Goal: Task Accomplishment & Management: Use online tool/utility

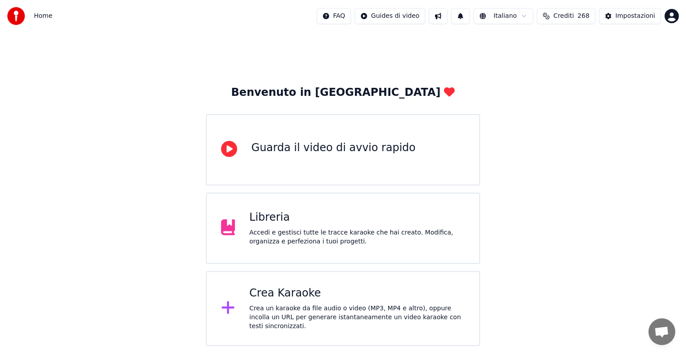
click at [333, 310] on div "Crea un karaoke da file audio o video (MP3, MP4 e altro), oppure incolla un URL…" at bounding box center [357, 317] width 216 height 27
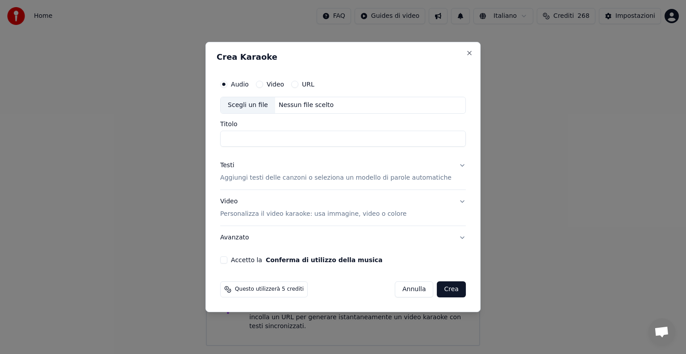
click at [301, 106] on div "Nessun file scelto" at bounding box center [306, 105] width 62 height 9
type input "**********"
click at [450, 164] on button "Testi Aggiungi testi delle canzoni o seleziona un modello di parole automatiche" at bounding box center [343, 172] width 246 height 36
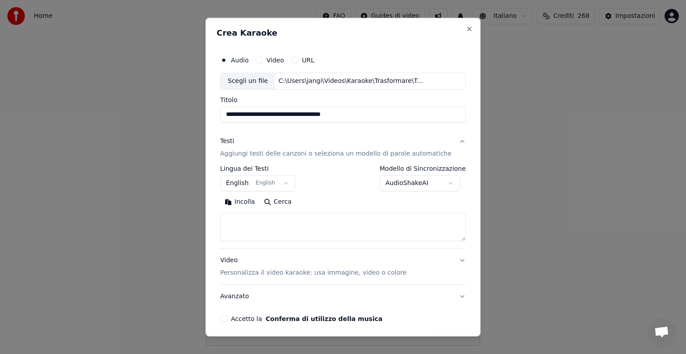
click at [285, 180] on button "English English" at bounding box center [257, 183] width 75 height 16
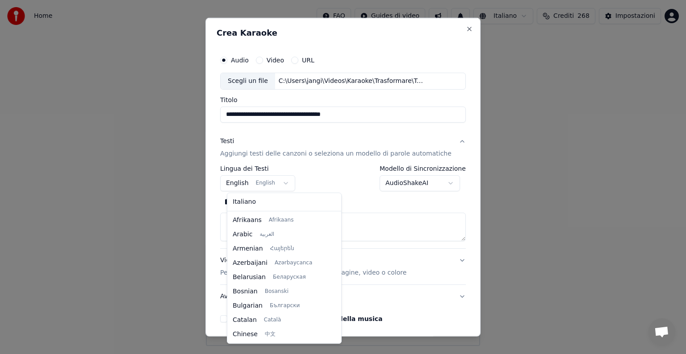
scroll to position [71, 0]
select select "**"
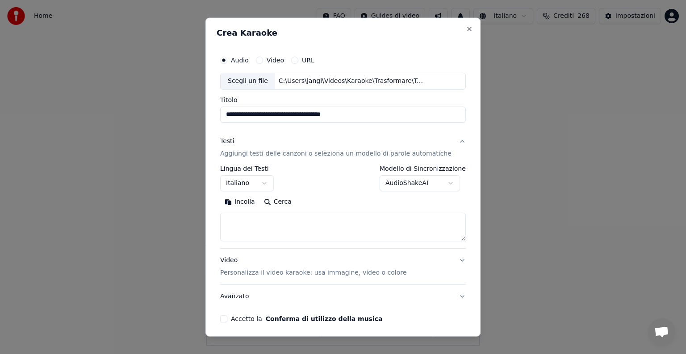
click at [243, 230] on textarea at bounding box center [343, 227] width 246 height 29
click at [248, 201] on button "Incolla" at bounding box center [239, 202] width 39 height 14
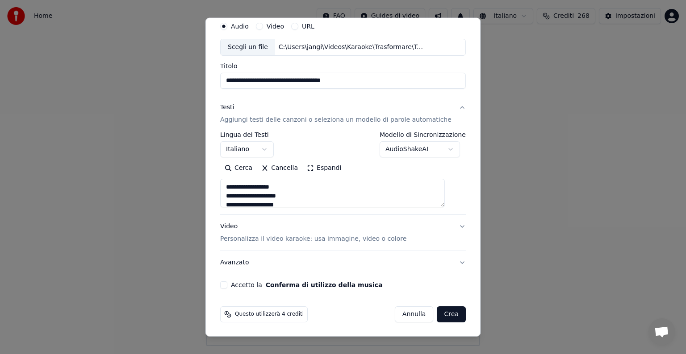
click at [446, 224] on button "Video Personalizza il video karaoke: usa immagine, video o colore" at bounding box center [343, 233] width 246 height 36
type textarea "**********"
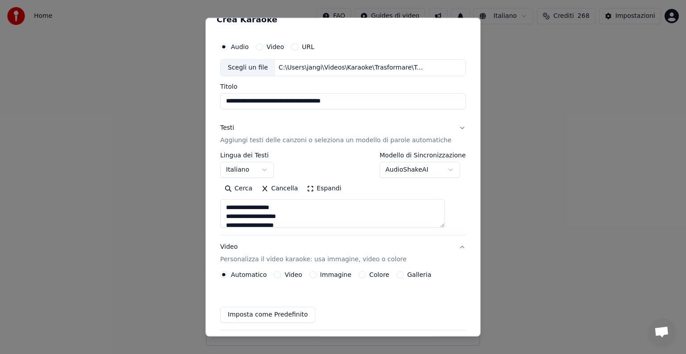
scroll to position [10, 0]
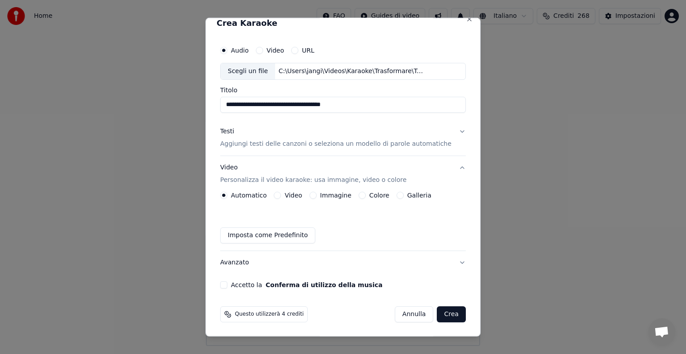
click at [316, 195] on button "Immagine" at bounding box center [312, 195] width 7 height 7
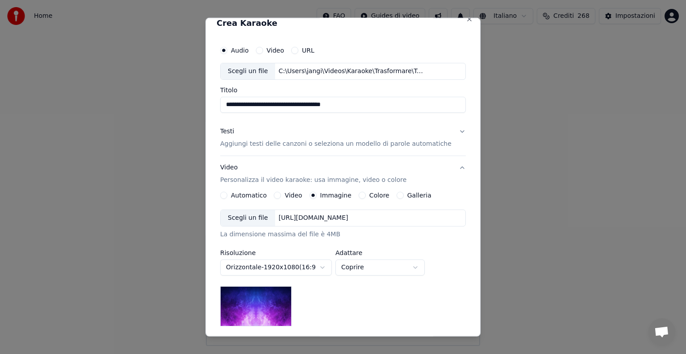
click at [336, 216] on div "[URL][DOMAIN_NAME]" at bounding box center [313, 218] width 77 height 9
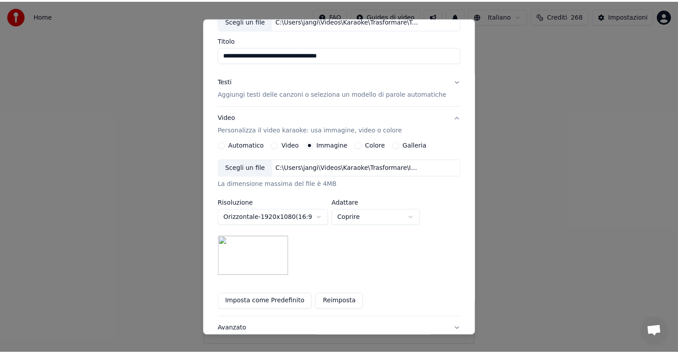
scroll to position [127, 0]
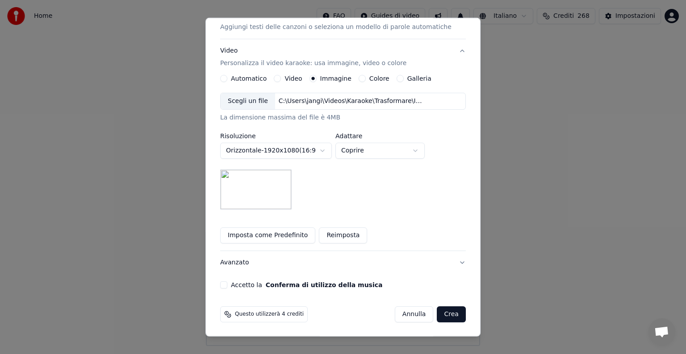
click at [227, 285] on button "Accetto la Conferma di utilizzo della musica" at bounding box center [223, 285] width 7 height 7
click at [443, 310] on button "Crea" at bounding box center [451, 315] width 29 height 16
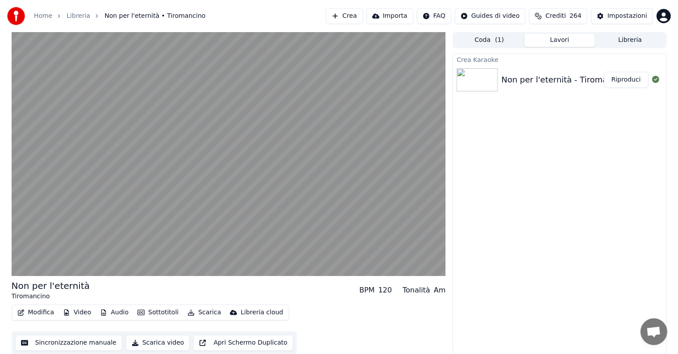
click at [634, 81] on button "Riproduci" at bounding box center [626, 80] width 45 height 16
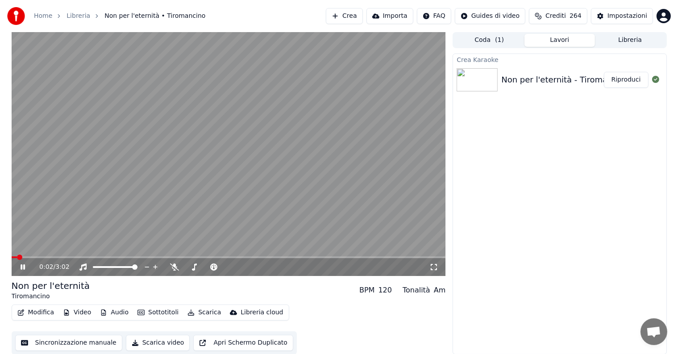
click at [23, 268] on icon at bounding box center [29, 267] width 21 height 7
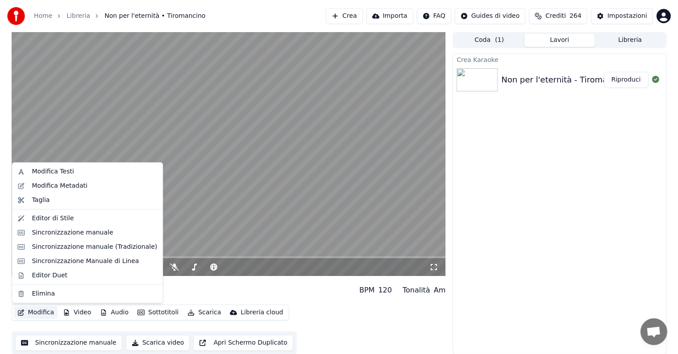
click at [35, 313] on button "Modifica" at bounding box center [36, 313] width 44 height 13
click at [66, 233] on div "Sincronizzazione manuale" at bounding box center [72, 233] width 81 height 9
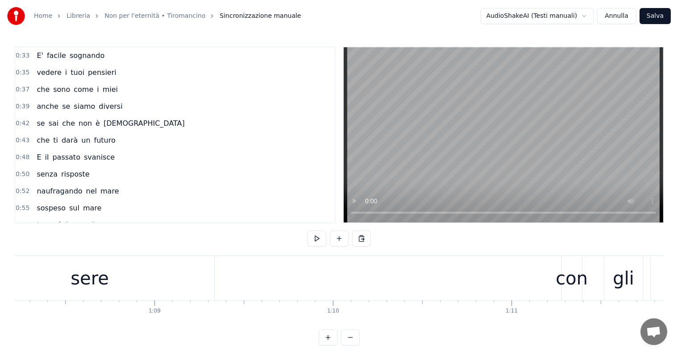
scroll to position [0, 12091]
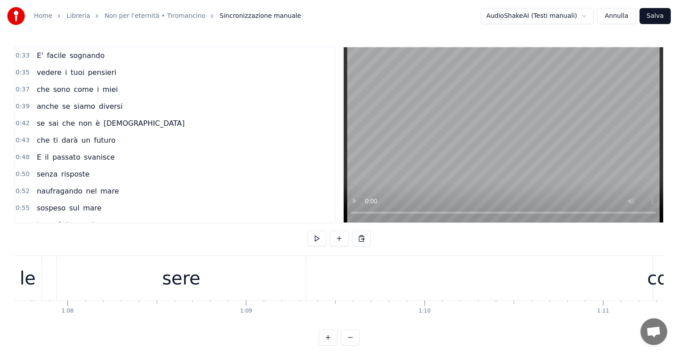
click at [173, 275] on div "sere" at bounding box center [181, 278] width 38 height 27
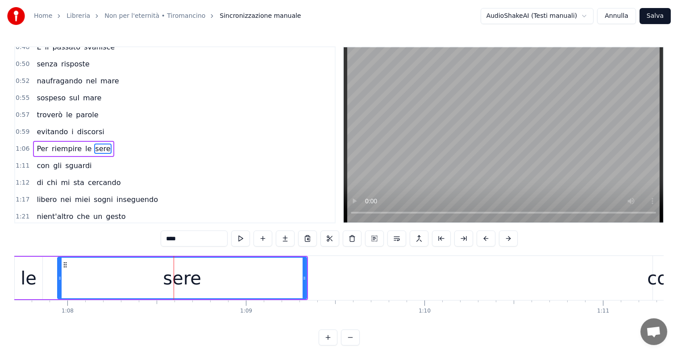
scroll to position [117, 0]
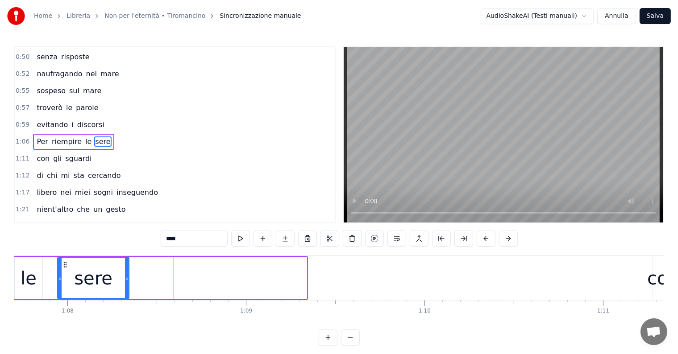
drag, startPoint x: 304, startPoint y: 278, endPoint x: 127, endPoint y: 265, distance: 178.2
click at [127, 265] on div at bounding box center [127, 278] width 4 height 41
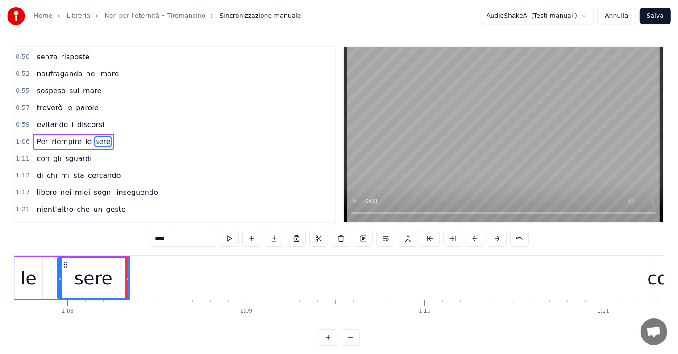
click at [191, 241] on input "****" at bounding box center [183, 239] width 67 height 16
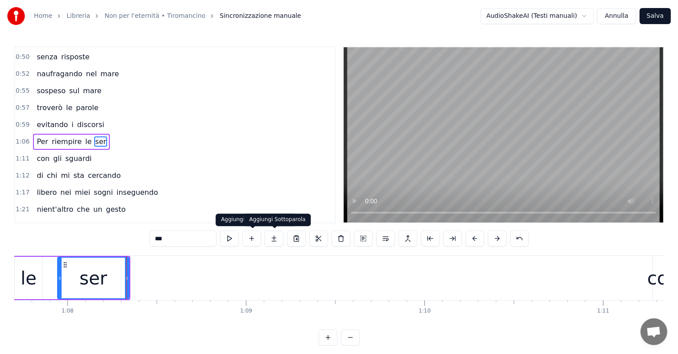
type input "***"
click at [275, 237] on button at bounding box center [274, 239] width 19 height 16
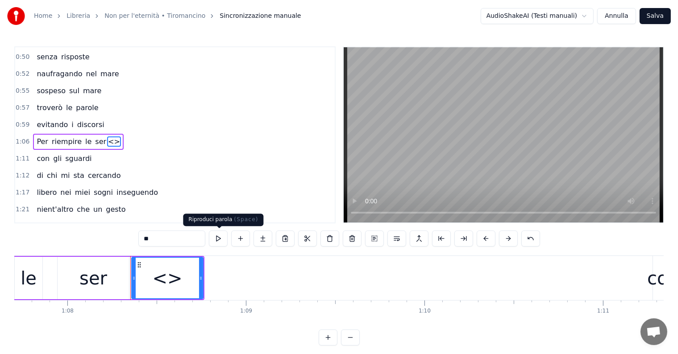
click at [165, 238] on input "**" at bounding box center [171, 239] width 67 height 16
type input "*"
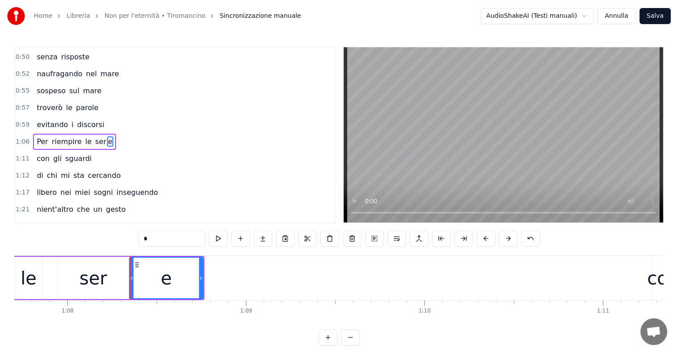
click at [131, 273] on div at bounding box center [132, 278] width 4 height 41
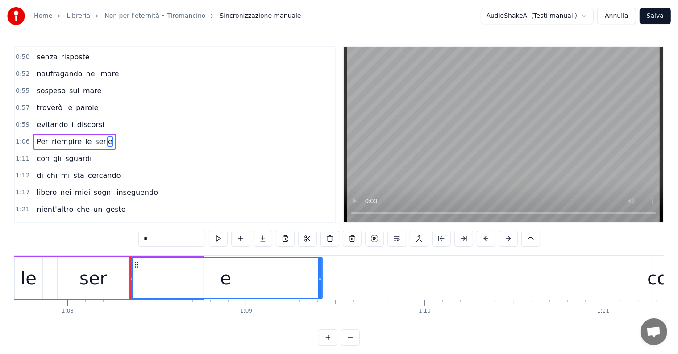
drag, startPoint x: 200, startPoint y: 273, endPoint x: 320, endPoint y: 279, distance: 119.4
click at [320, 279] on div at bounding box center [320, 278] width 4 height 41
type input "*"
click at [42, 134] on div "Per riempire le ser e" at bounding box center [74, 142] width 83 height 16
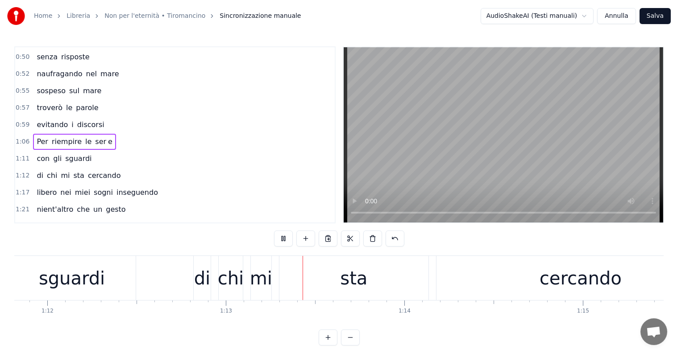
scroll to position [0, 12970]
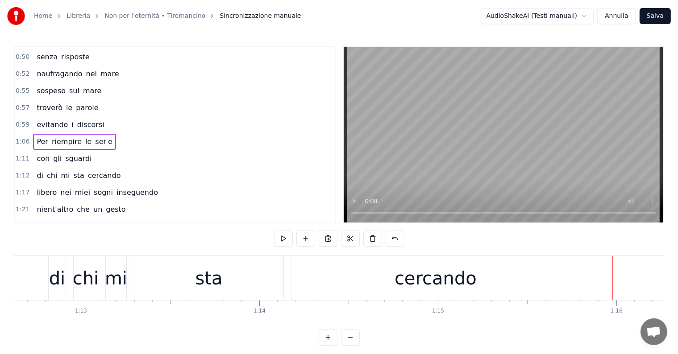
click at [414, 281] on div "cercando" at bounding box center [436, 278] width 82 height 27
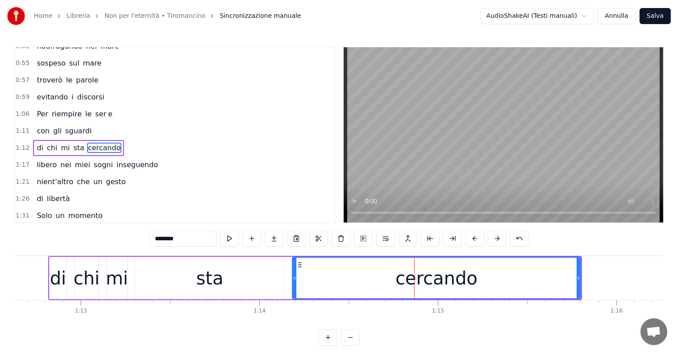
scroll to position [150, 0]
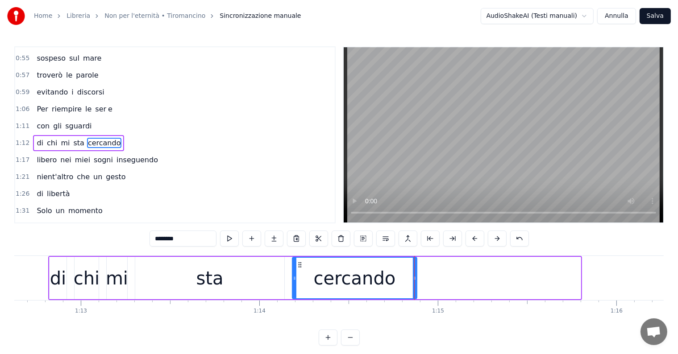
drag, startPoint x: 580, startPoint y: 273, endPoint x: 416, endPoint y: 286, distance: 164.4
click at [416, 286] on div "cercando" at bounding box center [354, 278] width 125 height 42
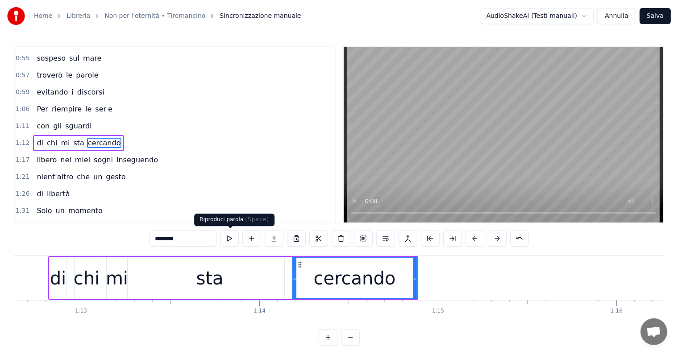
click at [213, 234] on input "********" at bounding box center [183, 239] width 67 height 16
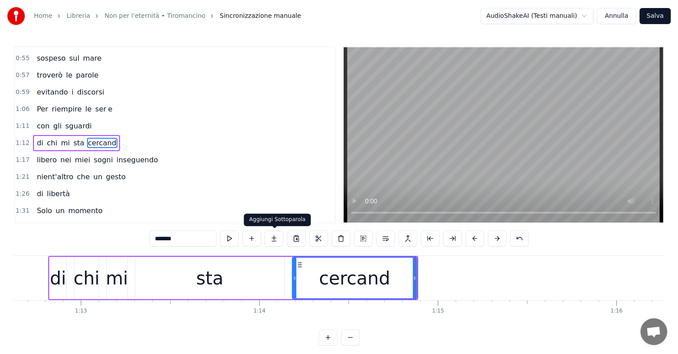
type input "*******"
click at [271, 236] on button at bounding box center [274, 239] width 19 height 16
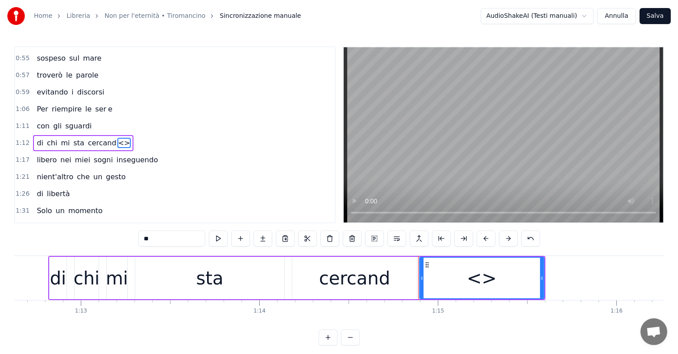
click at [179, 238] on input "**" at bounding box center [171, 239] width 67 height 16
type input "*"
click at [418, 273] on div at bounding box center [420, 278] width 4 height 41
drag, startPoint x: 541, startPoint y: 279, endPoint x: 571, endPoint y: 282, distance: 30.5
click at [571, 282] on div at bounding box center [572, 278] width 4 height 41
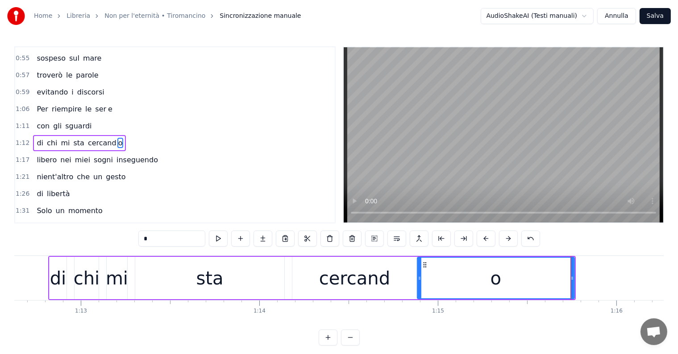
click at [229, 286] on div "sta" at bounding box center [209, 278] width 149 height 42
type input "***"
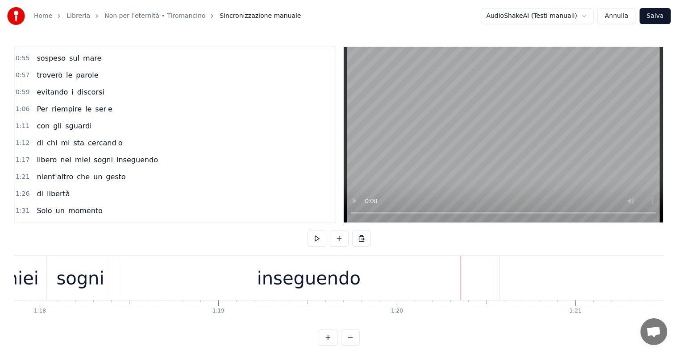
scroll to position [0, 13849]
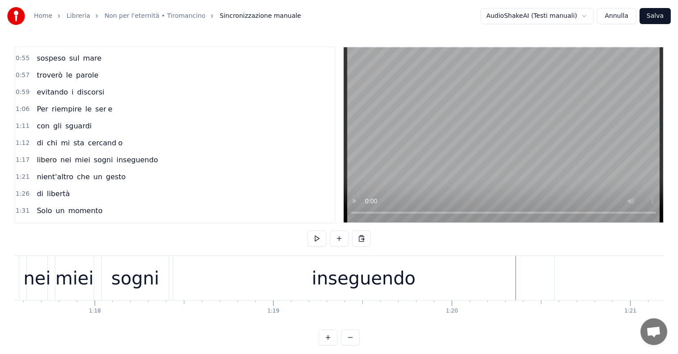
click at [373, 285] on div "inseguendo" at bounding box center [364, 278] width 104 height 27
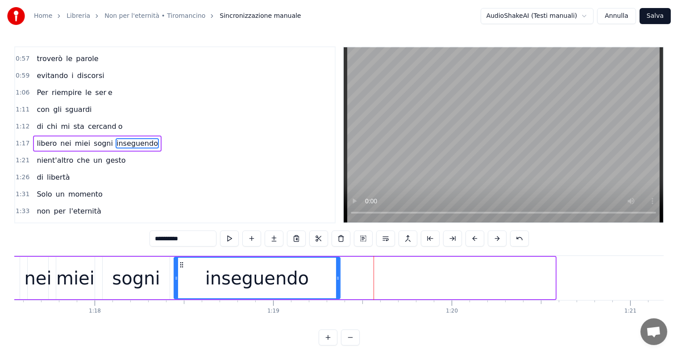
drag, startPoint x: 554, startPoint y: 277, endPoint x: 338, endPoint y: 287, distance: 215.4
click at [338, 287] on div at bounding box center [338, 278] width 4 height 41
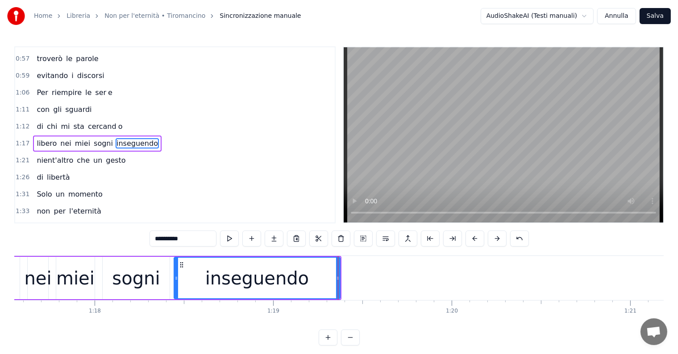
click at [207, 239] on input "**********" at bounding box center [183, 239] width 67 height 16
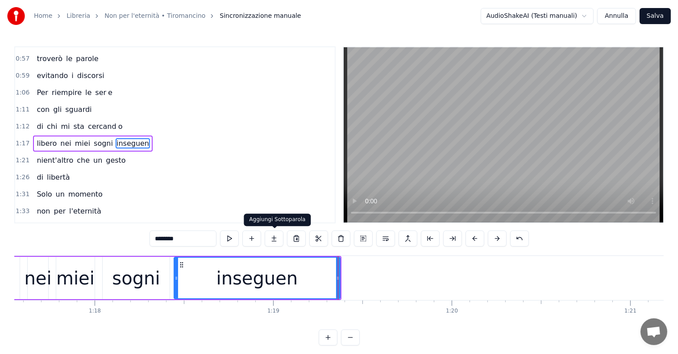
type input "********"
click at [276, 241] on button at bounding box center [274, 239] width 19 height 16
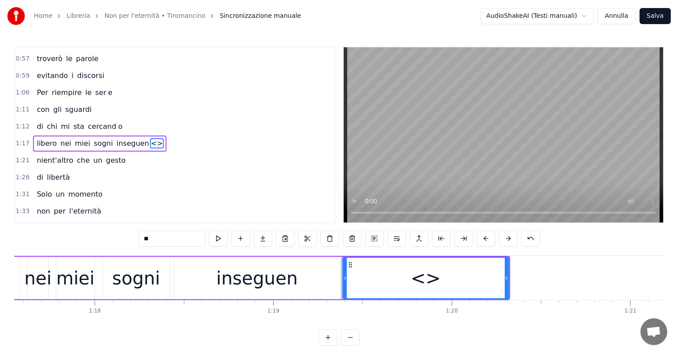
click at [181, 240] on input "**" at bounding box center [171, 239] width 67 height 16
type input "*"
click at [342, 276] on icon at bounding box center [343, 278] width 4 height 7
drag, startPoint x: 507, startPoint y: 275, endPoint x: 522, endPoint y: 275, distance: 14.7
click at [522, 275] on icon at bounding box center [521, 278] width 4 height 7
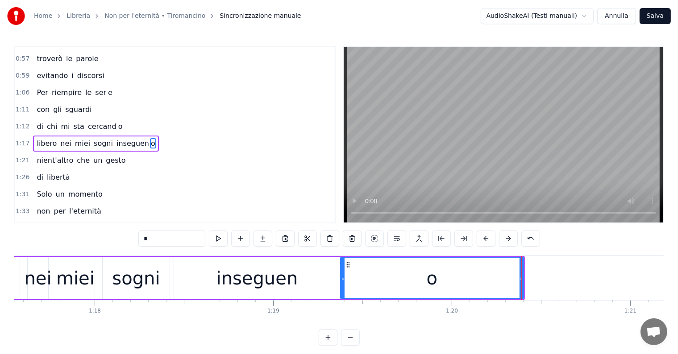
click at [42, 275] on div "nei" at bounding box center [37, 278] width 27 height 27
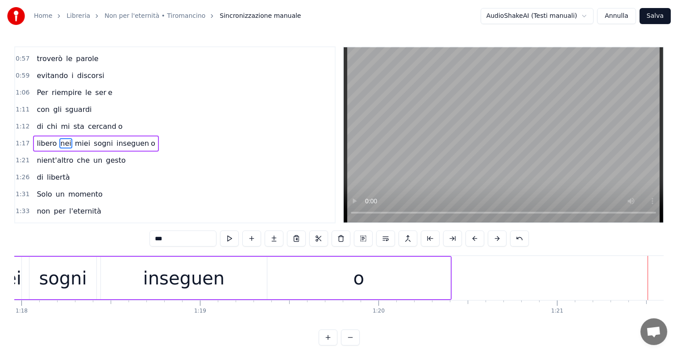
scroll to position [0, 13886]
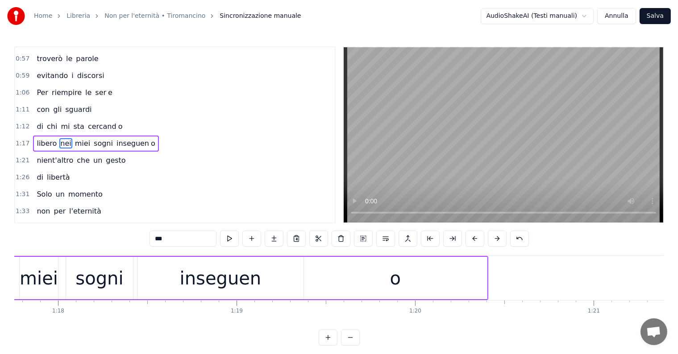
click at [236, 277] on div "inseguen" at bounding box center [221, 278] width 82 height 27
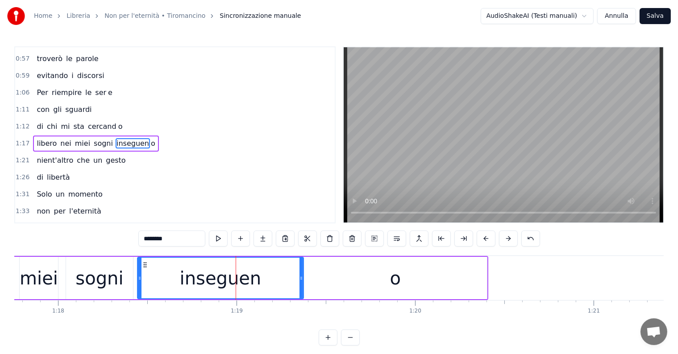
click at [181, 234] on input "********" at bounding box center [171, 239] width 67 height 16
click at [100, 293] on div "sogni" at bounding box center [99, 278] width 67 height 42
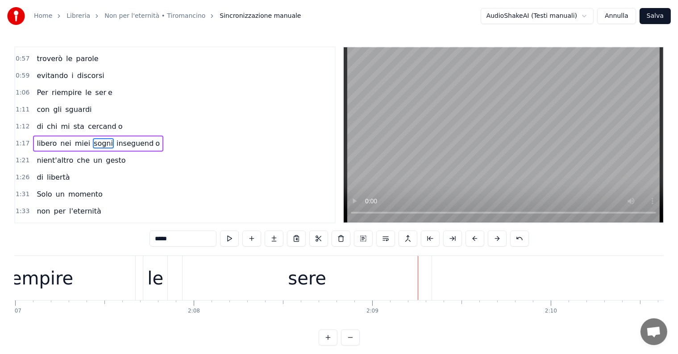
scroll to position [0, 22661]
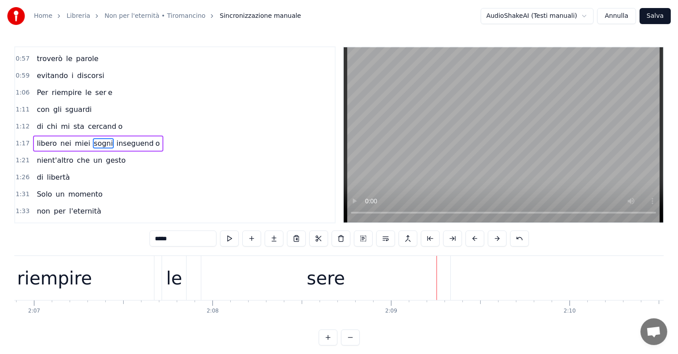
click at [354, 272] on div "sere" at bounding box center [325, 278] width 249 height 44
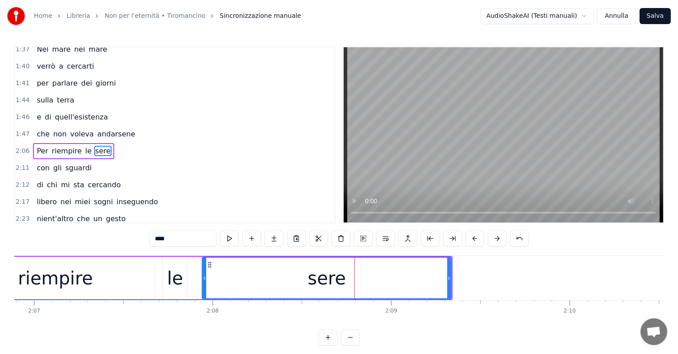
scroll to position [347, 0]
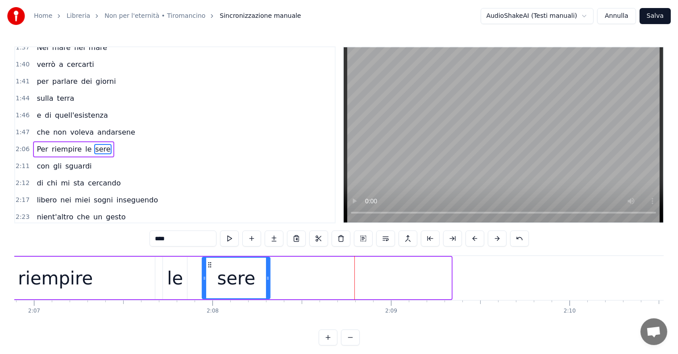
drag, startPoint x: 449, startPoint y: 275, endPoint x: 267, endPoint y: 282, distance: 181.4
click at [267, 282] on div at bounding box center [268, 278] width 4 height 41
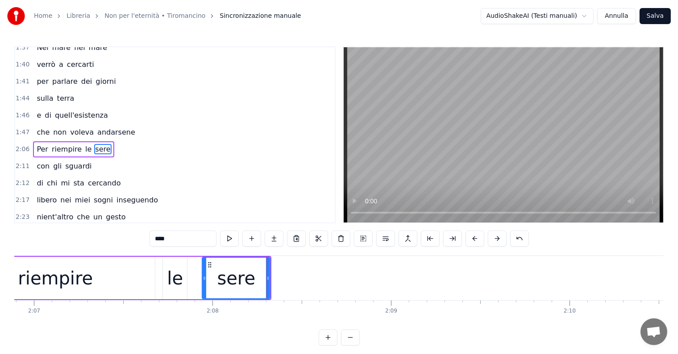
click at [185, 238] on input "****" at bounding box center [183, 239] width 67 height 16
type input "***"
click at [270, 241] on button at bounding box center [274, 239] width 19 height 16
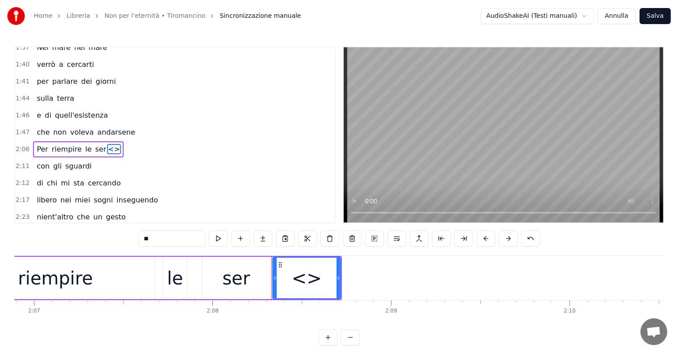
click at [168, 240] on input "**" at bounding box center [171, 239] width 67 height 16
type input "*"
click at [271, 284] on div at bounding box center [273, 278] width 4 height 41
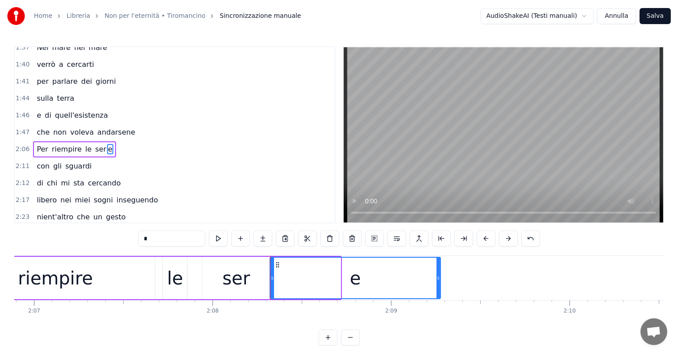
drag, startPoint x: 338, startPoint y: 284, endPoint x: 438, endPoint y: 288, distance: 100.1
click at [438, 289] on div at bounding box center [439, 278] width 4 height 41
click at [54, 279] on div "riempire" at bounding box center [55, 278] width 75 height 27
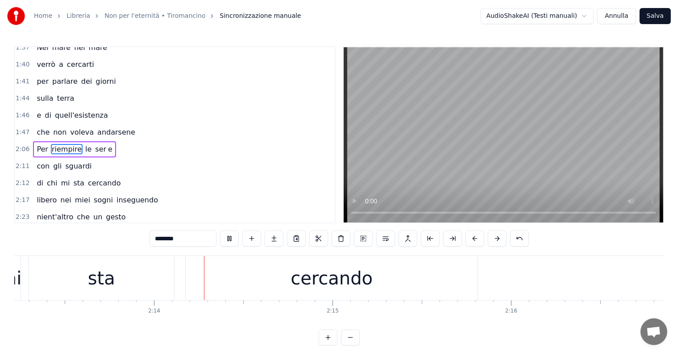
scroll to position [0, 23816]
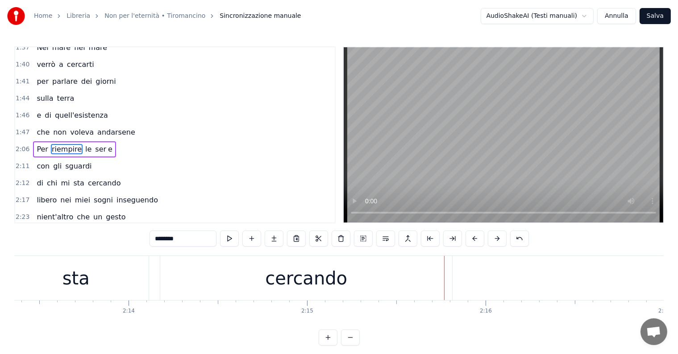
click at [314, 287] on div "cercando" at bounding box center [306, 278] width 82 height 27
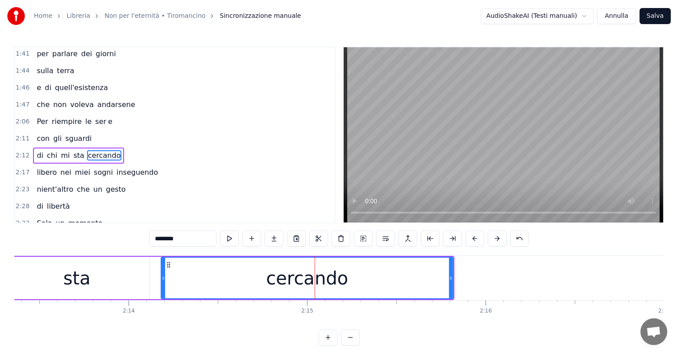
scroll to position [380, 0]
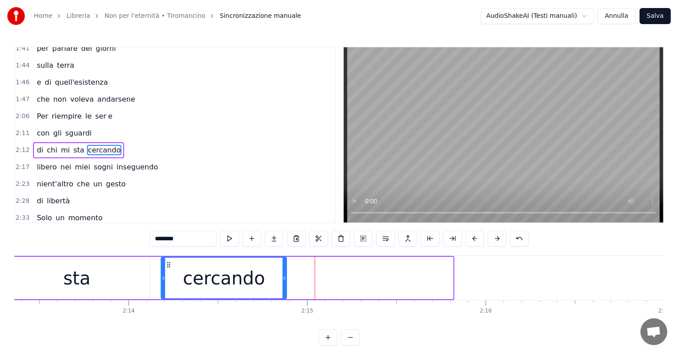
drag, startPoint x: 450, startPoint y: 279, endPoint x: 284, endPoint y: 285, distance: 166.6
click at [284, 285] on div at bounding box center [285, 278] width 4 height 41
click at [196, 237] on input "********" at bounding box center [183, 239] width 67 height 16
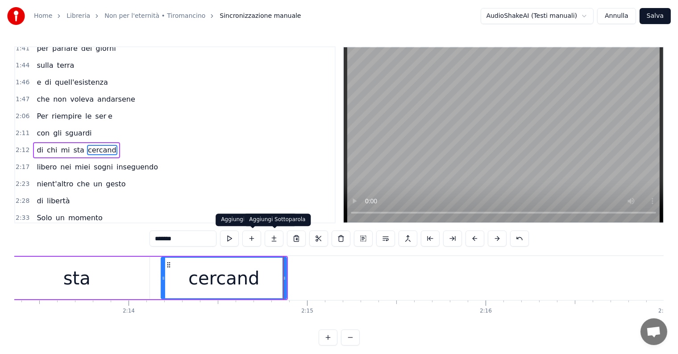
type input "*******"
click at [271, 239] on button at bounding box center [274, 239] width 19 height 16
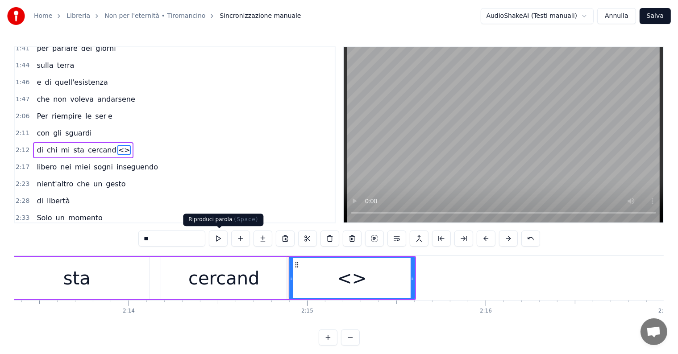
click at [185, 236] on input "**" at bounding box center [171, 239] width 67 height 16
type input "*"
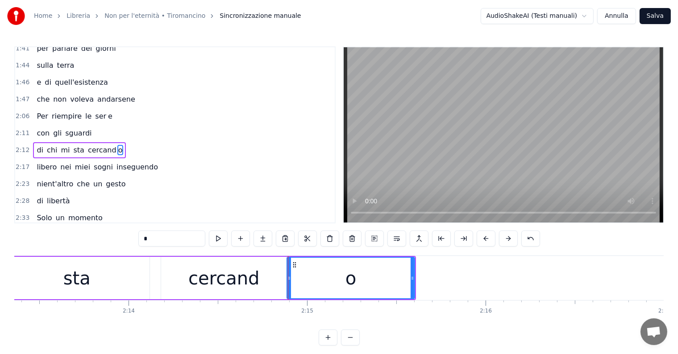
click at [289, 285] on div at bounding box center [290, 278] width 4 height 41
drag, startPoint x: 413, startPoint y: 281, endPoint x: 427, endPoint y: 282, distance: 14.8
click at [427, 282] on div at bounding box center [426, 278] width 4 height 41
click at [79, 284] on div "sta" at bounding box center [76, 278] width 27 height 27
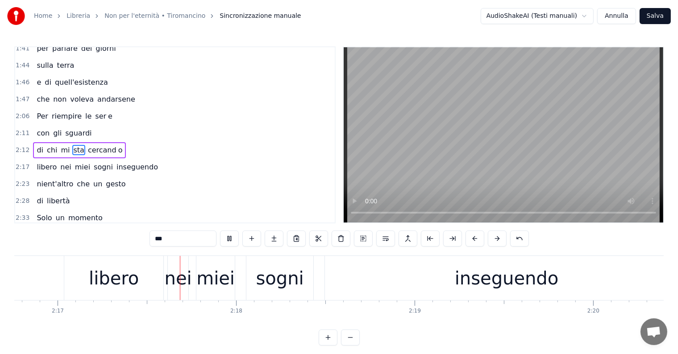
scroll to position [0, 24424]
click at [468, 273] on div "inseguendo" at bounding box center [506, 278] width 104 height 27
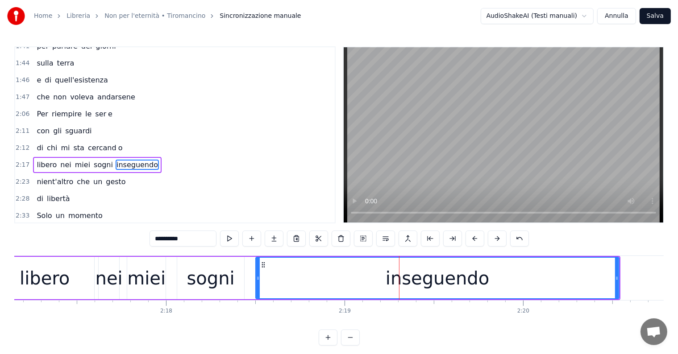
scroll to position [0, 24548]
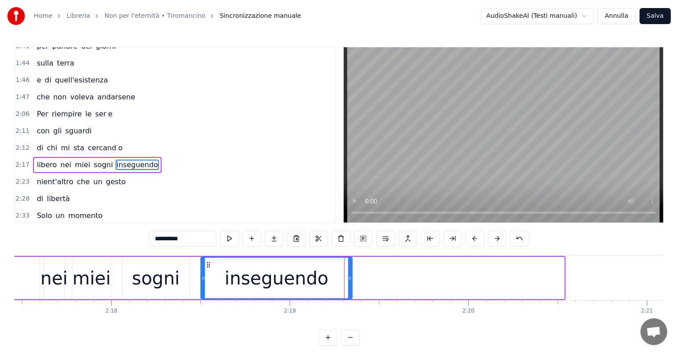
drag, startPoint x: 562, startPoint y: 282, endPoint x: 350, endPoint y: 297, distance: 212.6
click at [350, 297] on div at bounding box center [350, 278] width 4 height 41
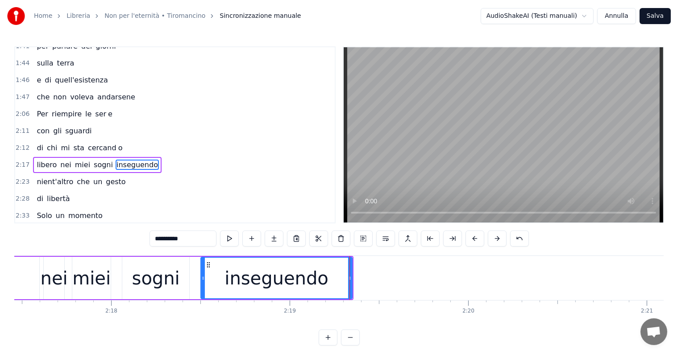
click at [200, 236] on input "**********" at bounding box center [183, 239] width 67 height 16
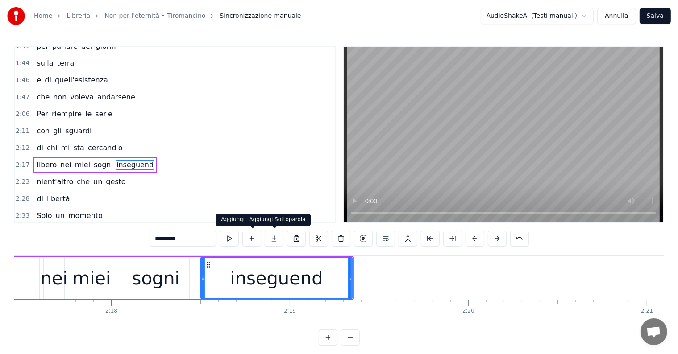
type input "*********"
click at [271, 241] on button at bounding box center [274, 239] width 19 height 16
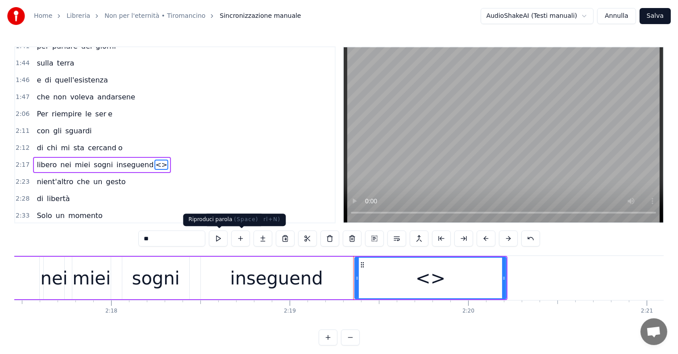
click at [172, 234] on input "**" at bounding box center [171, 239] width 67 height 16
type input "*"
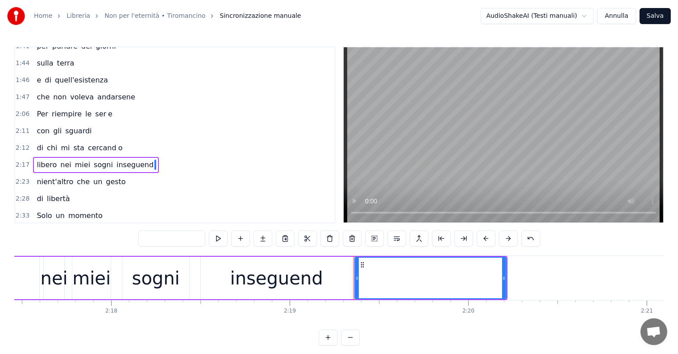
type input "*"
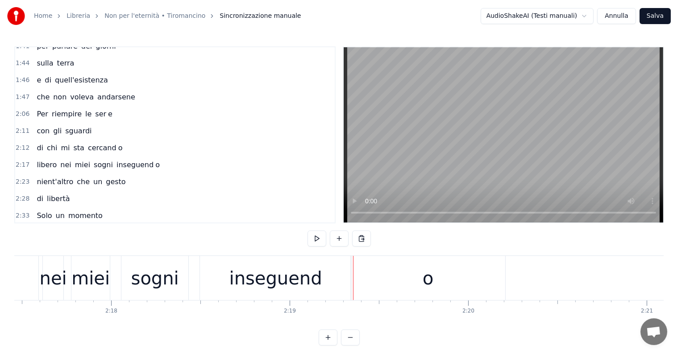
click at [500, 278] on div "o" at bounding box center [428, 278] width 154 height 44
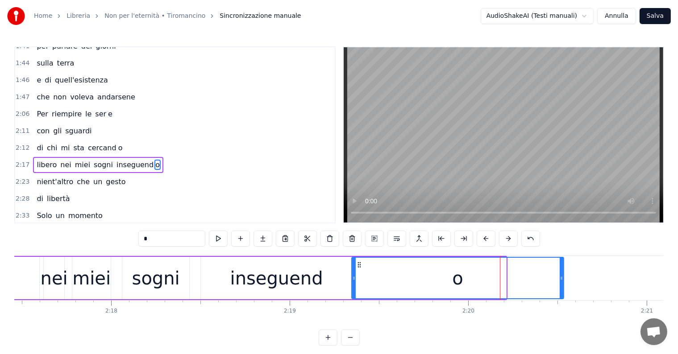
drag, startPoint x: 505, startPoint y: 278, endPoint x: 563, endPoint y: 286, distance: 58.2
click at [563, 286] on div at bounding box center [562, 278] width 4 height 41
click at [60, 281] on div "nei" at bounding box center [54, 278] width 27 height 27
type input "***"
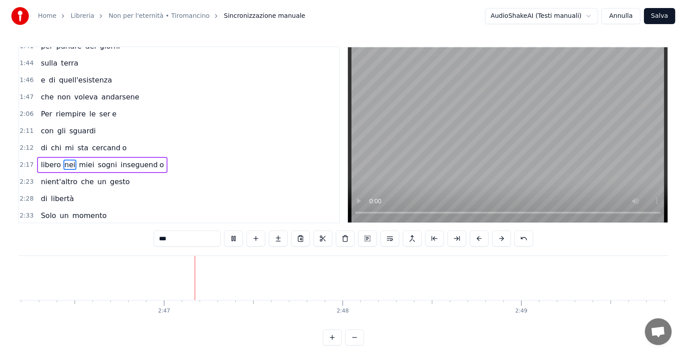
scroll to position [0, 29695]
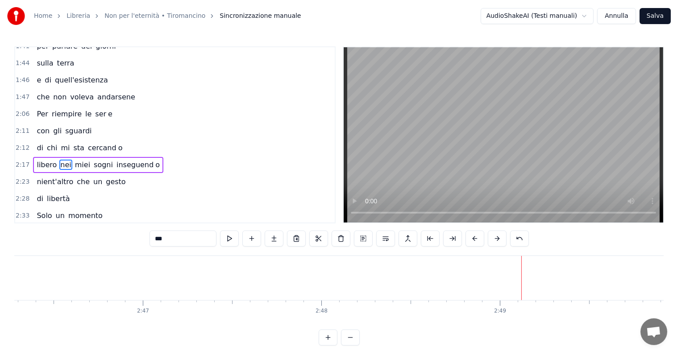
click at [662, 13] on button "Salva" at bounding box center [655, 16] width 31 height 16
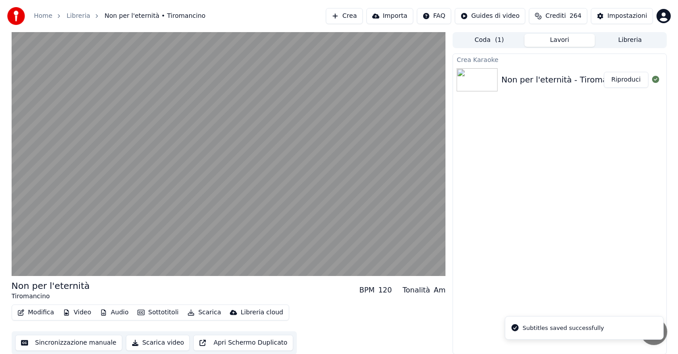
click at [630, 77] on button "Riproduci" at bounding box center [626, 80] width 45 height 16
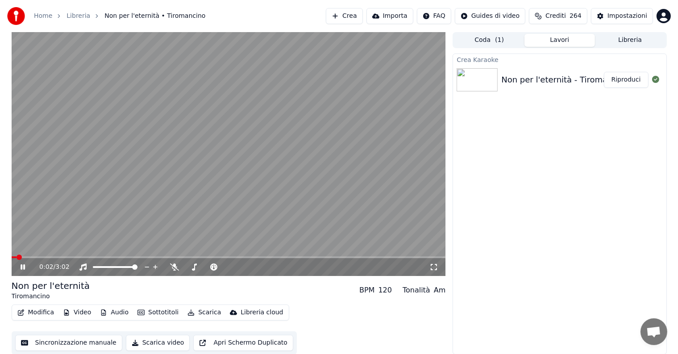
click at [23, 267] on icon at bounding box center [23, 267] width 4 height 5
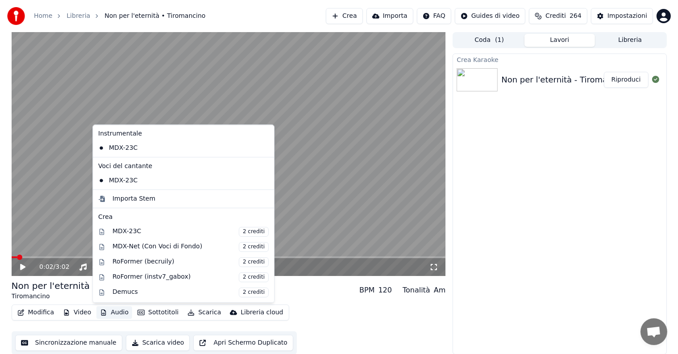
click at [113, 313] on button "Audio" at bounding box center [114, 313] width 36 height 13
click at [139, 249] on div "MDX-Net (Con Voci di Fondo) 2 crediti" at bounding box center [191, 247] width 156 height 10
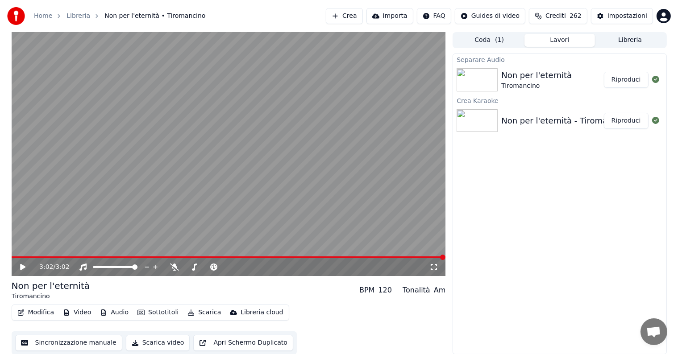
click at [630, 81] on button "Riproduci" at bounding box center [626, 80] width 45 height 16
click at [21, 266] on icon at bounding box center [23, 267] width 4 height 5
click at [125, 314] on button "Audio" at bounding box center [114, 313] width 36 height 13
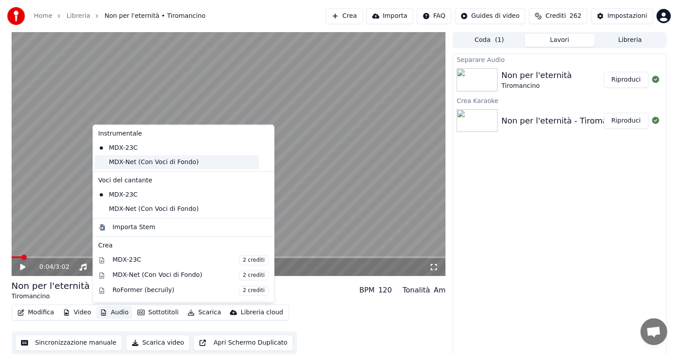
click at [142, 162] on div "MDX-Net (Con Voci di Fondo)" at bounding box center [177, 162] width 164 height 14
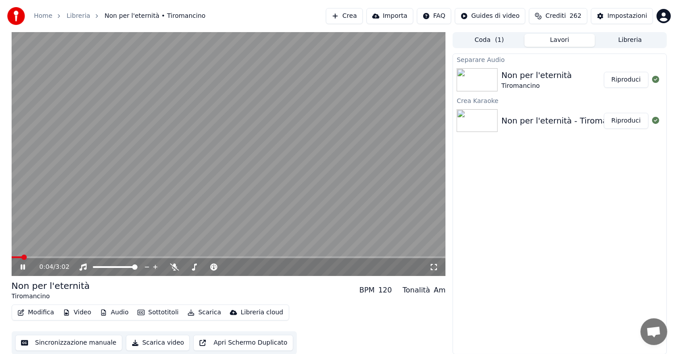
click at [116, 315] on button "Audio" at bounding box center [114, 313] width 36 height 13
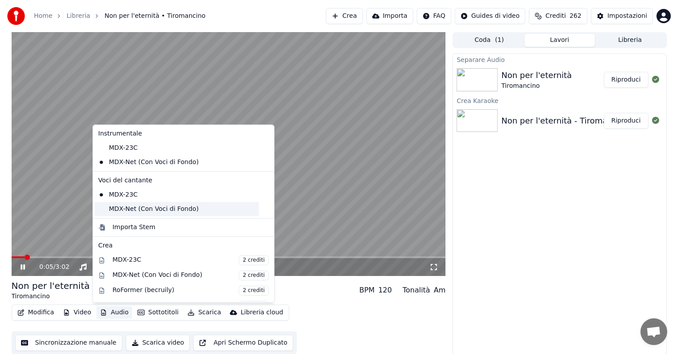
click at [146, 211] on div "MDX-Net (Con Voci di Fondo)" at bounding box center [177, 209] width 164 height 14
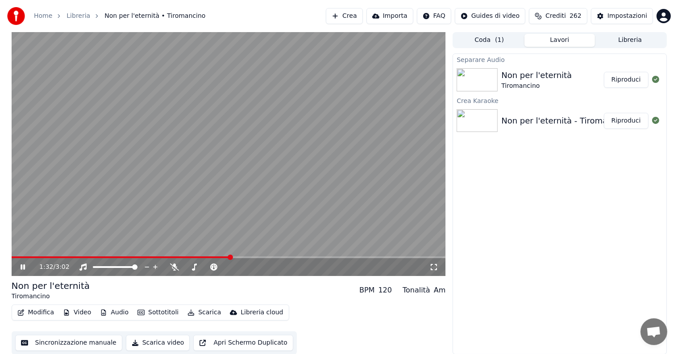
click at [230, 257] on span at bounding box center [229, 258] width 434 height 2
click at [23, 267] on icon at bounding box center [23, 267] width 4 height 5
click at [208, 312] on button "Scarica" at bounding box center [204, 313] width 41 height 13
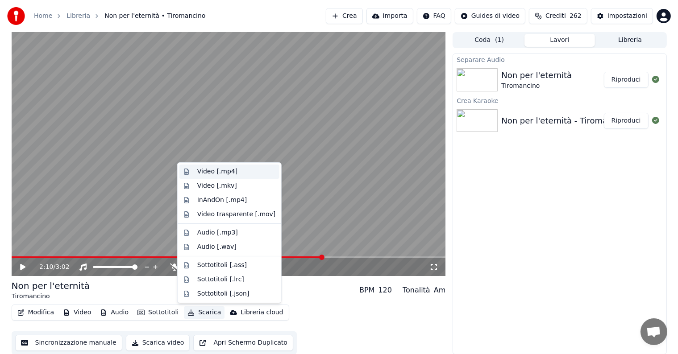
click at [227, 171] on div "Video [.mp4]" at bounding box center [217, 171] width 40 height 9
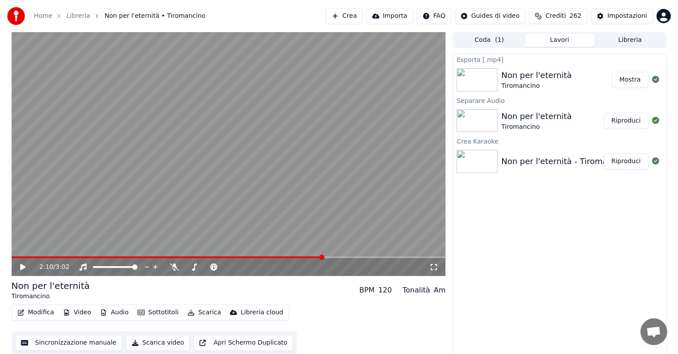
click at [625, 76] on button "Mostra" at bounding box center [630, 80] width 37 height 16
click at [363, 17] on button "Crea" at bounding box center [344, 16] width 37 height 16
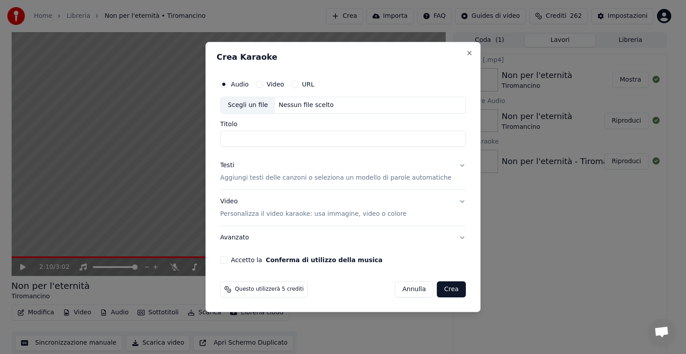
click at [300, 108] on div "Nessun file scelto" at bounding box center [306, 105] width 62 height 9
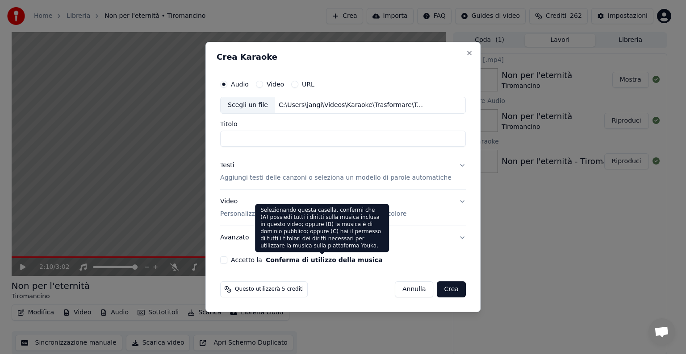
type input "**********"
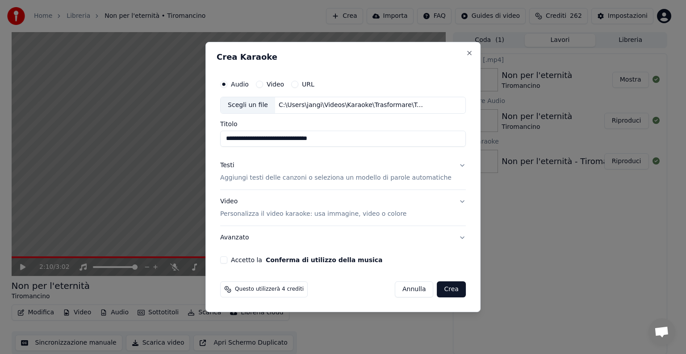
click at [449, 166] on button "Testi Aggiungi testi delle canzoni o seleziona un modello di parole automatiche" at bounding box center [343, 172] width 246 height 36
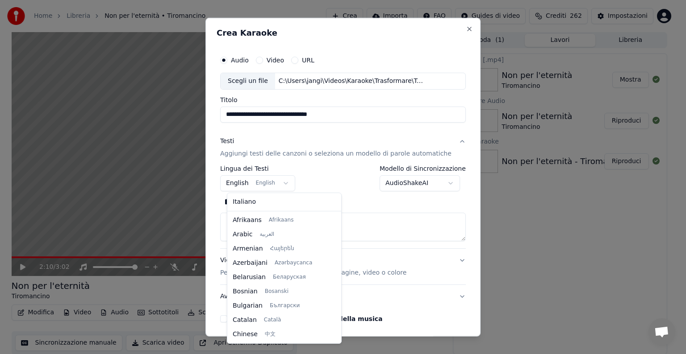
click at [288, 182] on body "**********" at bounding box center [339, 177] width 678 height 354
select select "**"
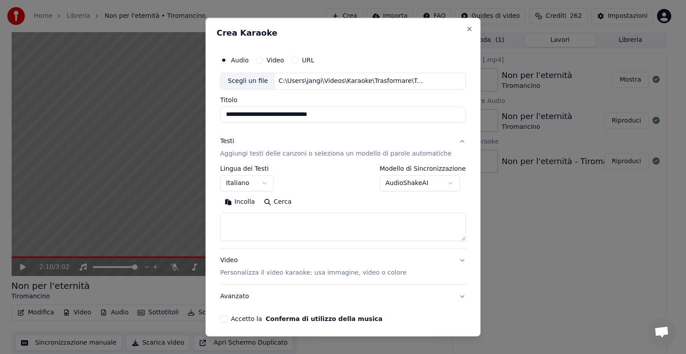
click at [254, 221] on textarea at bounding box center [343, 227] width 246 height 29
click at [254, 200] on button "Incolla" at bounding box center [239, 202] width 39 height 14
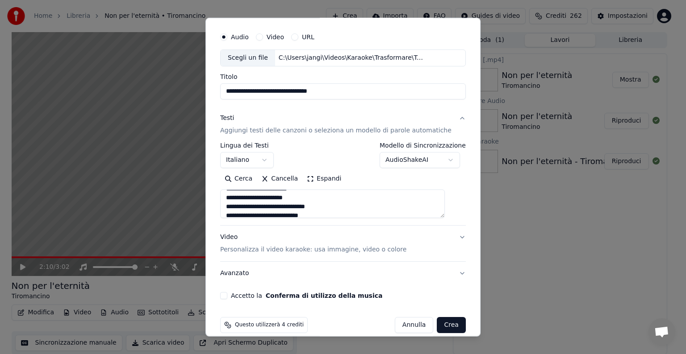
scroll to position [34, 0]
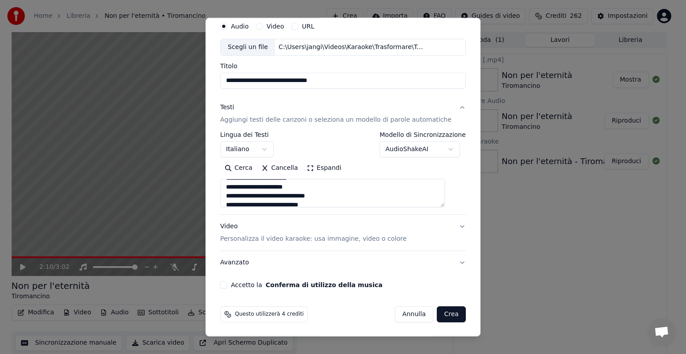
click at [449, 225] on button "Video Personalizza il video karaoke: usa immagine, video o colore" at bounding box center [343, 233] width 246 height 36
type textarea "**********"
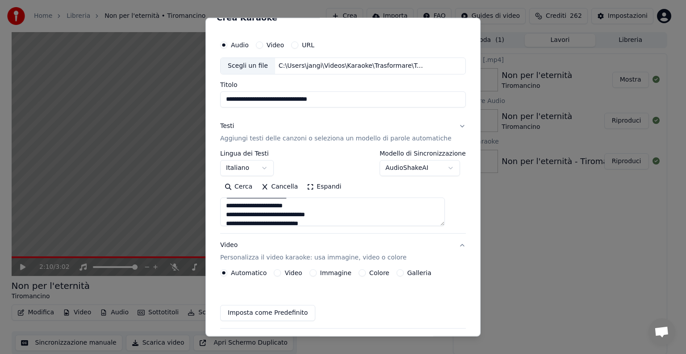
scroll to position [10, 0]
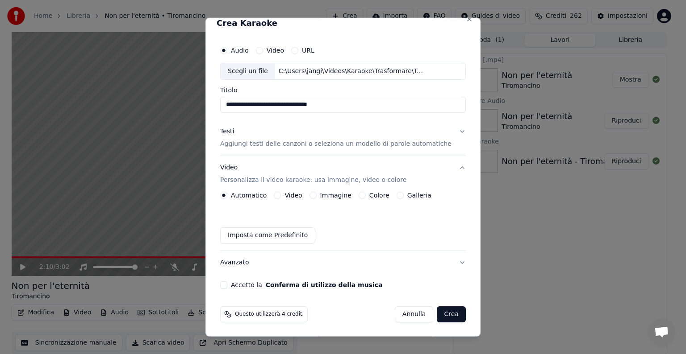
click at [313, 193] on button "Immagine" at bounding box center [312, 195] width 7 height 7
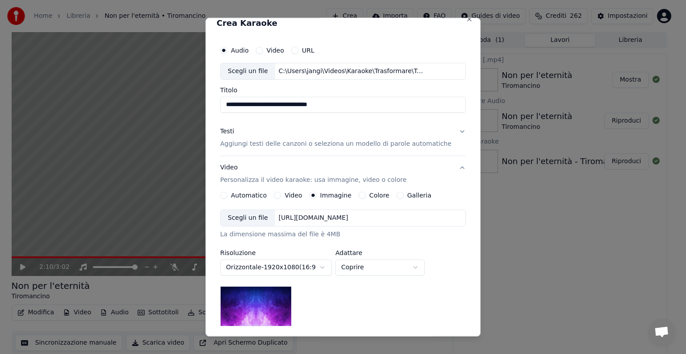
click at [352, 214] on div "[URL][DOMAIN_NAME]" at bounding box center [313, 218] width 77 height 9
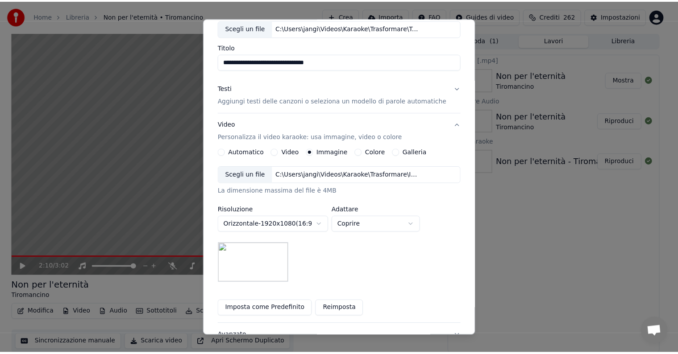
scroll to position [127, 0]
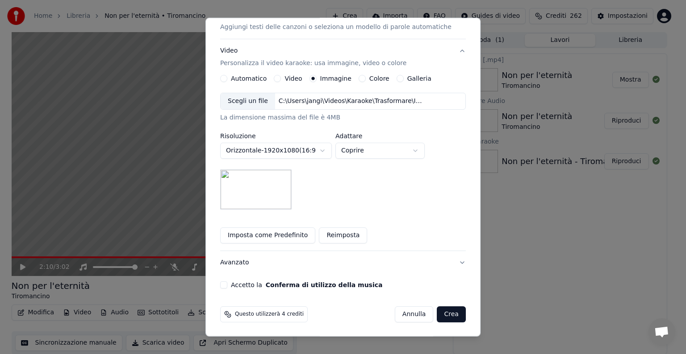
click at [227, 285] on button "Accetto la Conferma di utilizzo della musica" at bounding box center [223, 285] width 7 height 7
click at [439, 316] on button "Crea" at bounding box center [451, 315] width 29 height 16
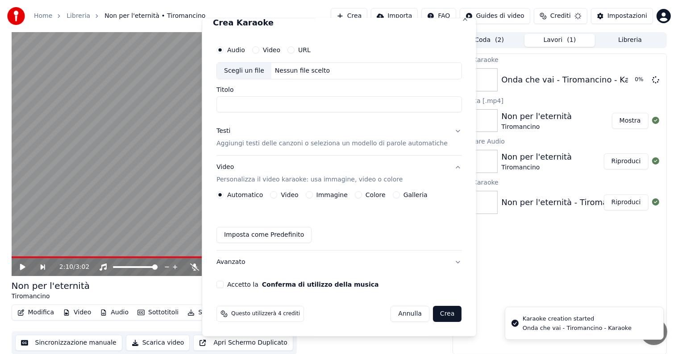
scroll to position [10, 0]
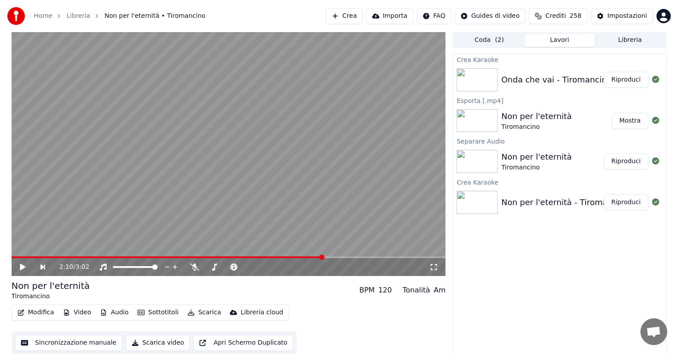
click at [629, 82] on button "Riproduci" at bounding box center [626, 80] width 45 height 16
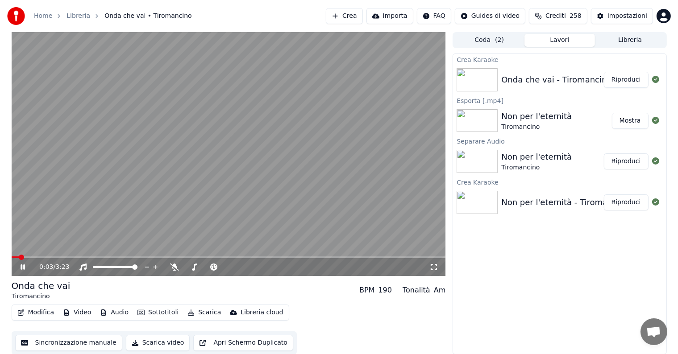
click at [24, 267] on icon at bounding box center [23, 267] width 4 height 5
click at [41, 315] on button "Modifica" at bounding box center [36, 313] width 44 height 13
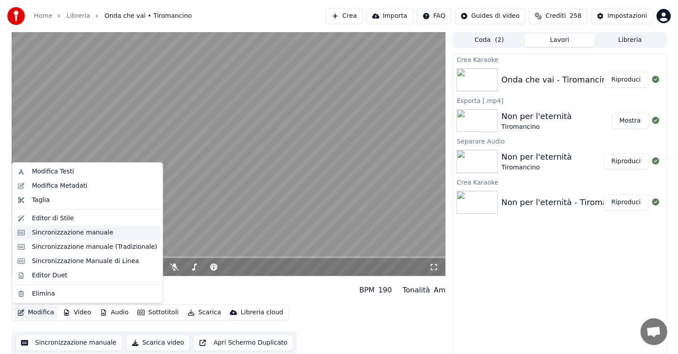
click at [72, 234] on div "Sincronizzazione manuale" at bounding box center [72, 233] width 81 height 9
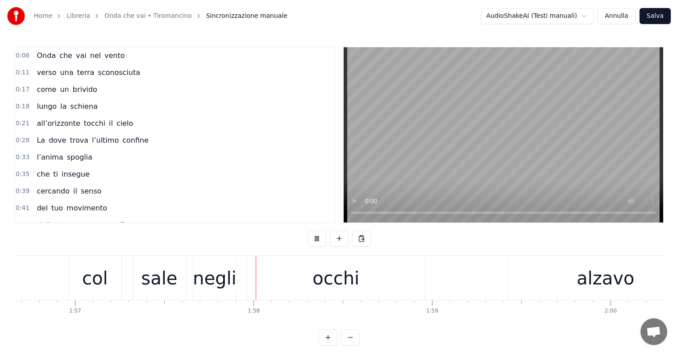
scroll to position [0, 20939]
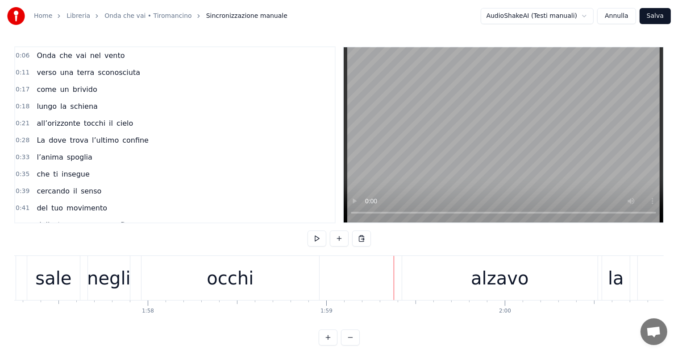
click at [245, 276] on div "occhi" at bounding box center [230, 278] width 47 height 27
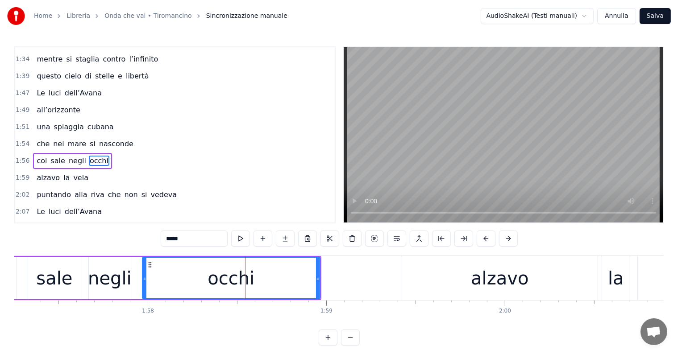
scroll to position [364, 0]
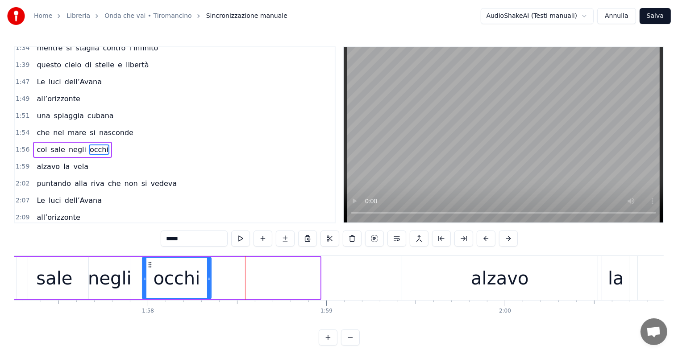
drag, startPoint x: 318, startPoint y: 278, endPoint x: 209, endPoint y: 275, distance: 109.0
click at [209, 275] on icon at bounding box center [209, 278] width 4 height 7
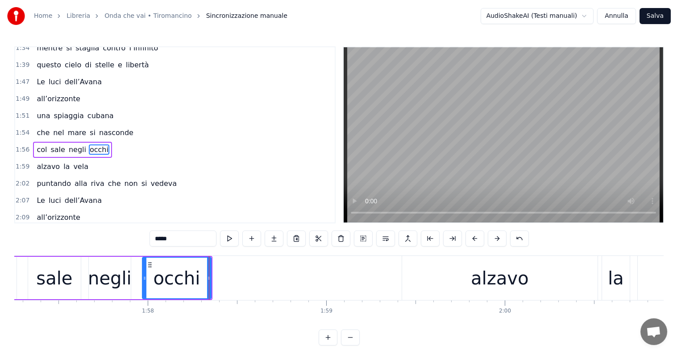
click at [182, 236] on input "*****" at bounding box center [183, 239] width 67 height 16
type input "****"
click at [273, 241] on button at bounding box center [274, 239] width 19 height 16
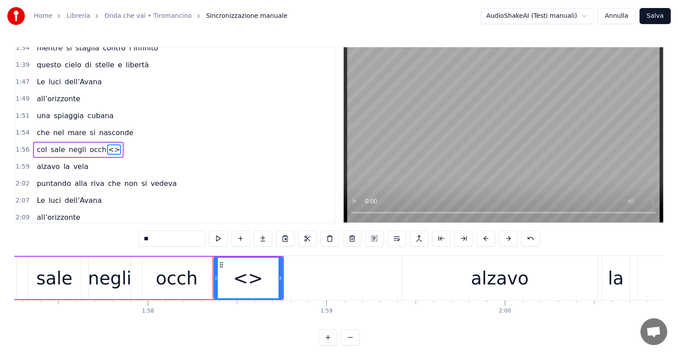
click at [186, 234] on input "**" at bounding box center [171, 239] width 67 height 16
type input "*"
click at [213, 271] on div at bounding box center [214, 278] width 4 height 41
drag, startPoint x: 281, startPoint y: 273, endPoint x: 300, endPoint y: 275, distance: 18.9
click at [297, 275] on div at bounding box center [296, 278] width 4 height 41
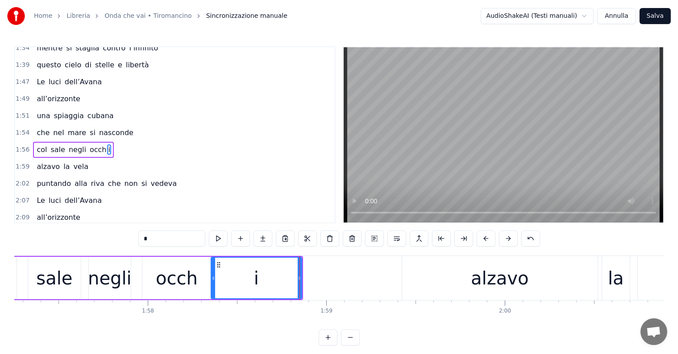
click at [45, 282] on div "sale" at bounding box center [54, 278] width 36 height 27
type input "****"
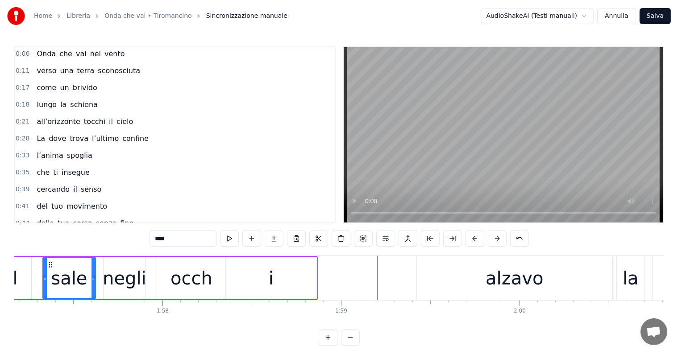
scroll to position [0, 0]
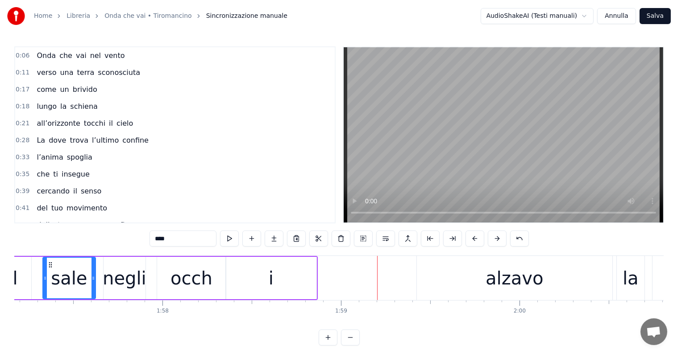
click at [45, 111] on div "lungo la schiena" at bounding box center [67, 107] width 68 height 16
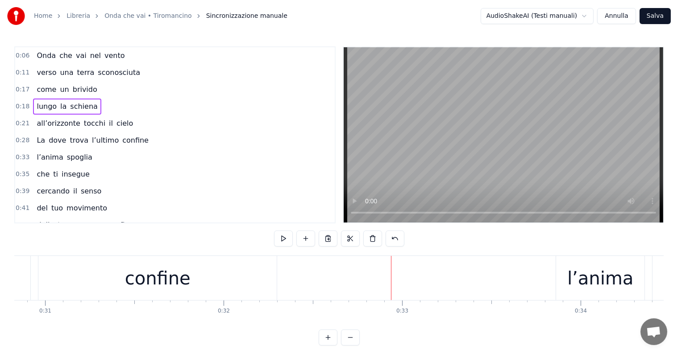
scroll to position [0, 5444]
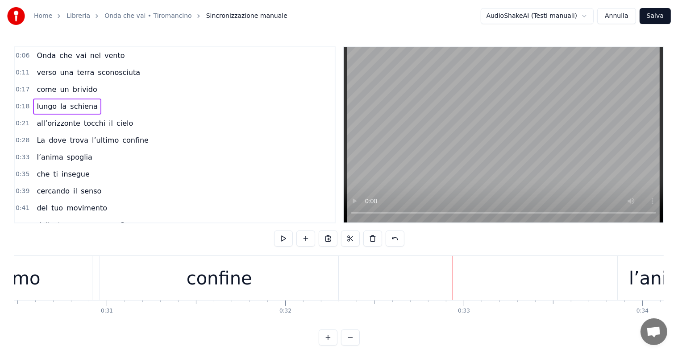
click at [217, 277] on div "confine" at bounding box center [220, 278] width 66 height 27
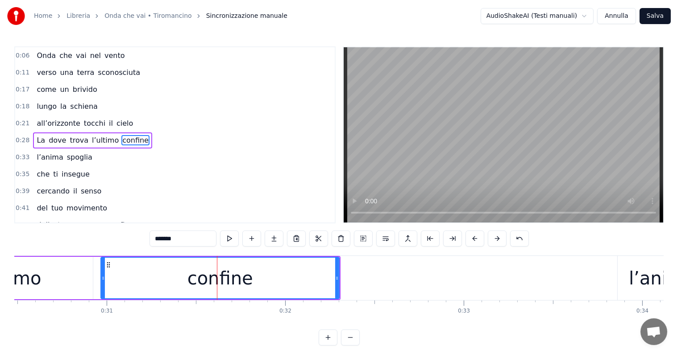
scroll to position [2, 0]
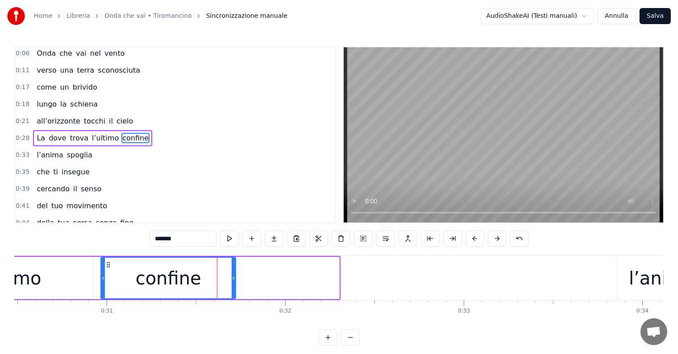
drag, startPoint x: 338, startPoint y: 275, endPoint x: 234, endPoint y: 289, distance: 104.6
click at [234, 289] on div at bounding box center [234, 278] width 4 height 41
click at [184, 236] on input "*******" at bounding box center [183, 239] width 67 height 16
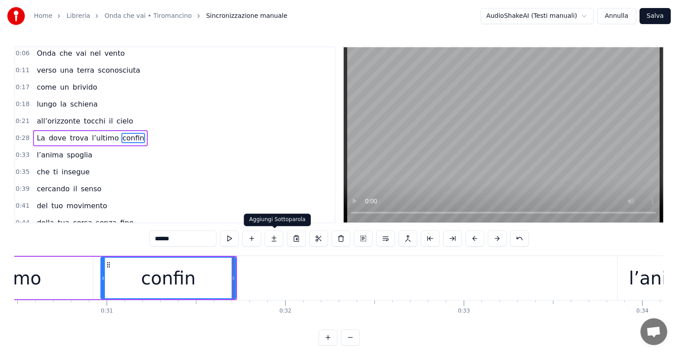
type input "******"
click at [276, 238] on button at bounding box center [274, 239] width 19 height 16
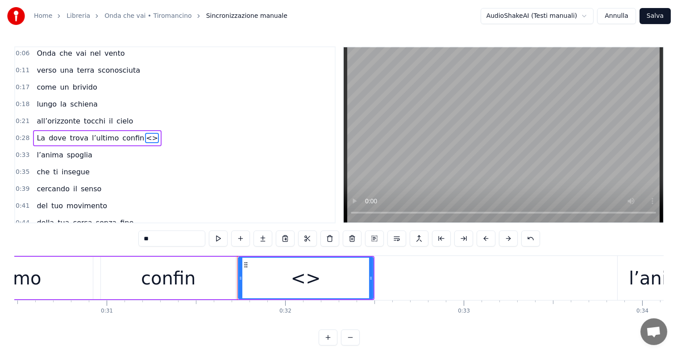
click at [187, 238] on input "**" at bounding box center [171, 239] width 67 height 16
type input "*"
click at [238, 268] on div at bounding box center [238, 278] width 4 height 41
drag, startPoint x: 371, startPoint y: 271, endPoint x: 332, endPoint y: 275, distance: 38.7
click at [332, 275] on div at bounding box center [334, 278] width 4 height 41
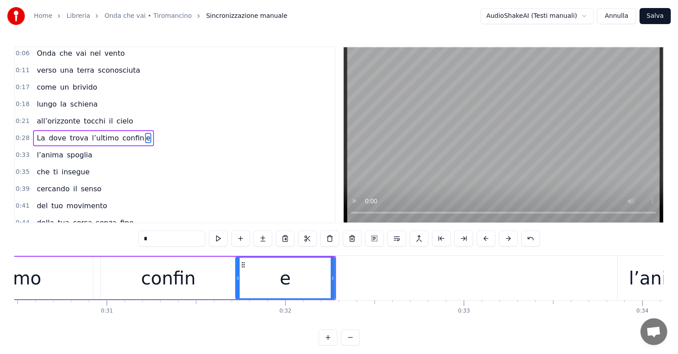
type input "*"
click at [36, 130] on div "0:28 La dove trova l’ultimo confin e" at bounding box center [175, 138] width 320 height 17
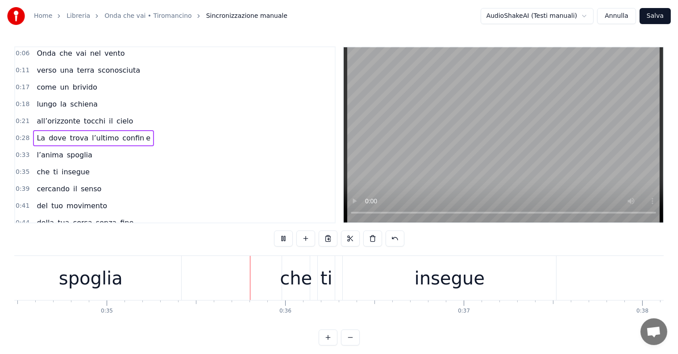
scroll to position [0, 6264]
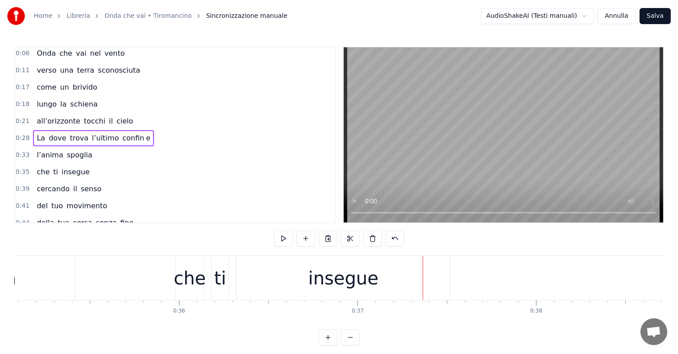
click at [346, 284] on div "insegue" at bounding box center [344, 278] width 70 height 27
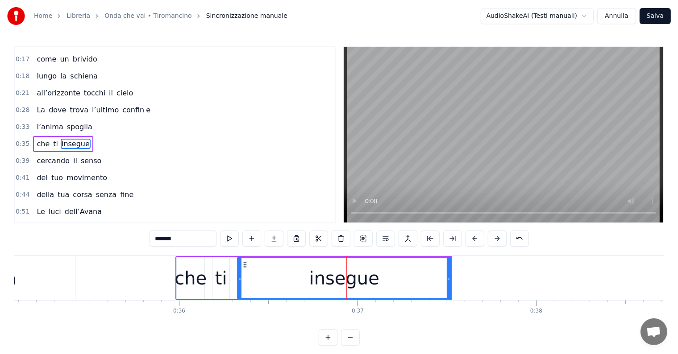
scroll to position [35, 0]
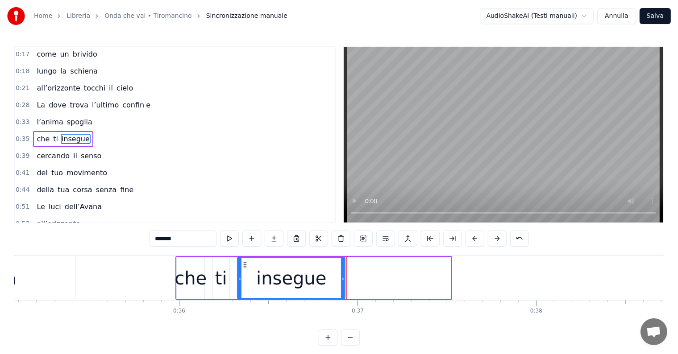
drag, startPoint x: 448, startPoint y: 267, endPoint x: 342, endPoint y: 282, distance: 106.8
click at [342, 282] on div at bounding box center [343, 278] width 4 height 41
click at [183, 234] on input "*******" at bounding box center [183, 239] width 67 height 16
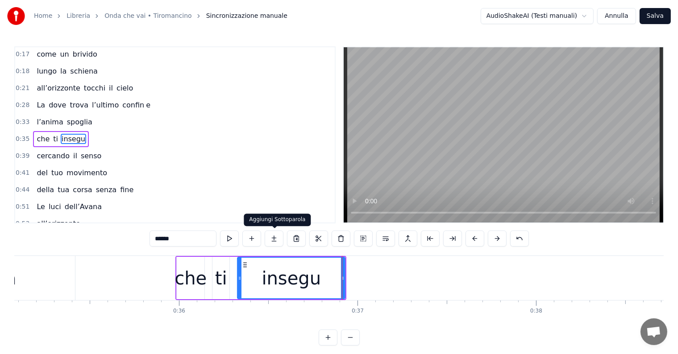
type input "******"
click at [273, 240] on button at bounding box center [274, 239] width 19 height 16
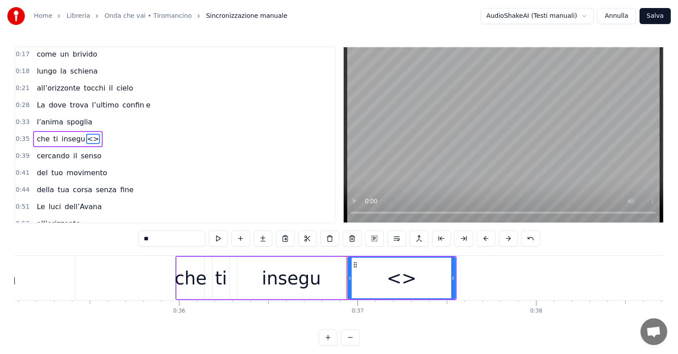
click at [182, 240] on input "**" at bounding box center [171, 239] width 67 height 16
type input "*"
drag, startPoint x: 454, startPoint y: 279, endPoint x: 447, endPoint y: 279, distance: 7.2
click at [447, 279] on icon at bounding box center [447, 278] width 4 height 7
click at [346, 278] on icon at bounding box center [347, 278] width 4 height 7
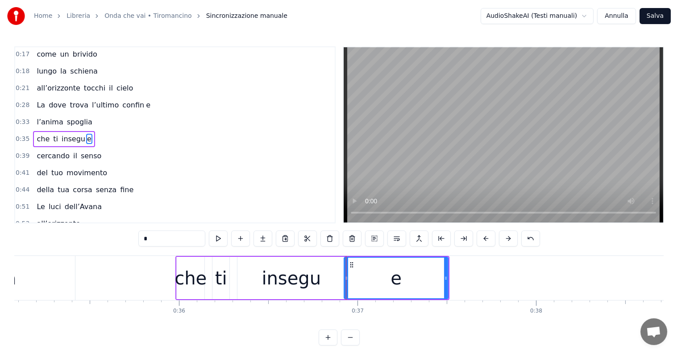
type input "*"
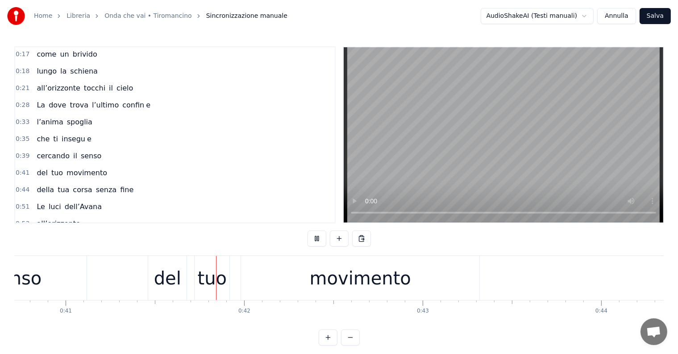
scroll to position [0, 7306]
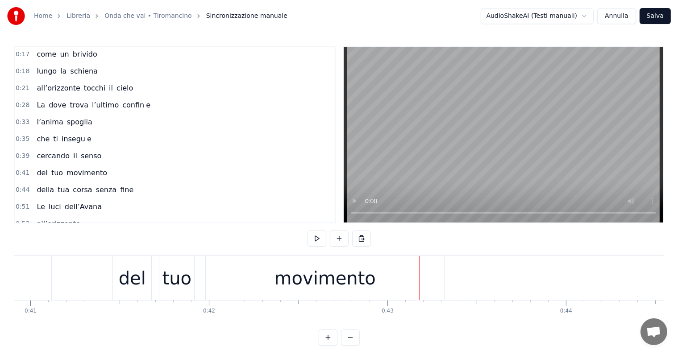
click at [311, 291] on div "movimento" at bounding box center [325, 278] width 101 height 27
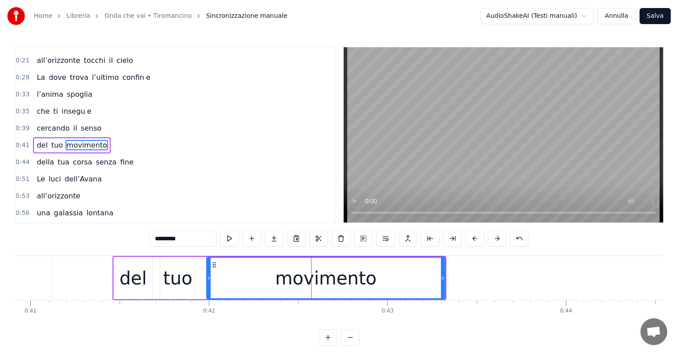
scroll to position [68, 0]
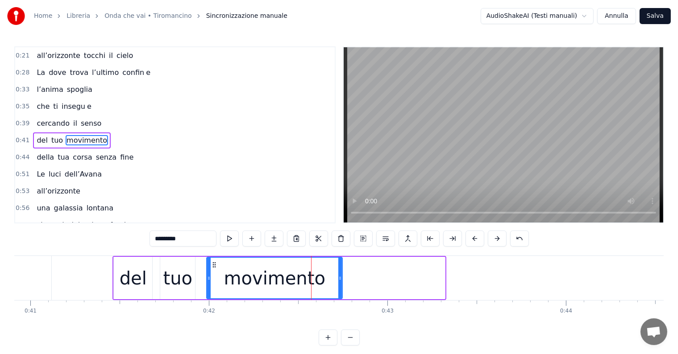
drag, startPoint x: 442, startPoint y: 271, endPoint x: 339, endPoint y: 283, distance: 103.3
click at [339, 283] on div at bounding box center [340, 278] width 4 height 41
click at [202, 235] on input "*********" at bounding box center [183, 239] width 67 height 16
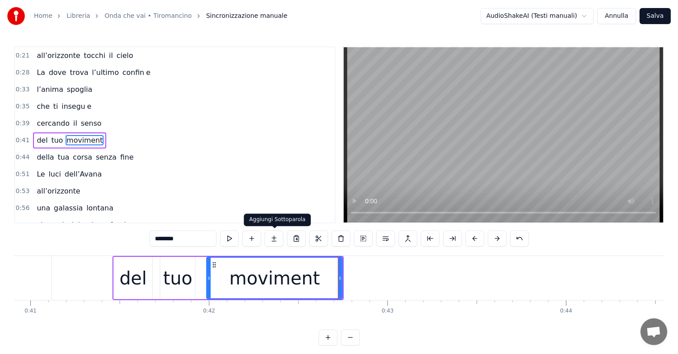
type input "********"
click at [275, 235] on button at bounding box center [274, 239] width 19 height 16
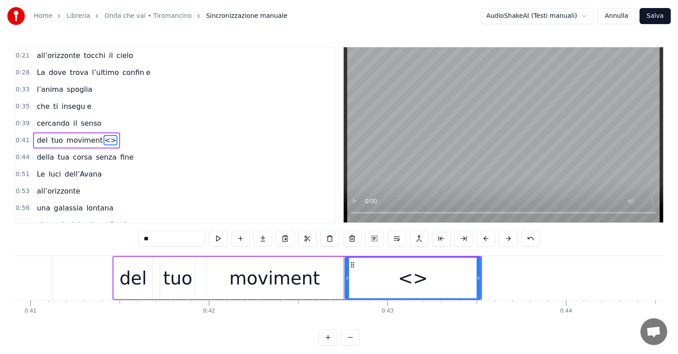
click at [162, 237] on input "**" at bounding box center [171, 239] width 67 height 16
type input "*"
drag, startPoint x: 480, startPoint y: 273, endPoint x: 443, endPoint y: 278, distance: 37.8
click at [443, 278] on div at bounding box center [445, 278] width 4 height 41
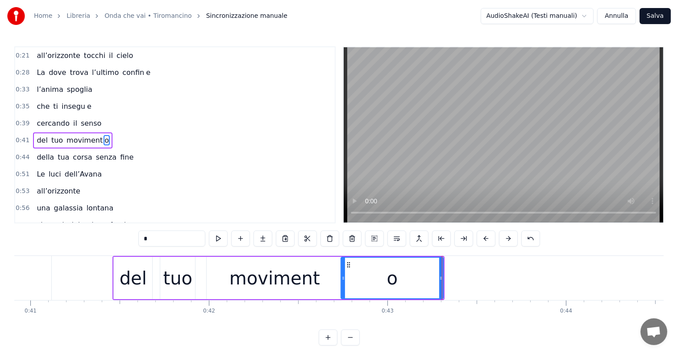
drag, startPoint x: 347, startPoint y: 284, endPoint x: 342, endPoint y: 284, distance: 4.5
click at [342, 284] on div at bounding box center [344, 278] width 4 height 41
type input "*"
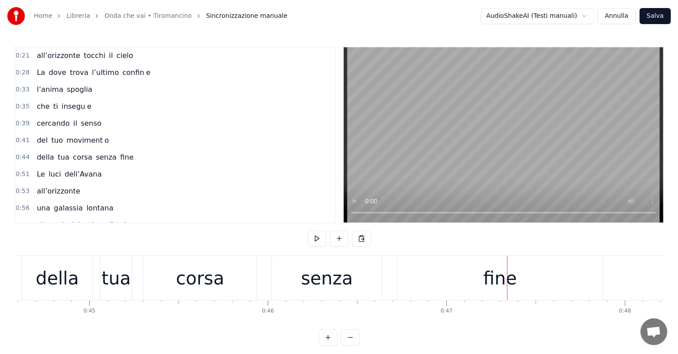
scroll to position [0, 8022]
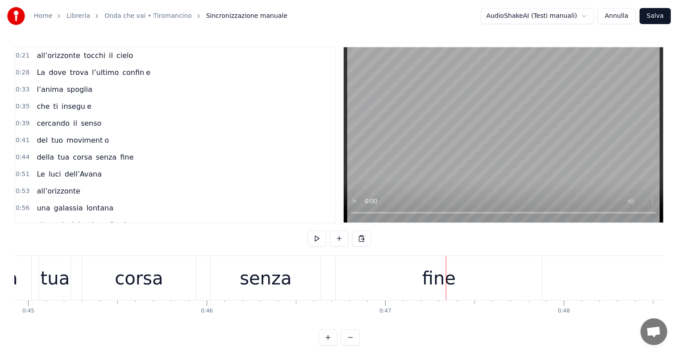
click at [468, 278] on div "fine" at bounding box center [439, 278] width 206 height 44
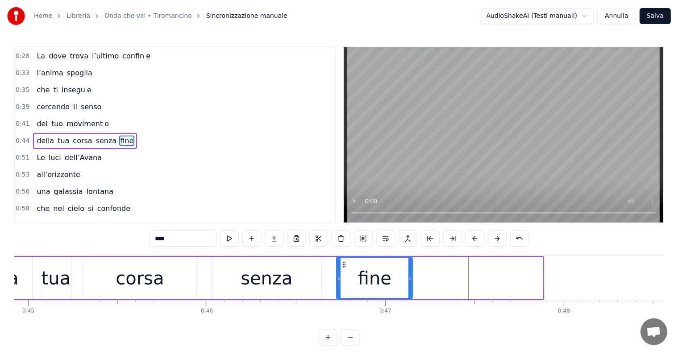
drag, startPoint x: 539, startPoint y: 278, endPoint x: 408, endPoint y: 292, distance: 132.0
click at [409, 292] on div at bounding box center [411, 278] width 4 height 41
click at [188, 243] on input "****" at bounding box center [183, 239] width 67 height 16
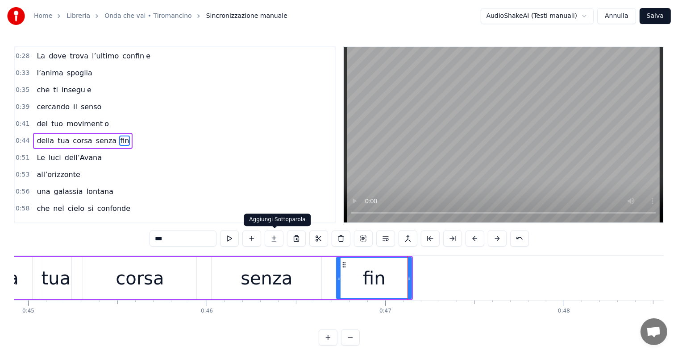
type input "***"
click at [275, 238] on button at bounding box center [274, 239] width 19 height 16
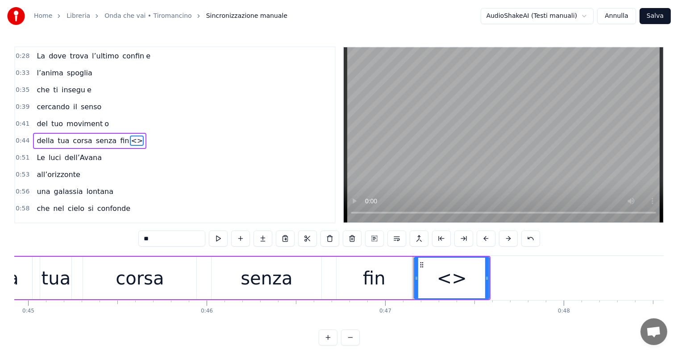
click at [181, 243] on input "**" at bounding box center [171, 239] width 67 height 16
type input "*"
click at [414, 277] on icon at bounding box center [415, 278] width 4 height 7
drag, startPoint x: 488, startPoint y: 279, endPoint x: 510, endPoint y: 279, distance: 22.3
click at [506, 279] on icon at bounding box center [505, 278] width 4 height 7
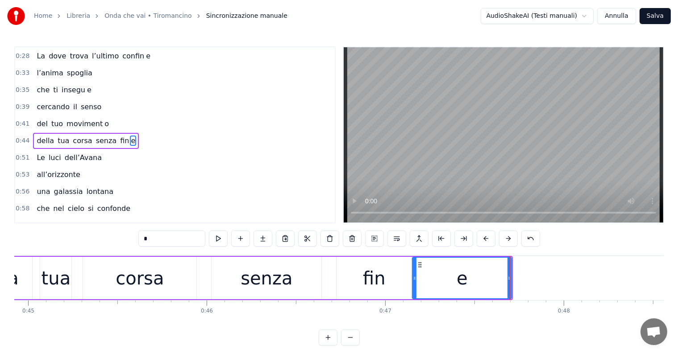
click at [127, 284] on div "corsa" at bounding box center [140, 278] width 48 height 27
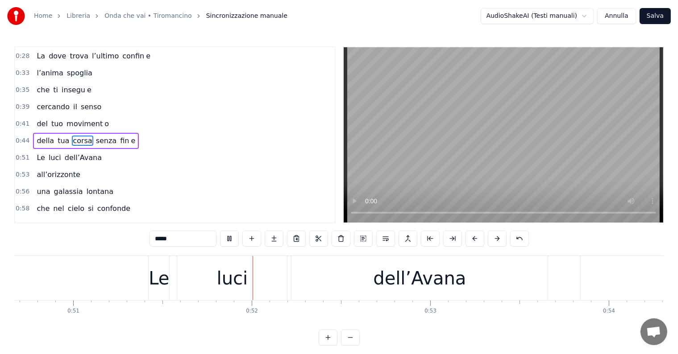
scroll to position [0, 9154]
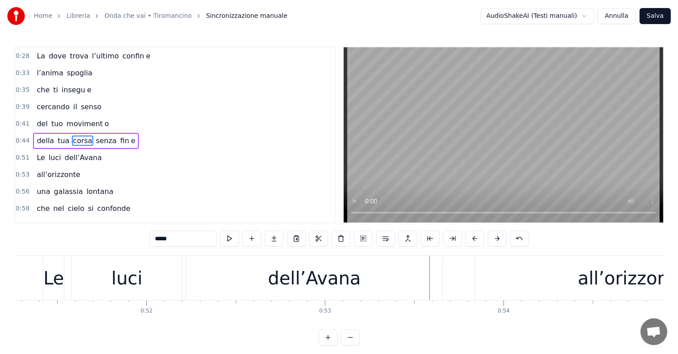
click at [320, 282] on div "dell’Avana" at bounding box center [314, 278] width 93 height 27
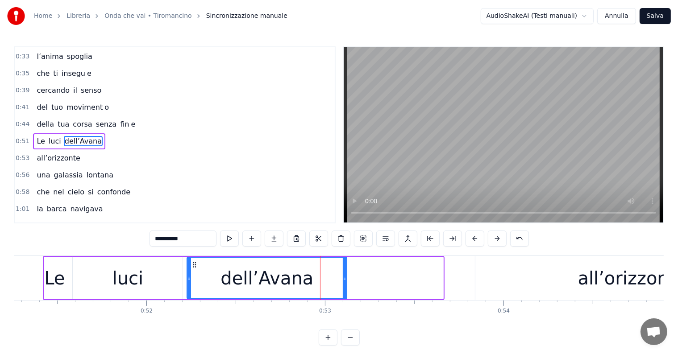
drag, startPoint x: 442, startPoint y: 282, endPoint x: 346, endPoint y: 287, distance: 96.6
click at [346, 287] on div at bounding box center [345, 278] width 4 height 41
click at [200, 241] on input "**********" at bounding box center [183, 239] width 67 height 16
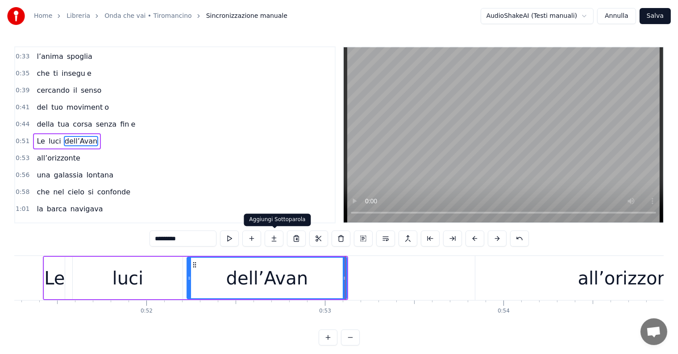
type input "*********"
click at [275, 236] on button at bounding box center [274, 239] width 19 height 16
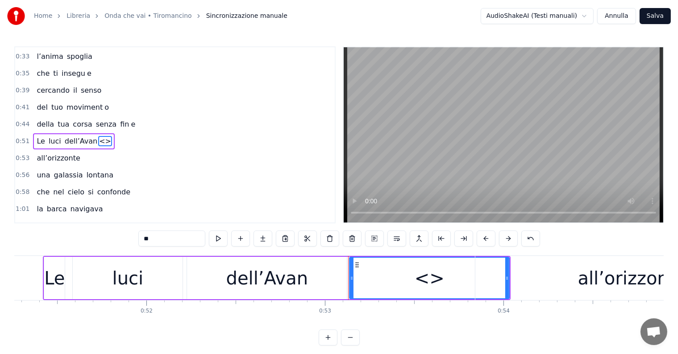
click at [188, 240] on input "**" at bounding box center [171, 239] width 67 height 16
type input "*"
click at [350, 276] on icon at bounding box center [350, 278] width 4 height 7
type input "*"
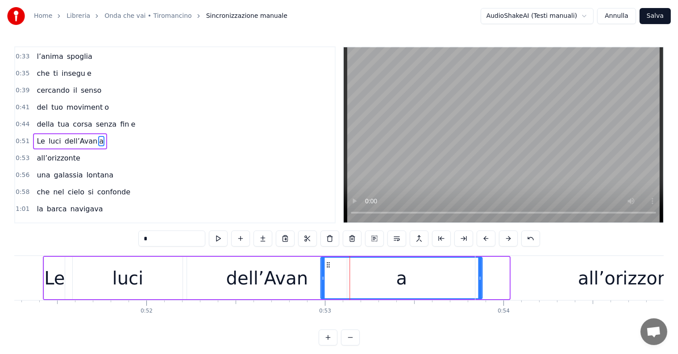
drag, startPoint x: 354, startPoint y: 262, endPoint x: 327, endPoint y: 265, distance: 27.4
click at [327, 265] on icon at bounding box center [328, 265] width 7 height 7
drag, startPoint x: 321, startPoint y: 270, endPoint x: 364, endPoint y: 274, distance: 42.6
click at [363, 274] on div at bounding box center [362, 278] width 4 height 41
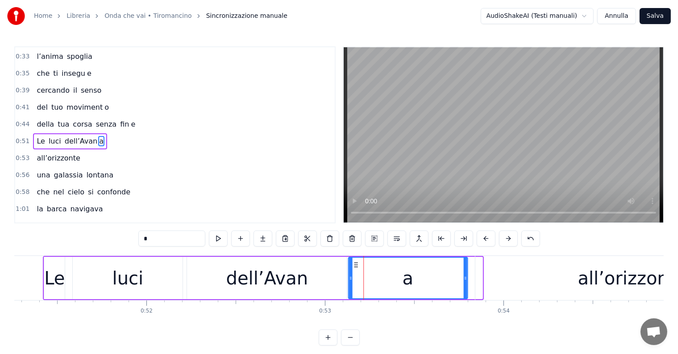
drag, startPoint x: 371, startPoint y: 264, endPoint x: 355, endPoint y: 266, distance: 15.3
click at [355, 266] on icon at bounding box center [355, 265] width 7 height 7
drag, startPoint x: 464, startPoint y: 271, endPoint x: 418, endPoint y: 274, distance: 46.5
click at [418, 274] on div at bounding box center [419, 278] width 4 height 41
click at [36, 133] on div "0:51 Le luci dell’Avan a" at bounding box center [175, 141] width 320 height 17
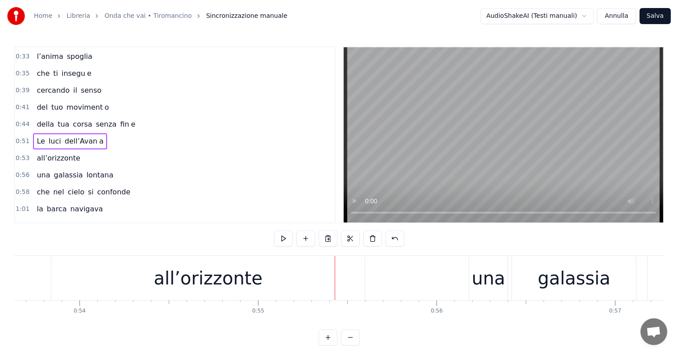
scroll to position [0, 9558]
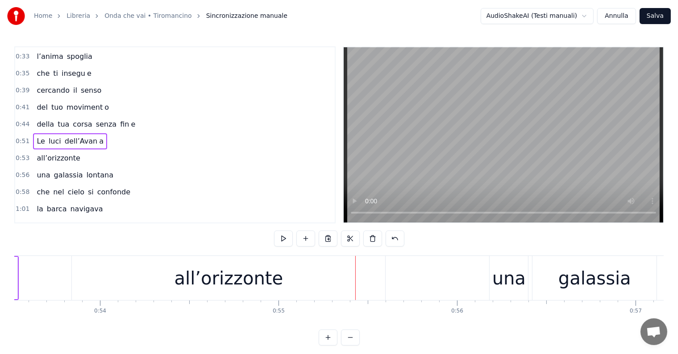
click at [229, 282] on div "all’orizzonte" at bounding box center [229, 278] width 109 height 27
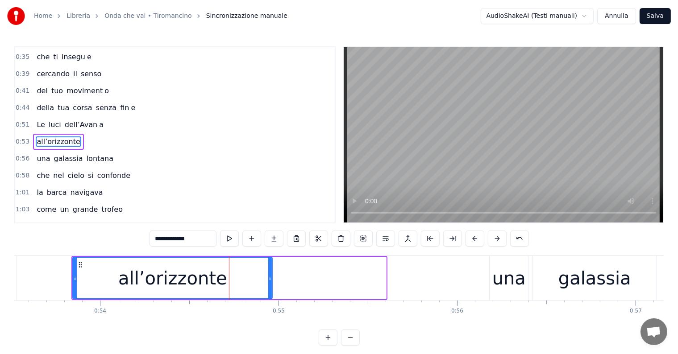
drag, startPoint x: 385, startPoint y: 276, endPoint x: 271, endPoint y: 279, distance: 113.9
click at [271, 279] on icon at bounding box center [270, 278] width 4 height 7
click at [209, 241] on input "**********" at bounding box center [183, 239] width 67 height 16
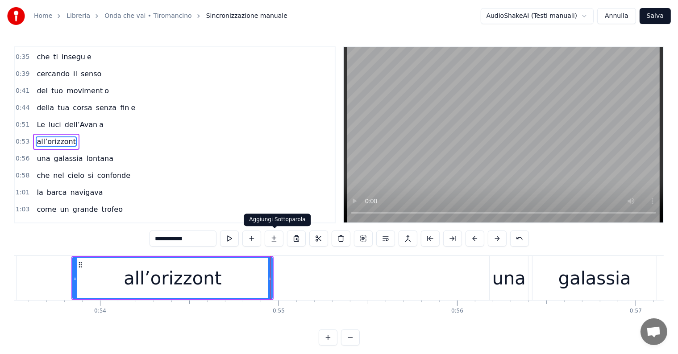
type input "**********"
click at [280, 241] on button at bounding box center [274, 239] width 19 height 16
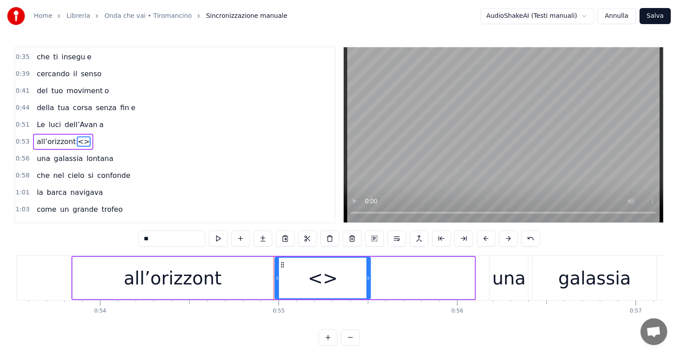
drag, startPoint x: 472, startPoint y: 279, endPoint x: 368, endPoint y: 291, distance: 104.7
click at [368, 291] on div at bounding box center [369, 278] width 4 height 41
click at [175, 234] on input "**" at bounding box center [171, 239] width 67 height 16
type input "*"
click at [274, 275] on icon at bounding box center [275, 278] width 4 height 7
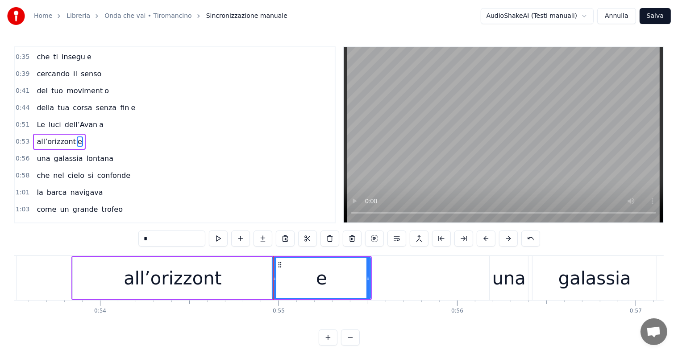
type input "*"
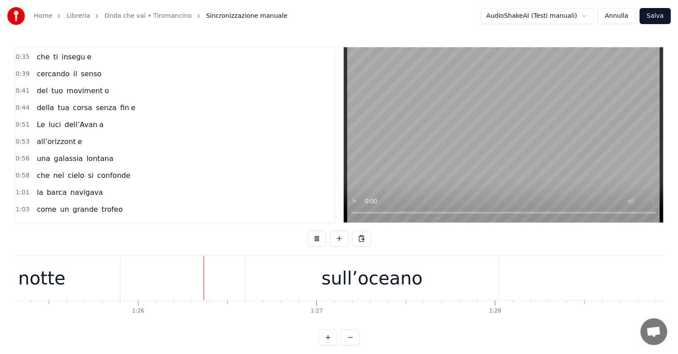
scroll to position [0, 15252]
click at [352, 263] on div "sull’oceano" at bounding box center [355, 278] width 253 height 44
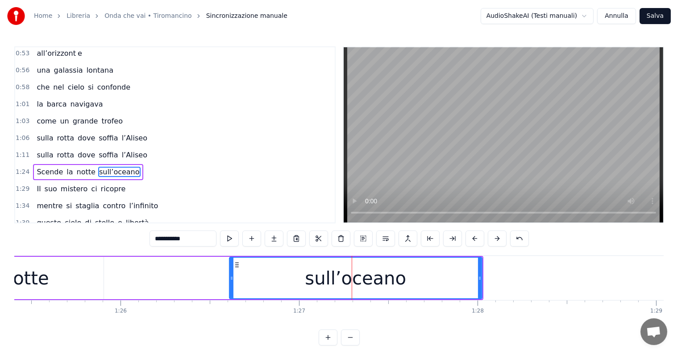
scroll to position [232, 0]
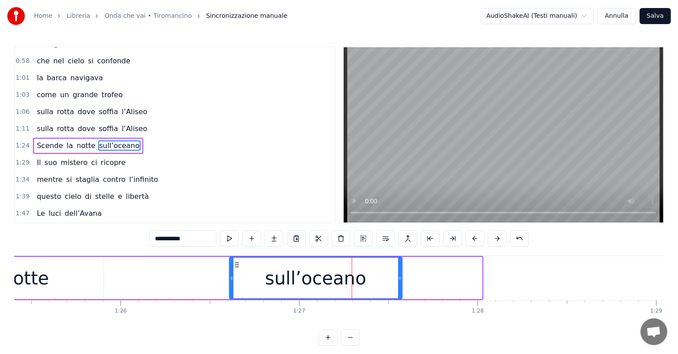
drag, startPoint x: 480, startPoint y: 275, endPoint x: 400, endPoint y: 283, distance: 80.3
click at [400, 283] on div at bounding box center [400, 278] width 4 height 41
click at [198, 240] on input "**********" at bounding box center [183, 239] width 67 height 16
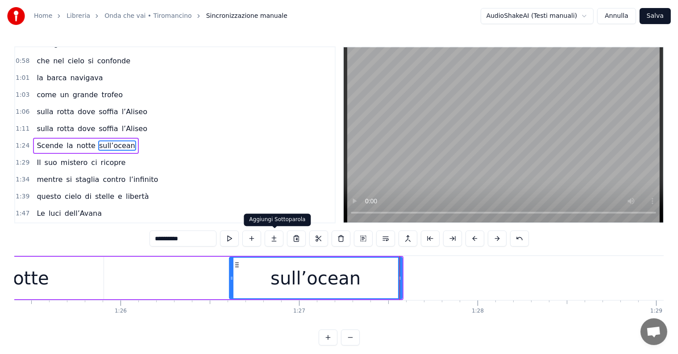
type input "**********"
click at [277, 241] on button at bounding box center [274, 239] width 19 height 16
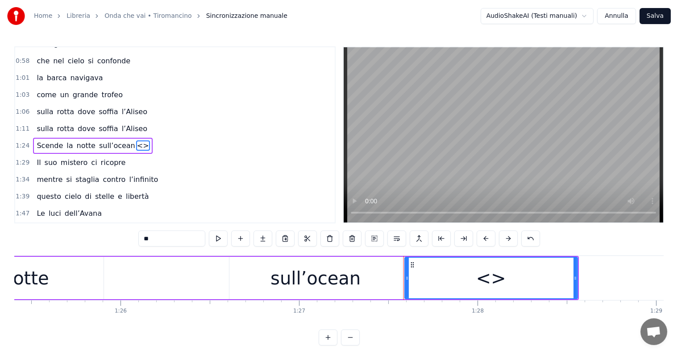
click at [183, 239] on input "**" at bounding box center [171, 239] width 67 height 16
type input "*"
click at [404, 275] on icon at bounding box center [405, 278] width 4 height 7
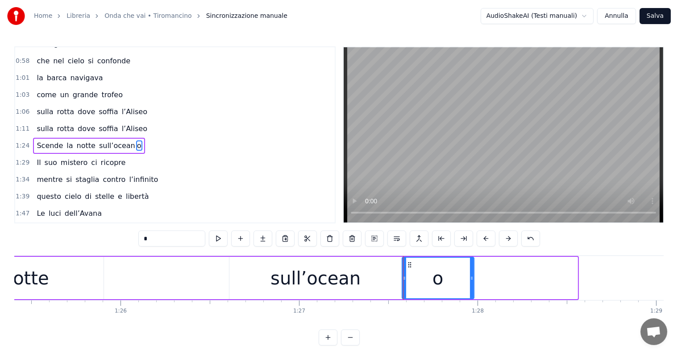
drag, startPoint x: 575, startPoint y: 269, endPoint x: 471, endPoint y: 278, distance: 104.0
click at [471, 278] on div at bounding box center [472, 278] width 4 height 41
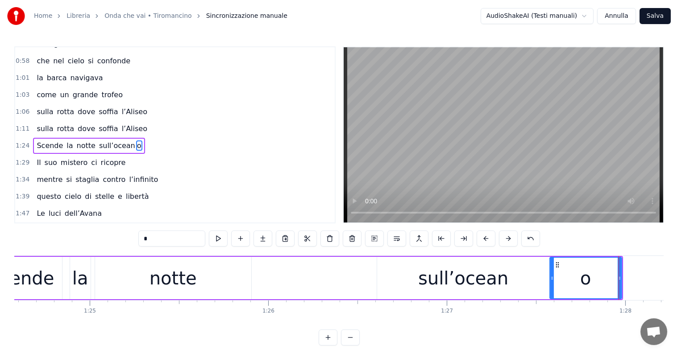
scroll to position [0, 15002]
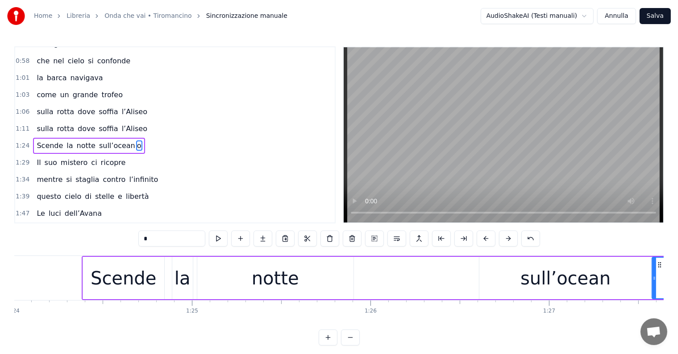
click at [284, 286] on div "notte" at bounding box center [275, 278] width 47 height 27
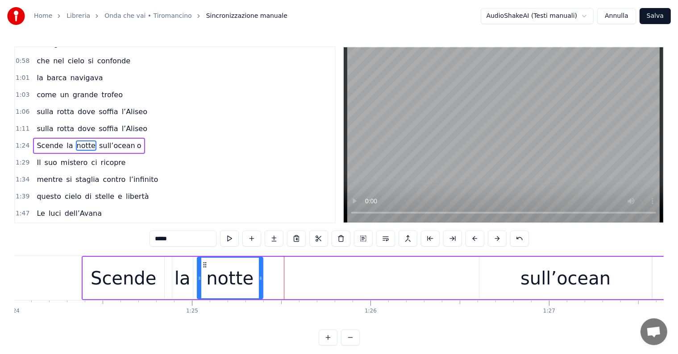
drag, startPoint x: 351, startPoint y: 276, endPoint x: 261, endPoint y: 285, distance: 91.1
click at [261, 285] on div at bounding box center [261, 278] width 4 height 41
click at [188, 238] on input "*****" at bounding box center [183, 239] width 67 height 16
type input "****"
click at [273, 238] on button at bounding box center [274, 239] width 19 height 16
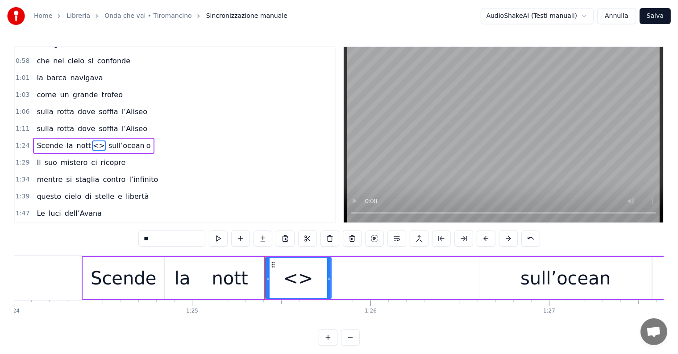
click at [154, 235] on input "**" at bounding box center [171, 239] width 67 height 16
type input "*"
click at [263, 270] on div at bounding box center [265, 278] width 4 height 41
type input "*"
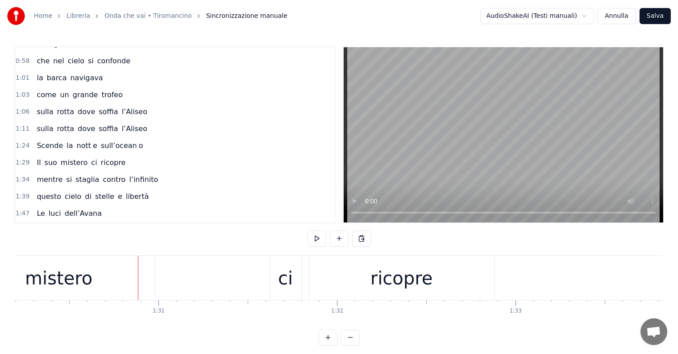
scroll to position [0, 16005]
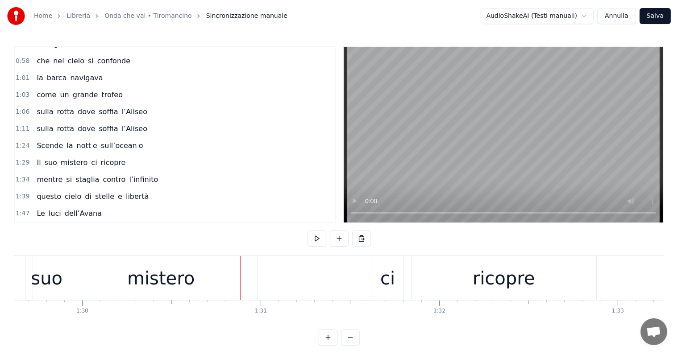
click at [188, 287] on div "mistero" at bounding box center [160, 278] width 67 height 27
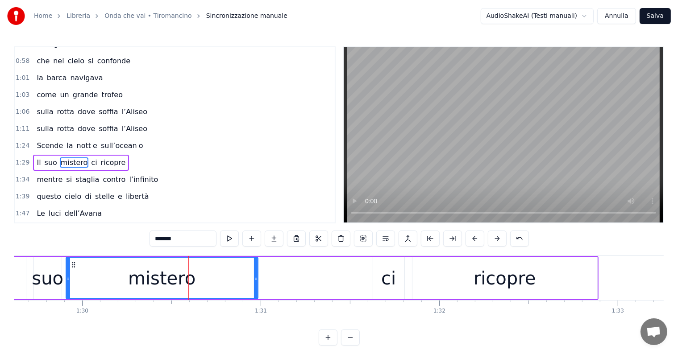
scroll to position [249, 0]
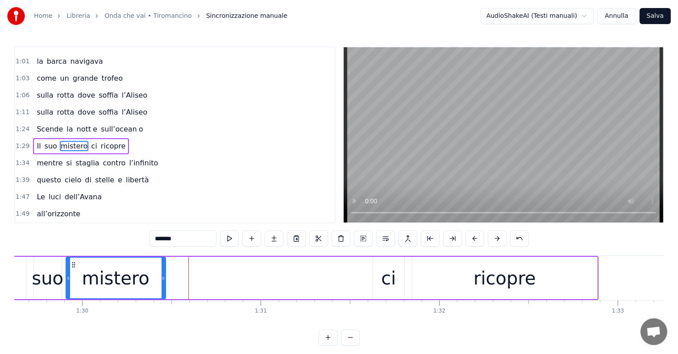
drag, startPoint x: 255, startPoint y: 279, endPoint x: 163, endPoint y: 280, distance: 92.4
click at [163, 280] on icon at bounding box center [164, 278] width 4 height 7
click at [191, 236] on input "*******" at bounding box center [183, 239] width 67 height 16
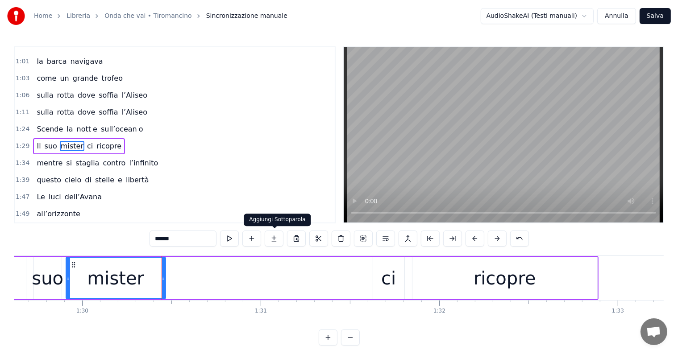
type input "******"
click at [271, 238] on button at bounding box center [274, 239] width 19 height 16
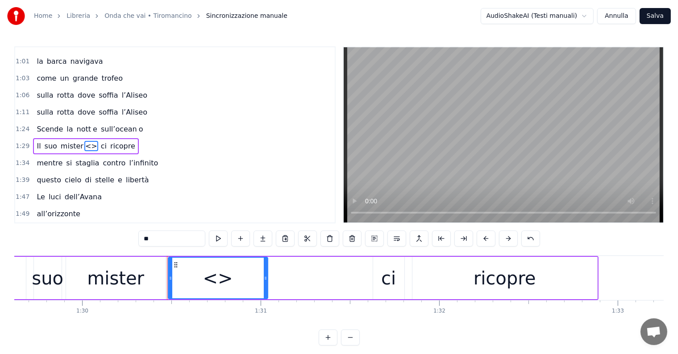
click at [175, 238] on input "**" at bounding box center [171, 239] width 67 height 16
type input "*"
click at [166, 276] on icon at bounding box center [166, 278] width 4 height 7
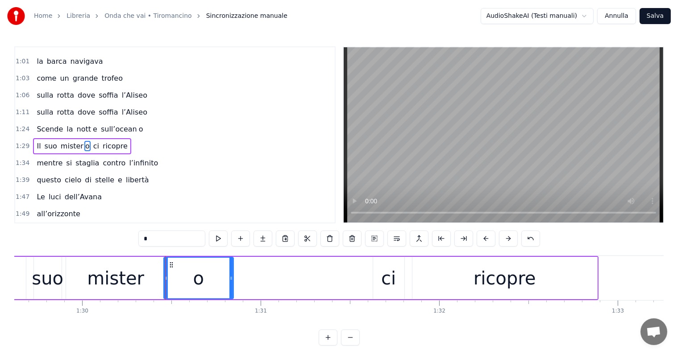
drag, startPoint x: 265, startPoint y: 277, endPoint x: 230, endPoint y: 281, distance: 34.7
click at [230, 281] on icon at bounding box center [231, 278] width 4 height 7
click at [512, 284] on div "ricopre" at bounding box center [505, 278] width 63 height 27
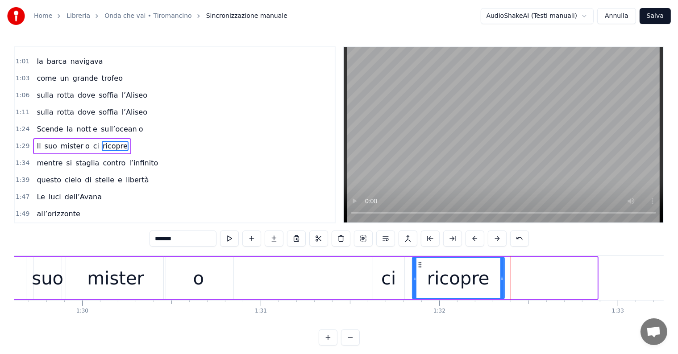
drag, startPoint x: 594, startPoint y: 276, endPoint x: 501, endPoint y: 288, distance: 93.6
click at [501, 288] on div at bounding box center [502, 278] width 4 height 41
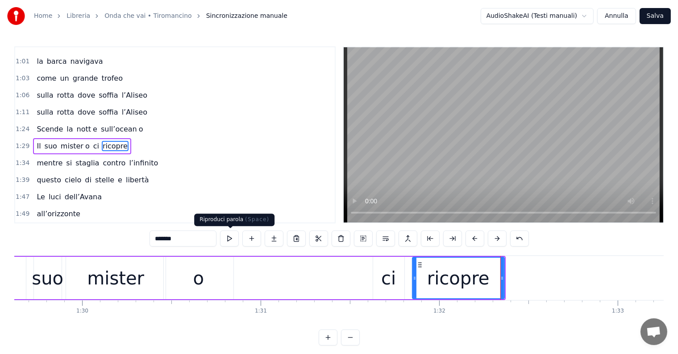
click at [194, 239] on input "*******" at bounding box center [183, 239] width 67 height 16
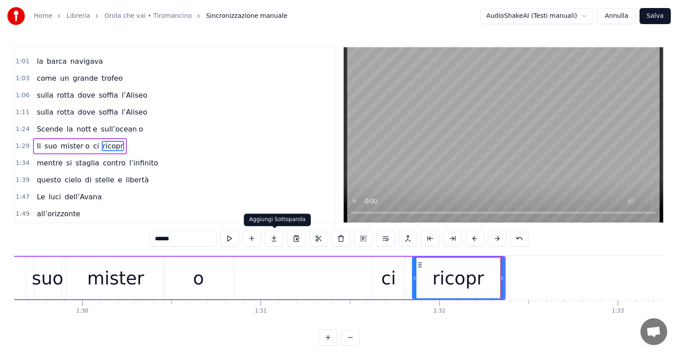
type input "******"
click at [278, 240] on button at bounding box center [274, 239] width 19 height 16
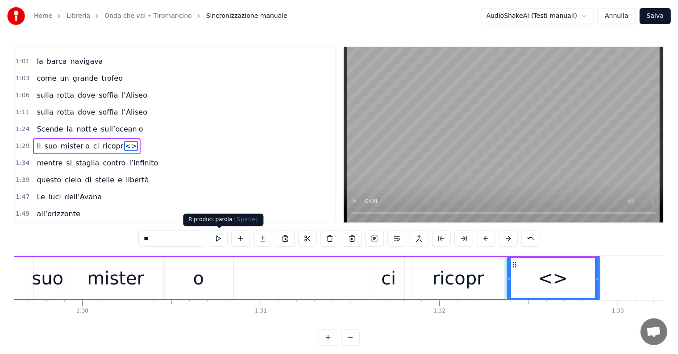
click at [183, 240] on input "**" at bounding box center [171, 239] width 67 height 16
type input "*"
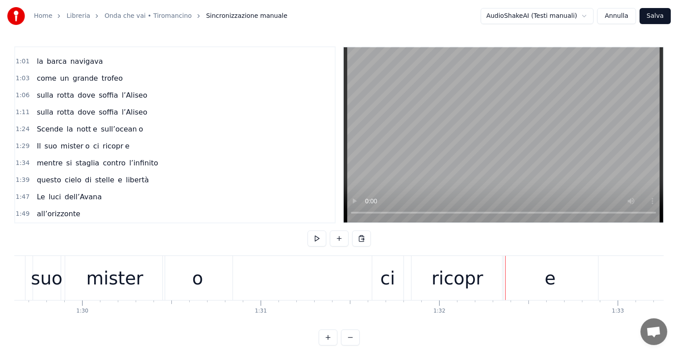
click at [579, 279] on div "e" at bounding box center [551, 278] width 96 height 44
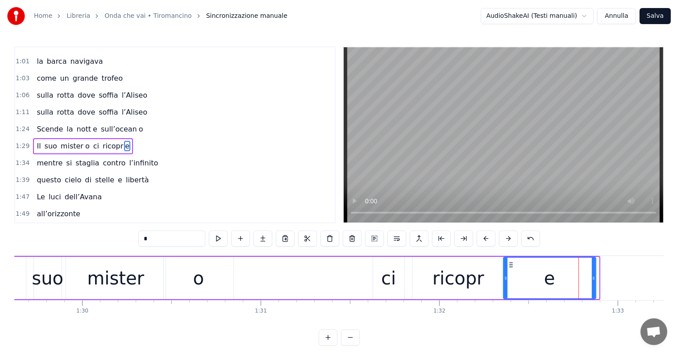
click at [593, 278] on icon at bounding box center [594, 278] width 4 height 7
click at [38, 138] on div "1:29 Il suo mister o ci ricopr e" at bounding box center [175, 146] width 320 height 17
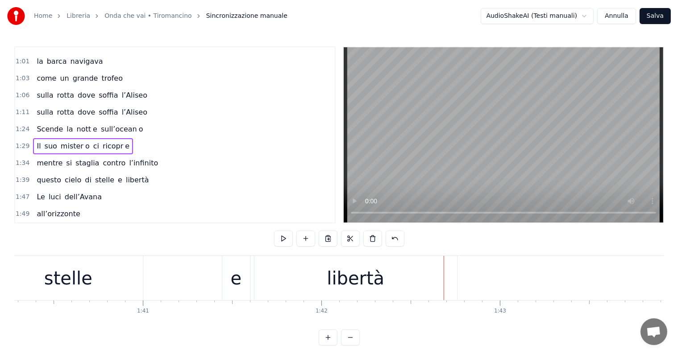
scroll to position [0, 17887]
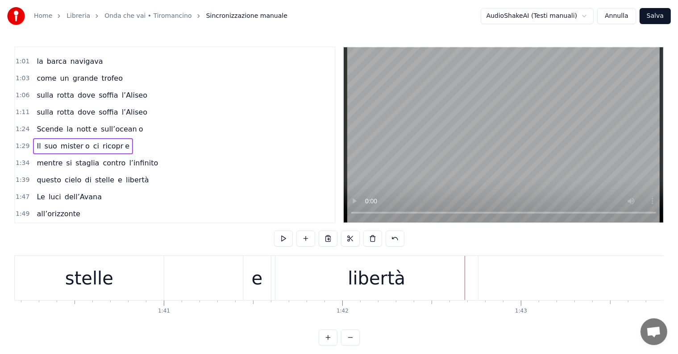
click at [396, 282] on div "libertà" at bounding box center [377, 278] width 58 height 27
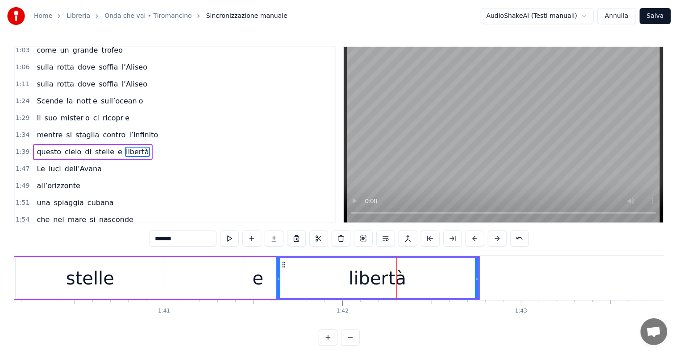
scroll to position [282, 0]
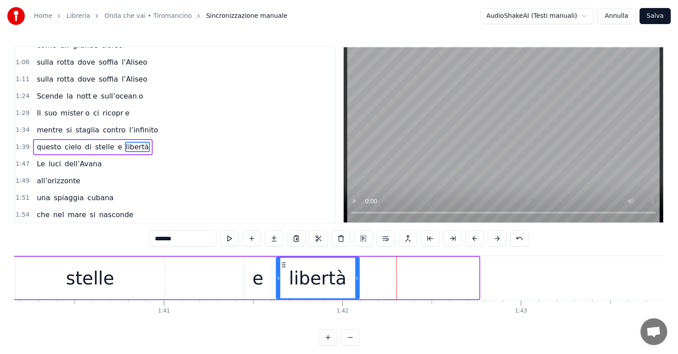
drag, startPoint x: 477, startPoint y: 271, endPoint x: 357, endPoint y: 284, distance: 120.3
click at [357, 284] on div at bounding box center [357, 278] width 4 height 41
click at [184, 240] on input "*******" at bounding box center [183, 239] width 67 height 16
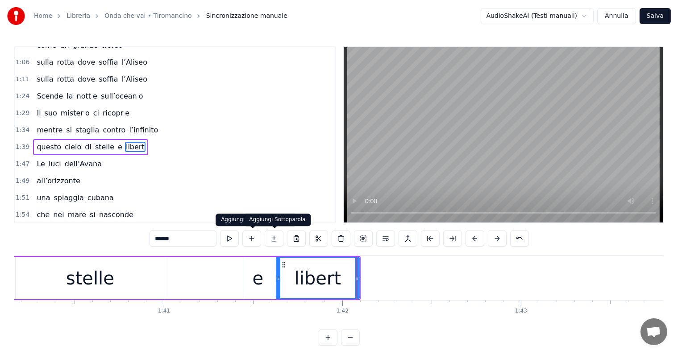
type input "******"
click at [274, 238] on button at bounding box center [274, 239] width 19 height 16
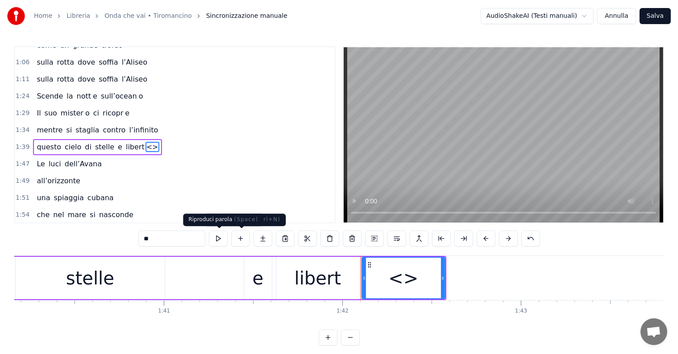
click at [181, 238] on input "**" at bounding box center [171, 239] width 67 height 16
type input "*"
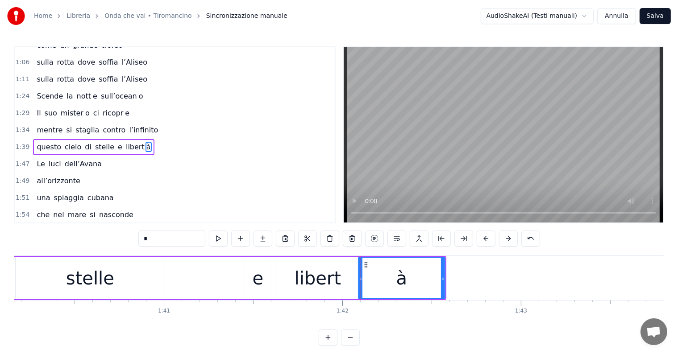
click at [361, 273] on div at bounding box center [361, 278] width 4 height 41
drag, startPoint x: 442, startPoint y: 270, endPoint x: 459, endPoint y: 275, distance: 17.1
click at [459, 275] on div at bounding box center [460, 278] width 4 height 41
click at [43, 267] on div "stelle" at bounding box center [90, 278] width 149 height 42
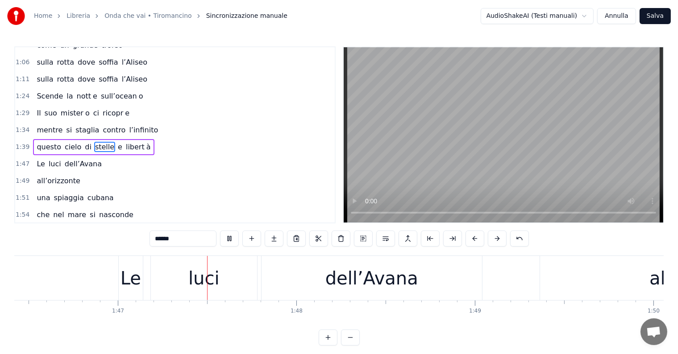
scroll to position [0, 19030]
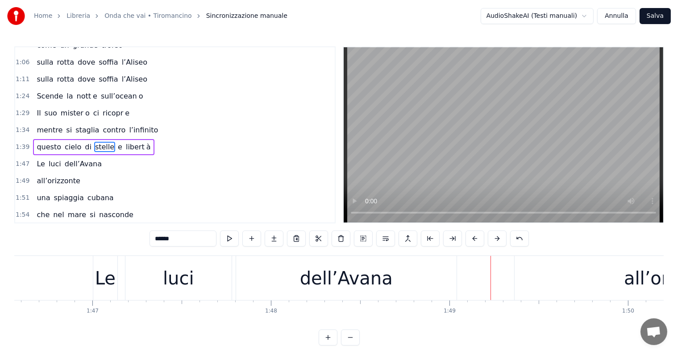
click at [329, 277] on div "dell’Avana" at bounding box center [346, 278] width 93 height 27
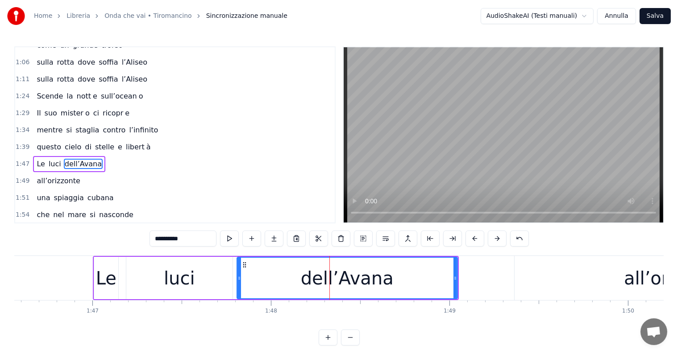
scroll to position [298, 0]
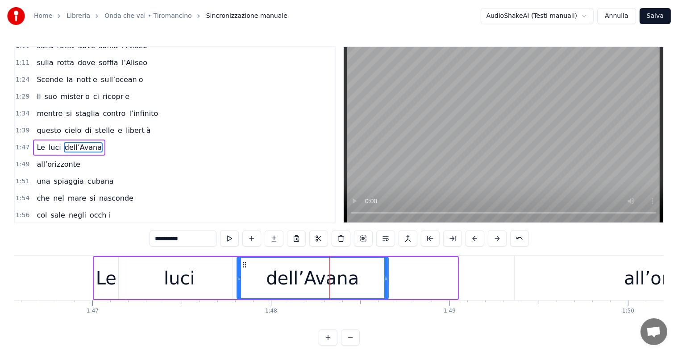
drag, startPoint x: 455, startPoint y: 275, endPoint x: 386, endPoint y: 283, distance: 69.6
click at [386, 283] on div at bounding box center [386, 278] width 4 height 41
click at [197, 238] on input "**********" at bounding box center [183, 239] width 67 height 16
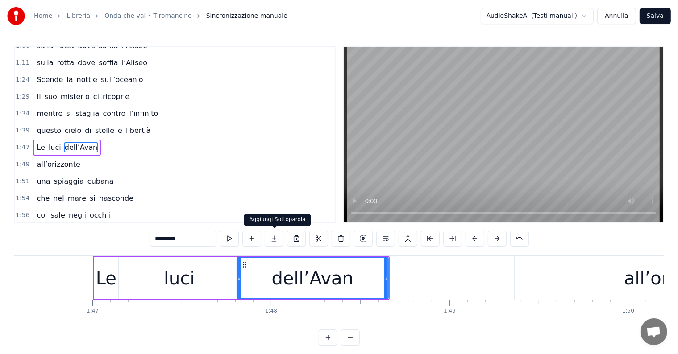
type input "*********"
click at [275, 239] on button at bounding box center [274, 239] width 19 height 16
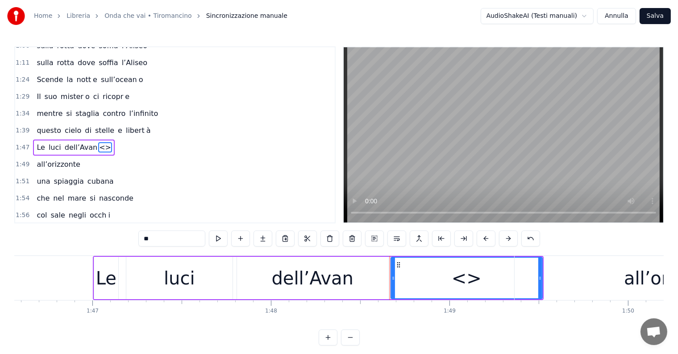
click at [188, 239] on input "**" at bounding box center [171, 239] width 67 height 16
type input "*"
drag, startPoint x: 392, startPoint y: 275, endPoint x: 452, endPoint y: 282, distance: 61.0
click at [452, 282] on div at bounding box center [451, 278] width 4 height 41
type input "*"
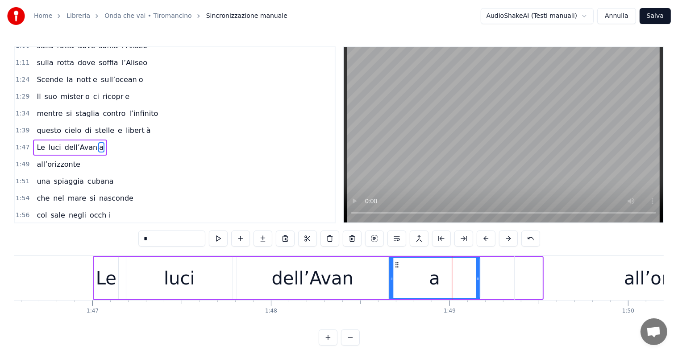
drag, startPoint x: 458, startPoint y: 263, endPoint x: 396, endPoint y: 264, distance: 62.5
click at [396, 264] on icon at bounding box center [396, 265] width 7 height 7
drag, startPoint x: 477, startPoint y: 273, endPoint x: 454, endPoint y: 275, distance: 23.7
click at [454, 275] on div at bounding box center [454, 278] width 4 height 41
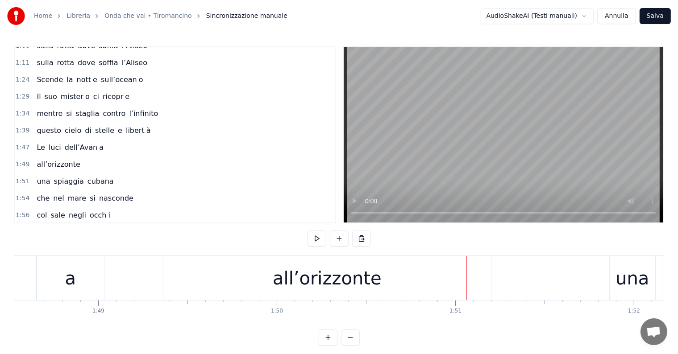
scroll to position [0, 19341]
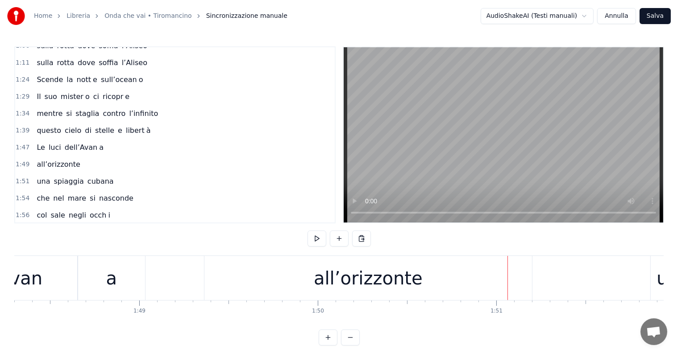
click at [379, 284] on div "all’orizzonte" at bounding box center [368, 278] width 109 height 27
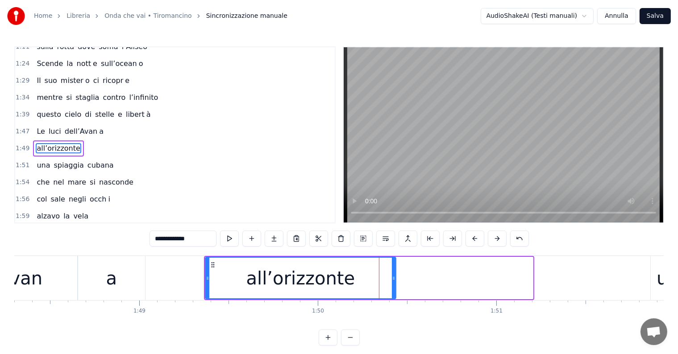
drag, startPoint x: 530, startPoint y: 273, endPoint x: 393, endPoint y: 273, distance: 137.1
click at [393, 273] on div at bounding box center [394, 278] width 4 height 41
click at [209, 237] on input "**********" at bounding box center [183, 239] width 67 height 16
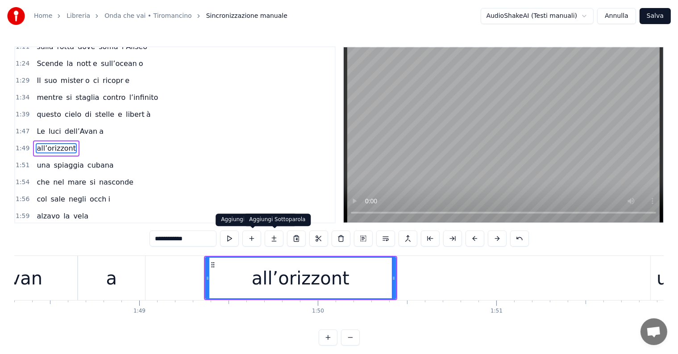
type input "**********"
click at [279, 239] on button at bounding box center [274, 239] width 19 height 16
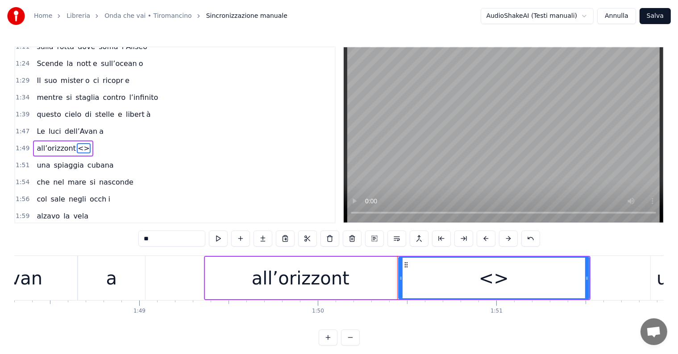
click at [179, 234] on input "**" at bounding box center [171, 239] width 67 height 16
type input "*"
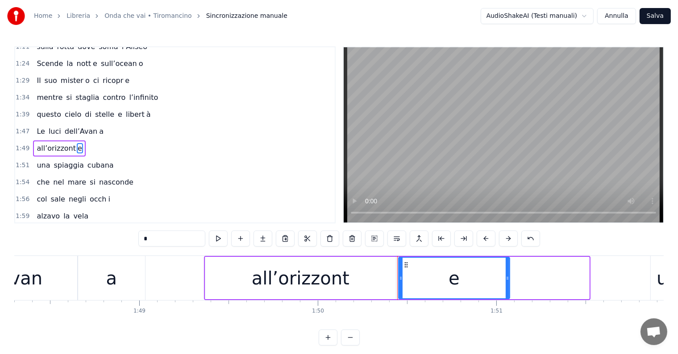
drag, startPoint x: 588, startPoint y: 287, endPoint x: 508, endPoint y: 288, distance: 79.5
click at [508, 288] on div at bounding box center [508, 278] width 4 height 41
click at [396, 280] on icon at bounding box center [398, 278] width 4 height 7
type input "*"
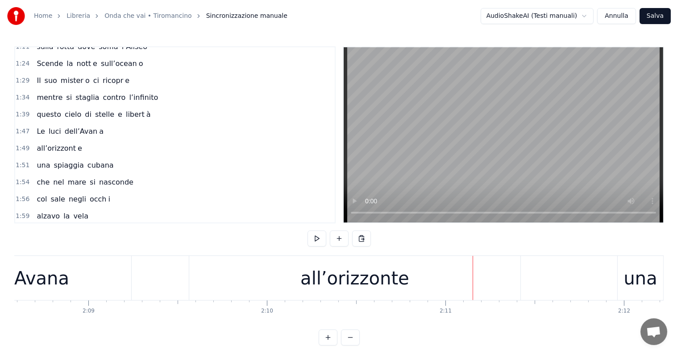
scroll to position [0, 22923]
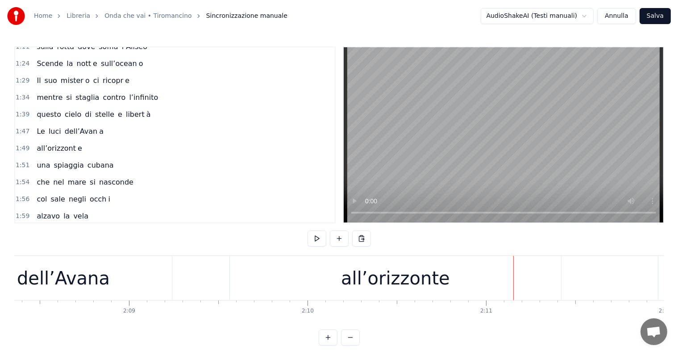
click at [409, 288] on div "all’orizzonte" at bounding box center [395, 278] width 109 height 27
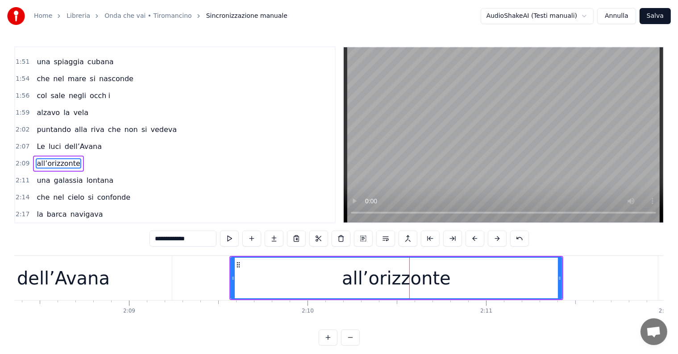
scroll to position [429, 0]
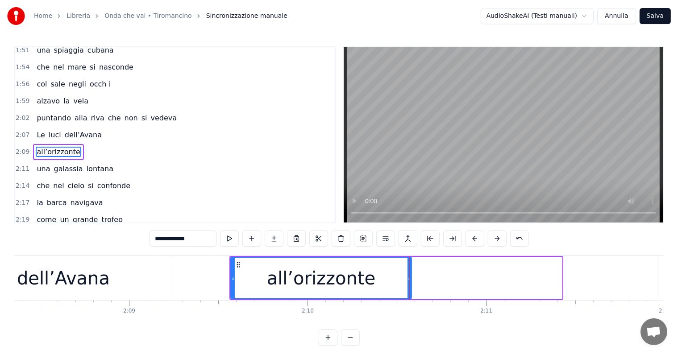
drag, startPoint x: 559, startPoint y: 273, endPoint x: 409, endPoint y: 273, distance: 150.5
click at [409, 273] on div at bounding box center [410, 278] width 4 height 41
click at [198, 240] on input "**********" at bounding box center [183, 239] width 67 height 16
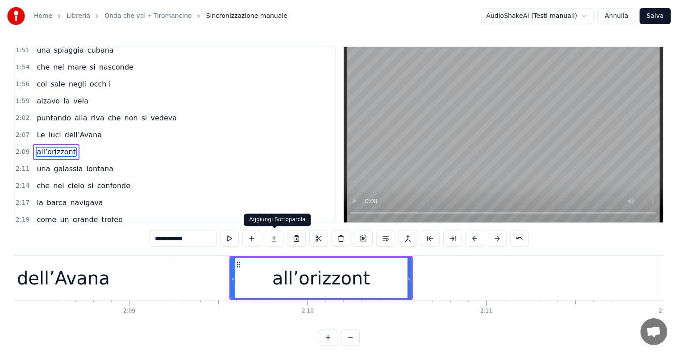
type input "**********"
click at [276, 240] on button at bounding box center [274, 239] width 19 height 16
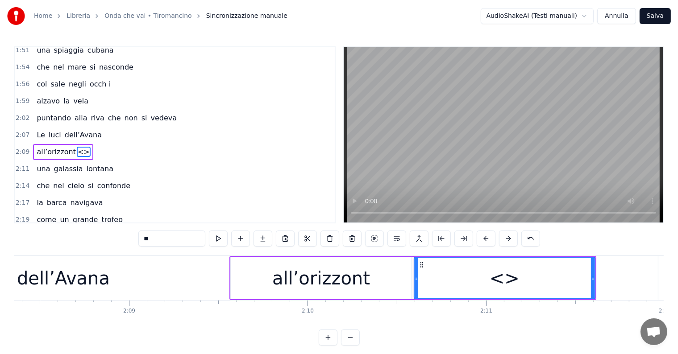
click at [187, 236] on input "**" at bounding box center [171, 239] width 67 height 16
type input "*"
click at [412, 285] on div at bounding box center [414, 278] width 4 height 41
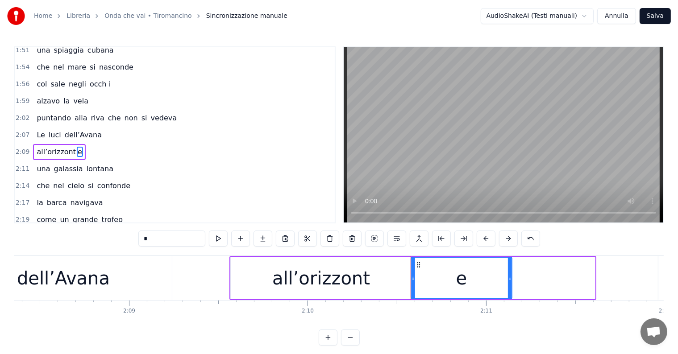
drag, startPoint x: 592, startPoint y: 279, endPoint x: 509, endPoint y: 282, distance: 83.1
click at [509, 282] on div at bounding box center [510, 278] width 4 height 41
type input "*"
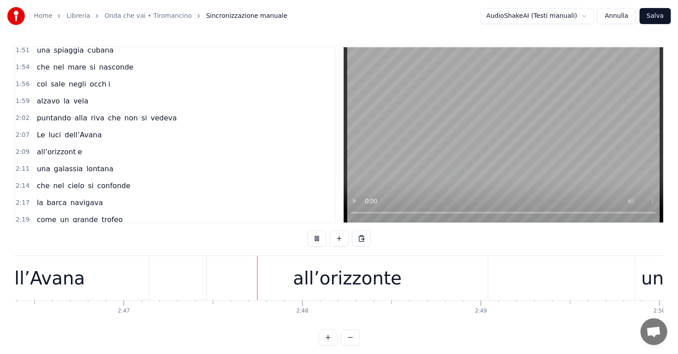
scroll to position [0, 29820]
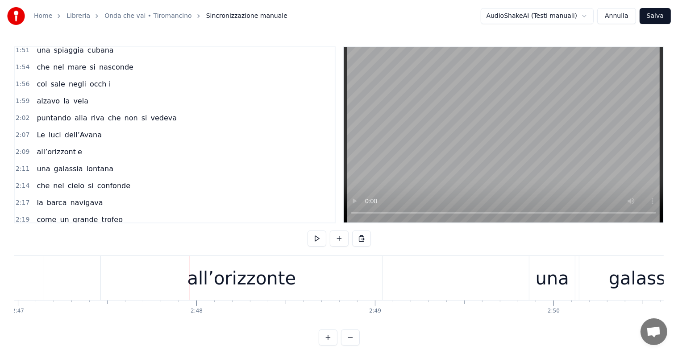
click at [231, 282] on div "all’orizzonte" at bounding box center [242, 278] width 109 height 27
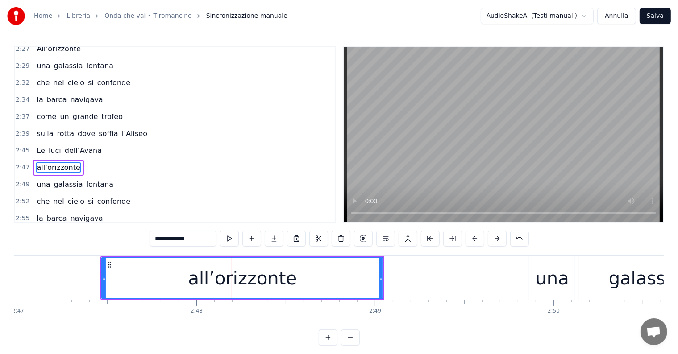
scroll to position [643, 0]
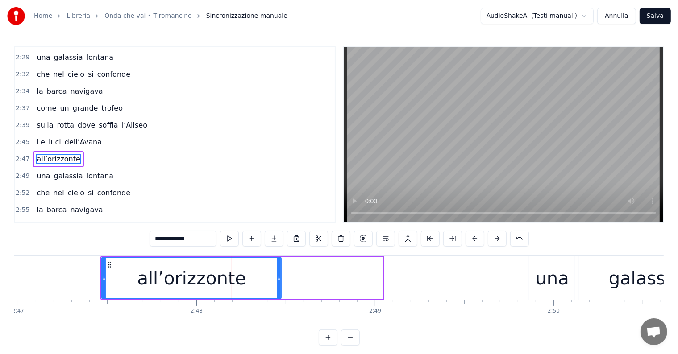
drag, startPoint x: 380, startPoint y: 274, endPoint x: 279, endPoint y: 267, distance: 102.0
click at [279, 267] on div at bounding box center [279, 278] width 4 height 41
click at [202, 229] on div "0:06 Onda che vai nel vento 0:11 verso una terra sconosciuta 0:17 come un brivi…" at bounding box center [339, 196] width 650 height 300
click at [202, 237] on input "**********" at bounding box center [183, 239] width 67 height 16
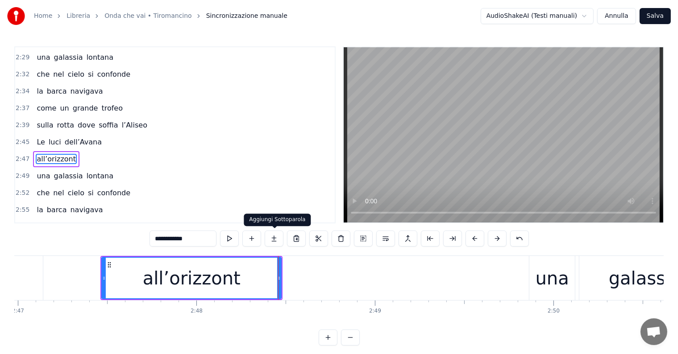
type input "**********"
click at [277, 240] on button at bounding box center [274, 239] width 19 height 16
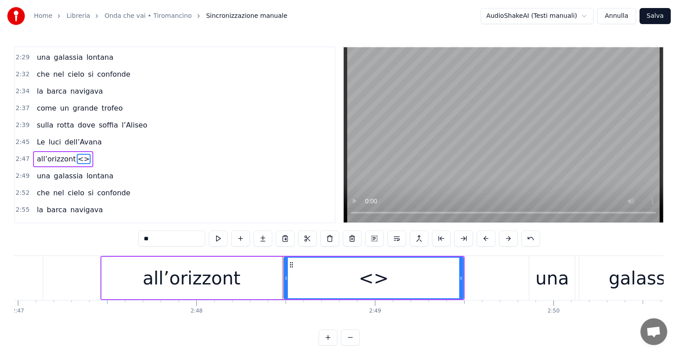
click at [167, 235] on input "**" at bounding box center [171, 239] width 67 height 16
type input "*"
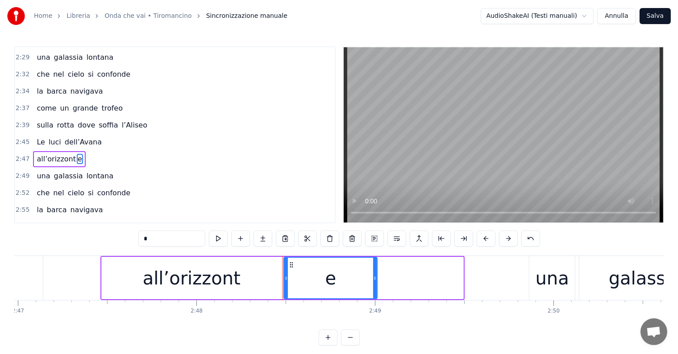
drag, startPoint x: 461, startPoint y: 275, endPoint x: 375, endPoint y: 275, distance: 86.2
click at [375, 275] on icon at bounding box center [375, 278] width 4 height 7
click at [281, 285] on div at bounding box center [283, 278] width 4 height 41
type input "*"
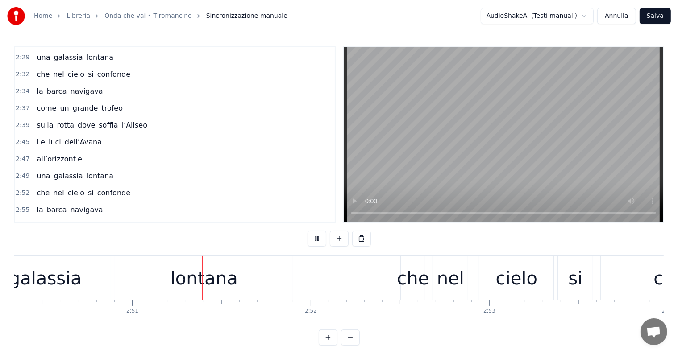
scroll to position [0, 30421]
click at [233, 280] on div "lontana" at bounding box center [203, 278] width 178 height 44
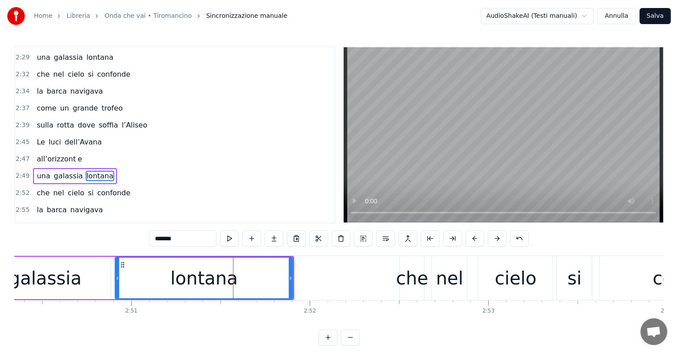
scroll to position [659, 0]
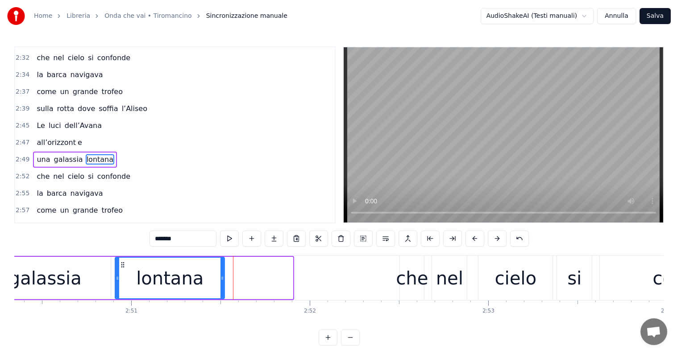
drag, startPoint x: 291, startPoint y: 277, endPoint x: 222, endPoint y: 279, distance: 68.3
click at [222, 279] on icon at bounding box center [223, 278] width 4 height 7
click at [190, 235] on input "*******" at bounding box center [183, 239] width 67 height 16
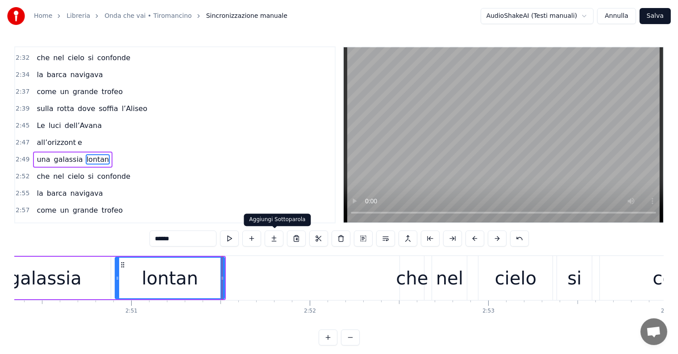
type input "******"
click at [279, 236] on button at bounding box center [274, 239] width 19 height 16
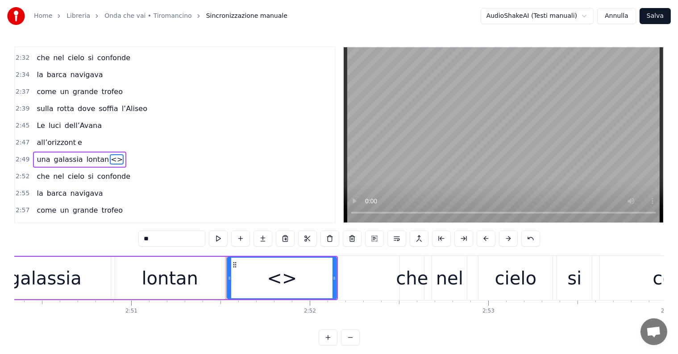
click at [183, 240] on input "**" at bounding box center [171, 239] width 67 height 16
type input "*"
drag, startPoint x: 334, startPoint y: 273, endPoint x: 290, endPoint y: 274, distance: 43.8
click at [290, 274] on div at bounding box center [291, 278] width 4 height 41
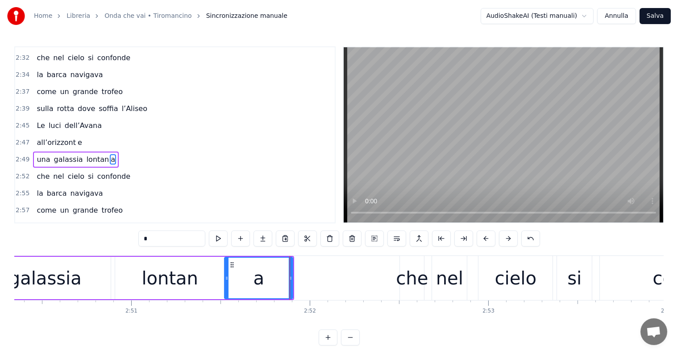
click at [227, 283] on div at bounding box center [227, 278] width 4 height 41
click at [59, 281] on div "galassia" at bounding box center [45, 278] width 73 height 27
type input "********"
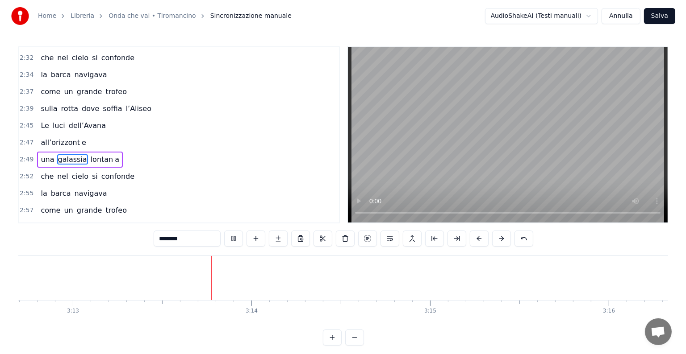
scroll to position [0, 34429]
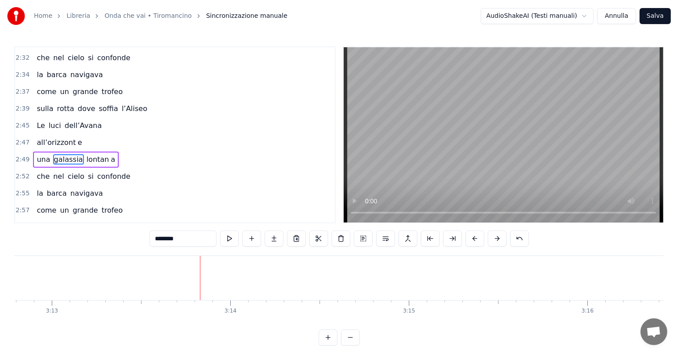
click at [657, 14] on button "Salva" at bounding box center [655, 16] width 31 height 16
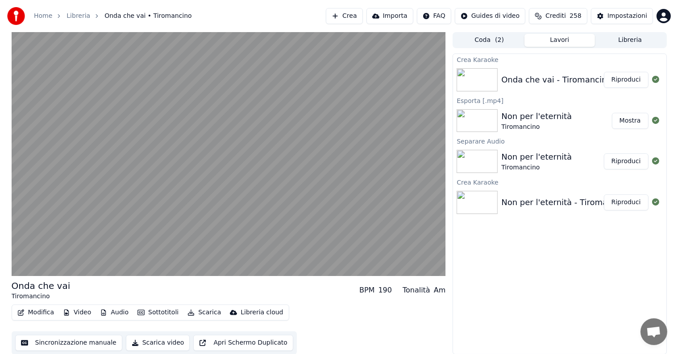
click at [638, 77] on button "Riproduci" at bounding box center [626, 80] width 45 height 16
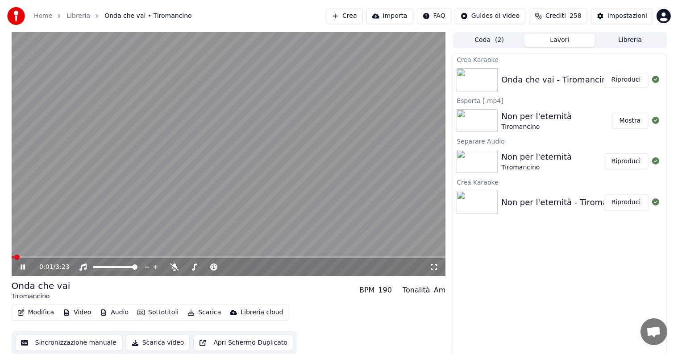
click at [22, 265] on icon at bounding box center [23, 267] width 4 height 5
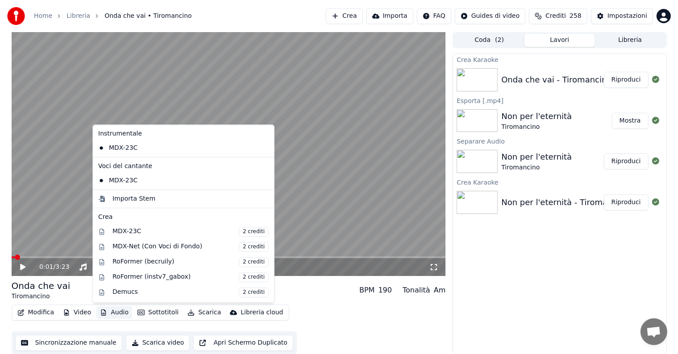
click at [119, 313] on button "Audio" at bounding box center [114, 313] width 36 height 13
click at [141, 248] on div "MDX-Net (Con Voci di Fondo) 2 crediti" at bounding box center [191, 247] width 156 height 10
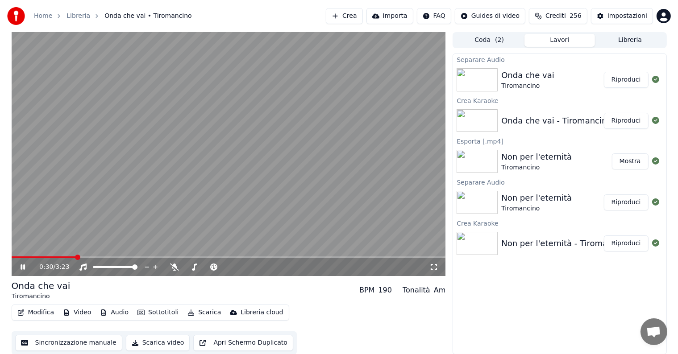
click at [630, 79] on button "Riproduci" at bounding box center [626, 80] width 45 height 16
click at [22, 269] on icon at bounding box center [29, 267] width 21 height 7
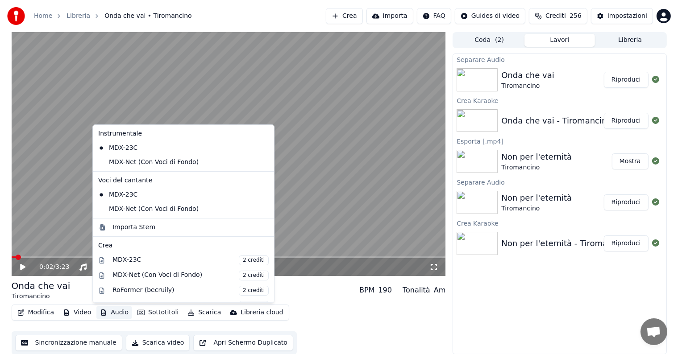
click at [113, 314] on button "Audio" at bounding box center [114, 313] width 36 height 13
click at [138, 163] on div "MDX-Net (Con Voci di Fondo)" at bounding box center [177, 162] width 164 height 14
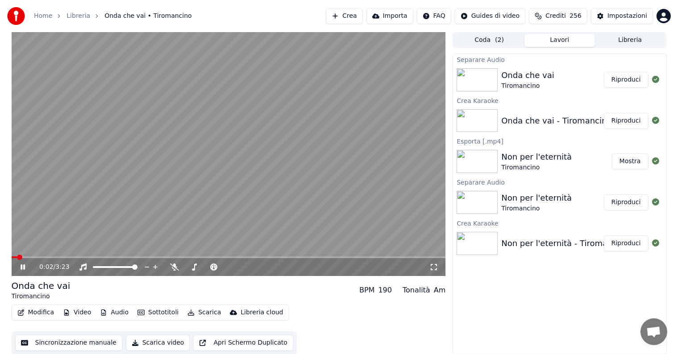
click at [114, 314] on button "Audio" at bounding box center [114, 313] width 36 height 13
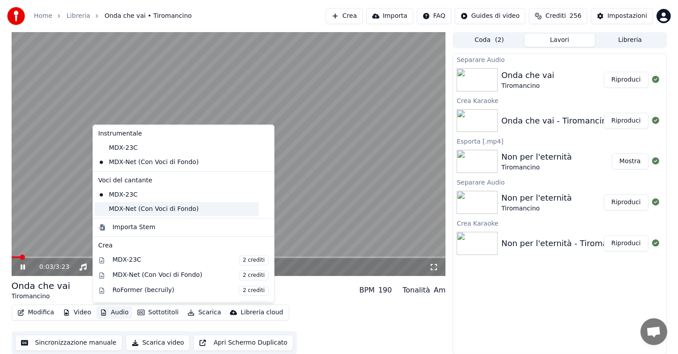
click at [137, 209] on div "MDX-Net (Con Voci di Fondo)" at bounding box center [177, 209] width 164 height 14
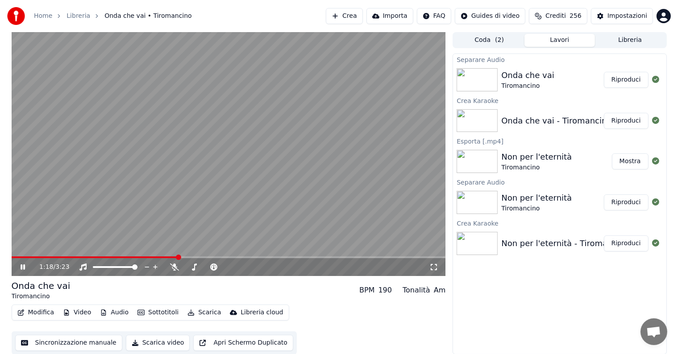
click at [25, 267] on icon at bounding box center [29, 267] width 21 height 7
click at [202, 313] on button "Scarica" at bounding box center [204, 313] width 41 height 13
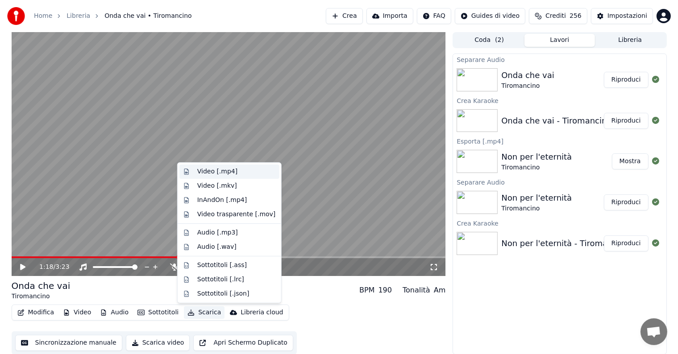
click at [216, 171] on div "Video [.mp4]" at bounding box center [217, 171] width 40 height 9
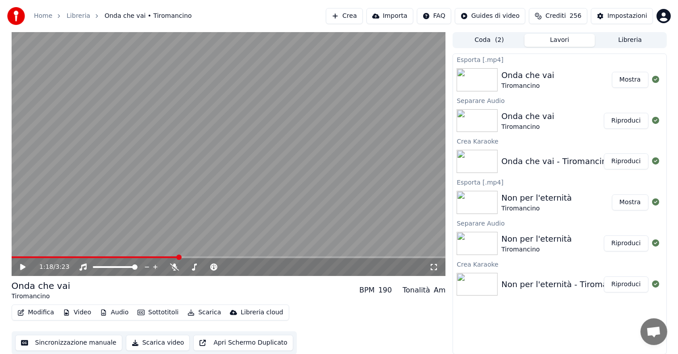
click at [633, 82] on button "Mostra" at bounding box center [630, 80] width 37 height 16
click at [354, 17] on button "Crea" at bounding box center [344, 16] width 37 height 16
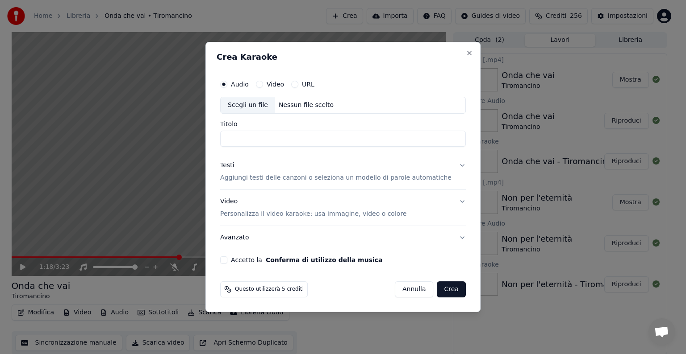
click at [304, 106] on div "Nessun file scelto" at bounding box center [306, 105] width 62 height 9
click at [296, 103] on div "Nessun file scelto" at bounding box center [306, 105] width 62 height 9
type input "**********"
click at [450, 165] on button "Testi Aggiungi testi delle canzoni o seleziona un modello di parole automatiche" at bounding box center [343, 172] width 246 height 36
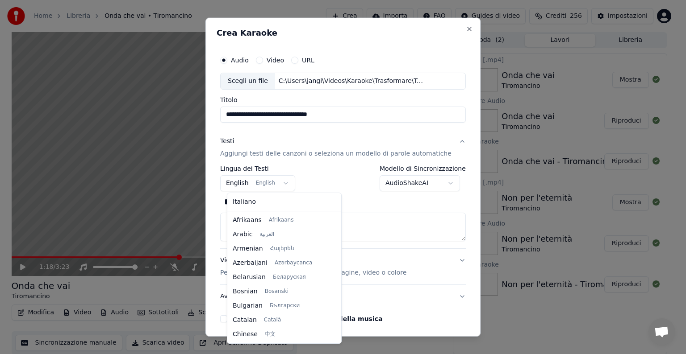
click at [290, 184] on body "**********" at bounding box center [339, 177] width 678 height 354
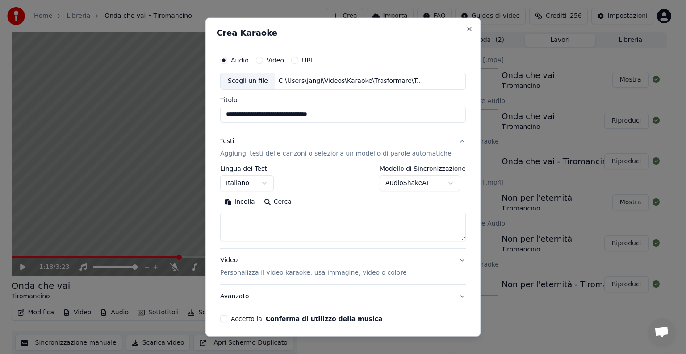
click at [252, 223] on textarea at bounding box center [343, 227] width 246 height 29
click at [250, 201] on button "Incolla" at bounding box center [239, 202] width 39 height 14
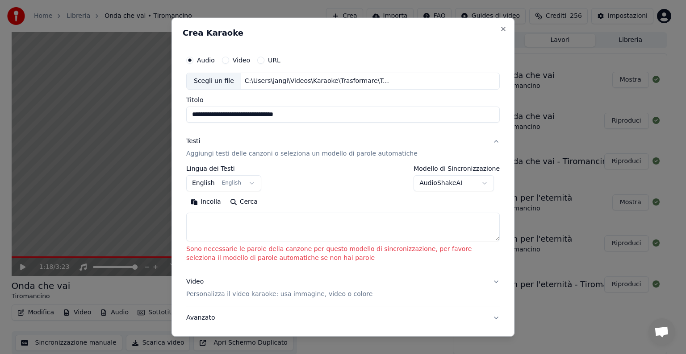
click at [246, 181] on button "English English" at bounding box center [223, 183] width 75 height 16
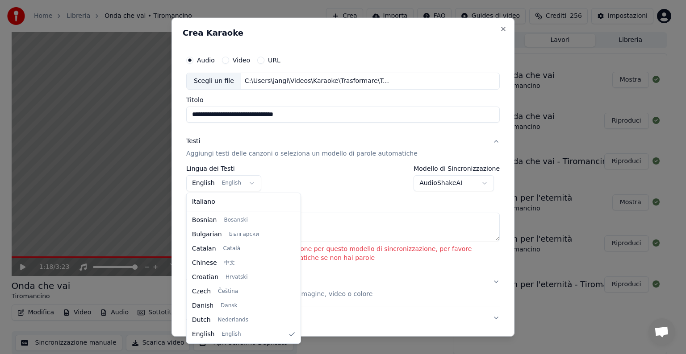
select select "**"
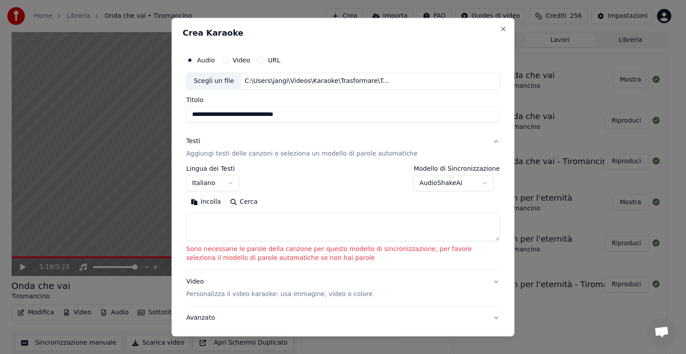
click at [211, 225] on textarea at bounding box center [342, 227] width 313 height 29
click at [208, 201] on button "Incolla" at bounding box center [205, 202] width 39 height 14
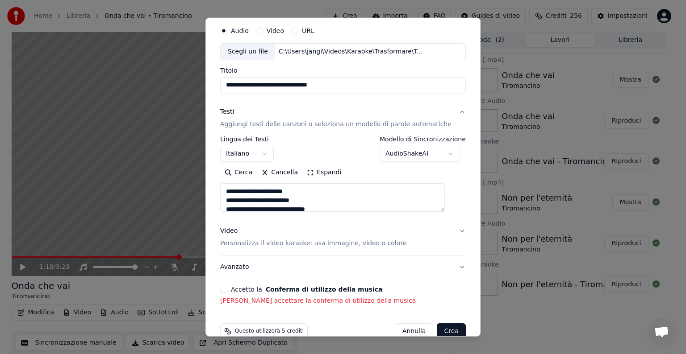
scroll to position [46, 0]
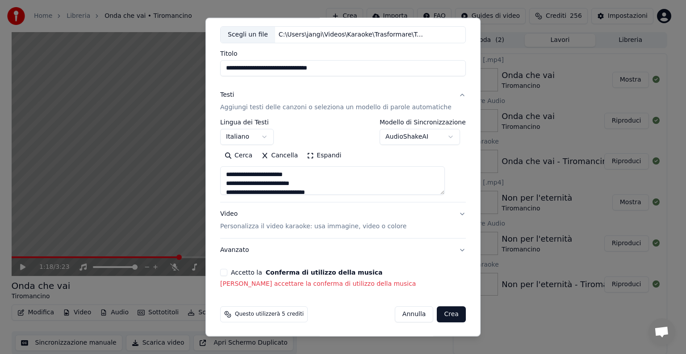
click at [447, 213] on button "Video Personalizza il video karaoke: usa immagine, video o colore" at bounding box center [343, 221] width 246 height 36
type textarea "**********"
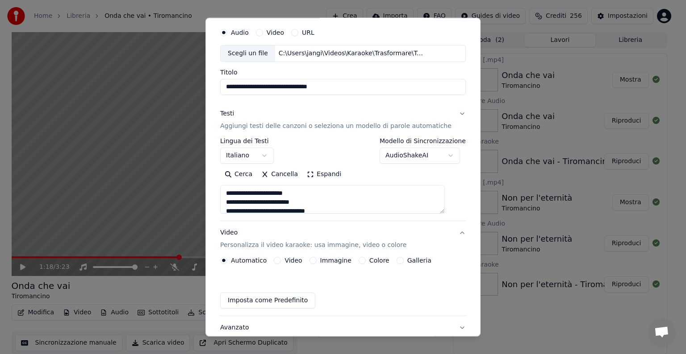
scroll to position [22, 0]
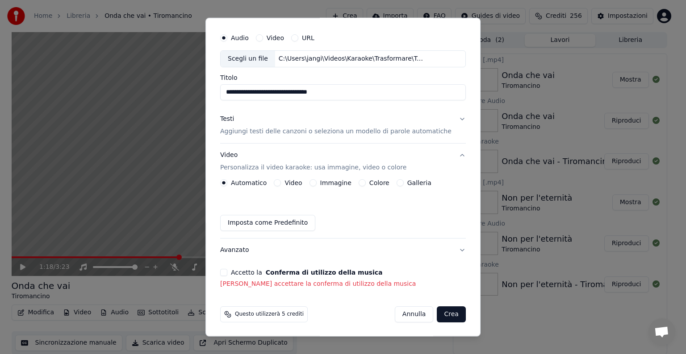
click at [315, 182] on button "Immagine" at bounding box center [312, 182] width 7 height 7
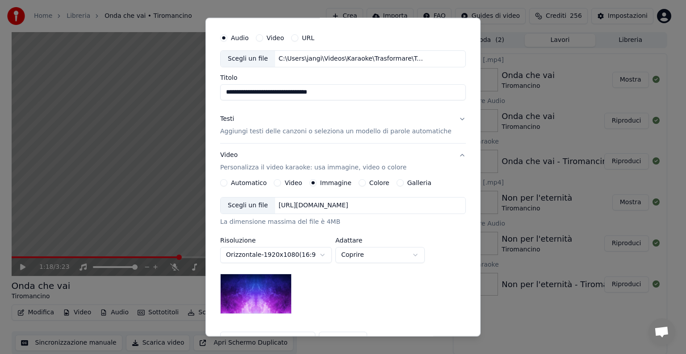
click at [317, 203] on div "[URL][DOMAIN_NAME]" at bounding box center [313, 205] width 77 height 9
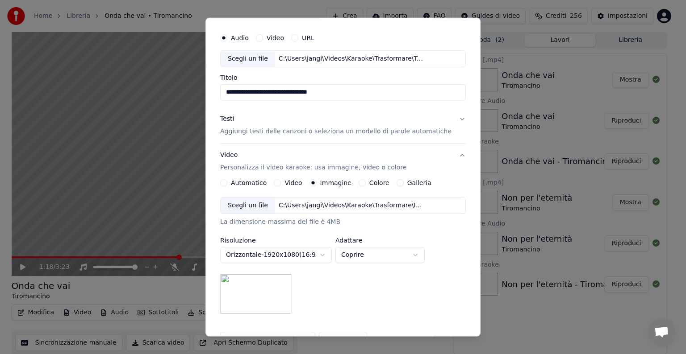
scroll to position [139, 0]
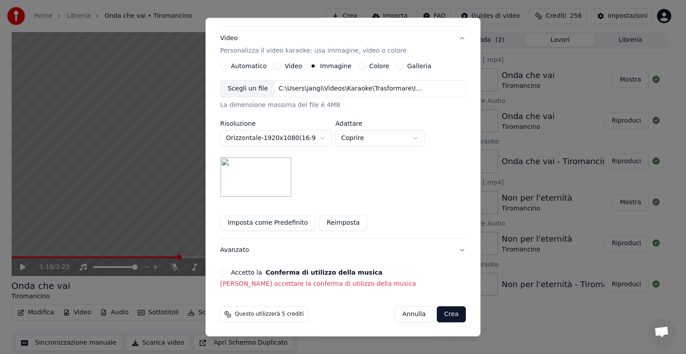
click at [227, 273] on button "Accetto la Conferma di utilizzo della musica" at bounding box center [223, 272] width 7 height 7
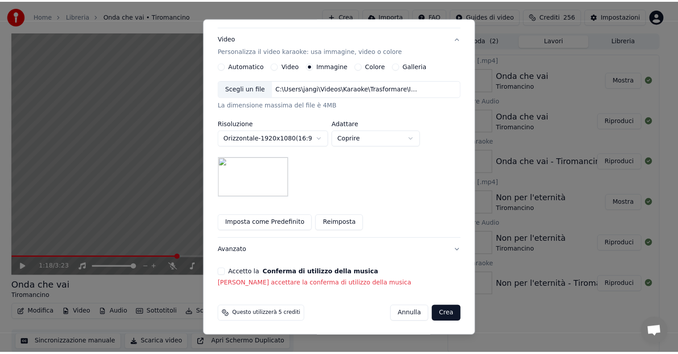
scroll to position [127, 0]
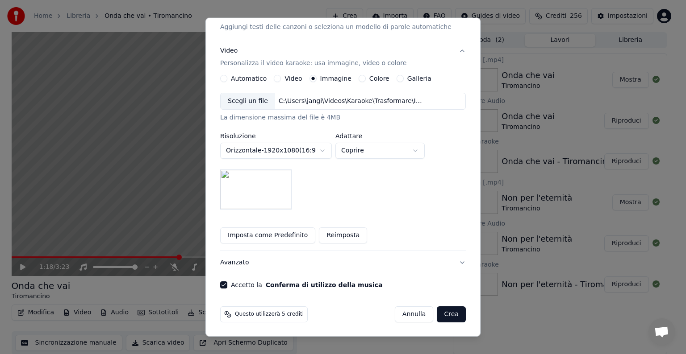
click at [438, 313] on button "Crea" at bounding box center [451, 315] width 29 height 16
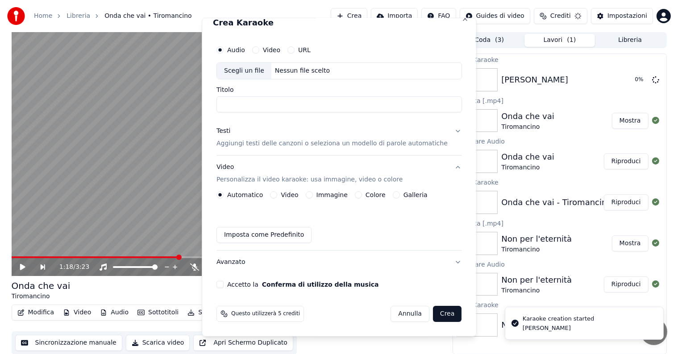
scroll to position [10, 0]
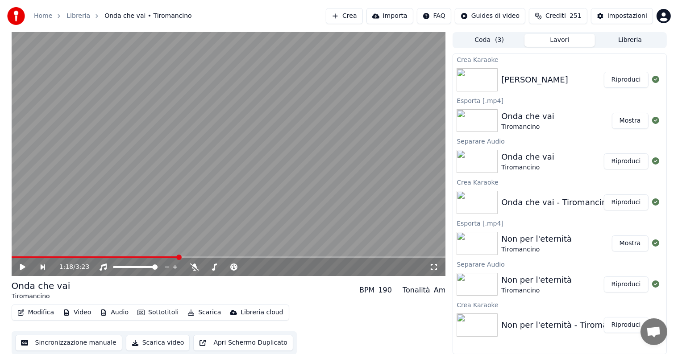
click at [633, 81] on button "Riproduci" at bounding box center [626, 80] width 45 height 16
click at [23, 268] on icon at bounding box center [23, 267] width 4 height 5
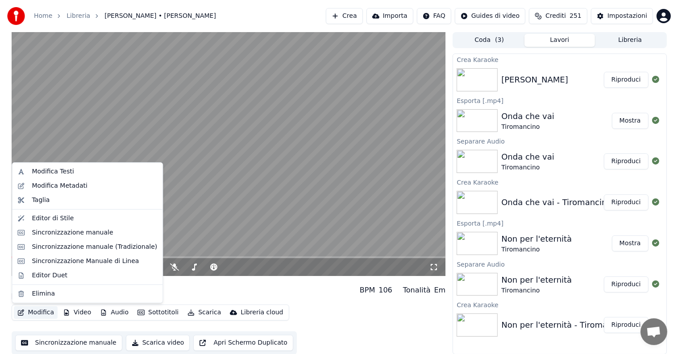
click at [39, 307] on button "Modifica" at bounding box center [36, 313] width 44 height 13
click at [65, 233] on div "Sincronizzazione manuale" at bounding box center [72, 233] width 81 height 9
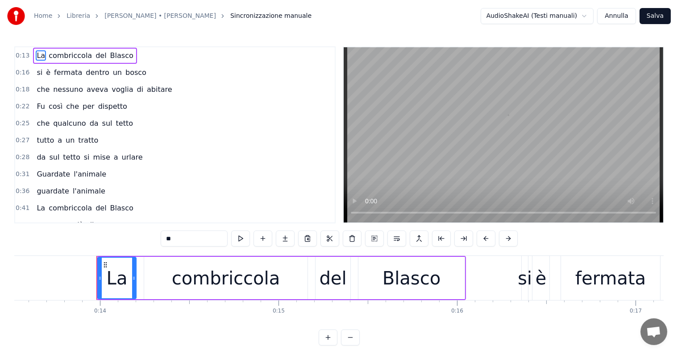
scroll to position [0, 2452]
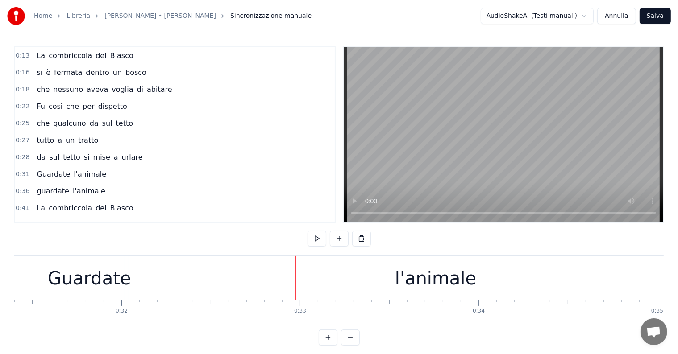
scroll to position [0, 5637]
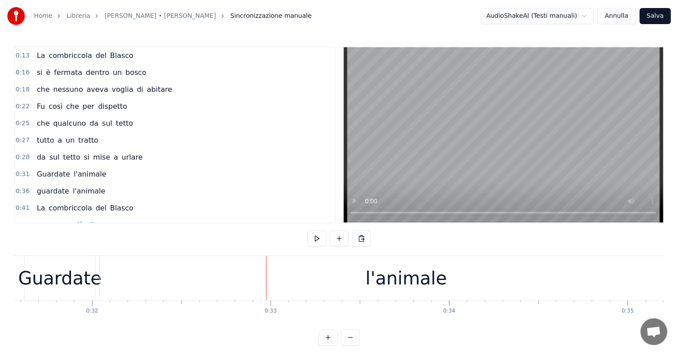
click at [425, 274] on div "l'animale" at bounding box center [406, 278] width 81 height 27
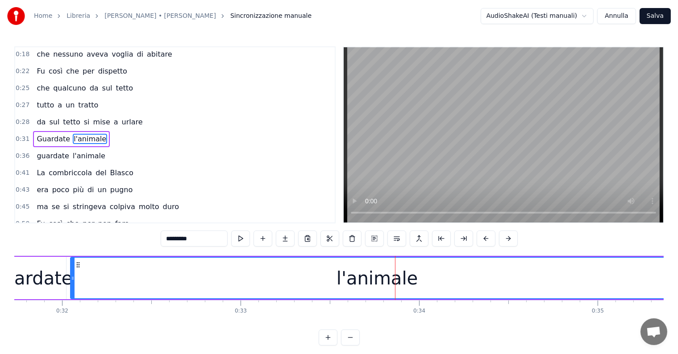
scroll to position [0, 5727]
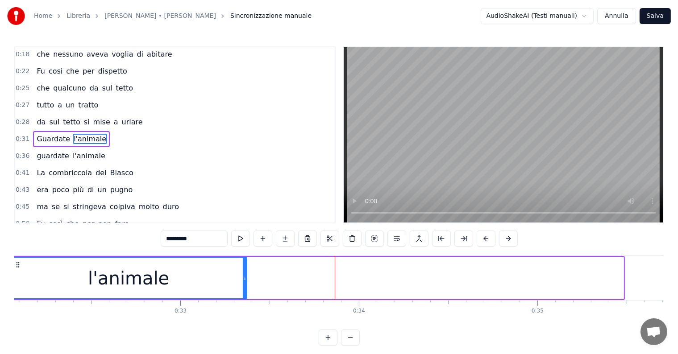
drag, startPoint x: 621, startPoint y: 286, endPoint x: 243, endPoint y: 297, distance: 378.8
click at [243, 297] on div at bounding box center [245, 278] width 4 height 41
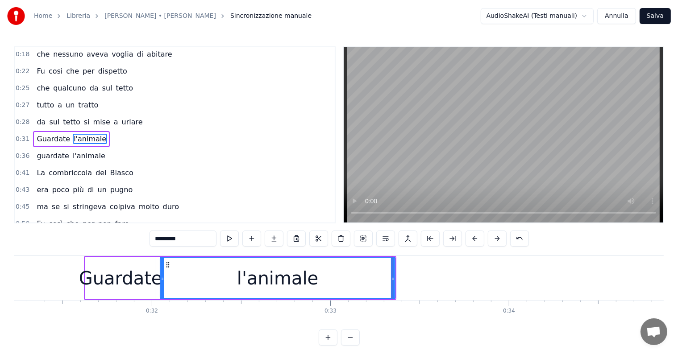
scroll to position [0, 5667]
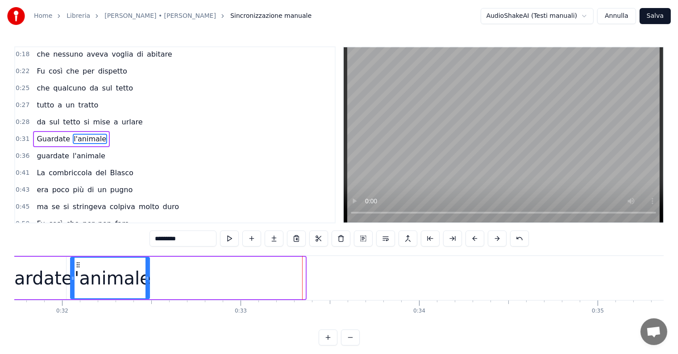
drag, startPoint x: 304, startPoint y: 282, endPoint x: 148, endPoint y: 279, distance: 155.9
click at [148, 279] on div at bounding box center [148, 278] width 4 height 41
click at [200, 240] on input "*********" at bounding box center [183, 239] width 67 height 16
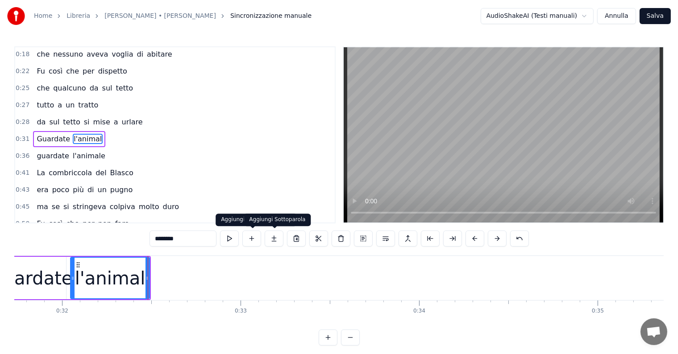
type input "********"
click at [280, 238] on button at bounding box center [274, 239] width 19 height 16
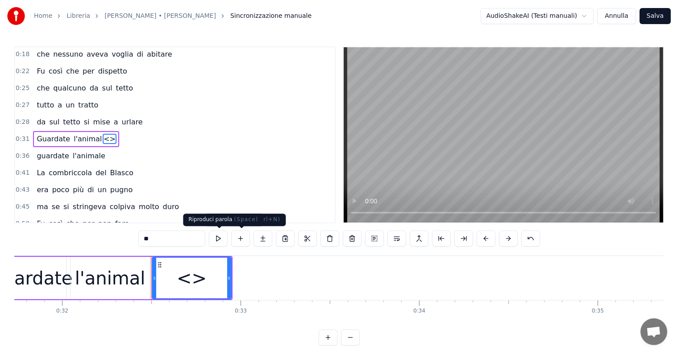
click at [170, 239] on input "**" at bounding box center [171, 239] width 67 height 16
type input "*"
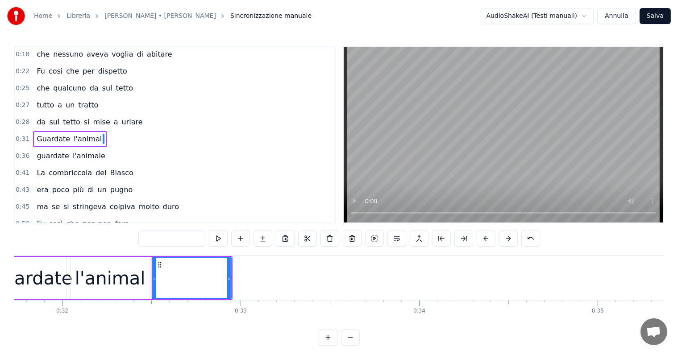
type input "*"
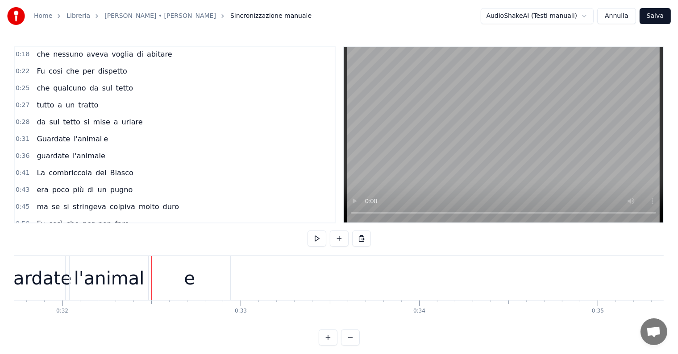
click at [221, 279] on div "e" at bounding box center [190, 278] width 82 height 44
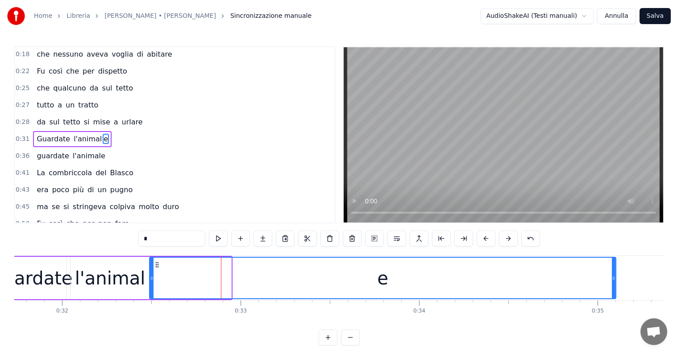
drag, startPoint x: 229, startPoint y: 279, endPoint x: 614, endPoint y: 279, distance: 384.8
click at [614, 279] on icon at bounding box center [614, 278] width 4 height 7
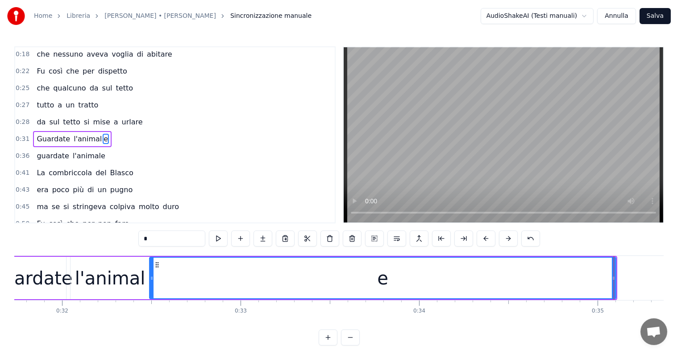
click at [27, 277] on div "Guardate" at bounding box center [30, 278] width 83 height 27
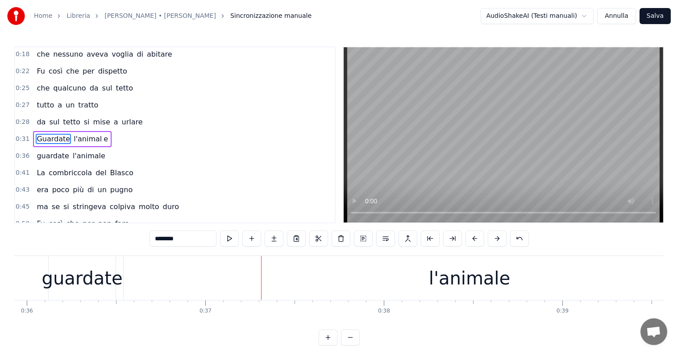
scroll to position [0, 6477]
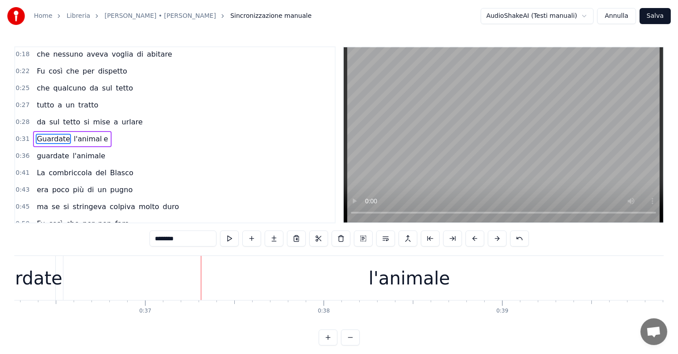
click at [395, 270] on div "l'animale" at bounding box center [409, 278] width 81 height 27
type input "*********"
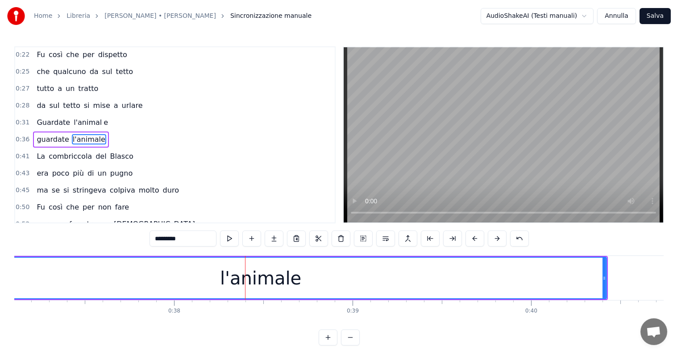
scroll to position [0, 6567]
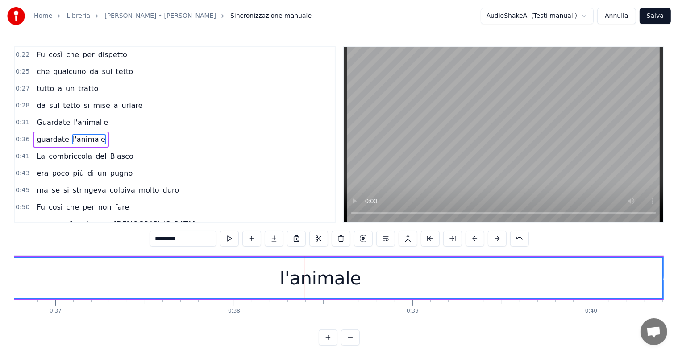
click at [44, 125] on div "Guardate l'animal e" at bounding box center [72, 123] width 79 height 16
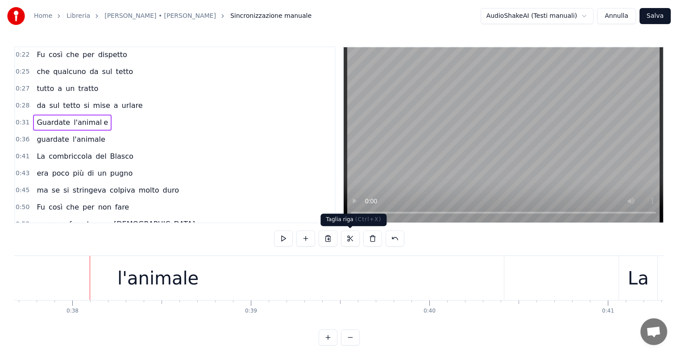
scroll to position [0, 6759]
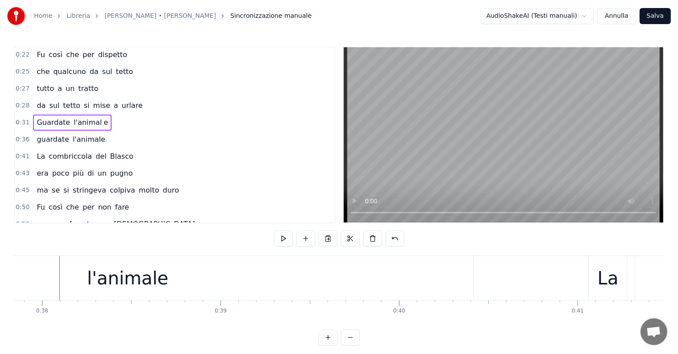
click at [238, 286] on div "l'animale" at bounding box center [128, 278] width 692 height 44
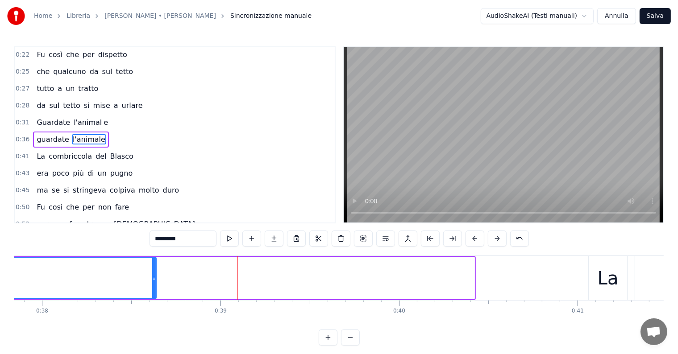
drag, startPoint x: 472, startPoint y: 283, endPoint x: 148, endPoint y: 288, distance: 324.2
click at [152, 288] on div at bounding box center [154, 278] width 4 height 41
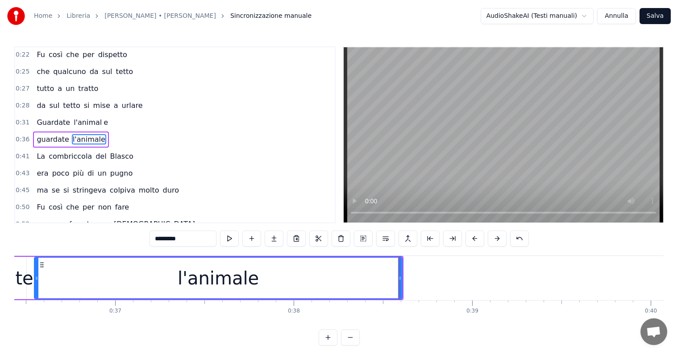
scroll to position [0, 6447]
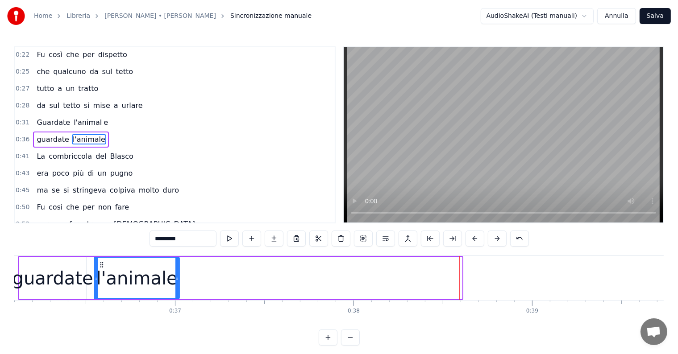
drag, startPoint x: 460, startPoint y: 282, endPoint x: 177, endPoint y: 286, distance: 283.1
click at [177, 286] on div at bounding box center [177, 278] width 4 height 41
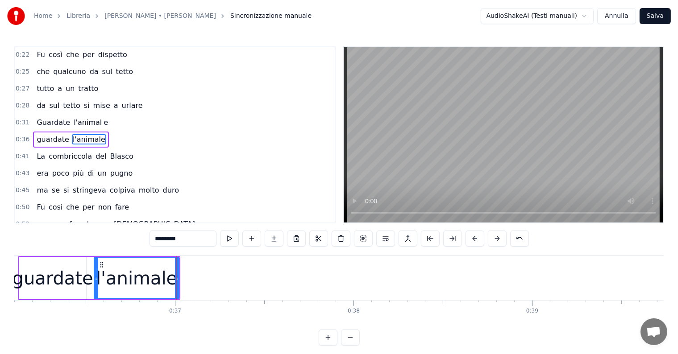
click at [185, 241] on input "*********" at bounding box center [183, 239] width 67 height 16
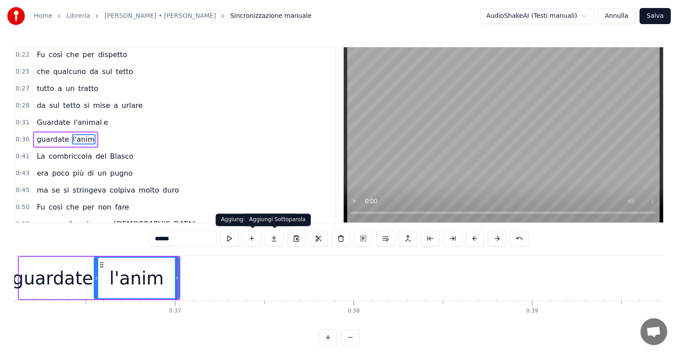
type input "******"
click at [275, 238] on button at bounding box center [274, 239] width 19 height 16
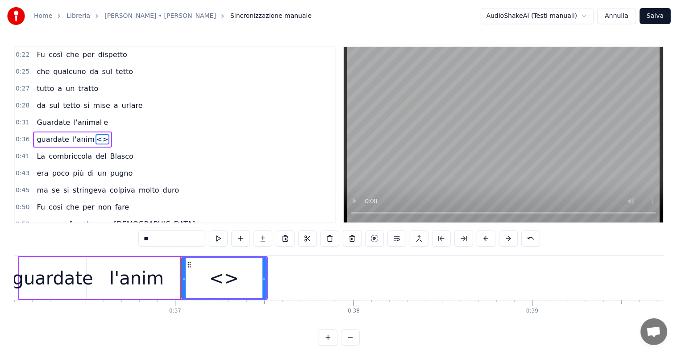
click at [176, 237] on input "**" at bounding box center [171, 239] width 67 height 16
type input "*"
click at [264, 239] on button at bounding box center [263, 239] width 19 height 16
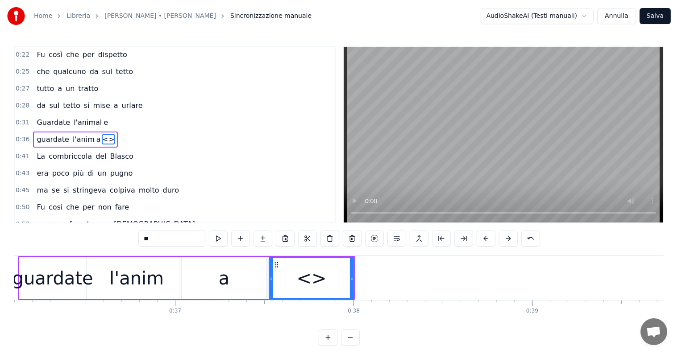
click at [172, 239] on input "**" at bounding box center [171, 239] width 67 height 16
type input "*"
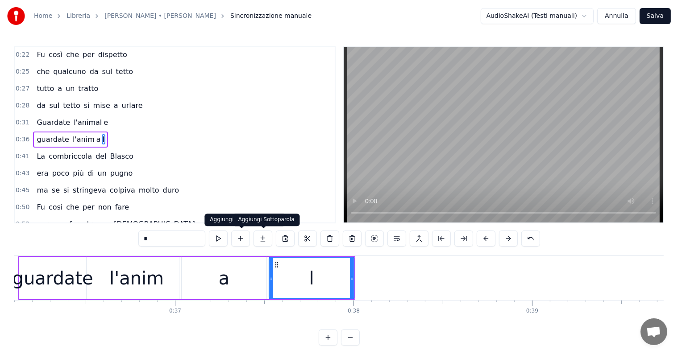
type input "*"
click at [263, 238] on button at bounding box center [263, 239] width 19 height 16
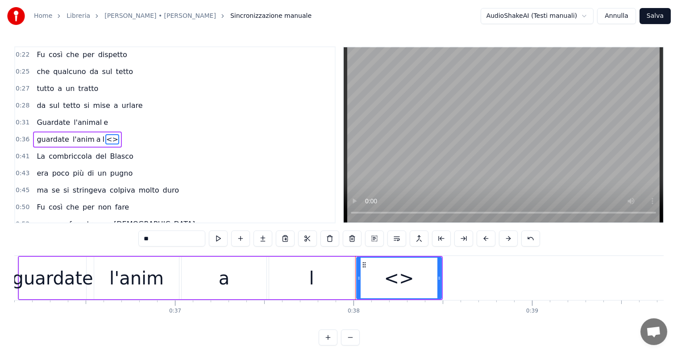
click at [175, 242] on input "**" at bounding box center [171, 239] width 67 height 16
type input "*"
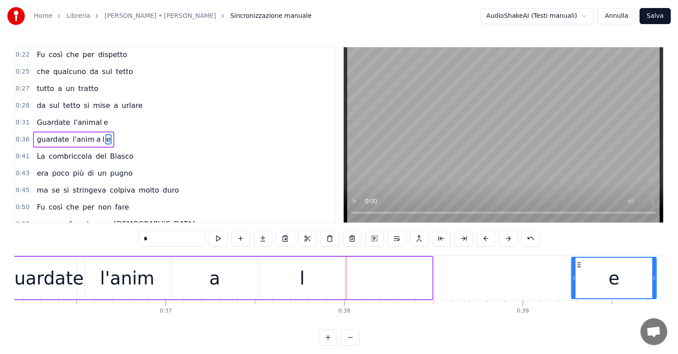
scroll to position [0, 6482]
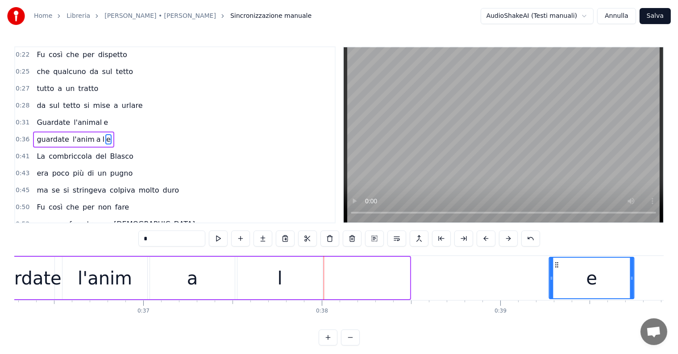
drag, startPoint x: 364, startPoint y: 263, endPoint x: 574, endPoint y: 267, distance: 209.4
click at [561, 267] on icon at bounding box center [557, 265] width 7 height 7
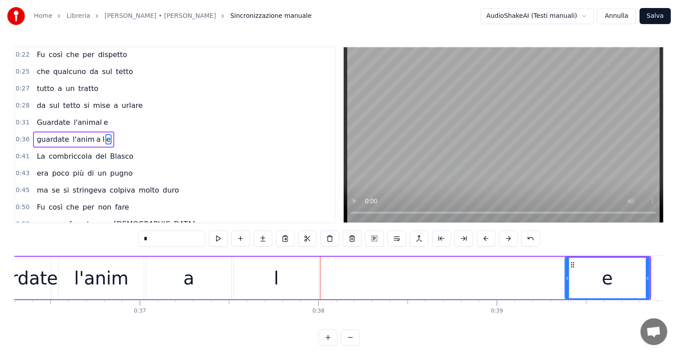
click at [292, 276] on div "l" at bounding box center [276, 278] width 85 height 42
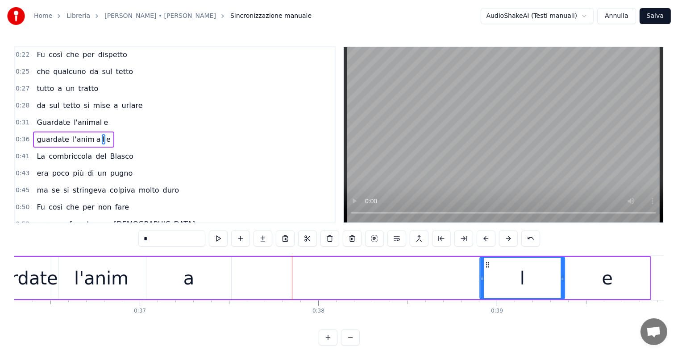
drag, startPoint x: 241, startPoint y: 266, endPoint x: 487, endPoint y: 284, distance: 246.6
click at [487, 284] on div "l" at bounding box center [522, 278] width 84 height 41
click at [200, 283] on div "a" at bounding box center [188, 278] width 85 height 42
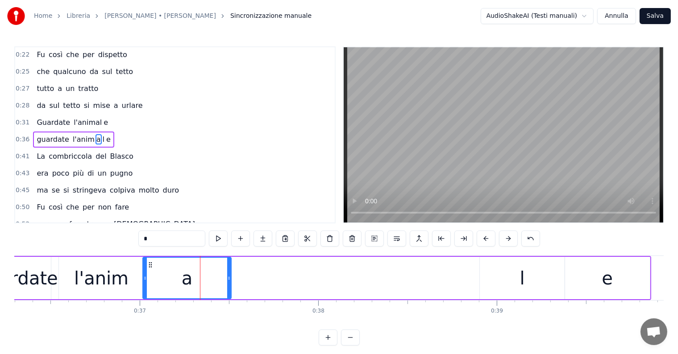
click at [143, 273] on div at bounding box center [145, 278] width 4 height 41
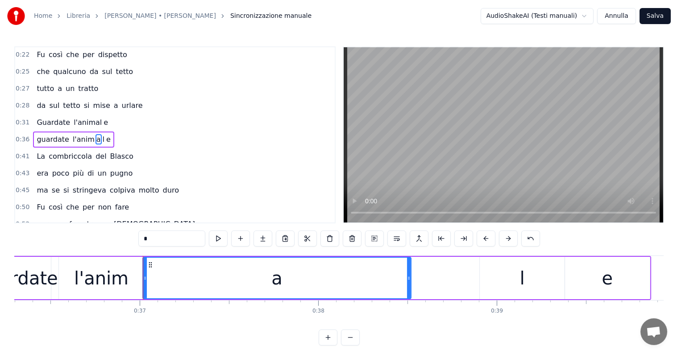
drag, startPoint x: 230, startPoint y: 279, endPoint x: 410, endPoint y: 282, distance: 179.9
click at [410, 282] on div at bounding box center [409, 278] width 4 height 41
click at [517, 287] on div "l" at bounding box center [522, 278] width 85 height 42
type input "*"
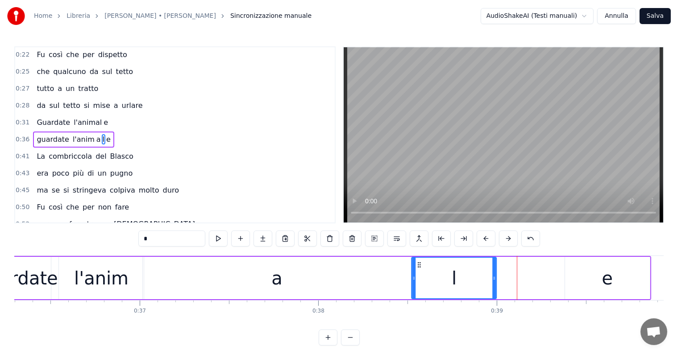
drag, startPoint x: 488, startPoint y: 264, endPoint x: 420, endPoint y: 264, distance: 67.9
click at [420, 265] on circle at bounding box center [420, 265] width 0 height 0
click at [526, 278] on div "l'anim a l e" at bounding box center [354, 278] width 592 height 42
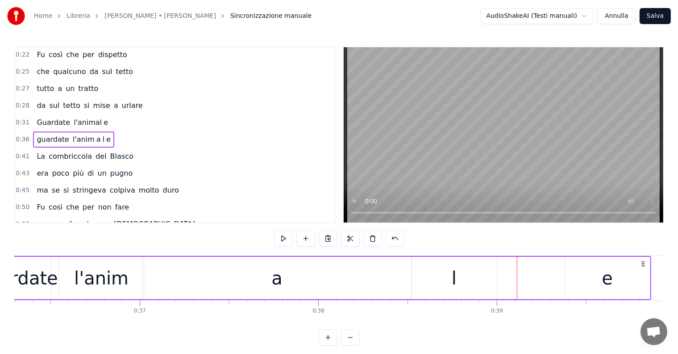
click at [448, 277] on div "l" at bounding box center [454, 278] width 85 height 42
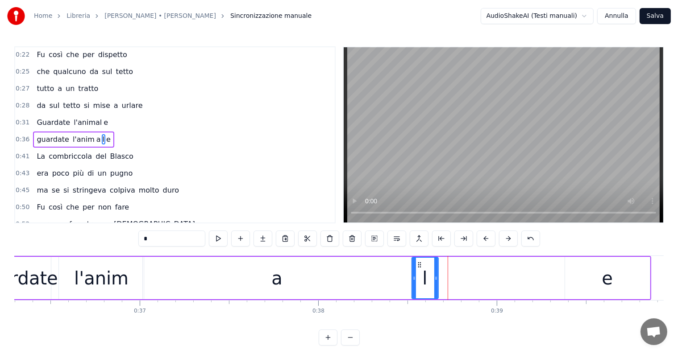
drag, startPoint x: 495, startPoint y: 275, endPoint x: 436, endPoint y: 276, distance: 58.5
click at [436, 276] on icon at bounding box center [436, 278] width 4 height 7
click at [569, 287] on div "e" at bounding box center [607, 278] width 85 height 42
type input "*"
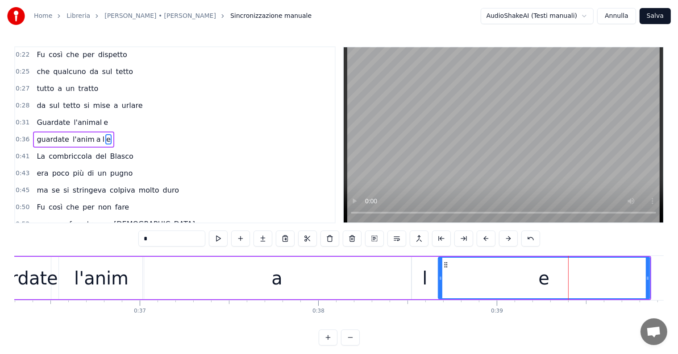
drag, startPoint x: 568, startPoint y: 278, endPoint x: 442, endPoint y: 279, distance: 126.8
click at [442, 279] on icon at bounding box center [441, 278] width 4 height 7
click at [33, 139] on div "guardate l'anim a l e" at bounding box center [73, 140] width 81 height 16
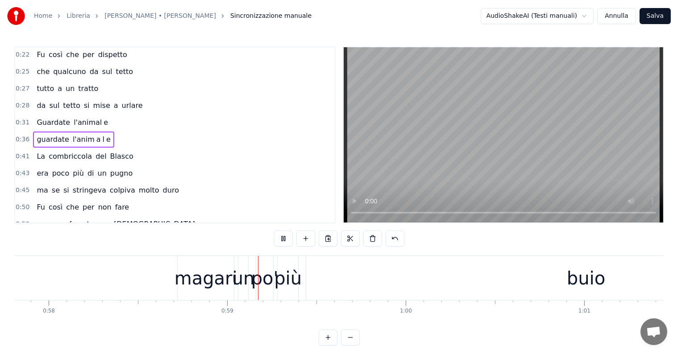
scroll to position [0, 10428]
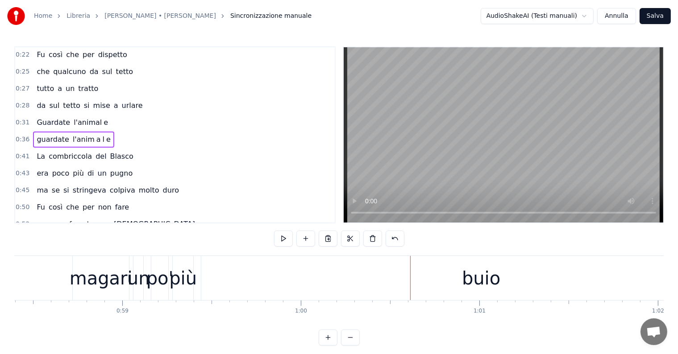
click at [279, 270] on div "buio" at bounding box center [481, 278] width 560 height 44
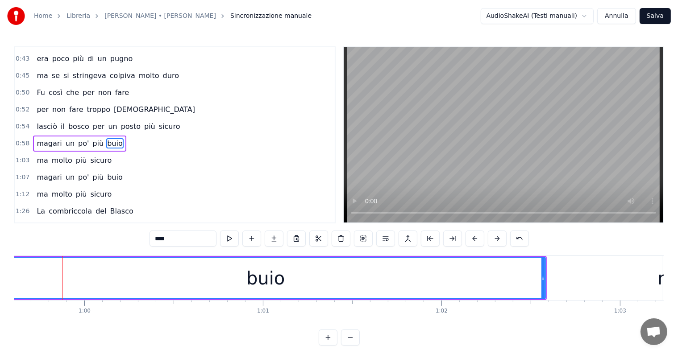
scroll to position [0, 10615]
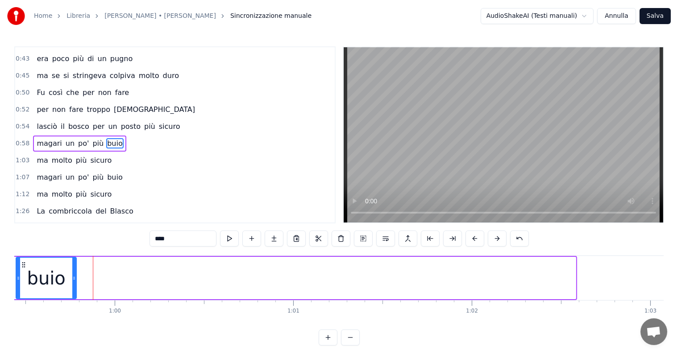
drag, startPoint x: 573, startPoint y: 277, endPoint x: 73, endPoint y: 275, distance: 499.6
click at [73, 275] on icon at bounding box center [74, 278] width 4 height 7
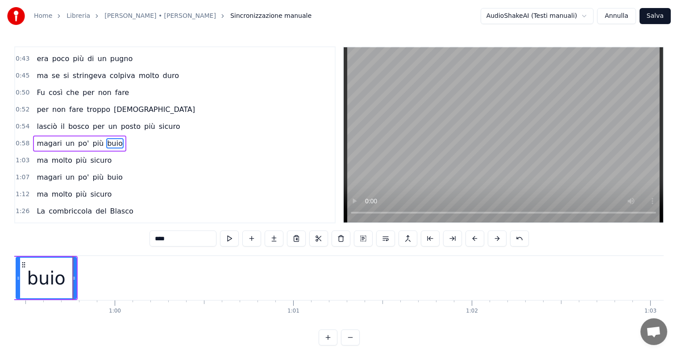
click at [182, 241] on input "****" at bounding box center [183, 239] width 67 height 16
type input "***"
click at [276, 239] on button at bounding box center [274, 239] width 19 height 16
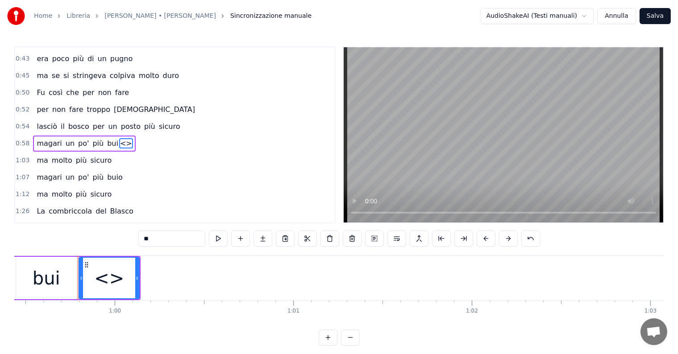
click at [164, 238] on input "**" at bounding box center [171, 239] width 67 height 16
type input "*"
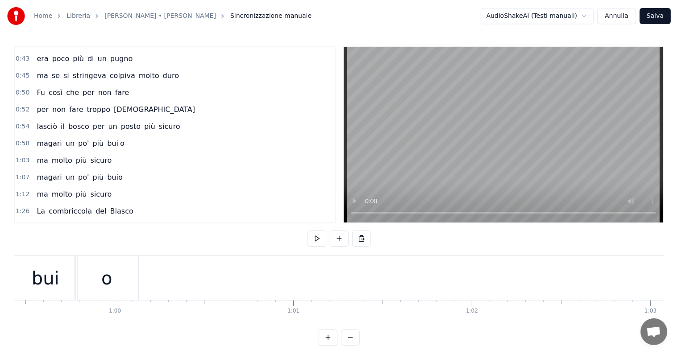
click at [104, 274] on div "o" at bounding box center [106, 278] width 11 height 27
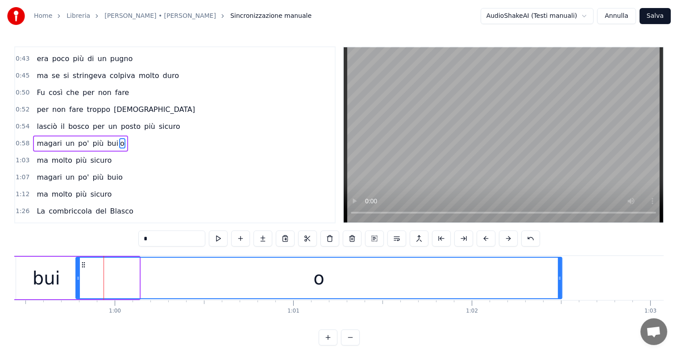
drag, startPoint x: 138, startPoint y: 277, endPoint x: 560, endPoint y: 299, distance: 423.4
click at [560, 299] on div "o" at bounding box center [318, 278] width 487 height 42
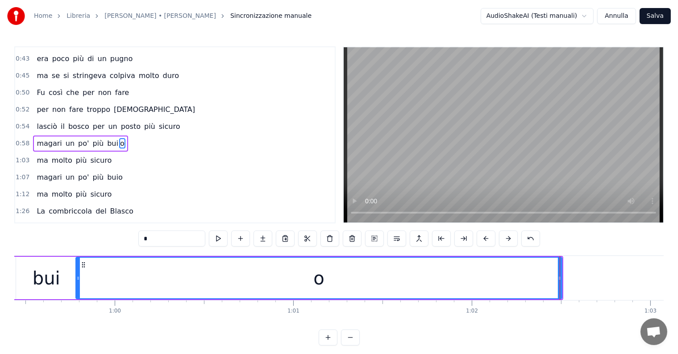
click at [34, 136] on div "magari un po' più bui o" at bounding box center [80, 144] width 95 height 16
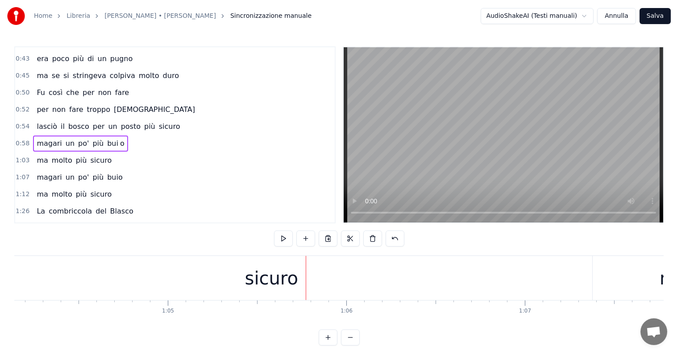
scroll to position [0, 11364]
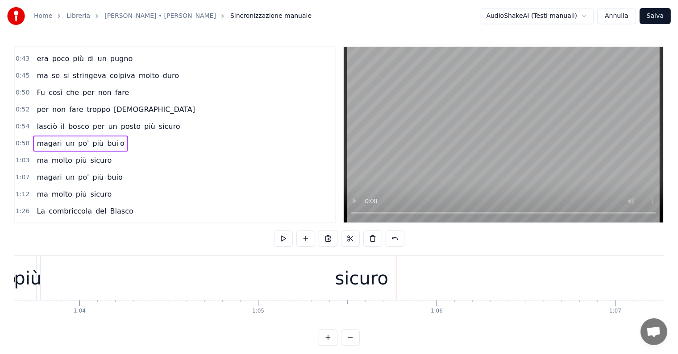
click at [310, 279] on div "sicuro" at bounding box center [362, 278] width 642 height 44
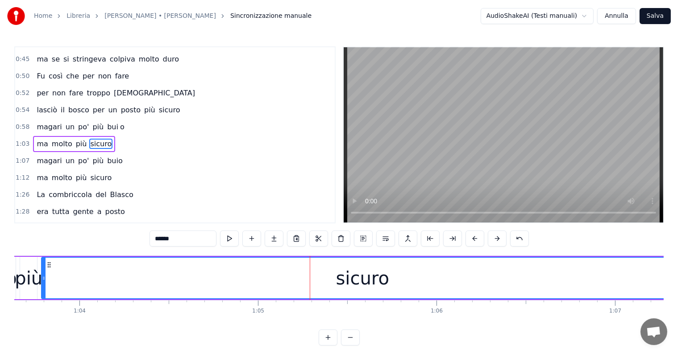
scroll to position [0, 11484]
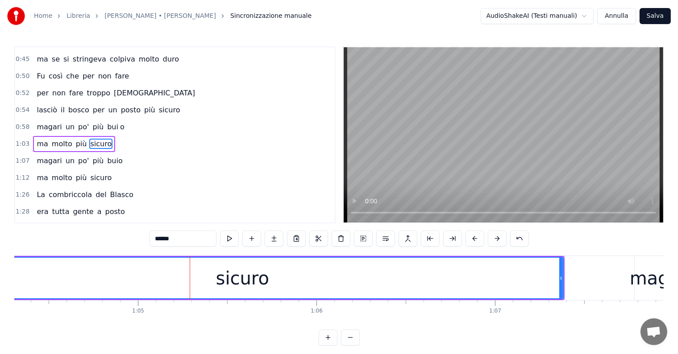
click at [563, 281] on div "sicuro" at bounding box center [242, 278] width 643 height 42
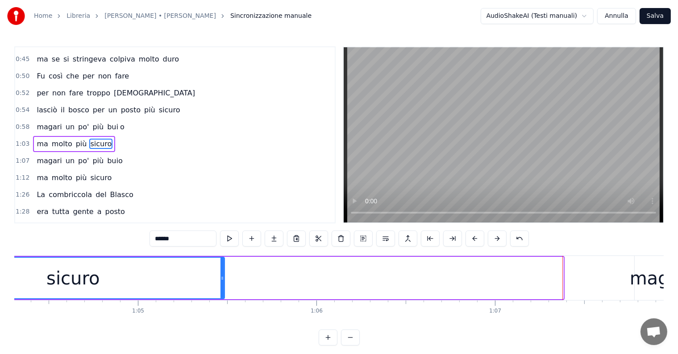
drag, startPoint x: 561, startPoint y: 280, endPoint x: 204, endPoint y: 280, distance: 357.6
click at [221, 280] on icon at bounding box center [223, 278] width 4 height 7
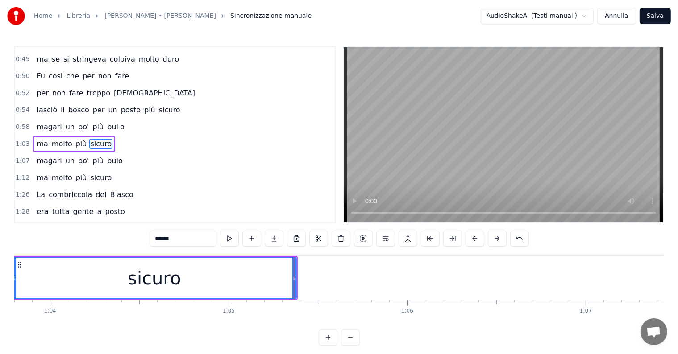
scroll to position [0, 11335]
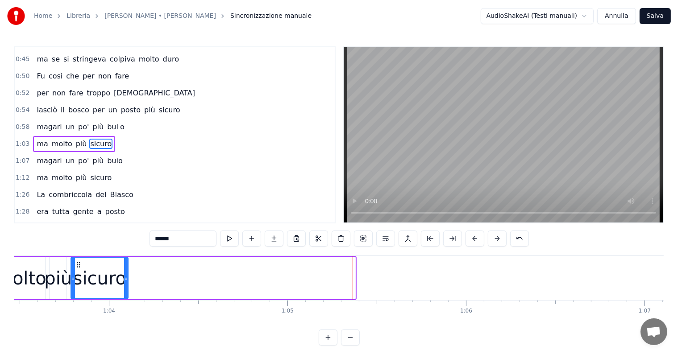
drag, startPoint x: 354, startPoint y: 284, endPoint x: 126, endPoint y: 284, distance: 227.3
click at [126, 284] on div at bounding box center [126, 278] width 4 height 41
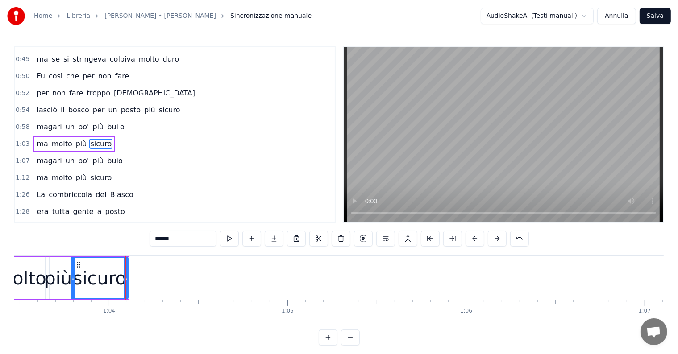
click at [184, 238] on input "******" at bounding box center [183, 239] width 67 height 16
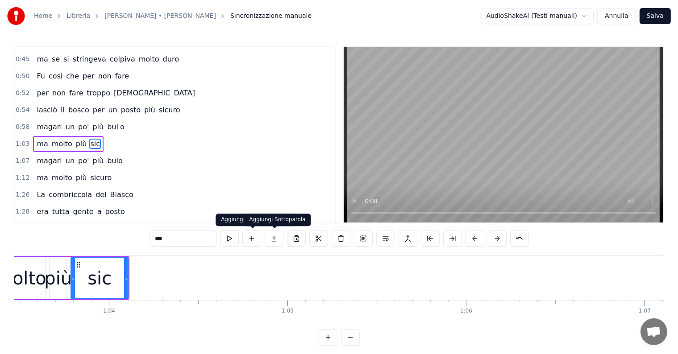
type input "***"
click at [273, 239] on button at bounding box center [274, 239] width 19 height 16
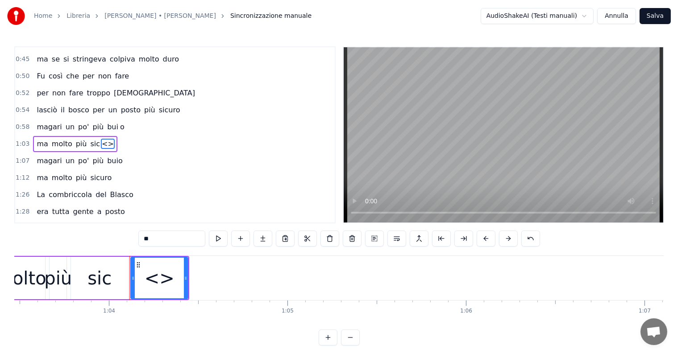
click at [175, 239] on input "**" at bounding box center [171, 239] width 67 height 16
type input "*"
click at [263, 241] on button at bounding box center [263, 239] width 19 height 16
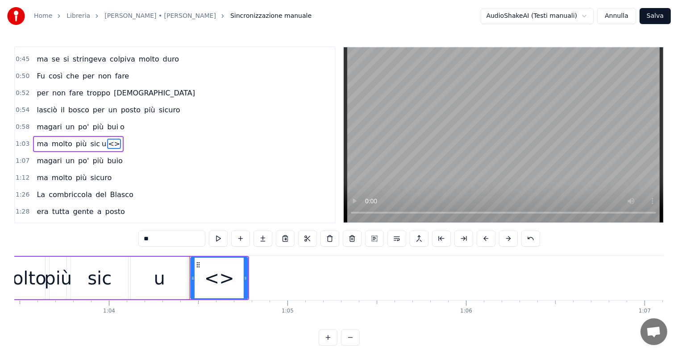
click at [172, 237] on input "**" at bounding box center [171, 239] width 67 height 16
type input "*"
click at [264, 238] on button at bounding box center [263, 239] width 19 height 16
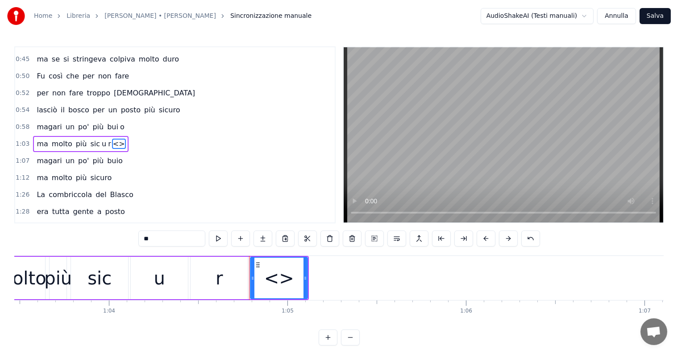
click at [187, 239] on input "**" at bounding box center [171, 239] width 67 height 16
type input "*"
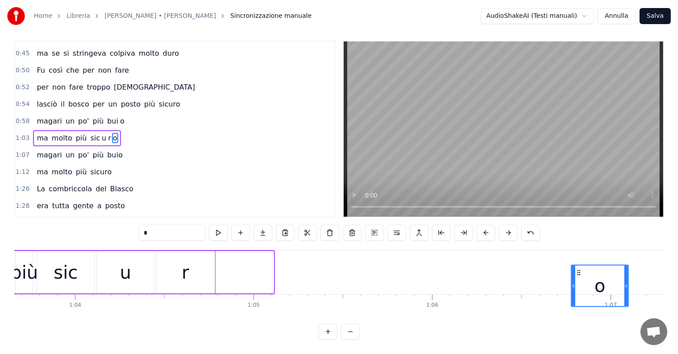
scroll to position [0, 11374]
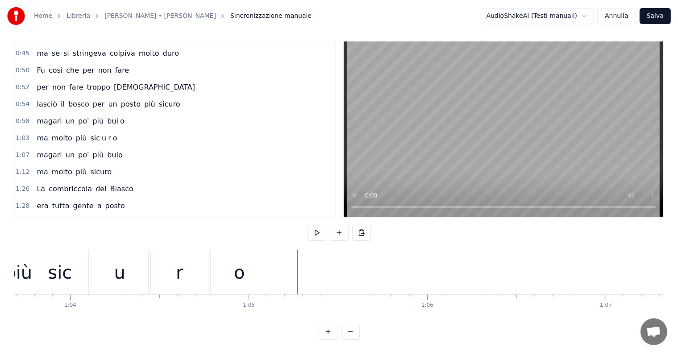
click at [242, 259] on div "o" at bounding box center [239, 272] width 11 height 27
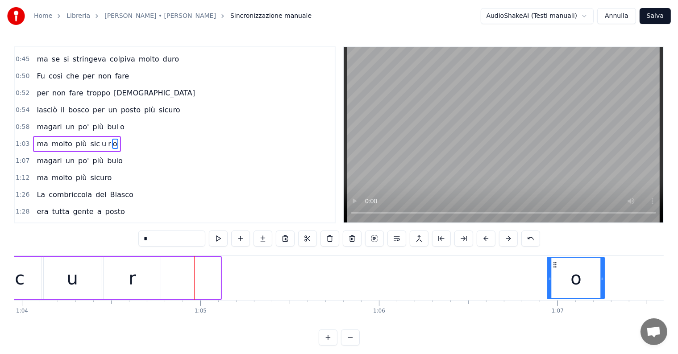
scroll to position [0, 11427]
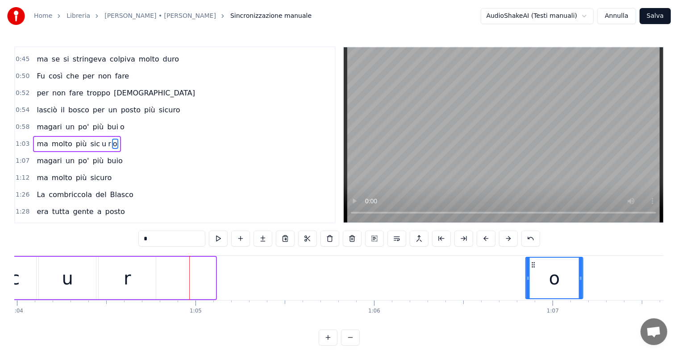
drag, startPoint x: 220, startPoint y: 263, endPoint x: 534, endPoint y: 277, distance: 314.6
click at [534, 277] on div "o" at bounding box center [555, 278] width 56 height 41
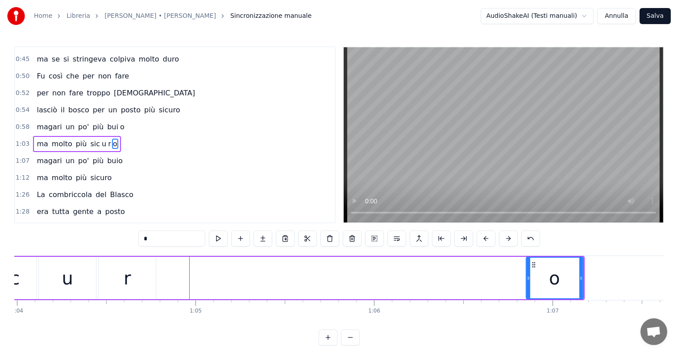
click at [137, 284] on div "r" at bounding box center [127, 278] width 57 height 42
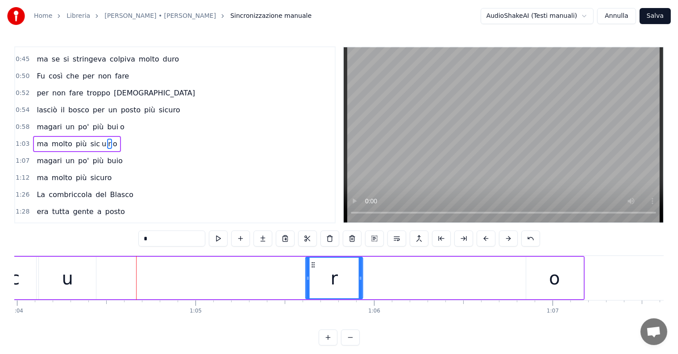
drag, startPoint x: 105, startPoint y: 263, endPoint x: 313, endPoint y: 270, distance: 207.7
click at [313, 270] on div "r" at bounding box center [334, 278] width 56 height 41
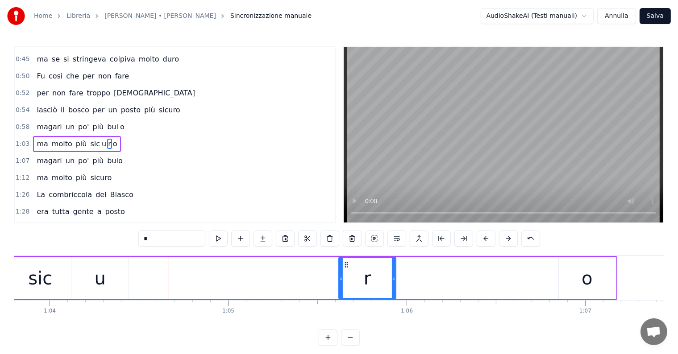
scroll to position [0, 11244]
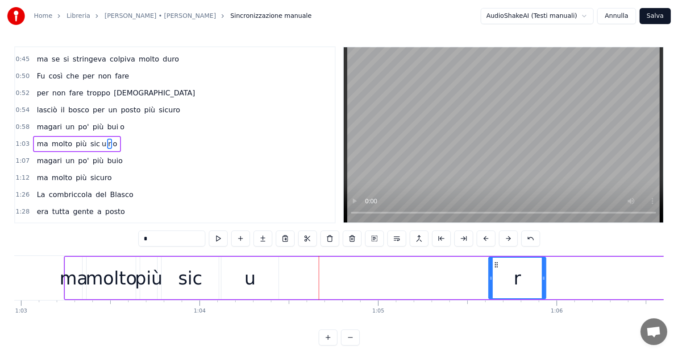
click at [233, 288] on div "u" at bounding box center [249, 278] width 57 height 42
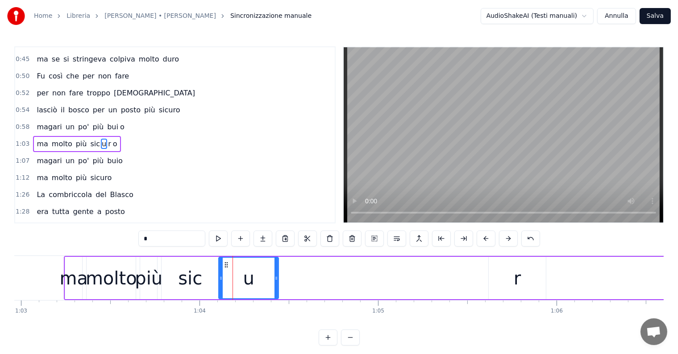
click at [220, 279] on icon at bounding box center [221, 278] width 4 height 7
click at [197, 283] on div "sic" at bounding box center [190, 278] width 24 height 27
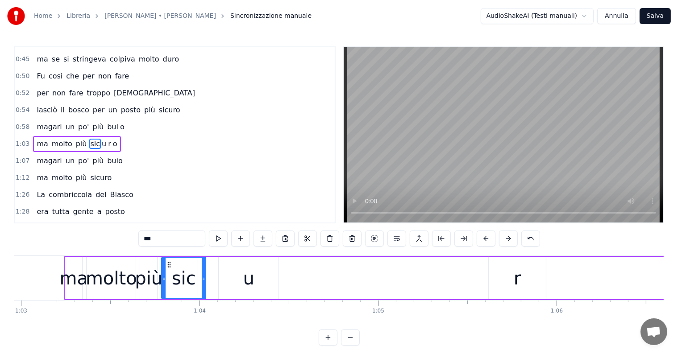
drag, startPoint x: 217, startPoint y: 278, endPoint x: 204, endPoint y: 278, distance: 12.9
click at [204, 278] on icon at bounding box center [204, 278] width 4 height 7
click at [231, 283] on div "u" at bounding box center [249, 278] width 60 height 42
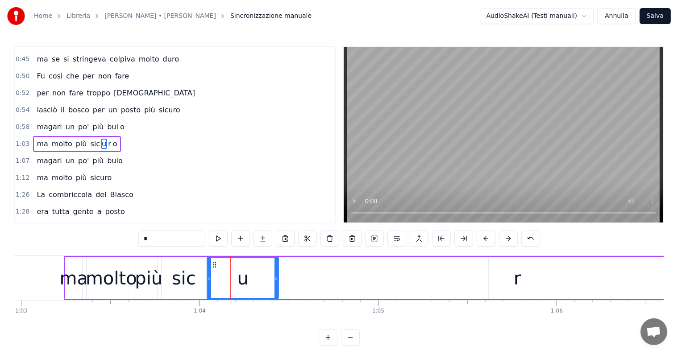
drag, startPoint x: 220, startPoint y: 278, endPoint x: 207, endPoint y: 278, distance: 12.5
click at [208, 278] on icon at bounding box center [210, 278] width 4 height 7
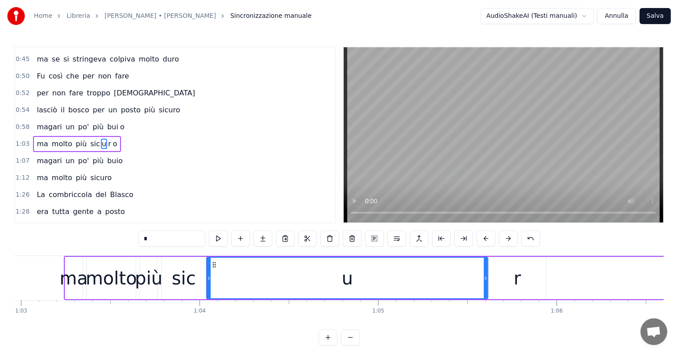
drag, startPoint x: 277, startPoint y: 277, endPoint x: 486, endPoint y: 291, distance: 209.8
click at [486, 291] on div at bounding box center [486, 278] width 4 height 41
click at [497, 282] on div "r" at bounding box center [517, 278] width 57 height 42
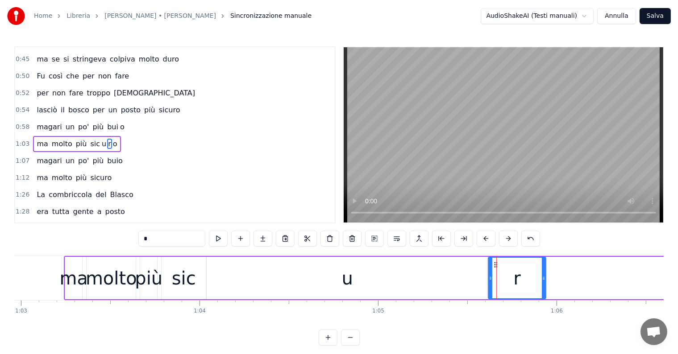
click at [489, 277] on icon at bounding box center [491, 278] width 4 height 7
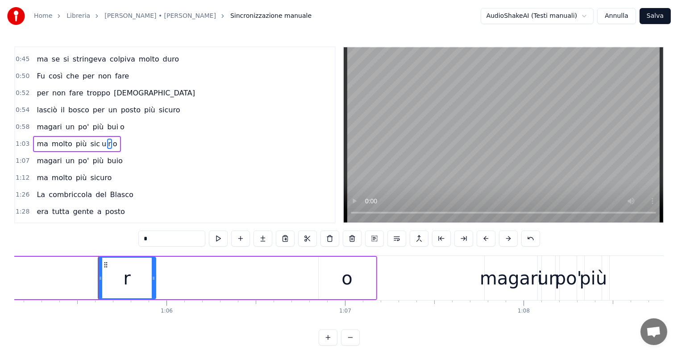
scroll to position [0, 11544]
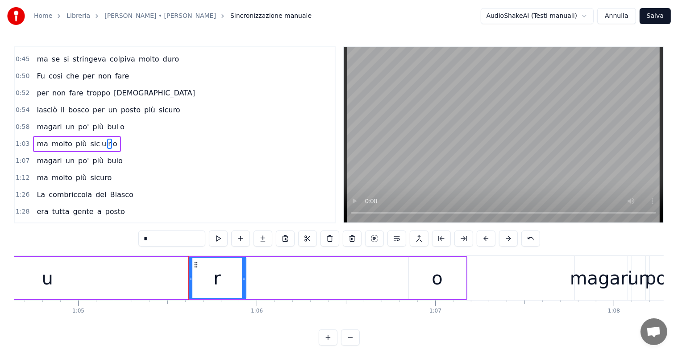
click at [429, 282] on div "o" at bounding box center [437, 278] width 57 height 42
type input "*"
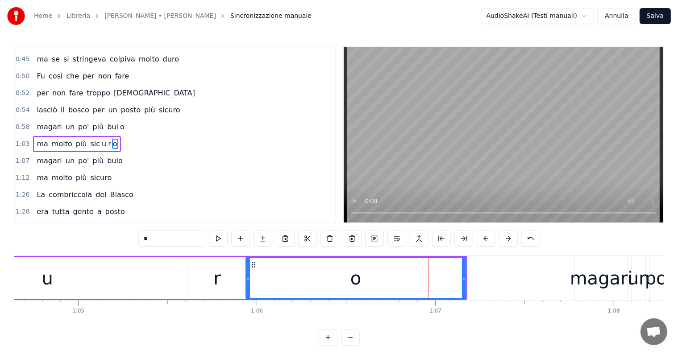
drag, startPoint x: 411, startPoint y: 277, endPoint x: 248, endPoint y: 277, distance: 163.0
click at [248, 277] on icon at bounding box center [248, 278] width 4 height 7
click at [36, 153] on div "1:07 magari un po' più buio" at bounding box center [175, 161] width 320 height 17
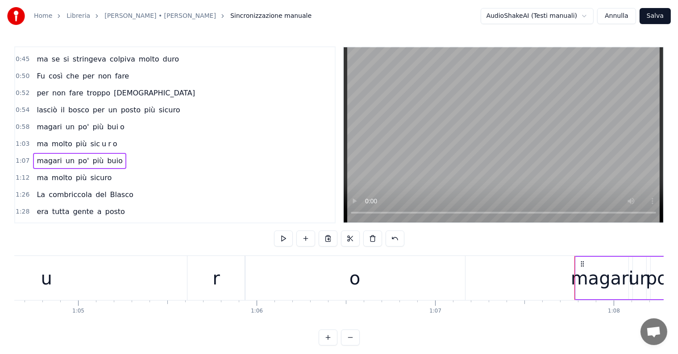
click at [36, 141] on div "ma molto più sic u r o" at bounding box center [77, 144] width 88 height 16
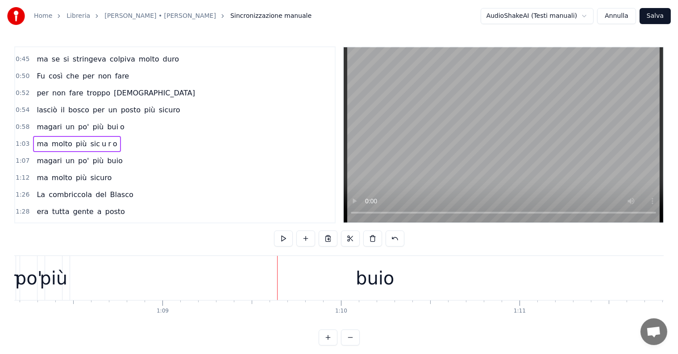
scroll to position [0, 12204]
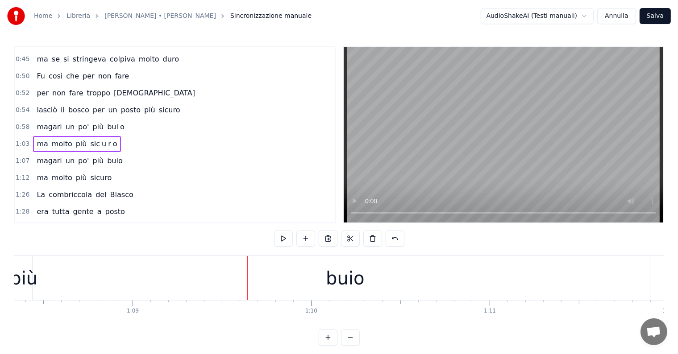
click at [253, 294] on div "buio" at bounding box center [345, 278] width 610 height 44
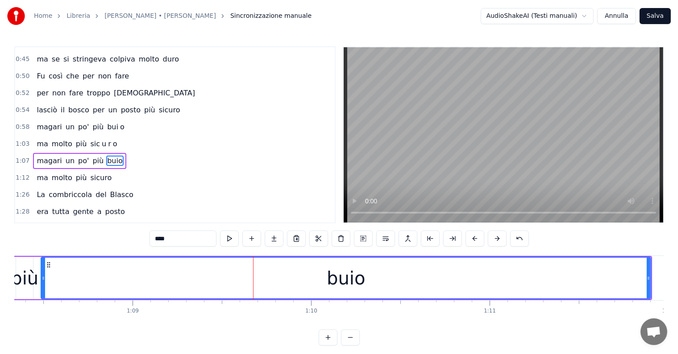
scroll to position [200, 0]
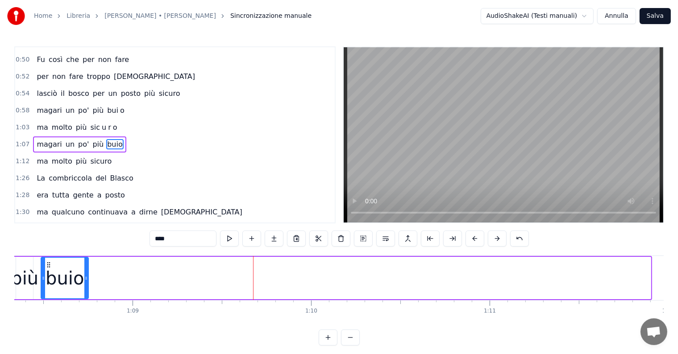
drag, startPoint x: 649, startPoint y: 279, endPoint x: 87, endPoint y: 282, distance: 562.5
click at [87, 282] on div at bounding box center [86, 278] width 4 height 41
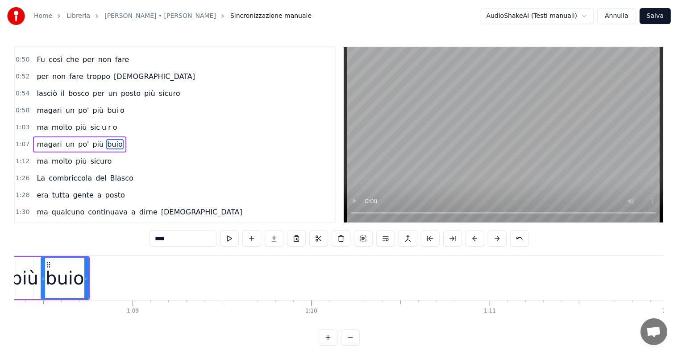
click at [179, 239] on input "****" at bounding box center [183, 239] width 67 height 16
type input "***"
click at [275, 239] on button at bounding box center [274, 239] width 19 height 16
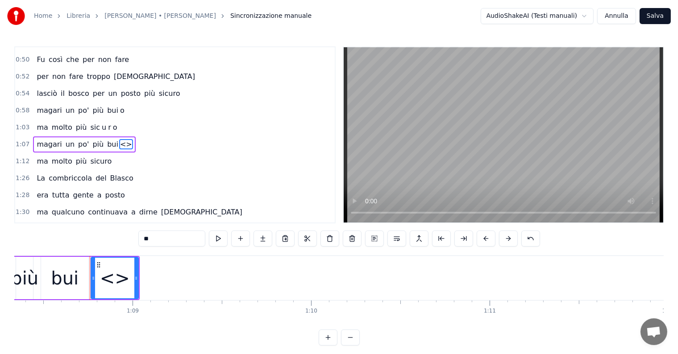
click at [175, 241] on input "**" at bounding box center [171, 239] width 67 height 16
type input "*"
click at [88, 277] on icon at bounding box center [90, 278] width 4 height 7
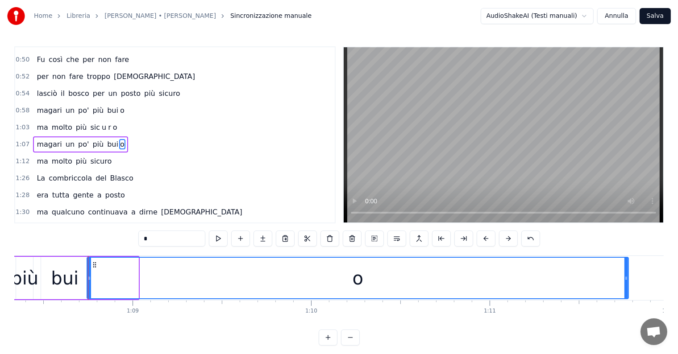
drag, startPoint x: 135, startPoint y: 280, endPoint x: 625, endPoint y: 277, distance: 490.2
click at [625, 277] on icon at bounding box center [627, 278] width 4 height 7
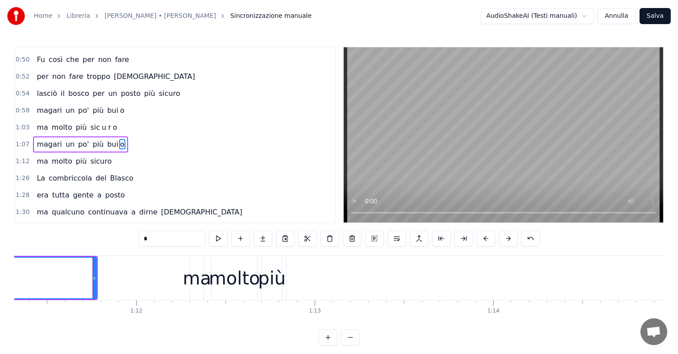
scroll to position [0, 12770]
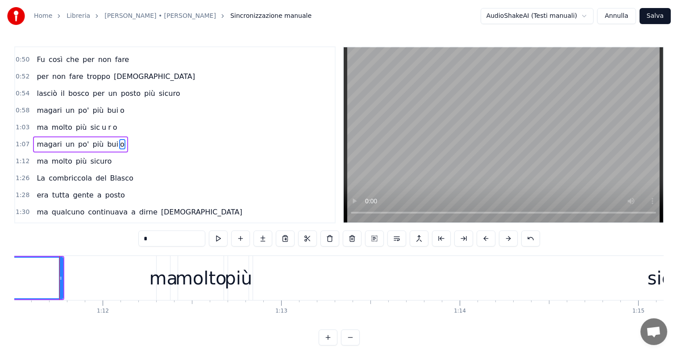
type input "*"
click at [33, 137] on div "magari un po' più bui o" at bounding box center [80, 145] width 95 height 16
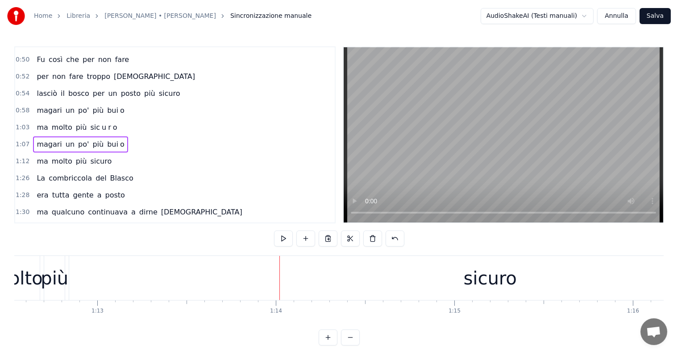
scroll to position [0, 12984]
click at [370, 290] on div "sicuro" at bounding box center [460, 278] width 842 height 44
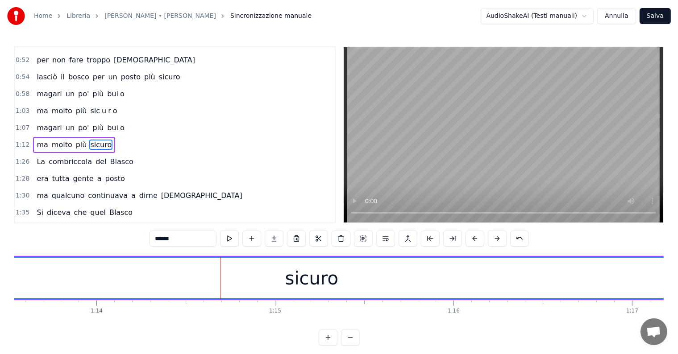
scroll to position [0, 13224]
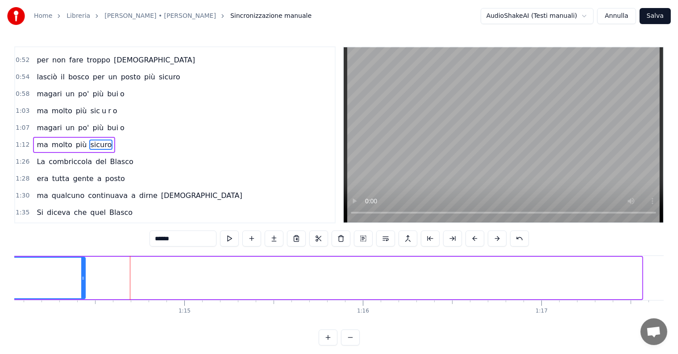
drag, startPoint x: 641, startPoint y: 269, endPoint x: 70, endPoint y: 277, distance: 571.1
click at [81, 277] on div at bounding box center [83, 278] width 4 height 41
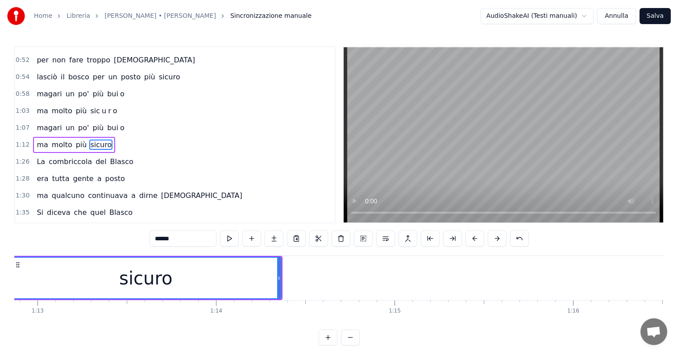
scroll to position [0, 12984]
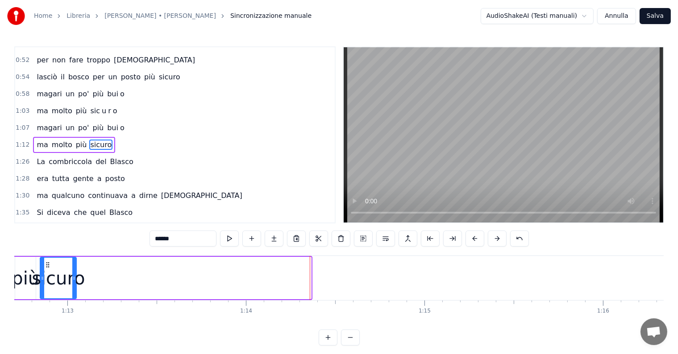
drag, startPoint x: 309, startPoint y: 273, endPoint x: 74, endPoint y: 273, distance: 234.8
click at [74, 273] on div at bounding box center [74, 278] width 4 height 41
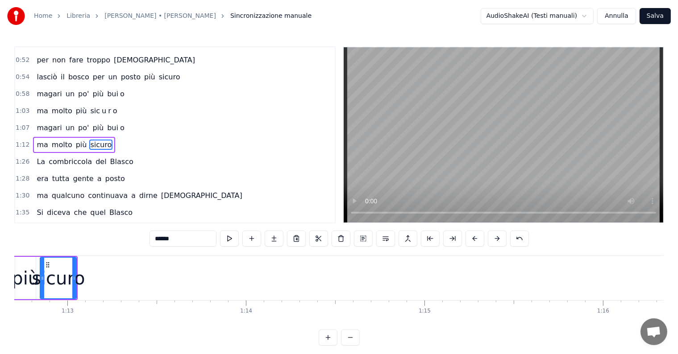
click at [187, 241] on input "******" at bounding box center [183, 239] width 67 height 16
type input "***"
click at [273, 239] on button at bounding box center [274, 239] width 19 height 16
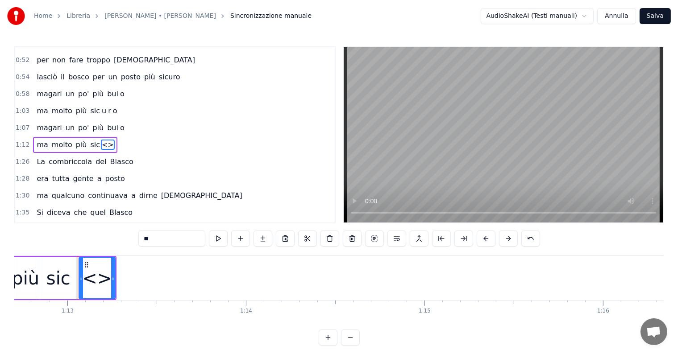
click at [175, 240] on input "**" at bounding box center [171, 239] width 67 height 16
type input "*"
click at [267, 237] on button at bounding box center [263, 239] width 19 height 16
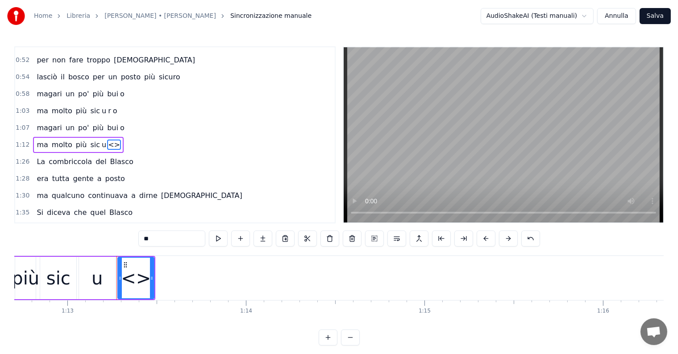
click at [174, 236] on input "**" at bounding box center [171, 239] width 67 height 16
type input "*"
click at [266, 238] on button at bounding box center [263, 239] width 19 height 16
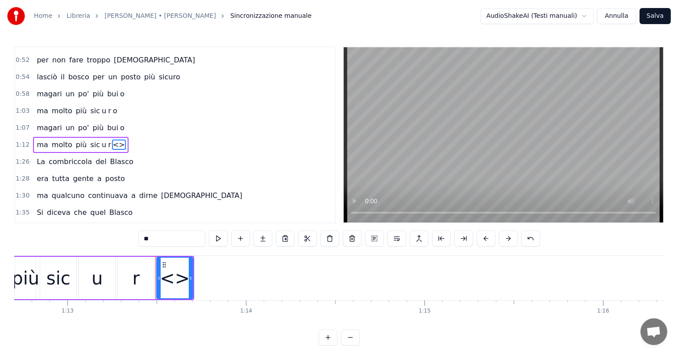
click at [182, 238] on input "**" at bounding box center [171, 239] width 67 height 16
type input "*"
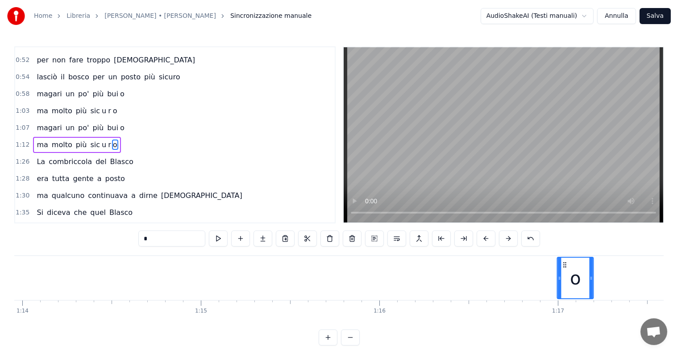
drag, startPoint x: 164, startPoint y: 265, endPoint x: 566, endPoint y: 254, distance: 401.9
click at [566, 254] on div "0:13 La combriccola del Blasco 0:16 si è fermata dentro un bosco 0:18 che nessu…" at bounding box center [339, 196] width 650 height 300
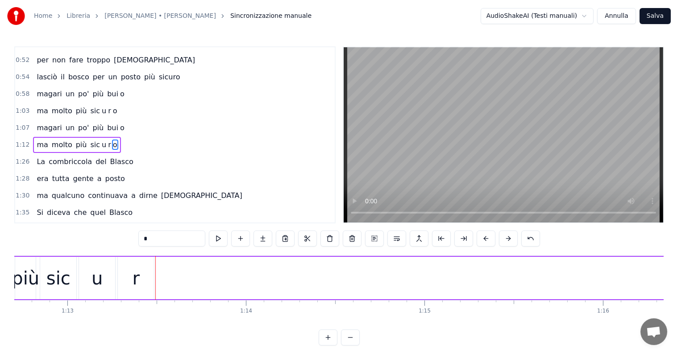
scroll to position [0, 12924]
click at [209, 272] on div "r" at bounding box center [196, 278] width 36 height 42
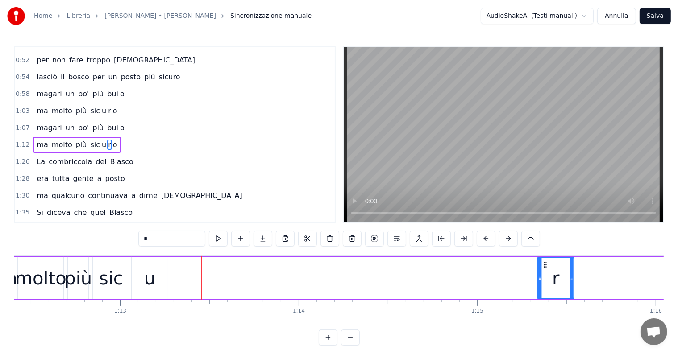
drag, startPoint x: 186, startPoint y: 264, endPoint x: 550, endPoint y: 264, distance: 364.3
click at [549, 264] on icon at bounding box center [545, 265] width 7 height 7
click at [160, 288] on div "u" at bounding box center [147, 278] width 36 height 42
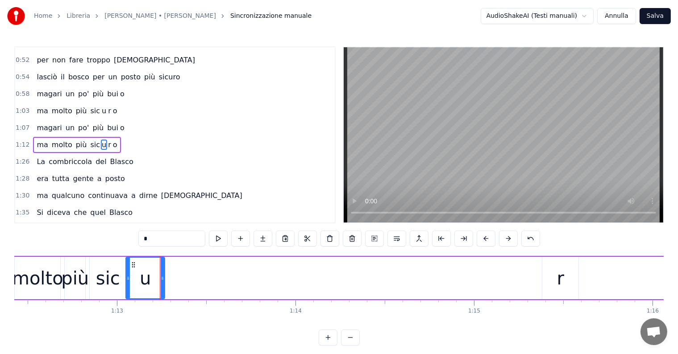
click at [128, 276] on icon at bounding box center [128, 278] width 4 height 7
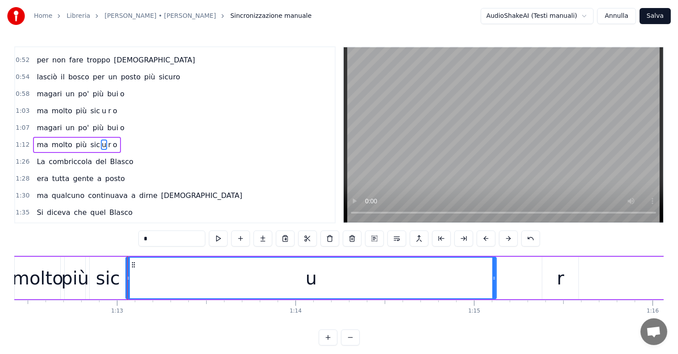
drag, startPoint x: 161, startPoint y: 275, endPoint x: 494, endPoint y: 275, distance: 333.1
click at [494, 275] on icon at bounding box center [494, 278] width 4 height 7
click at [547, 275] on div "r" at bounding box center [560, 278] width 36 height 42
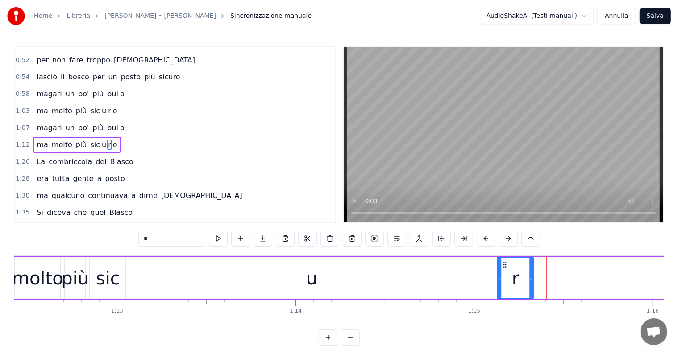
drag, startPoint x: 548, startPoint y: 264, endPoint x: 504, endPoint y: 267, distance: 44.7
click at [504, 267] on icon at bounding box center [505, 265] width 7 height 7
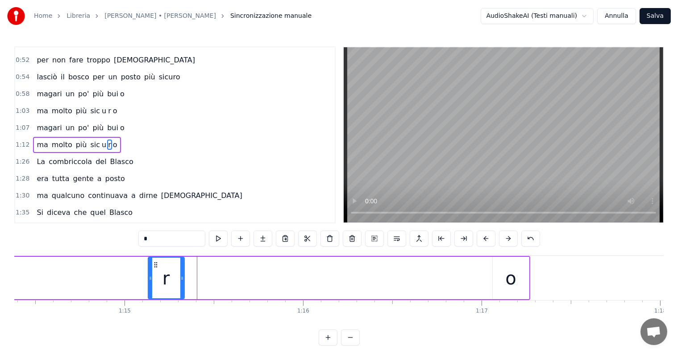
scroll to position [0, 13313]
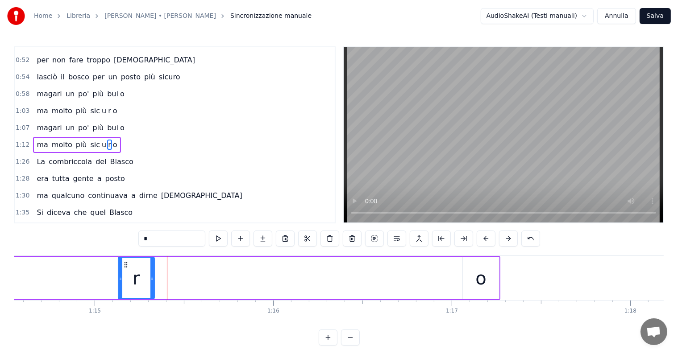
click at [463, 282] on div "o" at bounding box center [481, 278] width 36 height 42
type input "*"
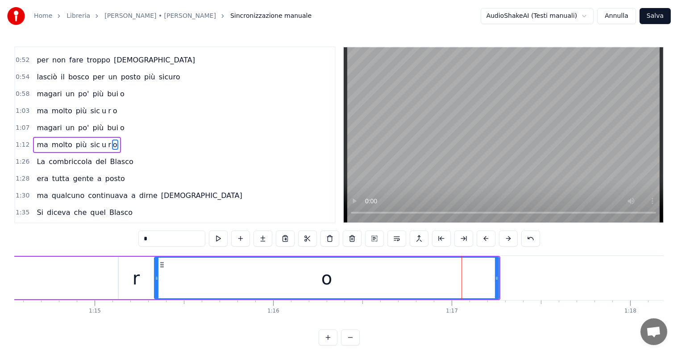
drag, startPoint x: 465, startPoint y: 278, endPoint x: 156, endPoint y: 282, distance: 308.5
click at [156, 282] on div at bounding box center [157, 278] width 4 height 41
click at [46, 141] on div "ma molto più sic u r o" at bounding box center [77, 145] width 88 height 16
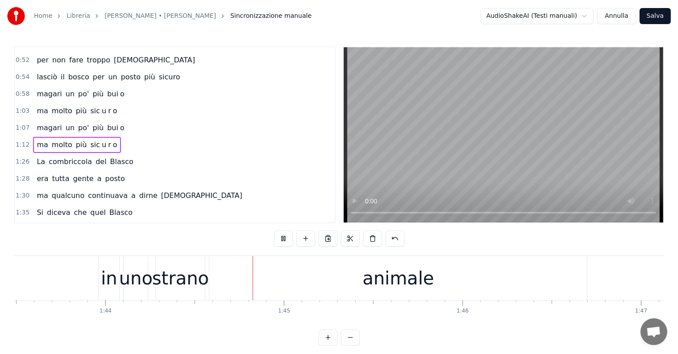
scroll to position [0, 18588]
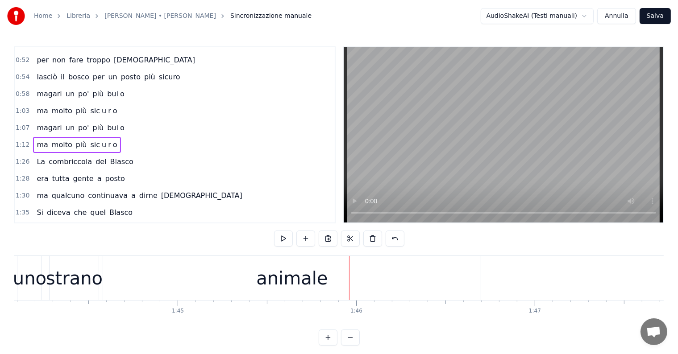
click at [340, 273] on div "animale" at bounding box center [292, 278] width 378 height 44
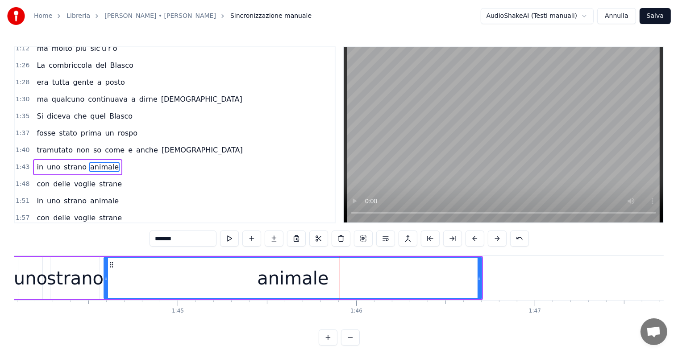
scroll to position [331, 0]
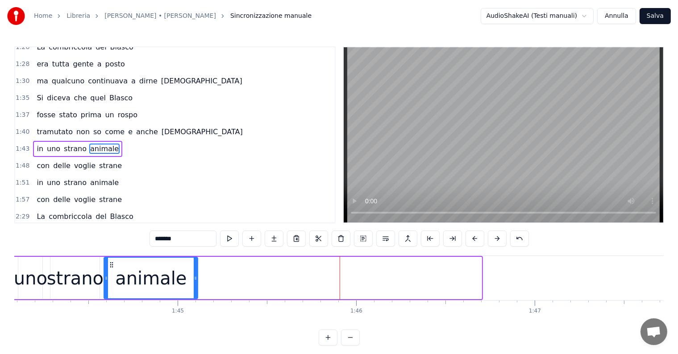
drag, startPoint x: 480, startPoint y: 273, endPoint x: 196, endPoint y: 282, distance: 284.1
click at [196, 282] on div at bounding box center [196, 278] width 4 height 41
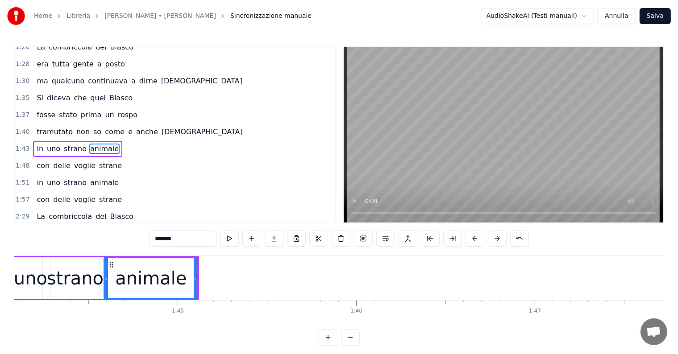
click at [192, 238] on input "*******" at bounding box center [183, 239] width 67 height 16
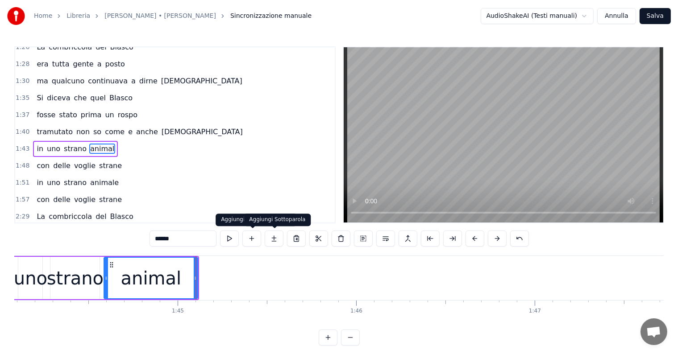
type input "******"
click at [272, 235] on button at bounding box center [274, 239] width 19 height 16
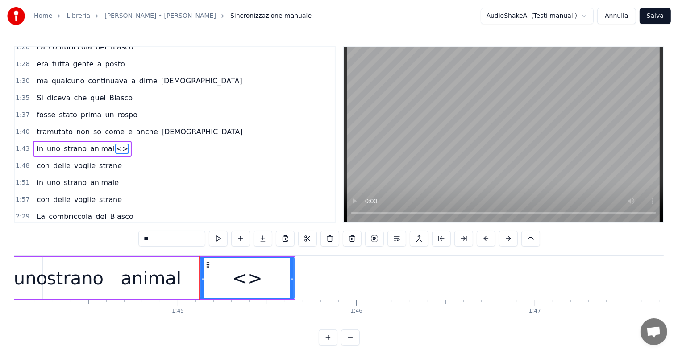
click at [161, 238] on input "**" at bounding box center [171, 239] width 67 height 16
type input "*"
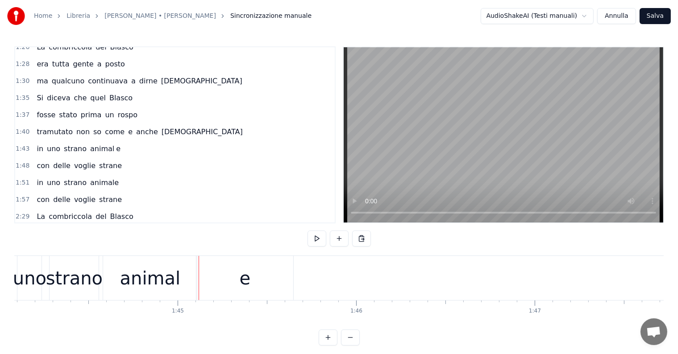
click at [210, 274] on div "e" at bounding box center [244, 278] width 97 height 44
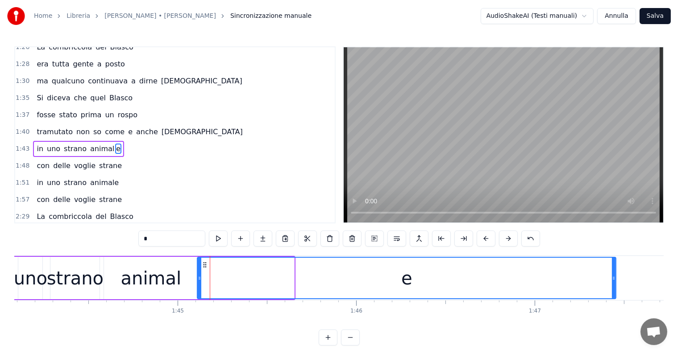
drag, startPoint x: 292, startPoint y: 271, endPoint x: 592, endPoint y: 272, distance: 299.6
click at [616, 273] on div at bounding box center [614, 278] width 4 height 41
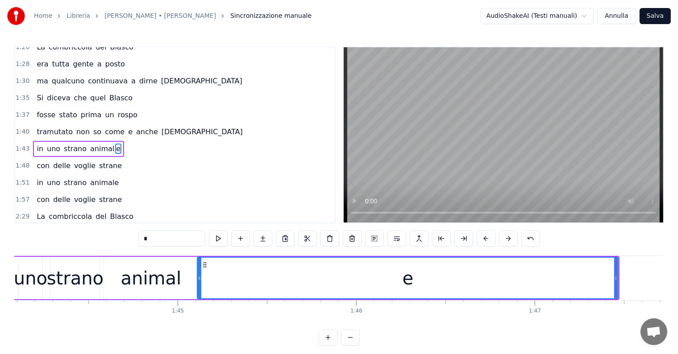
click at [38, 141] on div "in uno strano animal e" at bounding box center [78, 149] width 91 height 16
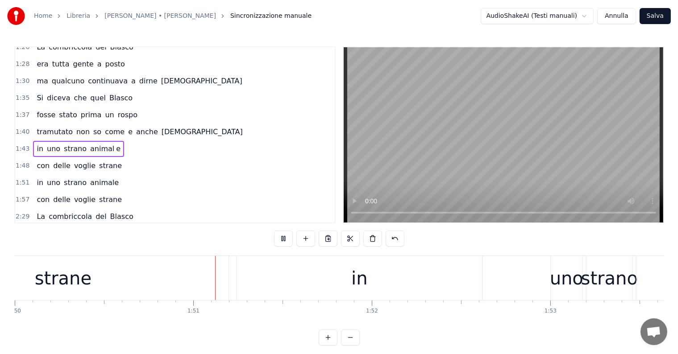
scroll to position [0, 19678]
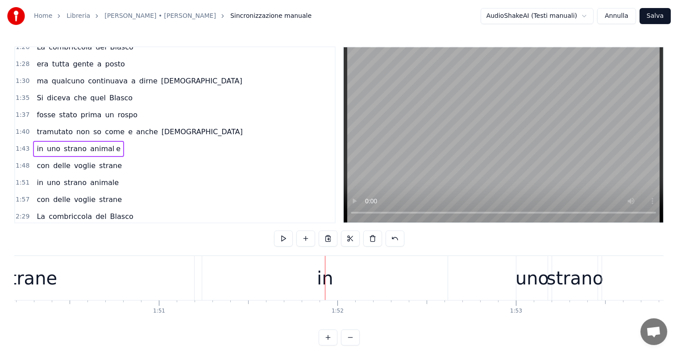
click at [138, 288] on div "strane" at bounding box center [28, 278] width 331 height 44
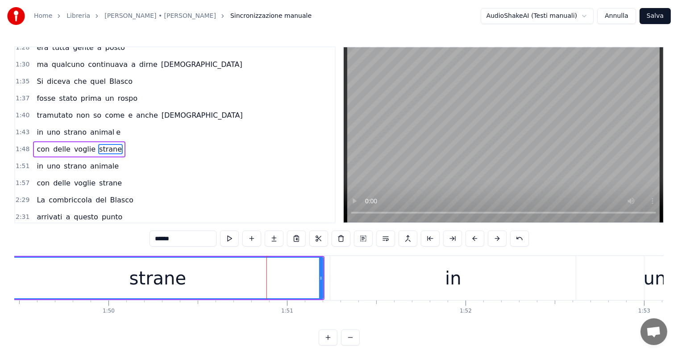
scroll to position [0, 19490]
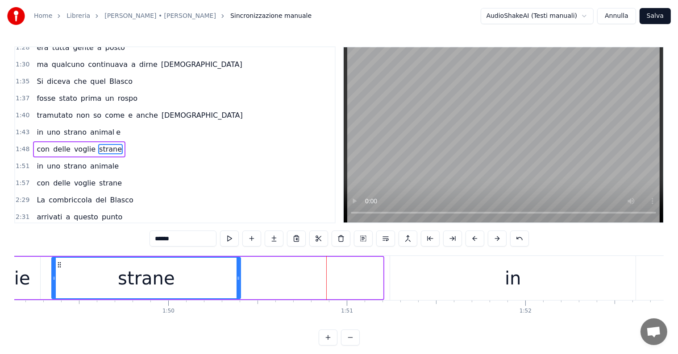
drag, startPoint x: 380, startPoint y: 279, endPoint x: 235, endPoint y: 284, distance: 144.8
click at [237, 284] on div at bounding box center [239, 278] width 4 height 41
click at [196, 241] on input "******" at bounding box center [183, 239] width 67 height 16
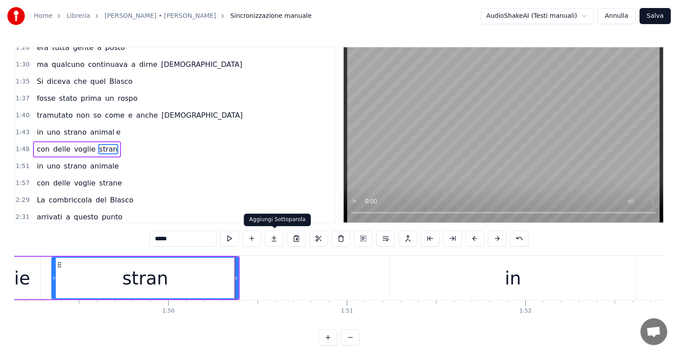
type input "*****"
click at [277, 239] on button at bounding box center [274, 239] width 19 height 16
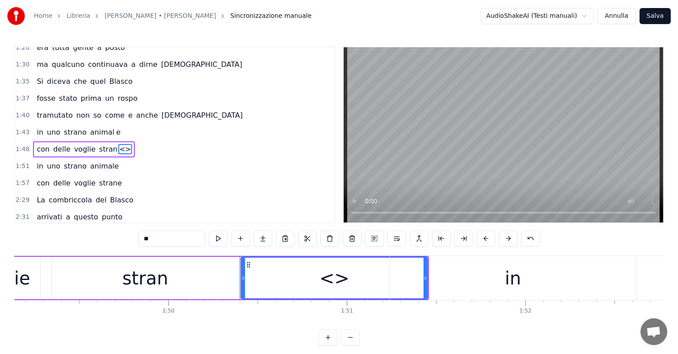
click at [176, 241] on input "**" at bounding box center [171, 239] width 67 height 16
type input "*"
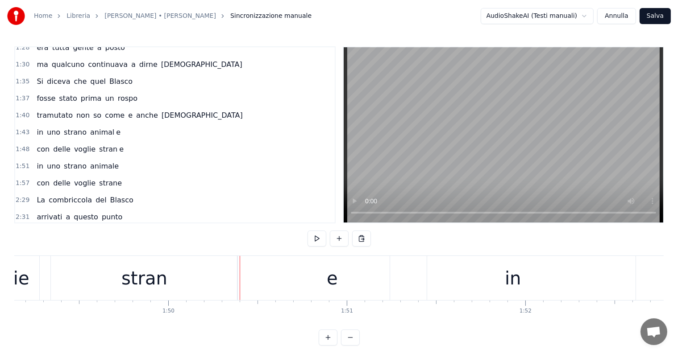
click at [204, 274] on div "stran" at bounding box center [144, 278] width 187 height 44
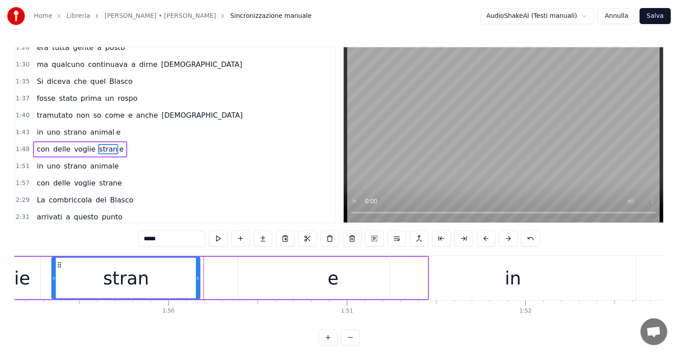
drag, startPoint x: 237, startPoint y: 272, endPoint x: 199, endPoint y: 274, distance: 38.4
click at [199, 274] on div at bounding box center [198, 278] width 4 height 41
click at [245, 263] on div "e" at bounding box center [332, 278] width 189 height 42
type input "*"
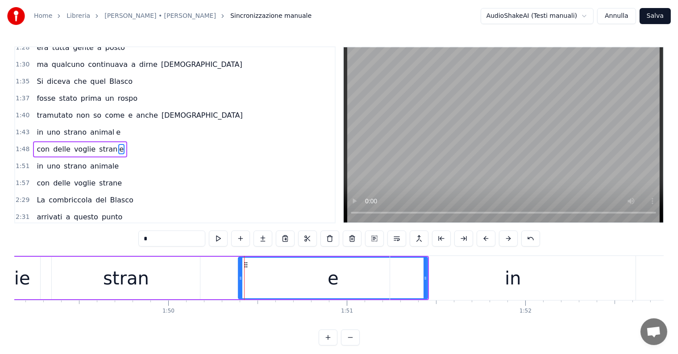
drag, startPoint x: 244, startPoint y: 261, endPoint x: 214, endPoint y: 263, distance: 30.0
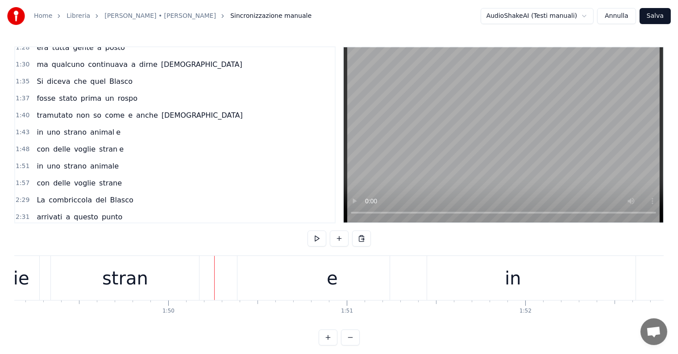
click at [269, 280] on div "e" at bounding box center [332, 278] width 189 height 44
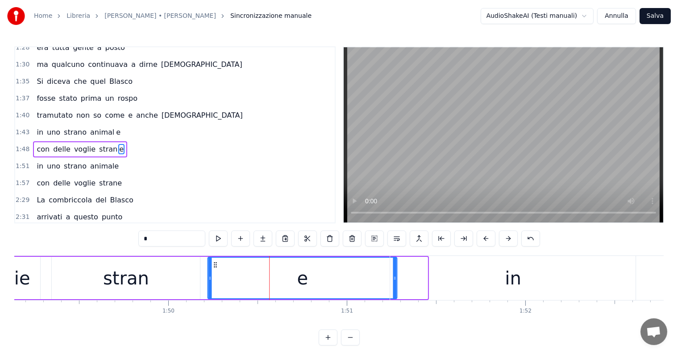
drag, startPoint x: 244, startPoint y: 263, endPoint x: 212, endPoint y: 269, distance: 32.6
click at [212, 269] on div "e" at bounding box center [302, 278] width 188 height 41
drag, startPoint x: 213, startPoint y: 263, endPoint x: 207, endPoint y: 263, distance: 5.9
click at [207, 263] on icon at bounding box center [208, 265] width 7 height 7
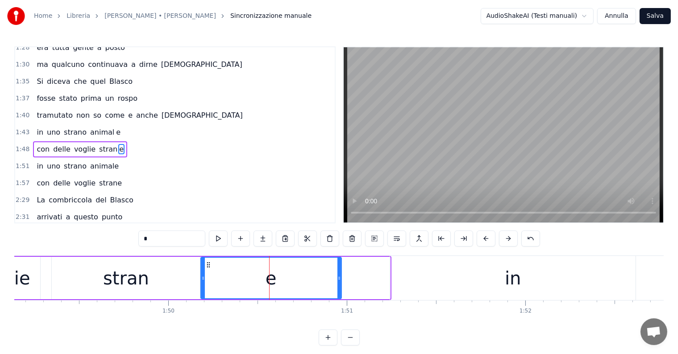
drag, startPoint x: 386, startPoint y: 277, endPoint x: 337, endPoint y: 279, distance: 48.7
click at [338, 279] on icon at bounding box center [340, 278] width 4 height 7
click at [46, 142] on div "con delle voglie stran e" at bounding box center [80, 150] width 94 height 16
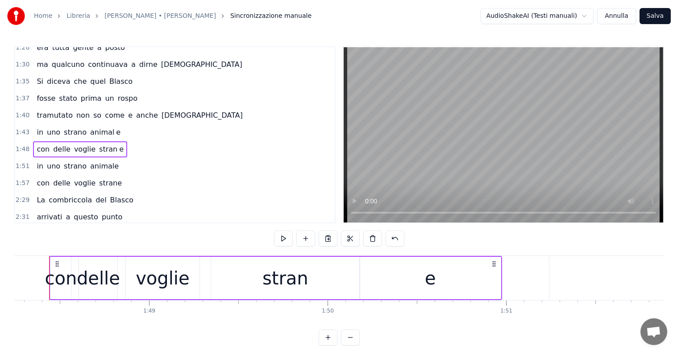
scroll to position [0, 19321]
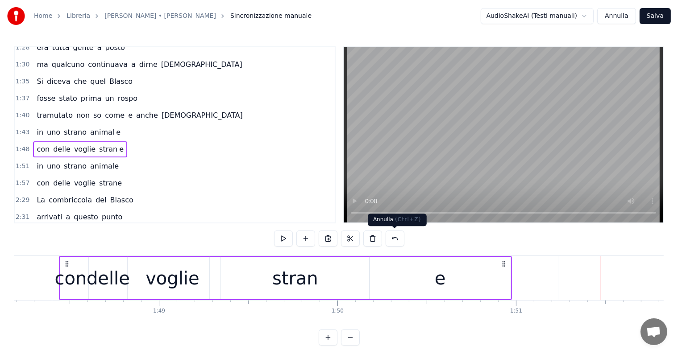
click at [398, 233] on button at bounding box center [395, 239] width 19 height 16
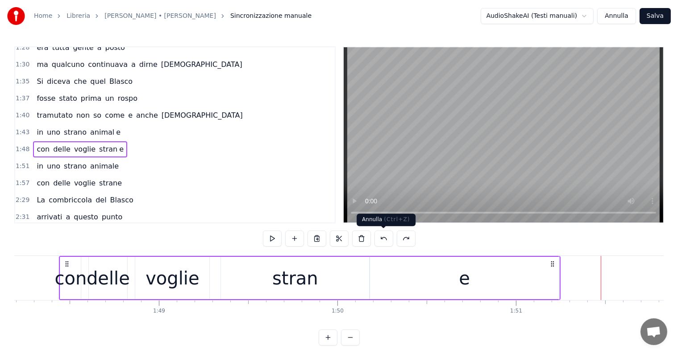
click at [384, 237] on button at bounding box center [384, 239] width 19 height 16
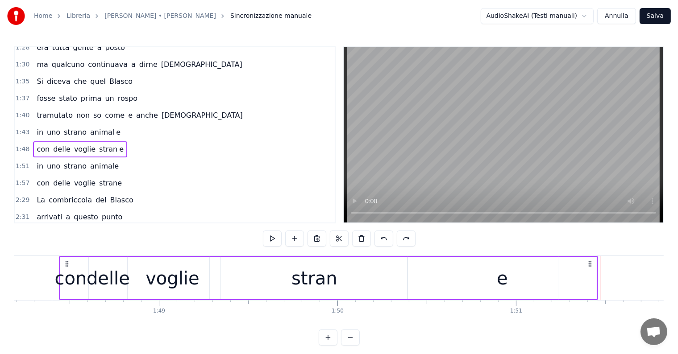
click at [384, 237] on button at bounding box center [384, 239] width 19 height 16
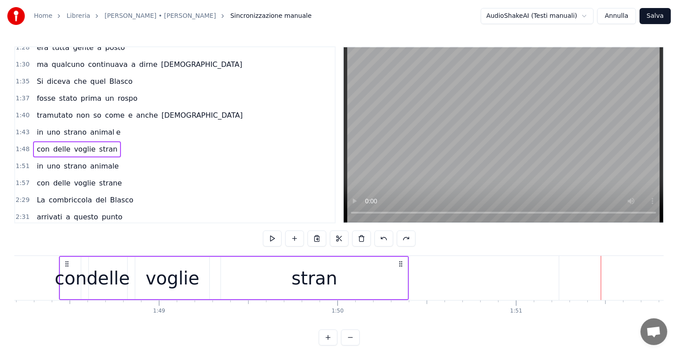
click at [384, 237] on button at bounding box center [384, 239] width 19 height 16
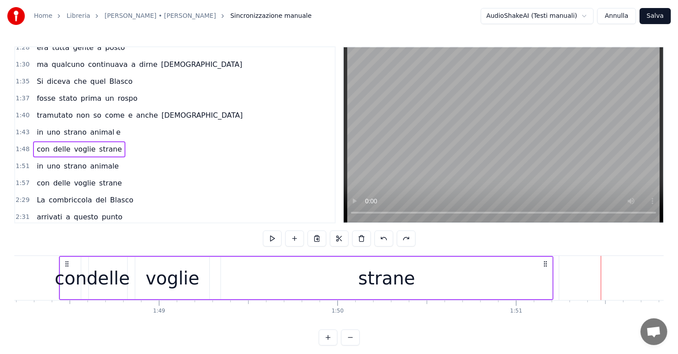
click at [411, 279] on div "strane" at bounding box center [387, 278] width 57 height 27
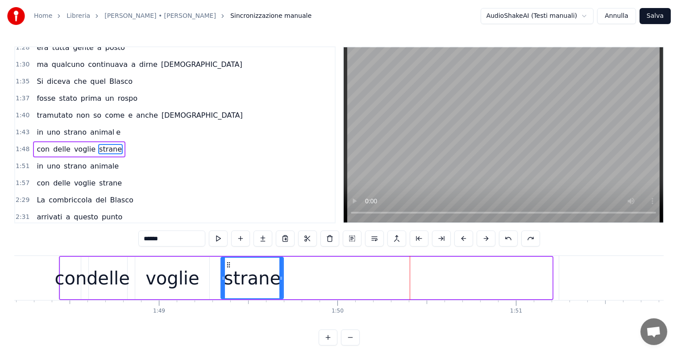
drag, startPoint x: 550, startPoint y: 267, endPoint x: 282, endPoint y: 283, distance: 269.2
click at [282, 283] on div at bounding box center [281, 278] width 4 height 41
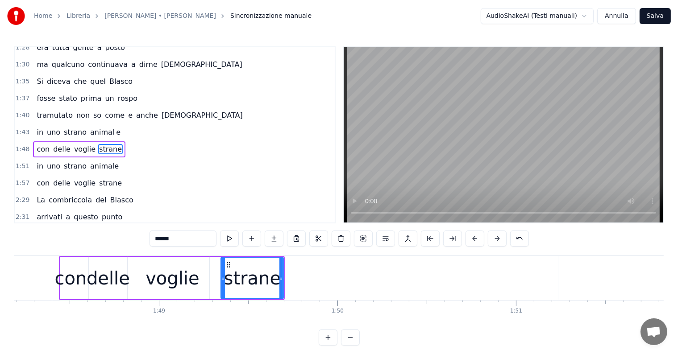
click at [188, 241] on input "******" at bounding box center [183, 239] width 67 height 16
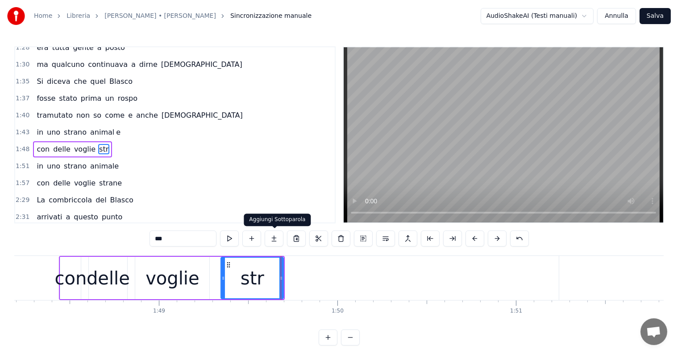
type input "***"
click at [274, 238] on button at bounding box center [274, 239] width 19 height 16
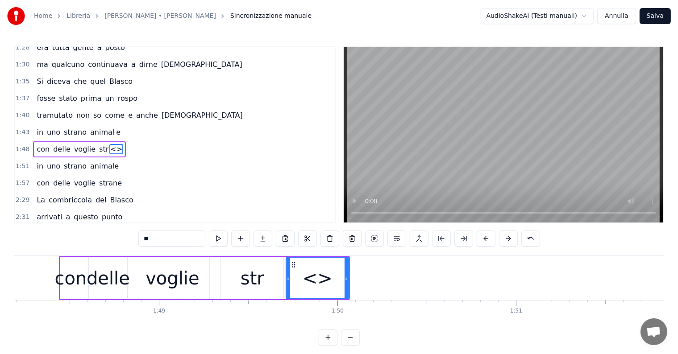
click at [164, 238] on input "**" at bounding box center [171, 239] width 67 height 16
type input "*"
click at [261, 239] on button at bounding box center [263, 239] width 19 height 16
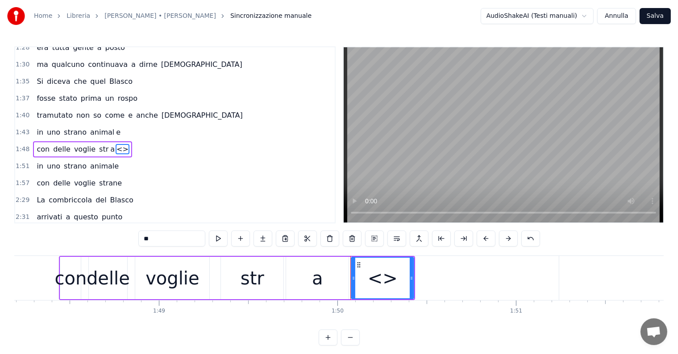
click at [163, 239] on input "**" at bounding box center [171, 239] width 67 height 16
type input "*"
click at [260, 238] on button at bounding box center [263, 239] width 19 height 16
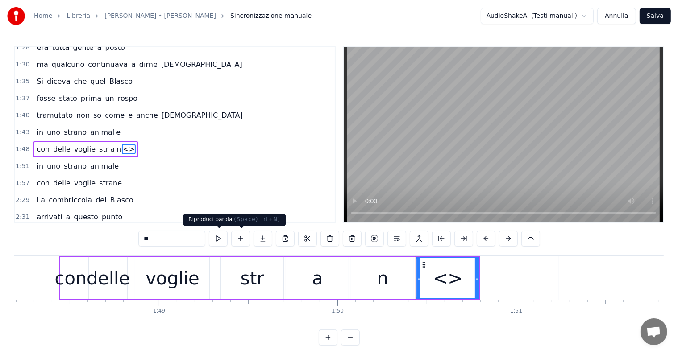
click at [177, 233] on input "**" at bounding box center [171, 239] width 67 height 16
type input "*"
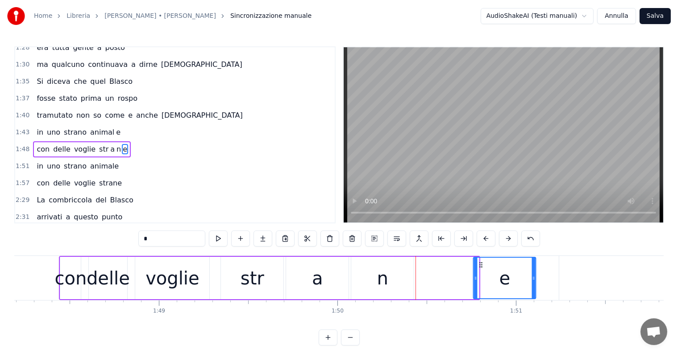
drag, startPoint x: 425, startPoint y: 264, endPoint x: 481, endPoint y: 270, distance: 57.0
click at [481, 270] on div "e" at bounding box center [505, 278] width 62 height 41
click at [386, 276] on div "n" at bounding box center [382, 278] width 11 height 27
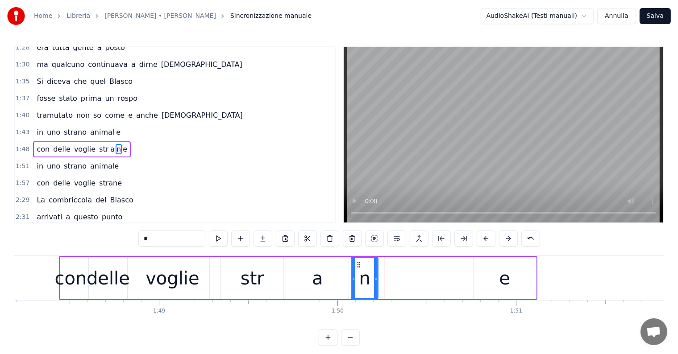
drag, startPoint x: 413, startPoint y: 275, endPoint x: 377, endPoint y: 275, distance: 35.7
click at [377, 275] on icon at bounding box center [376, 278] width 4 height 7
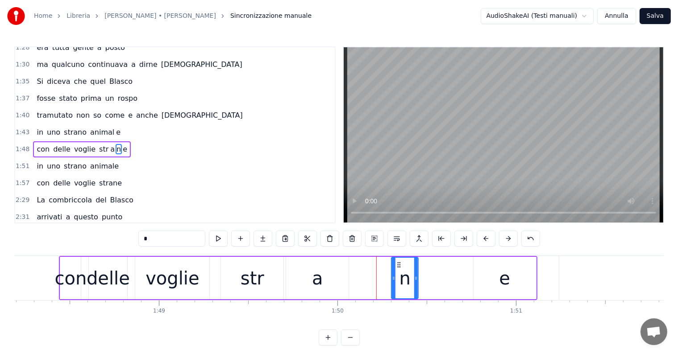
drag, startPoint x: 358, startPoint y: 263, endPoint x: 398, endPoint y: 263, distance: 40.2
click at [398, 263] on icon at bounding box center [399, 265] width 7 height 7
click at [488, 275] on div "e" at bounding box center [505, 278] width 63 height 42
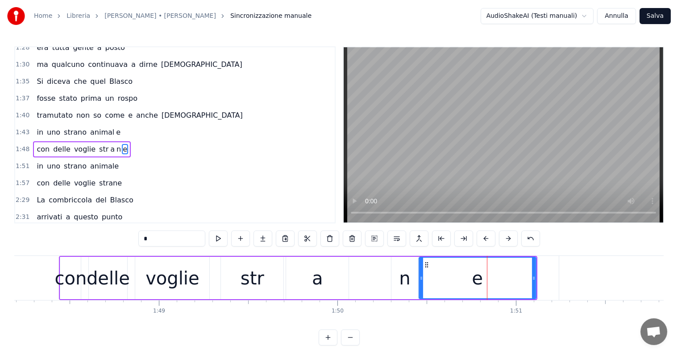
drag, startPoint x: 475, startPoint y: 275, endPoint x: 421, endPoint y: 275, distance: 54.5
click at [421, 275] on icon at bounding box center [422, 278] width 4 height 7
click at [319, 270] on div "a" at bounding box center [317, 278] width 11 height 27
type input "*"
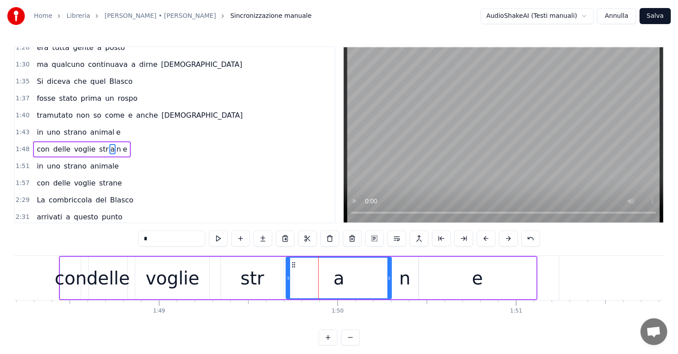
drag, startPoint x: 347, startPoint y: 275, endPoint x: 390, endPoint y: 275, distance: 42.9
click at [390, 275] on icon at bounding box center [390, 278] width 4 height 7
click at [284, 274] on div at bounding box center [285, 278] width 4 height 41
click at [34, 142] on div "con delle voglie str a n e" at bounding box center [82, 150] width 98 height 16
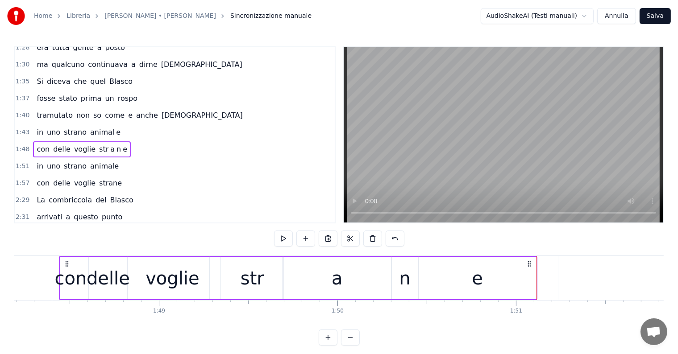
click at [493, 278] on div "e" at bounding box center [477, 278] width 117 height 42
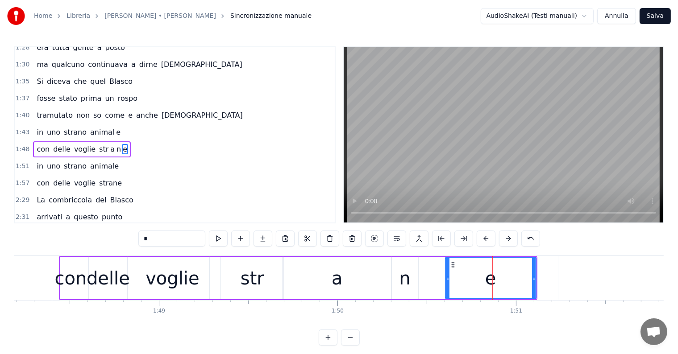
drag, startPoint x: 421, startPoint y: 279, endPoint x: 447, endPoint y: 279, distance: 26.3
click at [447, 279] on icon at bounding box center [448, 278] width 4 height 7
click at [399, 271] on div "n" at bounding box center [405, 278] width 27 height 42
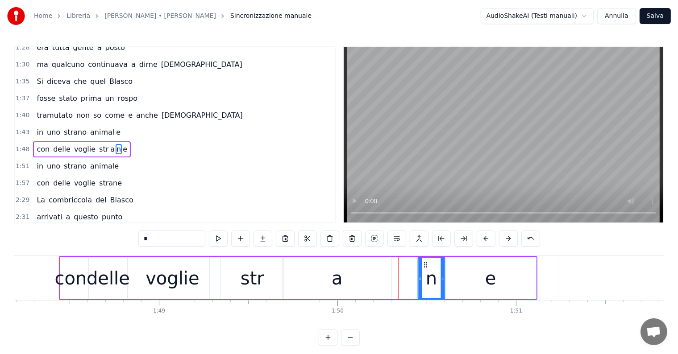
drag, startPoint x: 399, startPoint y: 262, endPoint x: 425, endPoint y: 265, distance: 26.5
click at [425, 265] on icon at bounding box center [425, 265] width 7 height 7
click at [381, 277] on div "a" at bounding box center [337, 278] width 109 height 42
type input "*"
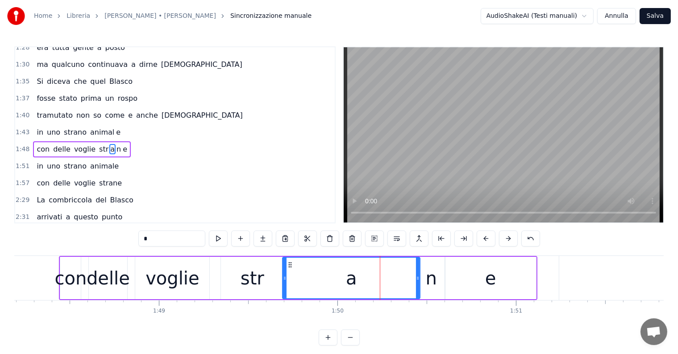
drag, startPoint x: 391, startPoint y: 275, endPoint x: 420, endPoint y: 275, distance: 28.6
click at [420, 275] on icon at bounding box center [418, 278] width 4 height 7
click at [34, 142] on div "con delle voglie str a n e" at bounding box center [82, 150] width 98 height 16
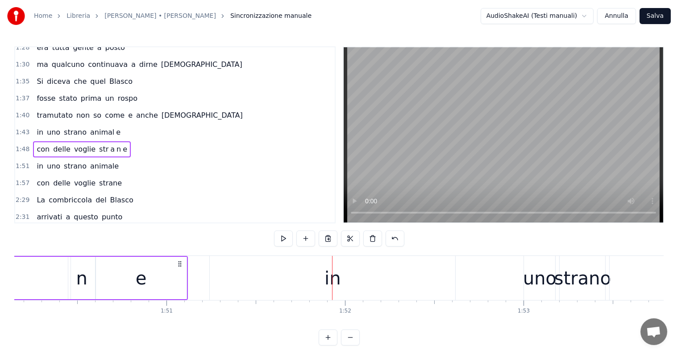
scroll to position [0, 19580]
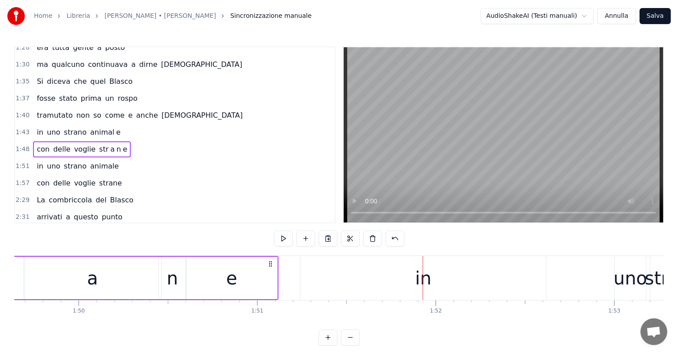
click at [313, 281] on div "in" at bounding box center [423, 278] width 246 height 44
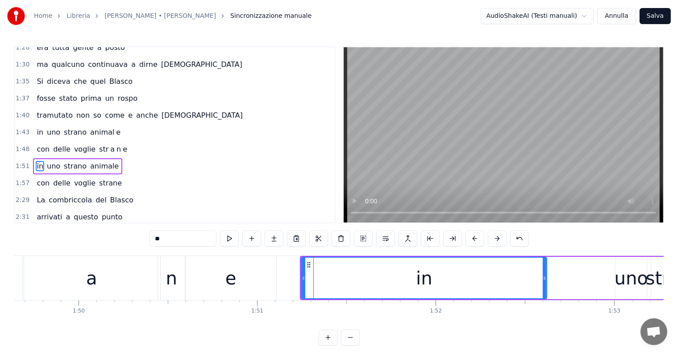
scroll to position [364, 0]
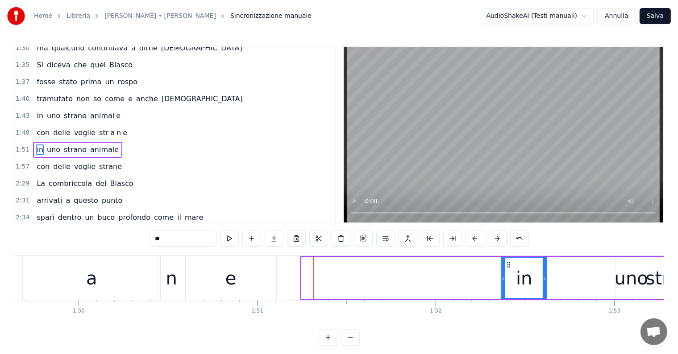
drag, startPoint x: 303, startPoint y: 278, endPoint x: 503, endPoint y: 277, distance: 200.0
click at [503, 277] on icon at bounding box center [504, 278] width 4 height 7
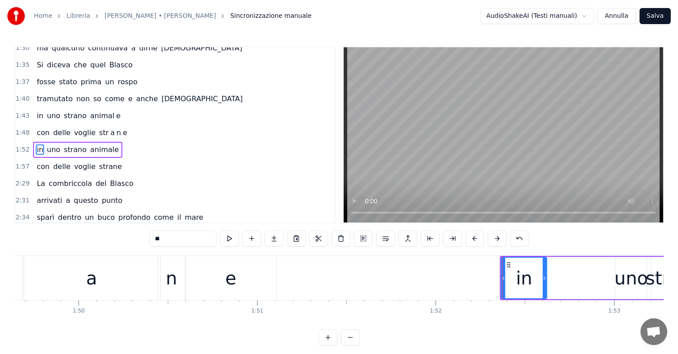
click at [242, 284] on div "e" at bounding box center [231, 278] width 91 height 44
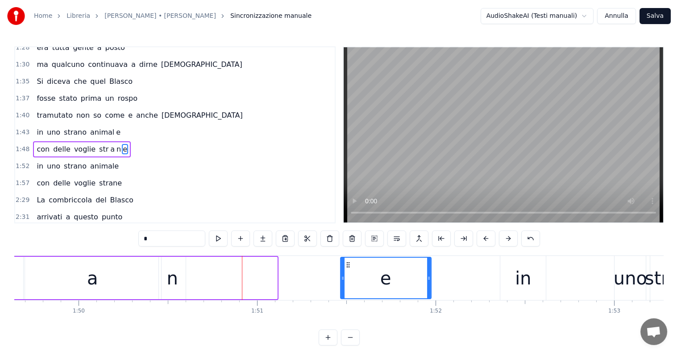
drag, startPoint x: 193, startPoint y: 263, endPoint x: 347, endPoint y: 266, distance: 154.1
click at [347, 266] on icon at bounding box center [347, 265] width 7 height 7
click at [177, 287] on div "n" at bounding box center [172, 278] width 27 height 42
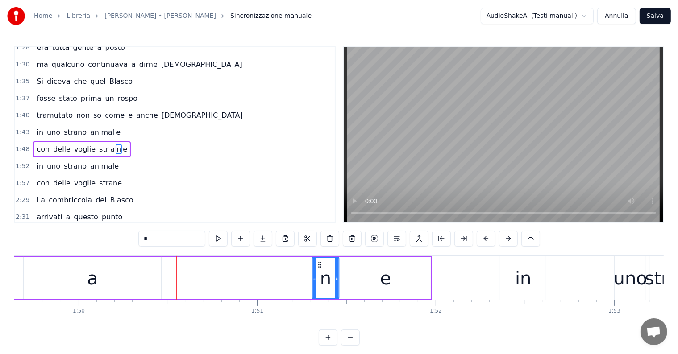
drag, startPoint x: 164, startPoint y: 263, endPoint x: 317, endPoint y: 276, distance: 153.7
click at [317, 276] on div "n" at bounding box center [326, 278] width 26 height 41
click at [95, 276] on div "a" at bounding box center [92, 278] width 11 height 27
type input "*"
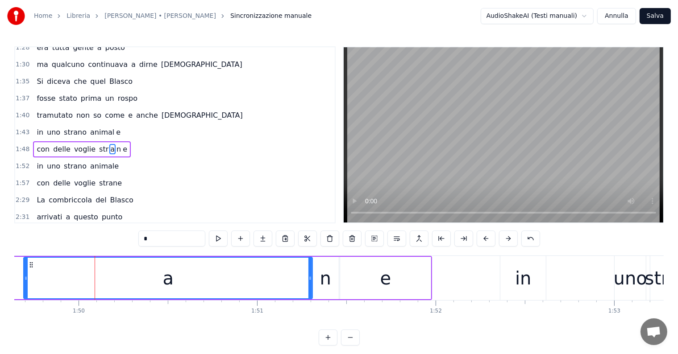
drag, startPoint x: 159, startPoint y: 275, endPoint x: 310, endPoint y: 275, distance: 151.4
click at [310, 275] on icon at bounding box center [311, 278] width 4 height 7
click at [33, 142] on div "con delle voglie str a n e" at bounding box center [82, 150] width 98 height 16
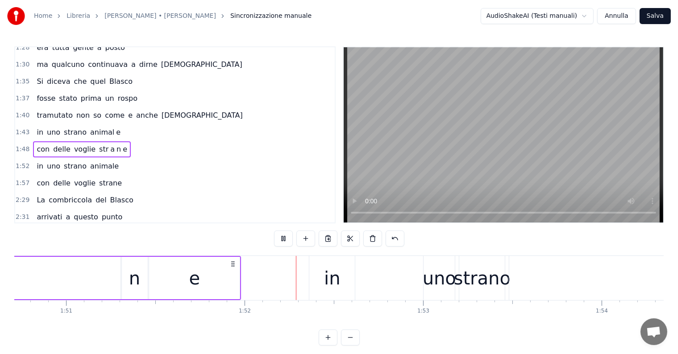
scroll to position [0, 19907]
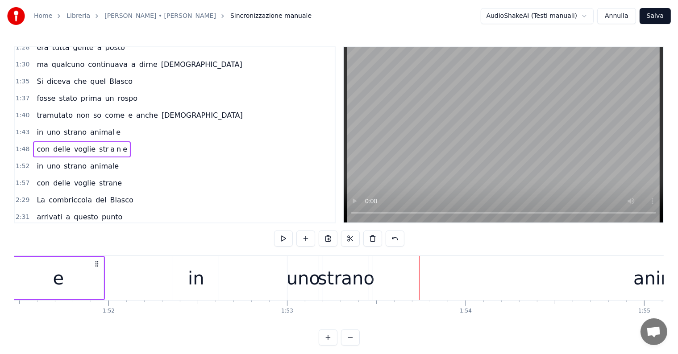
click at [207, 284] on div "in" at bounding box center [196, 278] width 46 height 44
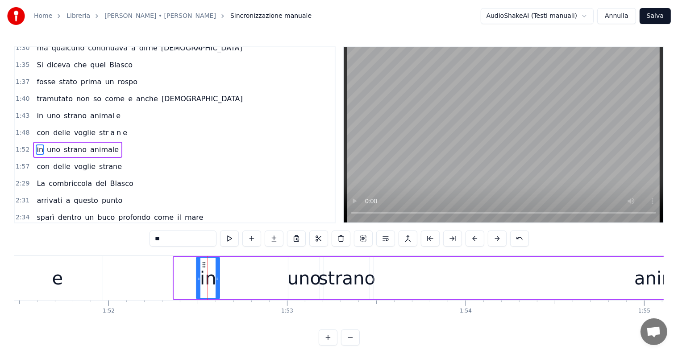
drag, startPoint x: 177, startPoint y: 273, endPoint x: 199, endPoint y: 273, distance: 22.3
click at [199, 273] on div at bounding box center [199, 278] width 4 height 41
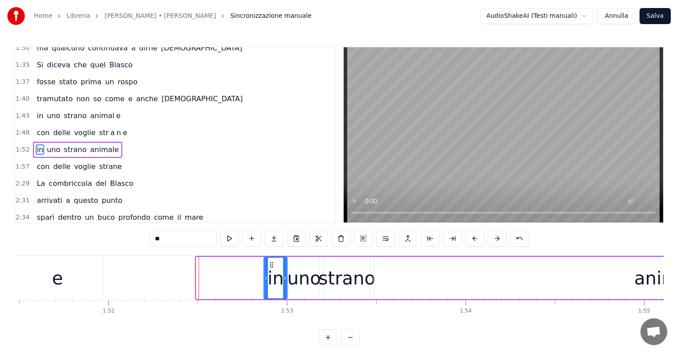
drag, startPoint x: 204, startPoint y: 264, endPoint x: 272, endPoint y: 265, distance: 67.4
click at [272, 265] on icon at bounding box center [271, 265] width 7 height 7
click at [38, 142] on div "in uno strano animale" at bounding box center [77, 150] width 89 height 16
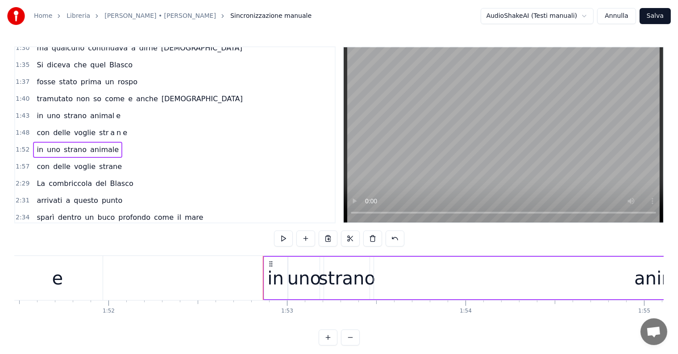
click at [40, 125] on div "con delle voglie str a n e" at bounding box center [82, 133] width 98 height 16
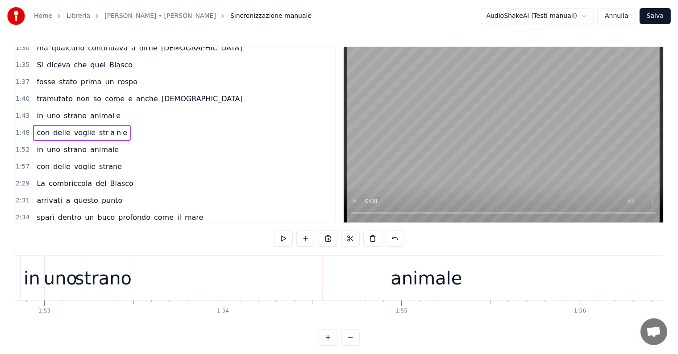
scroll to position [0, 20270]
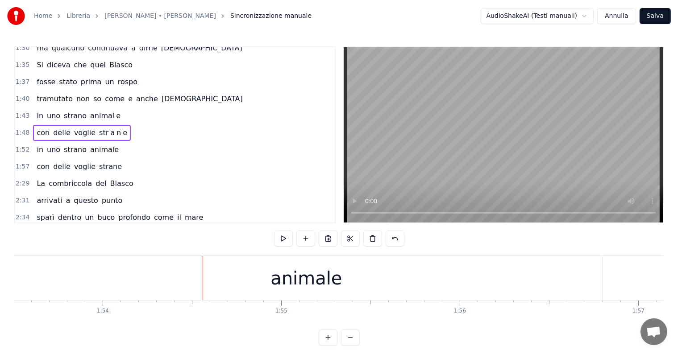
click at [292, 285] on div "animale" at bounding box center [306, 278] width 71 height 27
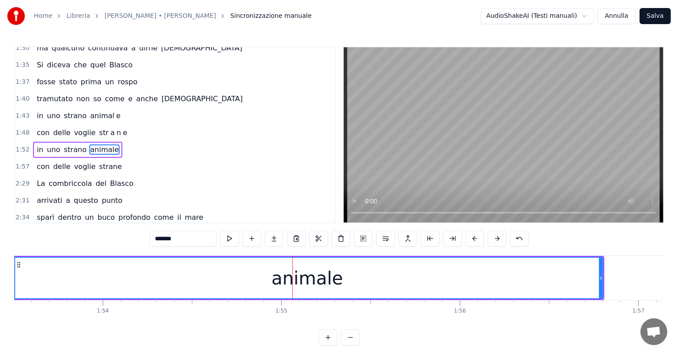
scroll to position [0, 20210]
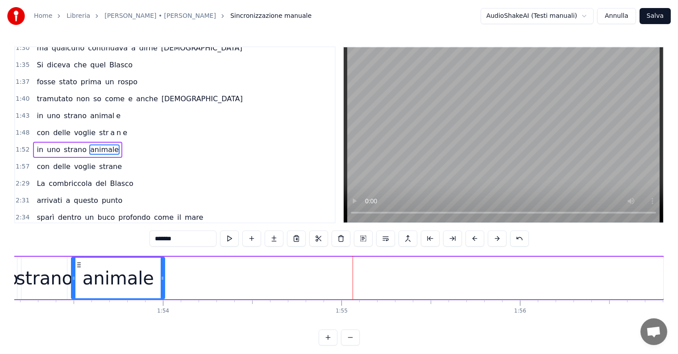
drag, startPoint x: 661, startPoint y: 277, endPoint x: 163, endPoint y: 284, distance: 498.8
click at [163, 284] on div at bounding box center [163, 278] width 4 height 41
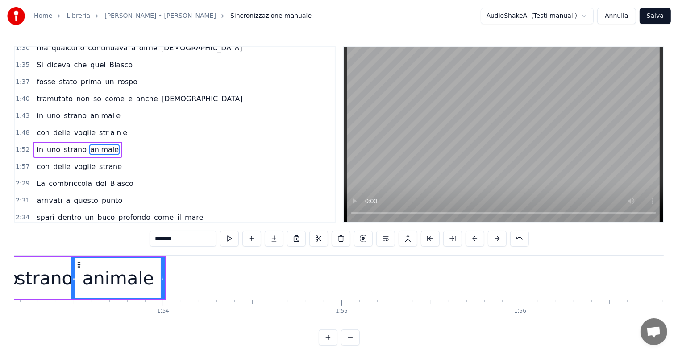
click at [192, 239] on input "*******" at bounding box center [183, 239] width 67 height 16
type input "******"
click at [276, 238] on button at bounding box center [274, 239] width 19 height 16
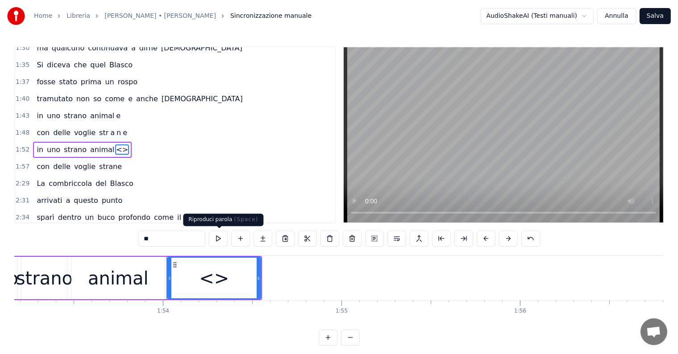
click at [158, 238] on input "**" at bounding box center [171, 239] width 67 height 16
type input "*"
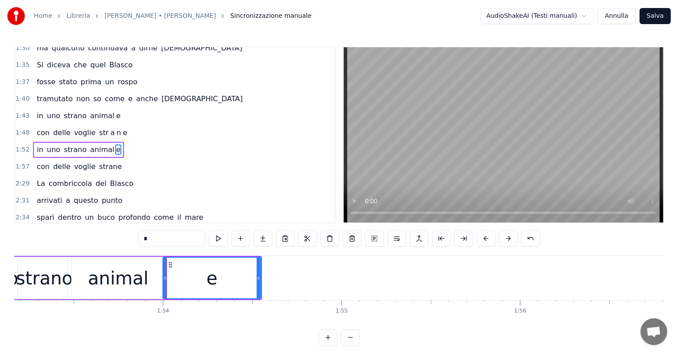
drag, startPoint x: 168, startPoint y: 271, endPoint x: 164, endPoint y: 273, distance: 4.7
click at [164, 273] on div at bounding box center [165, 278] width 4 height 41
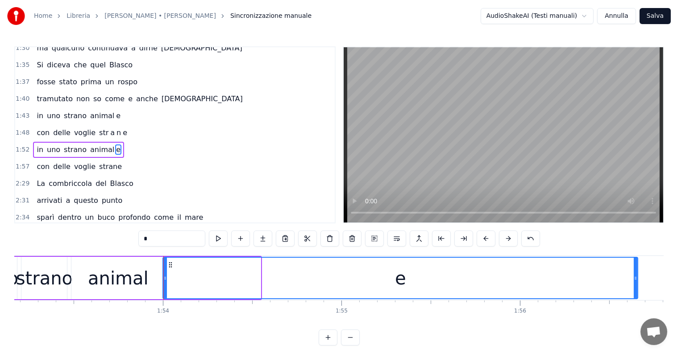
drag, startPoint x: 258, startPoint y: 274, endPoint x: 637, endPoint y: 279, distance: 379.5
click at [637, 279] on div at bounding box center [636, 278] width 4 height 41
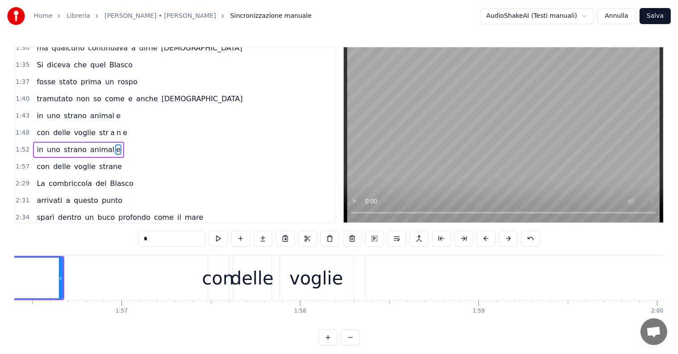
type input "*"
click at [35, 142] on div "in uno strano animal e" at bounding box center [78, 150] width 91 height 16
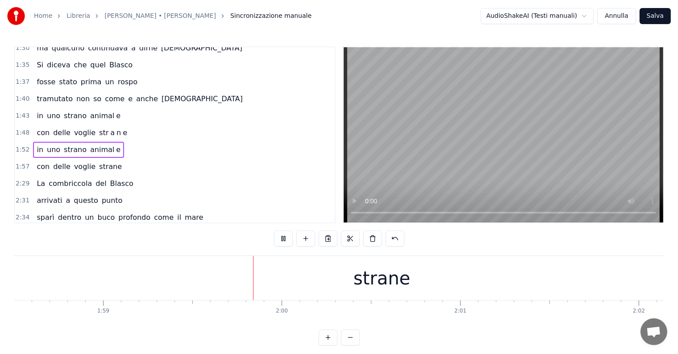
scroll to position [0, 21269]
click at [283, 292] on div "strane" at bounding box center [276, 278] width 785 height 44
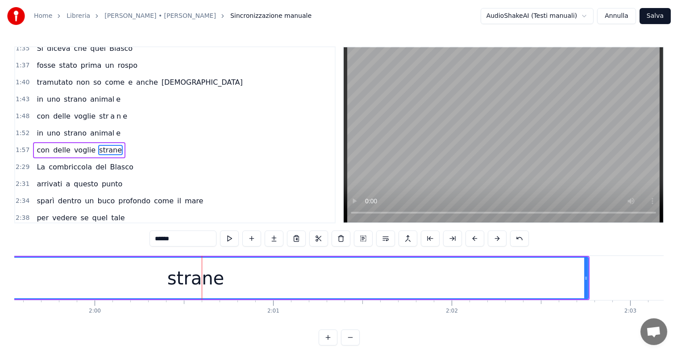
scroll to position [0, 21380]
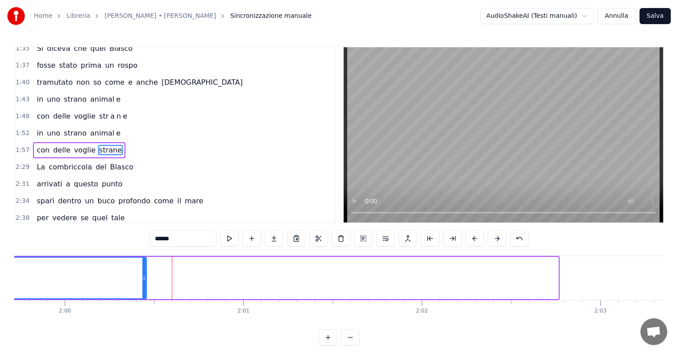
drag, startPoint x: 557, startPoint y: 280, endPoint x: 143, endPoint y: 289, distance: 414.4
click at [143, 289] on div at bounding box center [144, 278] width 4 height 41
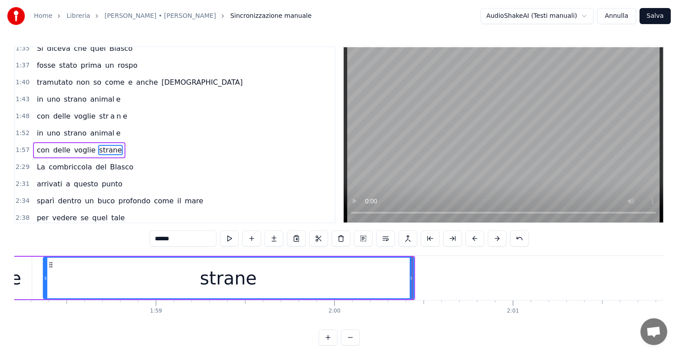
scroll to position [0, 21080]
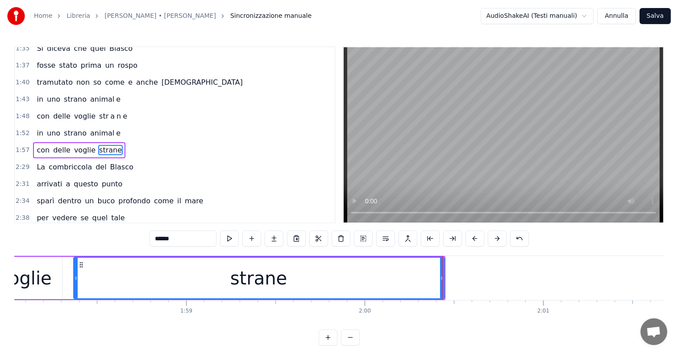
click at [442, 282] on div at bounding box center [442, 278] width 4 height 41
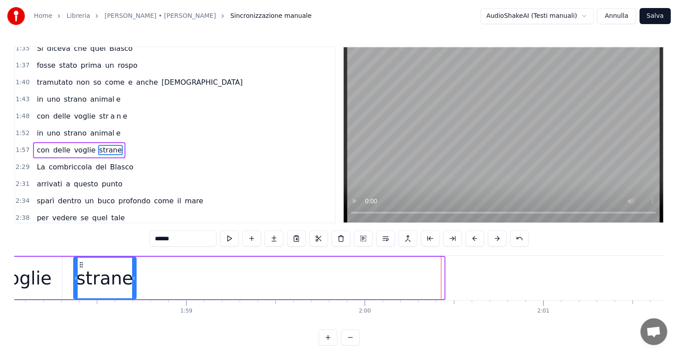
drag, startPoint x: 442, startPoint y: 275, endPoint x: 134, endPoint y: 278, distance: 308.1
click at [134, 278] on icon at bounding box center [134, 278] width 4 height 7
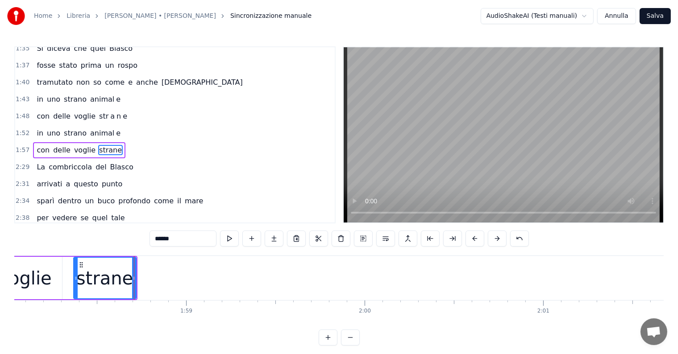
click at [199, 238] on input "******" at bounding box center [183, 239] width 67 height 16
type input "***"
click at [272, 238] on button at bounding box center [274, 239] width 19 height 16
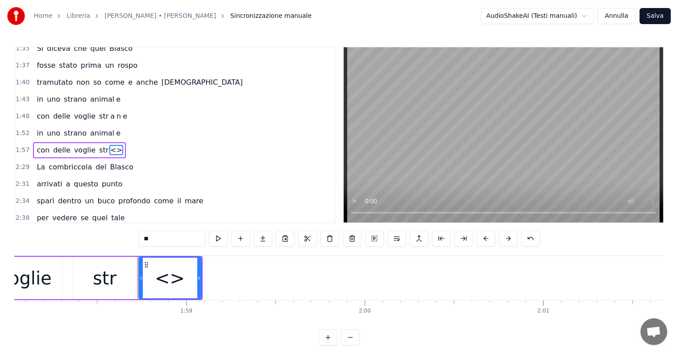
click at [198, 236] on input "**" at bounding box center [171, 239] width 67 height 16
type input "*"
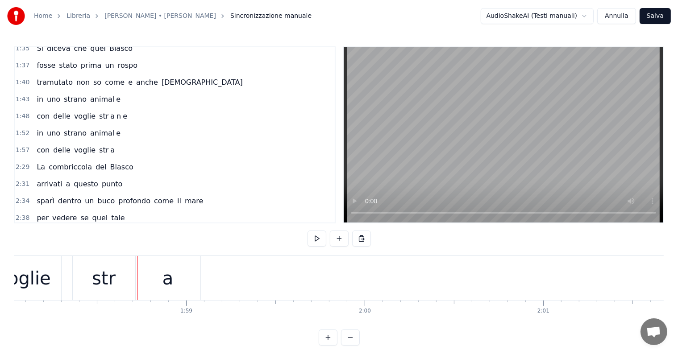
click at [158, 270] on div "a" at bounding box center [168, 278] width 65 height 44
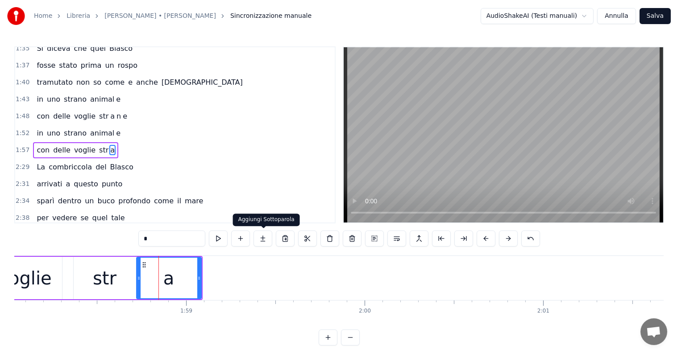
click at [268, 237] on button at bounding box center [263, 239] width 19 height 16
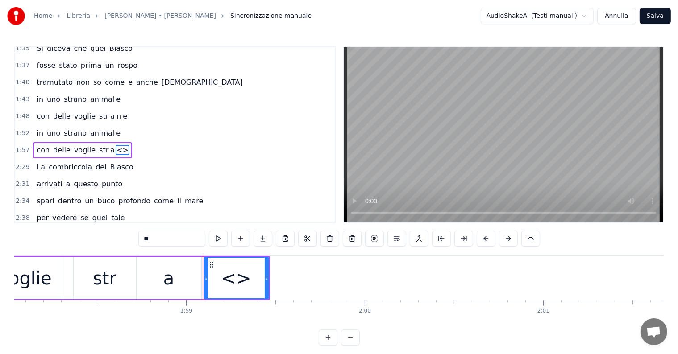
click at [180, 238] on input "**" at bounding box center [171, 239] width 67 height 16
type input "*"
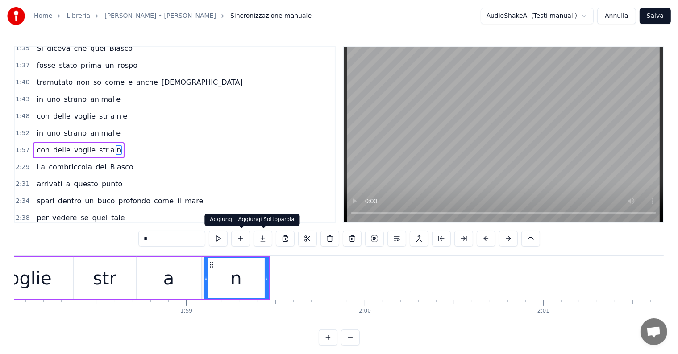
type input "*"
click at [264, 238] on button at bounding box center [263, 239] width 19 height 16
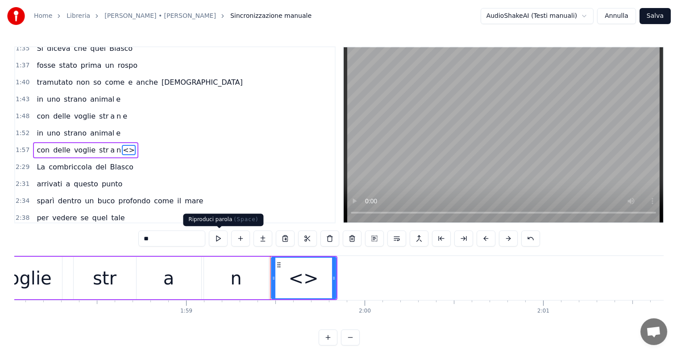
click at [181, 241] on input "**" at bounding box center [171, 239] width 67 height 16
type input "*"
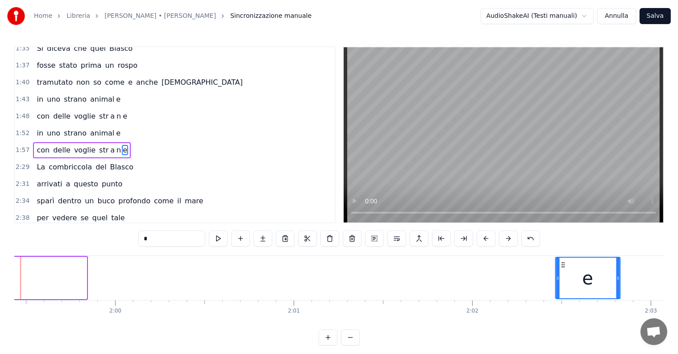
drag, startPoint x: 279, startPoint y: 264, endPoint x: 587, endPoint y: 262, distance: 307.6
click at [567, 262] on icon at bounding box center [563, 265] width 7 height 7
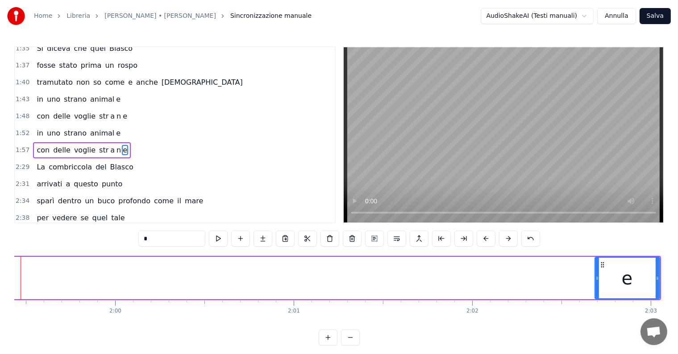
scroll to position [0, 21347]
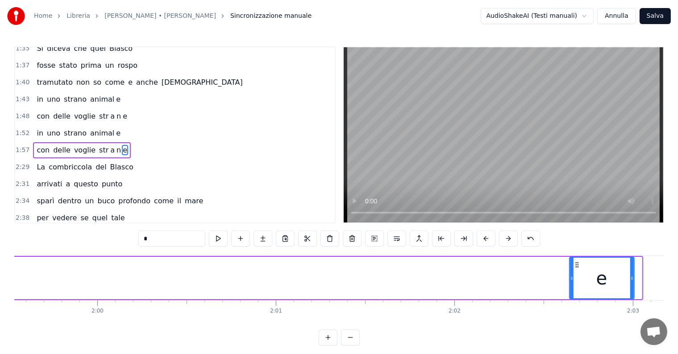
drag, startPoint x: 582, startPoint y: 264, endPoint x: 572, endPoint y: 266, distance: 9.9
click at [574, 266] on icon at bounding box center [577, 265] width 7 height 7
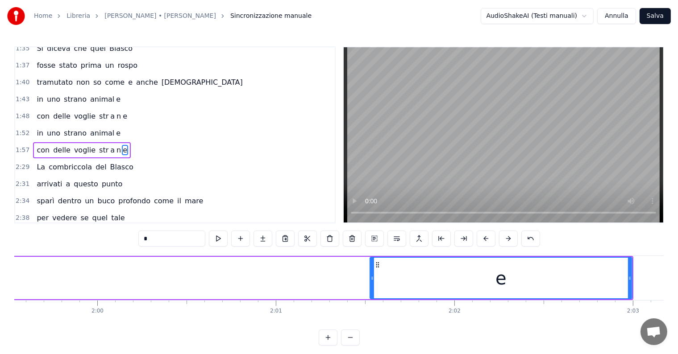
drag, startPoint x: 567, startPoint y: 271, endPoint x: 370, endPoint y: 288, distance: 198.0
click at [371, 288] on div at bounding box center [373, 278] width 4 height 41
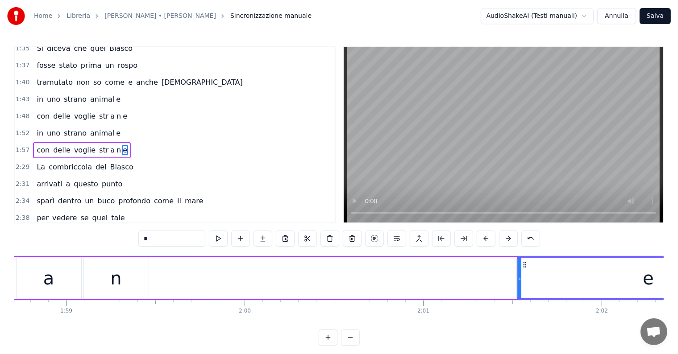
scroll to position [0, 21169]
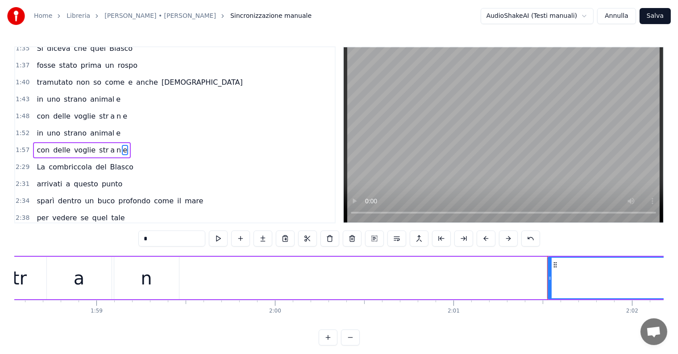
click at [162, 286] on div "n" at bounding box center [146, 278] width 65 height 42
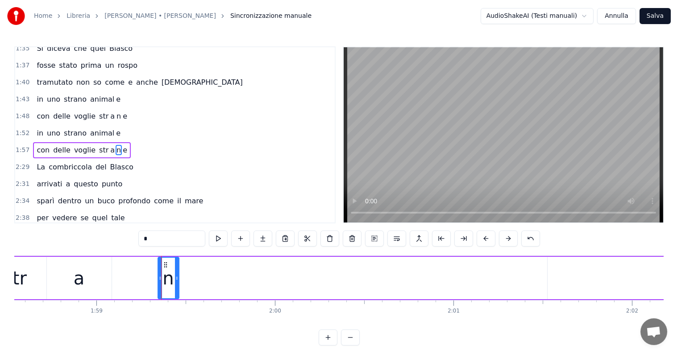
drag, startPoint x: 114, startPoint y: 278, endPoint x: 158, endPoint y: 278, distance: 43.8
click at [158, 278] on icon at bounding box center [160, 278] width 4 height 7
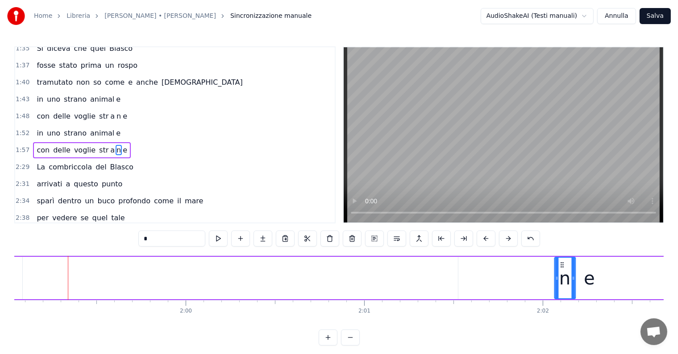
scroll to position [0, 21260]
drag, startPoint x: 166, startPoint y: 264, endPoint x: 444, endPoint y: 273, distance: 278.3
click at [444, 273] on div "n" at bounding box center [446, 278] width 20 height 41
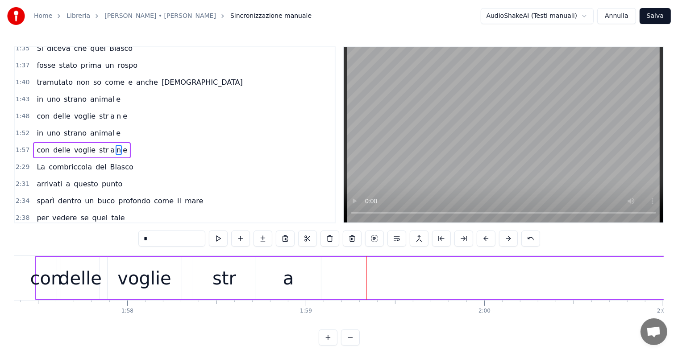
click at [298, 290] on div "a" at bounding box center [288, 278] width 65 height 42
type input "*"
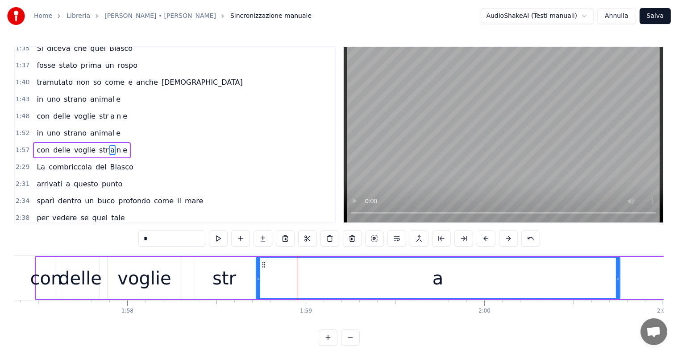
drag, startPoint x: 319, startPoint y: 284, endPoint x: 618, endPoint y: 282, distance: 299.1
click at [618, 282] on div at bounding box center [618, 278] width 4 height 41
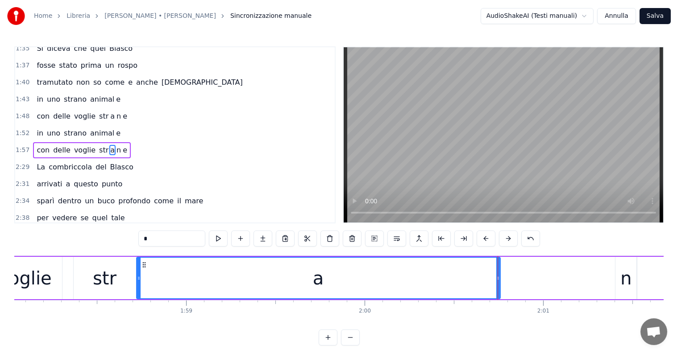
scroll to position [0, 21140]
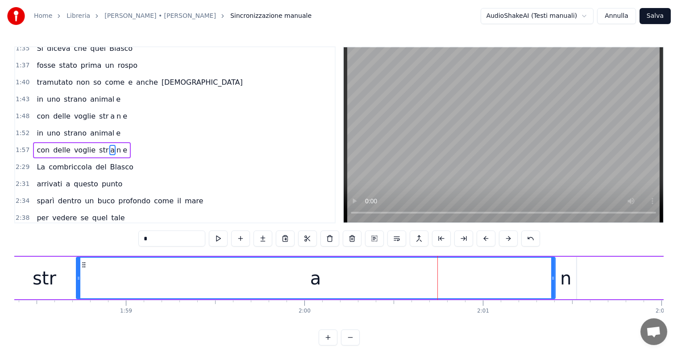
drag, startPoint x: 438, startPoint y: 273, endPoint x: 554, endPoint y: 271, distance: 115.2
click at [554, 271] on div at bounding box center [553, 278] width 4 height 41
click at [35, 142] on div "con delle voglie str a n e" at bounding box center [82, 150] width 98 height 16
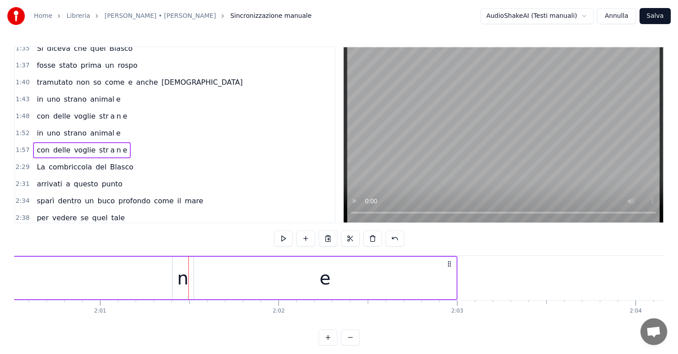
scroll to position [0, 21319]
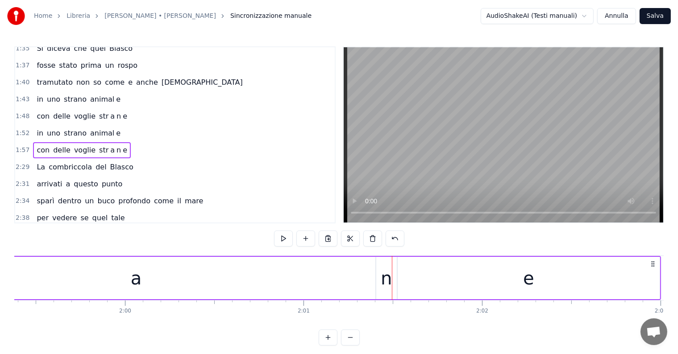
click at [159, 279] on div "a" at bounding box center [136, 278] width 479 height 42
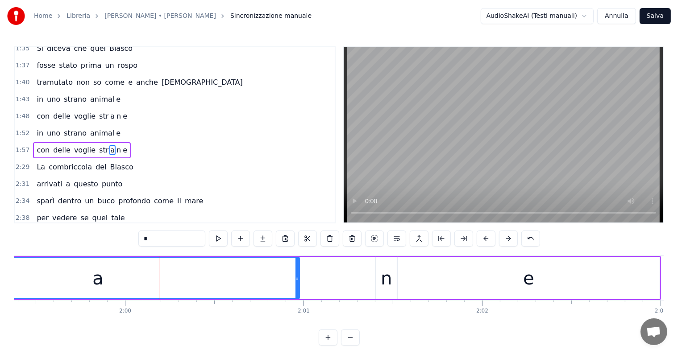
drag, startPoint x: 373, startPoint y: 269, endPoint x: 297, endPoint y: 269, distance: 76.3
click at [297, 269] on div at bounding box center [298, 278] width 4 height 41
click at [385, 277] on div "n" at bounding box center [386, 278] width 11 height 27
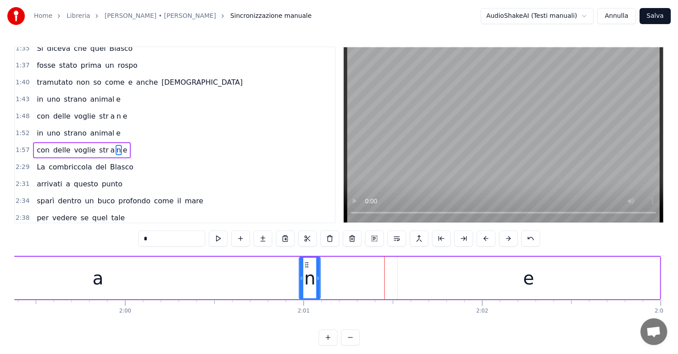
drag, startPoint x: 382, startPoint y: 263, endPoint x: 305, endPoint y: 265, distance: 76.4
click at [305, 265] on icon at bounding box center [307, 265] width 7 height 7
click at [434, 275] on div "e" at bounding box center [529, 278] width 262 height 42
type input "*"
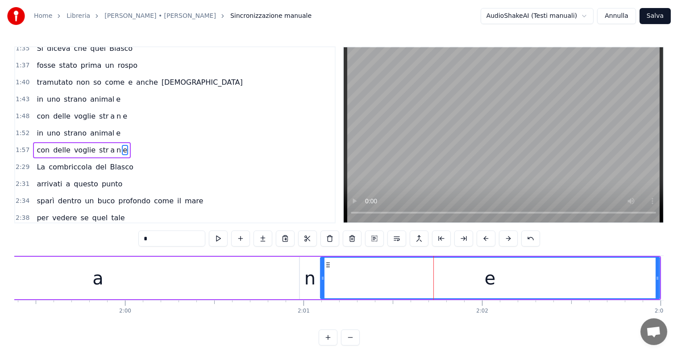
drag, startPoint x: 398, startPoint y: 275, endPoint x: 321, endPoint y: 275, distance: 77.2
click at [321, 275] on icon at bounding box center [323, 278] width 4 height 7
click at [33, 142] on div "con delle voglie str a n e" at bounding box center [82, 150] width 98 height 16
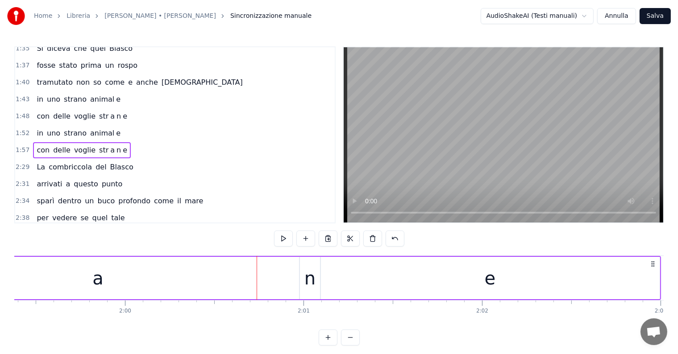
scroll to position [0, 21170]
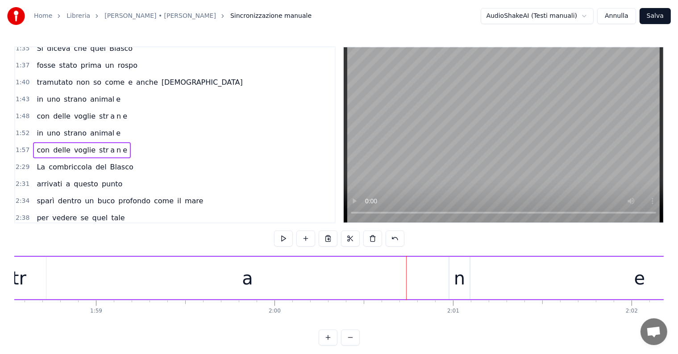
click at [268, 275] on div "a" at bounding box center [247, 278] width 403 height 42
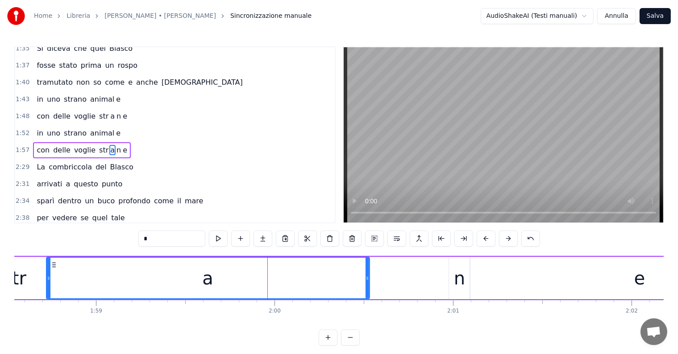
drag, startPoint x: 446, startPoint y: 271, endPoint x: 367, endPoint y: 271, distance: 79.5
click at [367, 271] on div at bounding box center [368, 278] width 4 height 41
click at [457, 282] on div "n" at bounding box center [459, 278] width 11 height 27
type input "*"
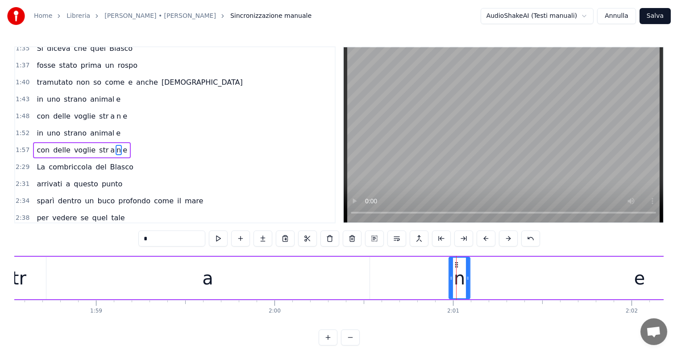
drag, startPoint x: 456, startPoint y: 264, endPoint x: 404, endPoint y: 266, distance: 51.8
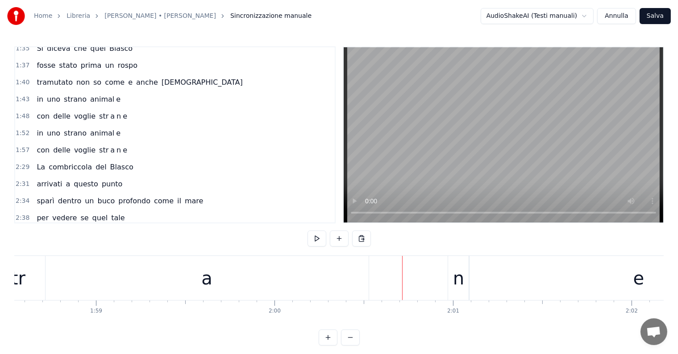
click at [456, 276] on div "n" at bounding box center [458, 278] width 11 height 27
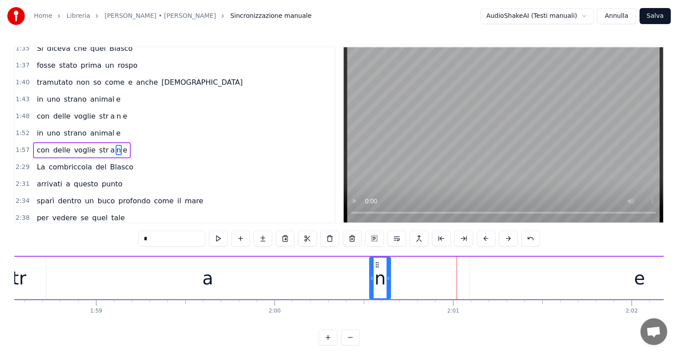
drag, startPoint x: 455, startPoint y: 263, endPoint x: 376, endPoint y: 264, distance: 79.0
click at [376, 264] on icon at bounding box center [377, 265] width 7 height 7
click at [582, 278] on div "e" at bounding box center [639, 278] width 339 height 42
type input "*"
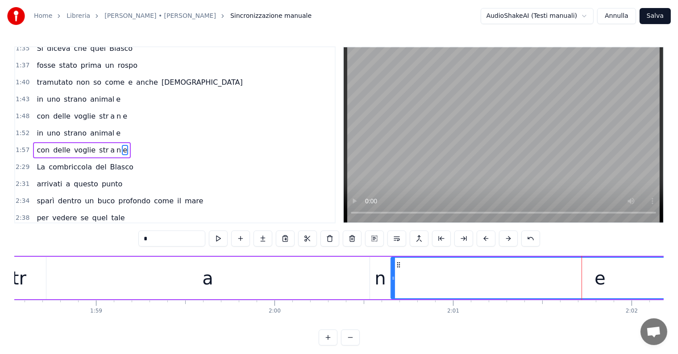
drag, startPoint x: 471, startPoint y: 271, endPoint x: 392, endPoint y: 271, distance: 79.0
click at [392, 271] on div at bounding box center [394, 278] width 4 height 41
click at [33, 142] on div "con delle voglie str a n e" at bounding box center [82, 150] width 98 height 16
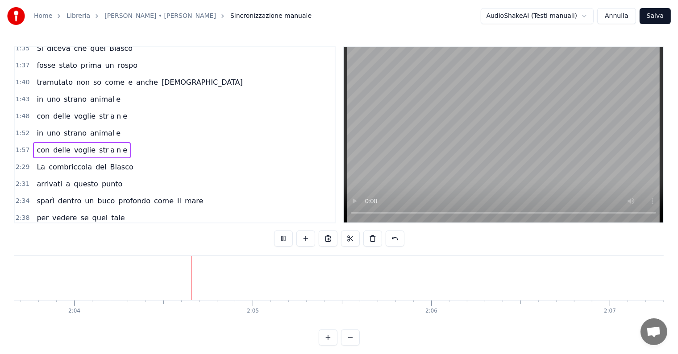
scroll to position [0, 22103]
click at [98, 145] on span "str" at bounding box center [103, 150] width 11 height 10
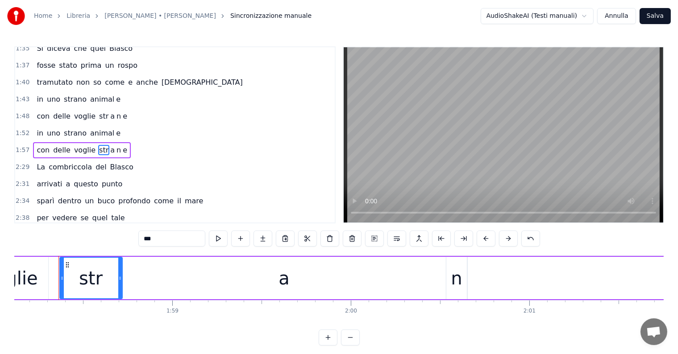
scroll to position [0, 21093]
click at [430, 276] on div "a" at bounding box center [285, 278] width 323 height 42
type input "*"
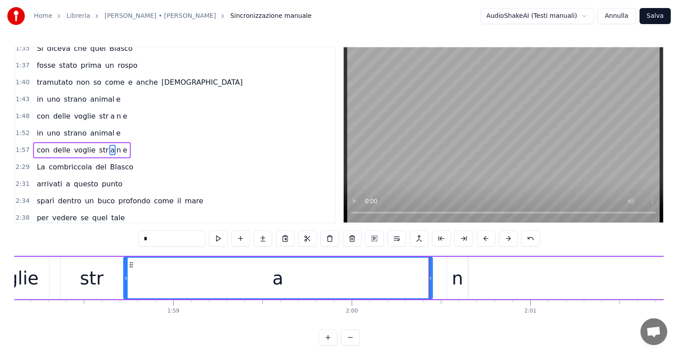
drag, startPoint x: 444, startPoint y: 274, endPoint x: 430, endPoint y: 275, distance: 14.3
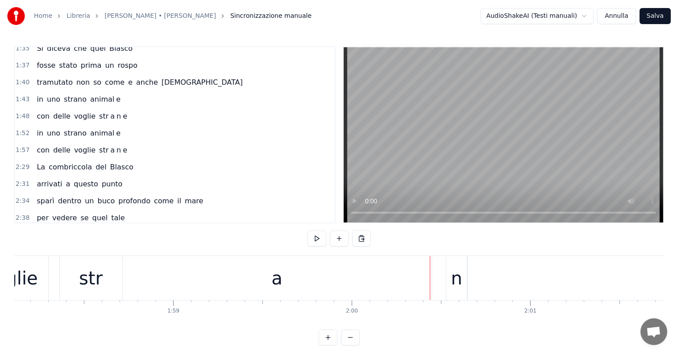
click at [456, 268] on div "n" at bounding box center [456, 278] width 11 height 27
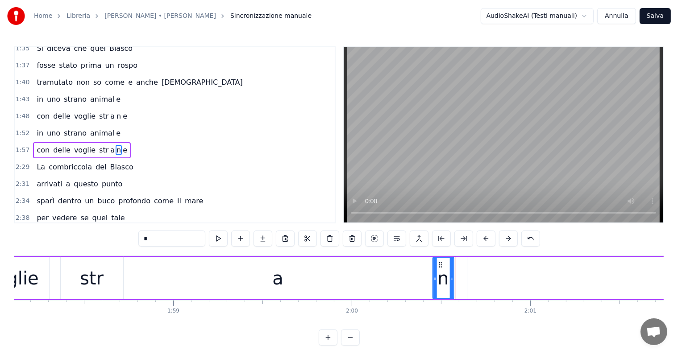
drag, startPoint x: 454, startPoint y: 261, endPoint x: 440, endPoint y: 263, distance: 14.4
click at [440, 263] on icon at bounding box center [440, 265] width 7 height 7
click at [475, 270] on div "e" at bounding box center [677, 278] width 418 height 42
type input "*"
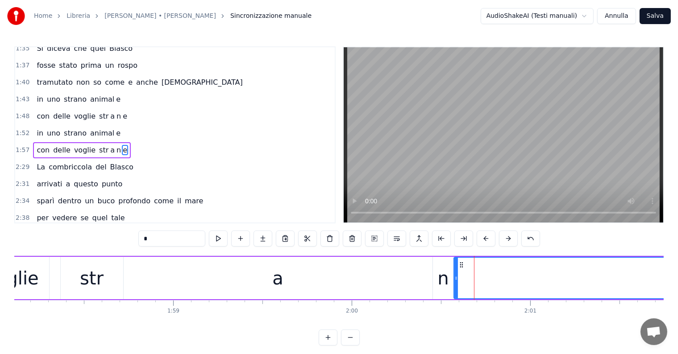
drag, startPoint x: 470, startPoint y: 270, endPoint x: 455, endPoint y: 271, distance: 14.8
click at [455, 271] on div at bounding box center [456, 278] width 4 height 41
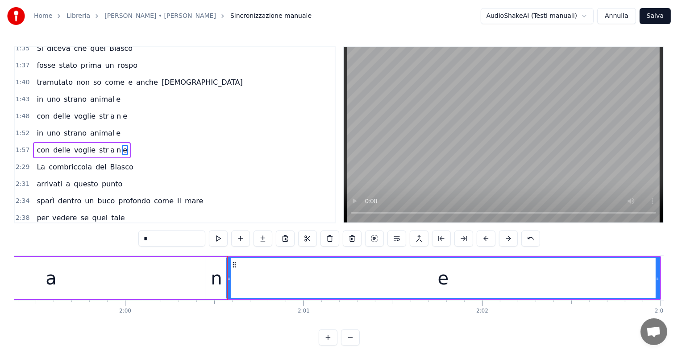
scroll to position [0, 21469]
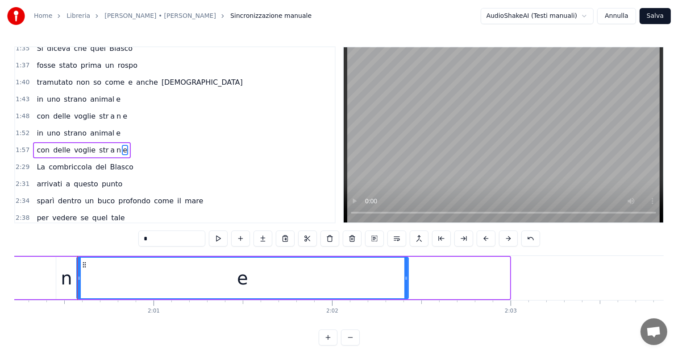
drag, startPoint x: 507, startPoint y: 283, endPoint x: 406, endPoint y: 291, distance: 101.7
click at [406, 291] on div at bounding box center [406, 278] width 4 height 41
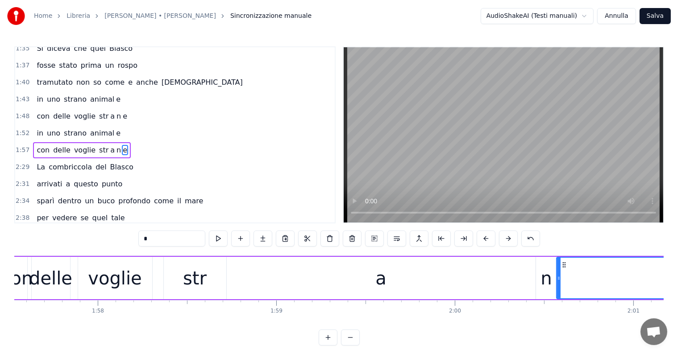
scroll to position [0, 20840]
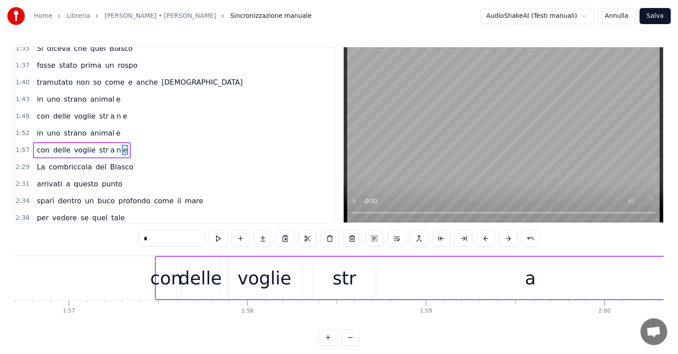
click at [40, 142] on div "con delle voglie str a n e" at bounding box center [82, 150] width 98 height 16
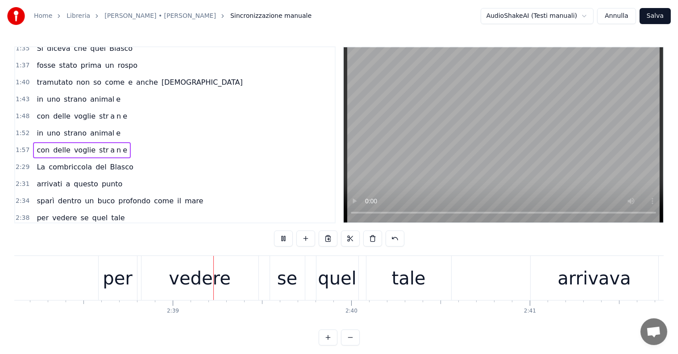
scroll to position [0, 28272]
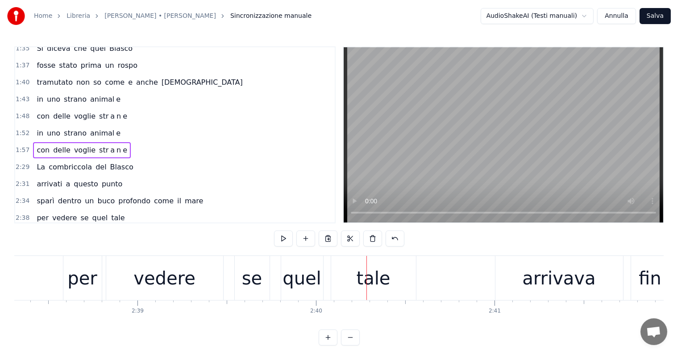
click at [33, 210] on div "per vedere se quel tale" at bounding box center [80, 218] width 95 height 16
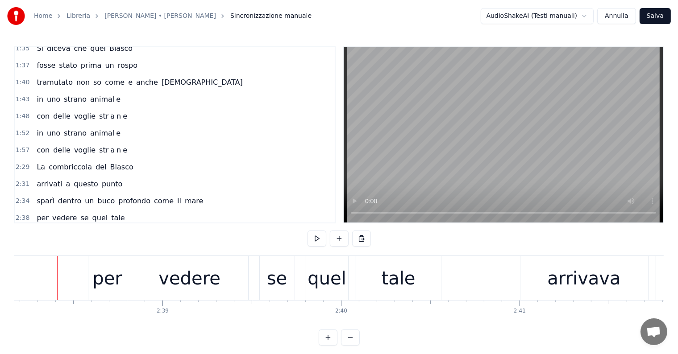
scroll to position [0, 28244]
click at [102, 280] on div "per" at bounding box center [109, 278] width 29 height 27
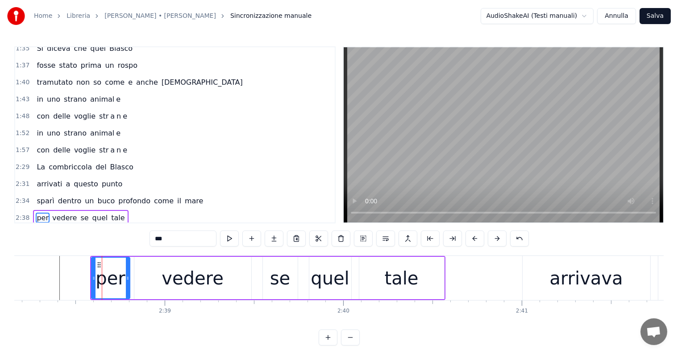
scroll to position [446, 0]
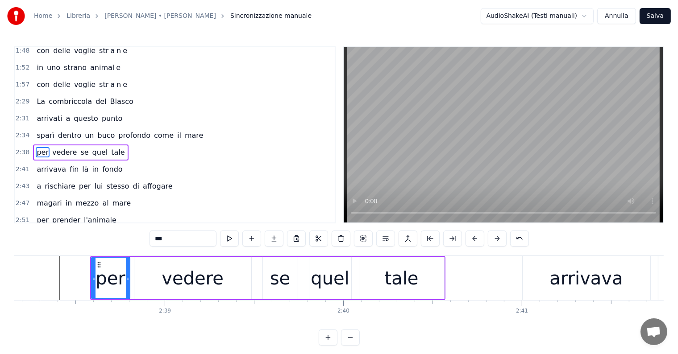
click at [177, 239] on input "***" at bounding box center [183, 239] width 67 height 16
type input "*"
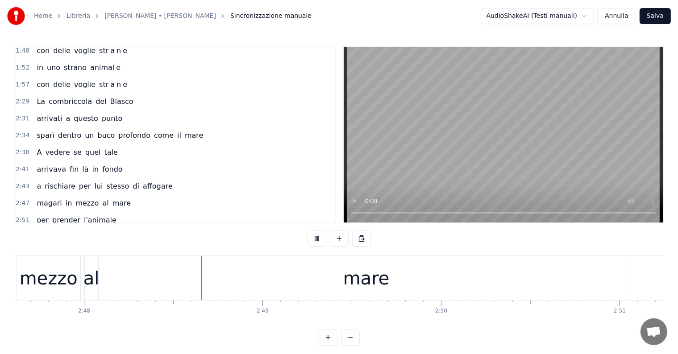
scroll to position [0, 29952]
click at [357, 271] on div "mare" at bounding box center [347, 278] width 46 height 27
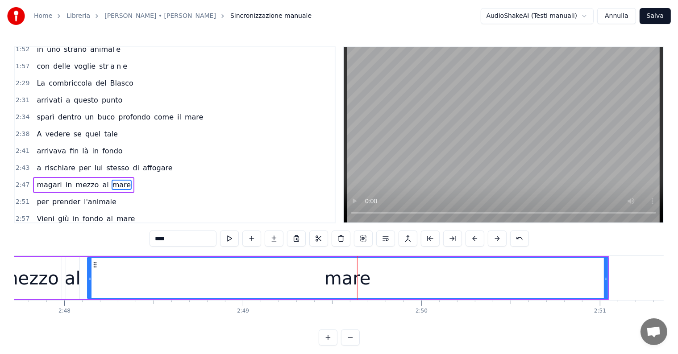
scroll to position [465, 0]
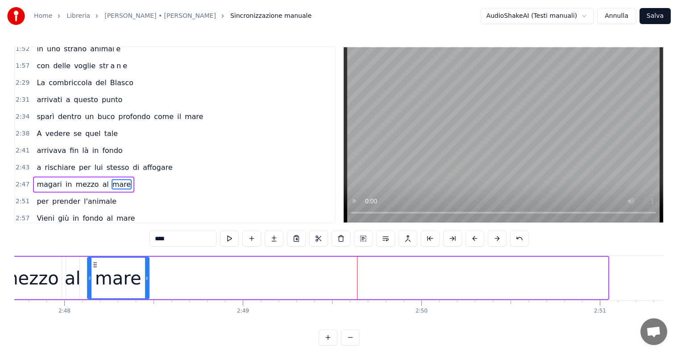
drag, startPoint x: 605, startPoint y: 270, endPoint x: 146, endPoint y: 274, distance: 459.0
click at [146, 274] on div at bounding box center [147, 278] width 4 height 41
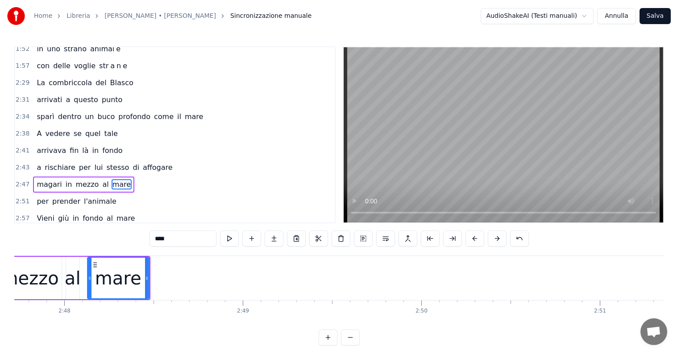
click at [192, 236] on input "****" at bounding box center [183, 239] width 67 height 16
type input "***"
click at [272, 237] on button at bounding box center [274, 239] width 19 height 16
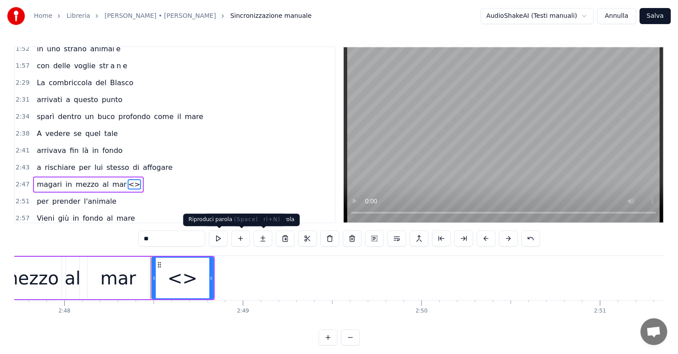
click at [176, 236] on input "**" at bounding box center [171, 239] width 67 height 16
type input "*"
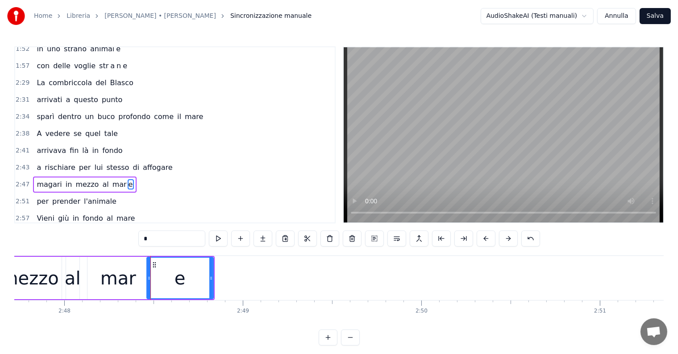
drag, startPoint x: 154, startPoint y: 273, endPoint x: 149, endPoint y: 274, distance: 5.0
click at [149, 274] on div at bounding box center [149, 278] width 4 height 41
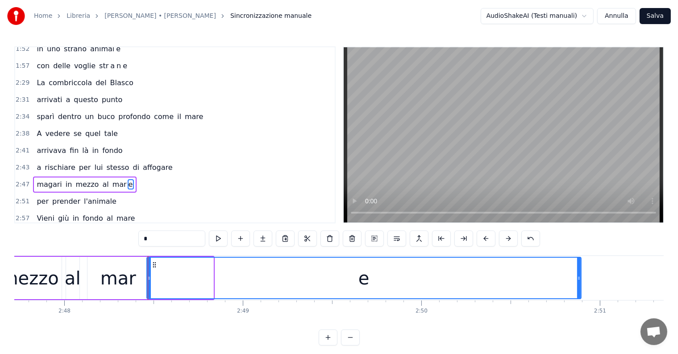
drag, startPoint x: 212, startPoint y: 272, endPoint x: 580, endPoint y: 273, distance: 367.9
click at [580, 273] on div at bounding box center [579, 278] width 4 height 41
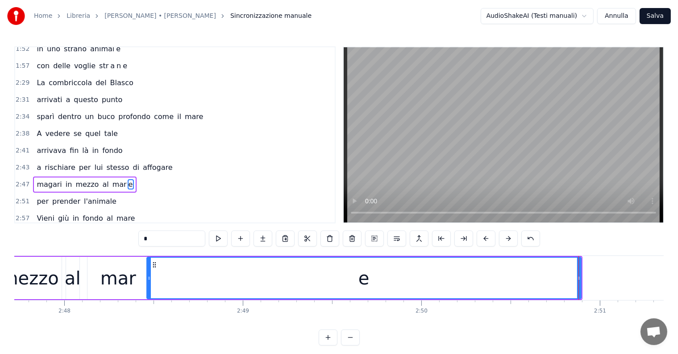
type input "*"
click at [33, 177] on div "magari in mezzo al mar e" at bounding box center [84, 185] width 103 height 16
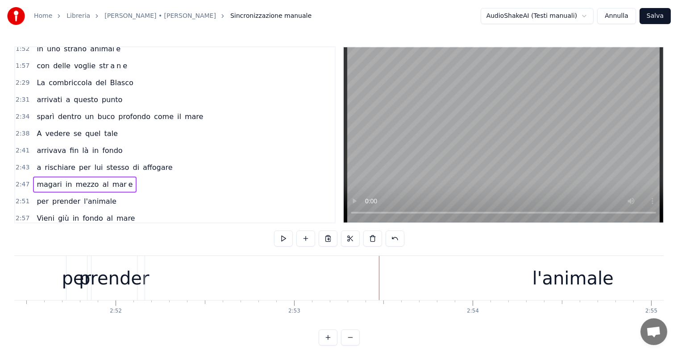
scroll to position [0, 30675]
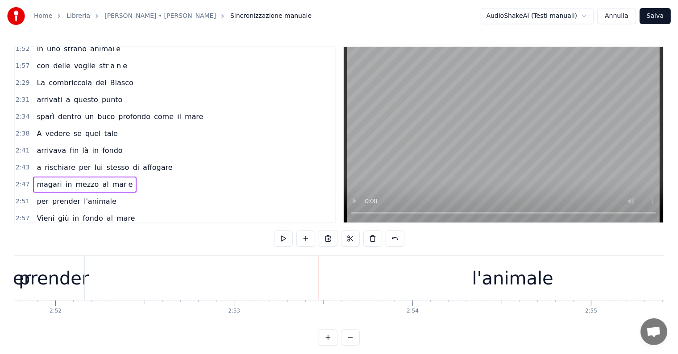
click at [464, 284] on div "l'animale" at bounding box center [513, 278] width 856 height 44
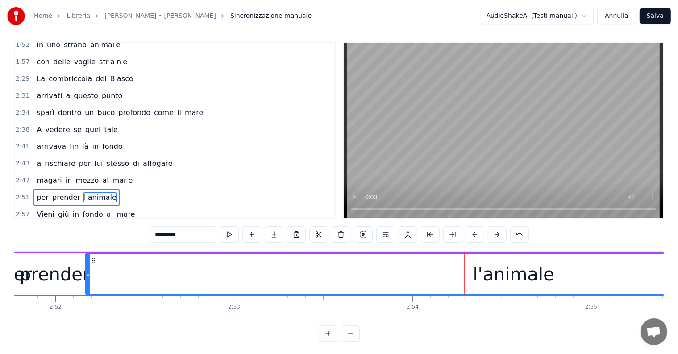
click at [34, 274] on div "prender" at bounding box center [55, 274] width 70 height 27
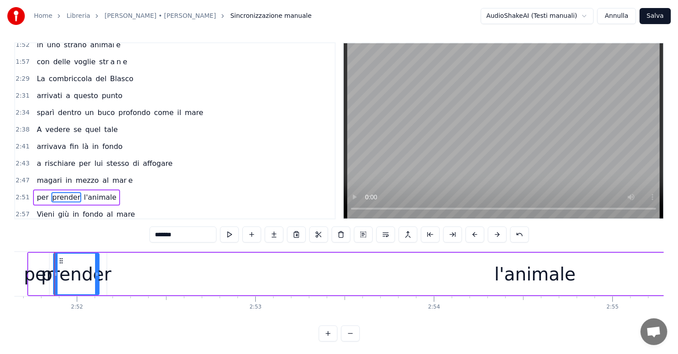
scroll to position [0, 30650]
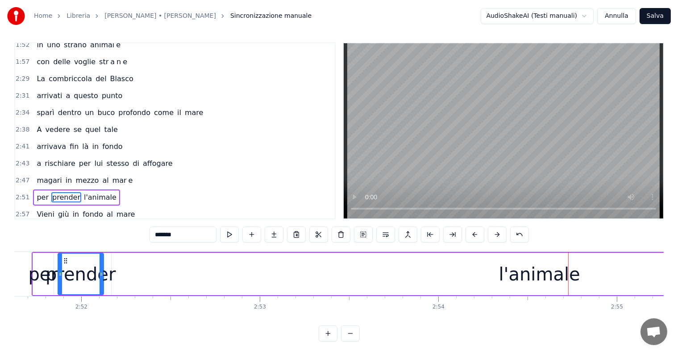
click at [517, 278] on div "l'animale" at bounding box center [539, 274] width 81 height 27
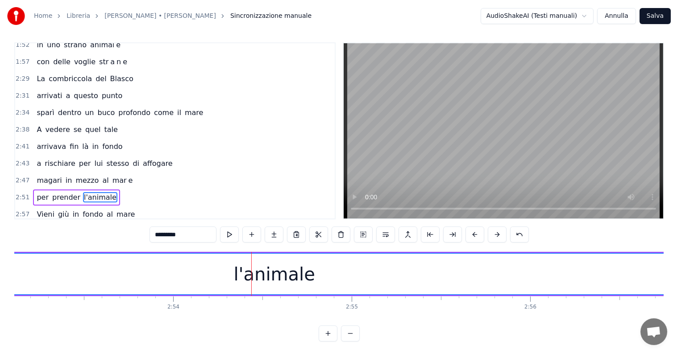
scroll to position [0, 31035]
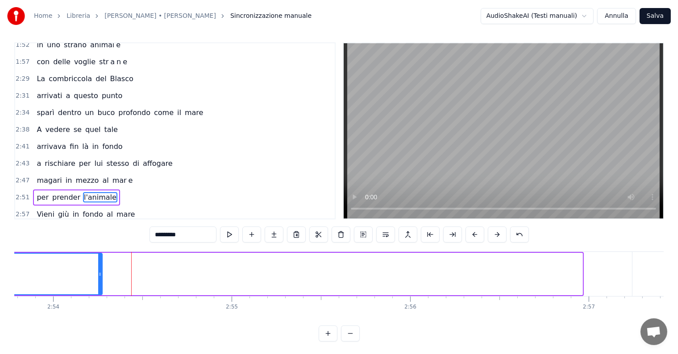
drag, startPoint x: 580, startPoint y: 267, endPoint x: 100, endPoint y: 267, distance: 480.4
click at [100, 267] on div at bounding box center [100, 274] width 4 height 41
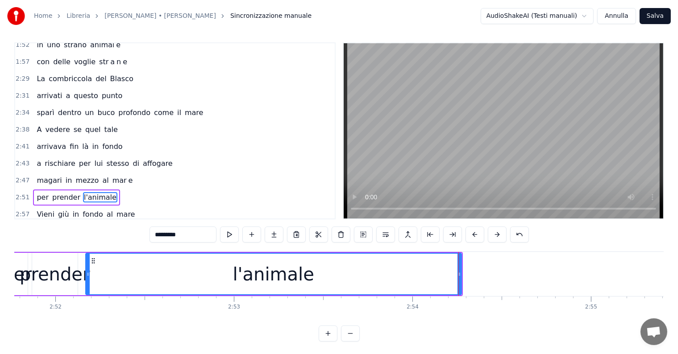
scroll to position [0, 30645]
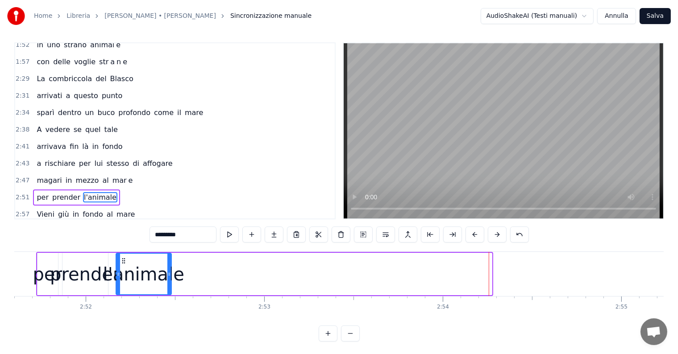
drag, startPoint x: 489, startPoint y: 265, endPoint x: 169, endPoint y: 272, distance: 320.6
click at [169, 272] on div at bounding box center [169, 274] width 4 height 41
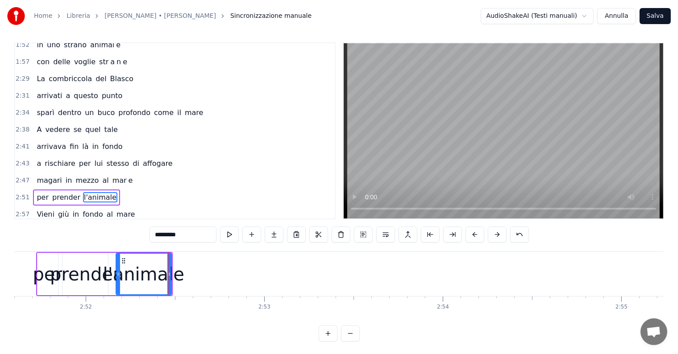
click at [196, 233] on input "*********" at bounding box center [183, 235] width 67 height 16
type input "******"
click at [275, 233] on button at bounding box center [274, 235] width 19 height 16
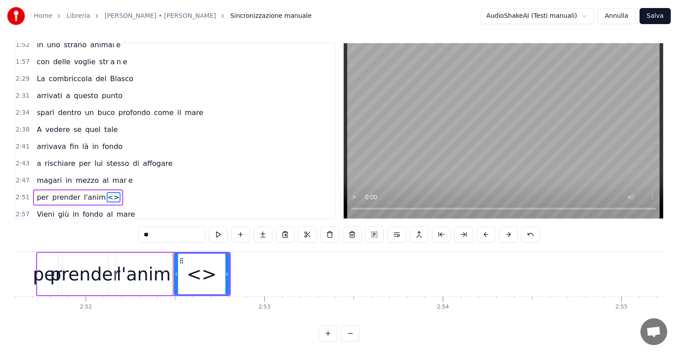
click at [179, 238] on input "**" at bounding box center [171, 235] width 67 height 16
type input "*"
click at [265, 236] on button at bounding box center [263, 235] width 19 height 16
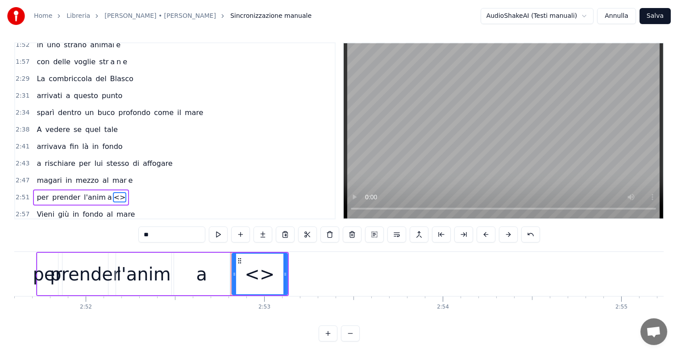
click at [180, 232] on input "**" at bounding box center [171, 235] width 67 height 16
type input "*"
click at [259, 231] on button at bounding box center [263, 235] width 19 height 16
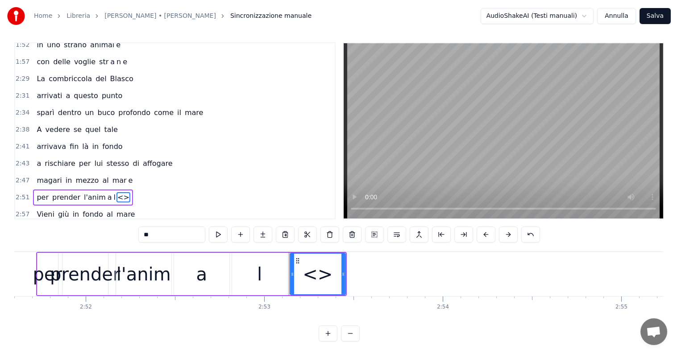
click at [173, 231] on input "**" at bounding box center [171, 235] width 67 height 16
type input "*"
click at [294, 259] on icon at bounding box center [297, 261] width 7 height 7
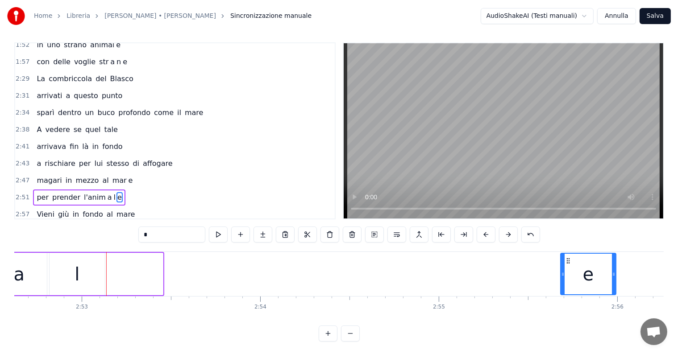
drag, startPoint x: 301, startPoint y: 260, endPoint x: 564, endPoint y: 262, distance: 263.0
click at [565, 262] on icon at bounding box center [568, 261] width 7 height 7
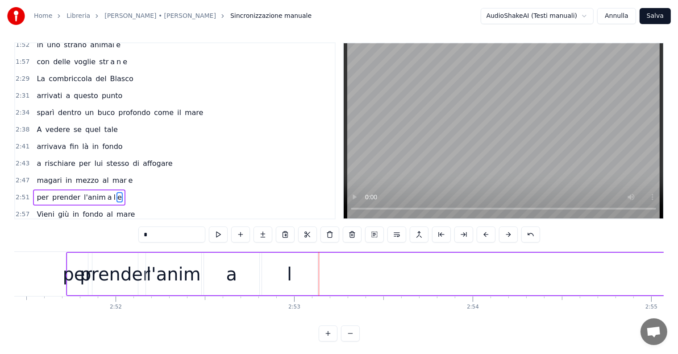
scroll to position [0, 30525]
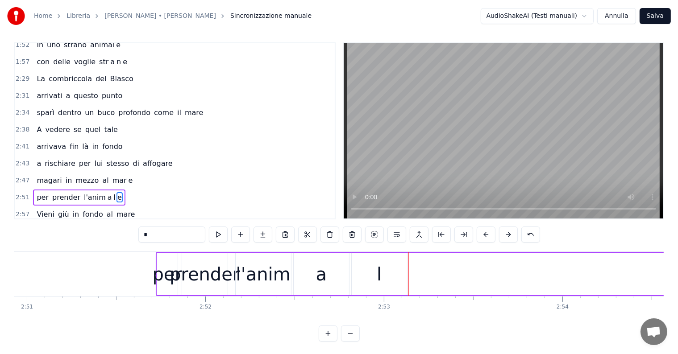
click at [380, 275] on div "l" at bounding box center [379, 274] width 5 height 27
drag, startPoint x: 354, startPoint y: 273, endPoint x: 389, endPoint y: 273, distance: 35.7
click at [389, 273] on icon at bounding box center [389, 274] width 4 height 7
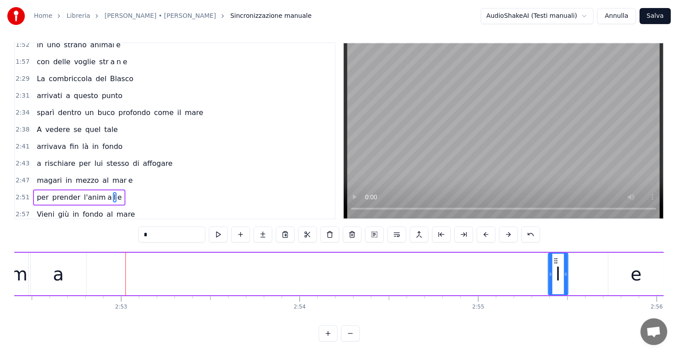
drag, startPoint x: 393, startPoint y: 259, endPoint x: 572, endPoint y: 259, distance: 179.0
click at [559, 259] on icon at bounding box center [555, 261] width 7 height 7
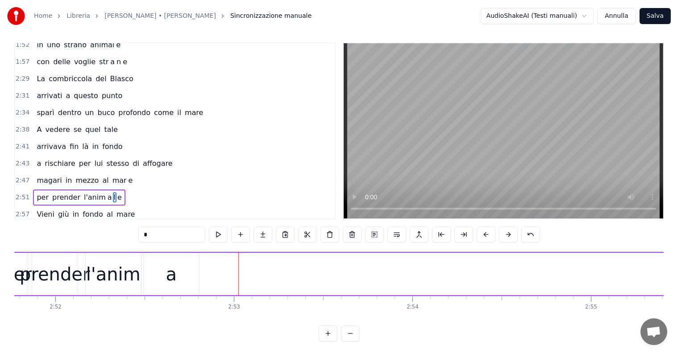
scroll to position [0, 30615]
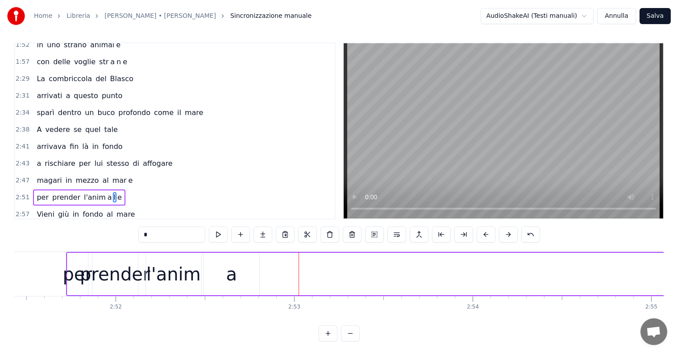
click at [210, 271] on div "a" at bounding box center [231, 274] width 55 height 42
type input "*"
click at [202, 269] on div at bounding box center [204, 274] width 4 height 41
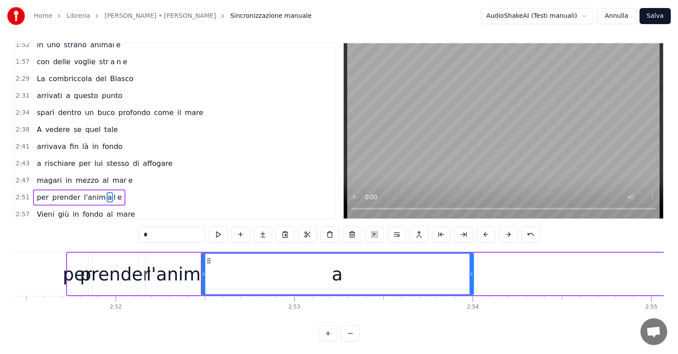
drag, startPoint x: 256, startPoint y: 268, endPoint x: 471, endPoint y: 268, distance: 214.3
click at [471, 268] on div at bounding box center [472, 274] width 4 height 41
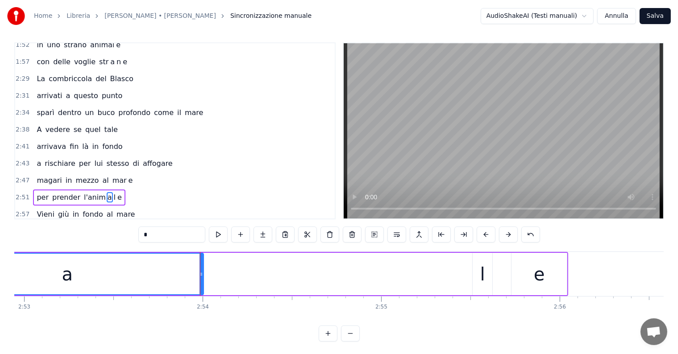
scroll to position [0, 30915]
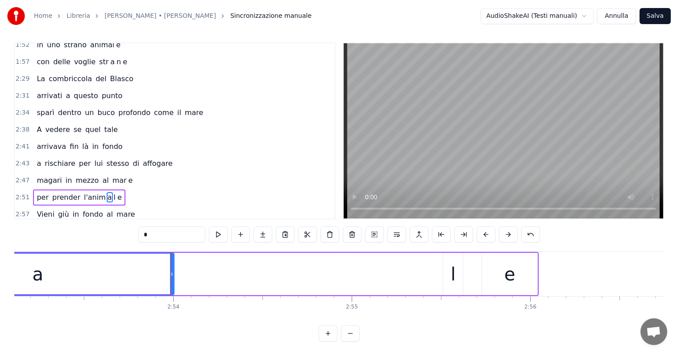
drag, startPoint x: 452, startPoint y: 275, endPoint x: 407, endPoint y: 280, distance: 44.9
click at [407, 280] on div "l'anim a l e" at bounding box center [192, 274] width 692 height 42
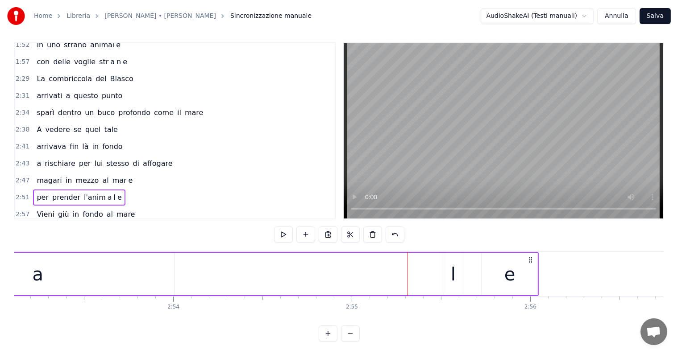
click at [457, 270] on div "l" at bounding box center [453, 274] width 20 height 42
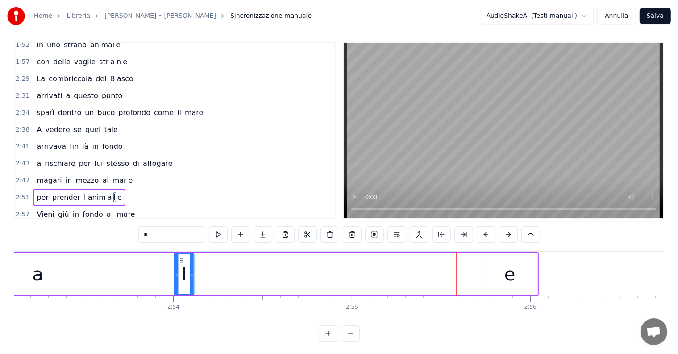
drag, startPoint x: 450, startPoint y: 260, endPoint x: 180, endPoint y: 268, distance: 269.3
click at [180, 268] on div "l" at bounding box center [184, 274] width 19 height 41
click at [494, 275] on div "e" at bounding box center [509, 274] width 55 height 42
type input "*"
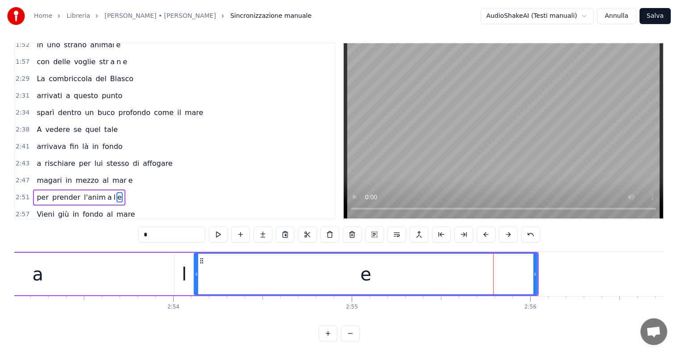
drag, startPoint x: 483, startPoint y: 271, endPoint x: 195, endPoint y: 277, distance: 288.0
click at [195, 277] on icon at bounding box center [197, 274] width 4 height 7
click at [37, 190] on div "per prender l'anim a l e" at bounding box center [79, 198] width 92 height 16
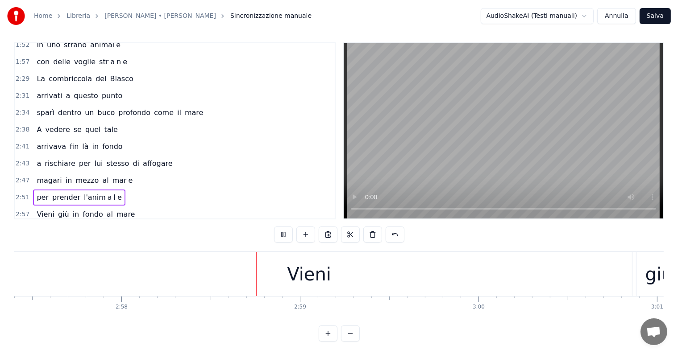
scroll to position [0, 31786]
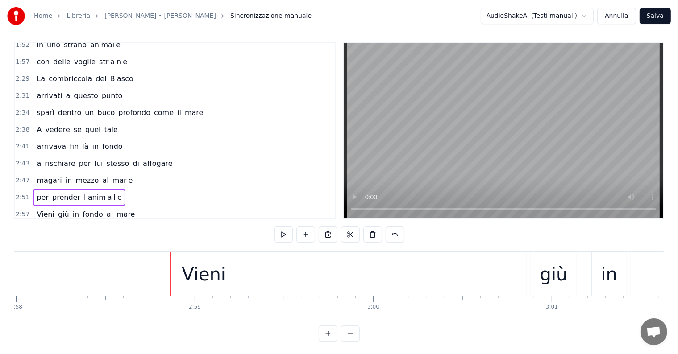
click at [250, 275] on div "Vieni" at bounding box center [204, 274] width 646 height 44
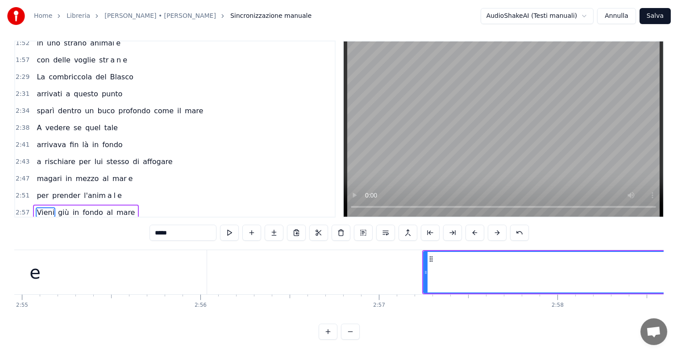
scroll to position [0, 31185]
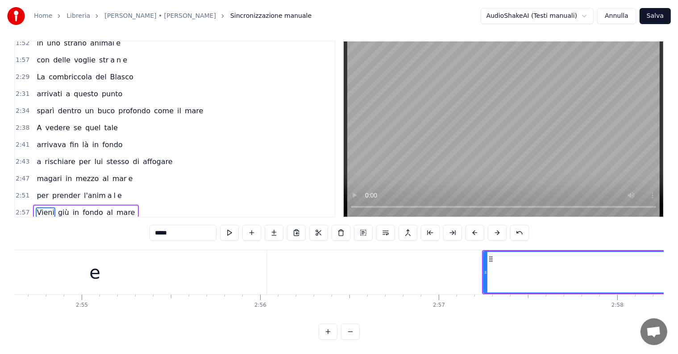
click at [126, 261] on div "e" at bounding box center [94, 272] width 343 height 44
type input "*"
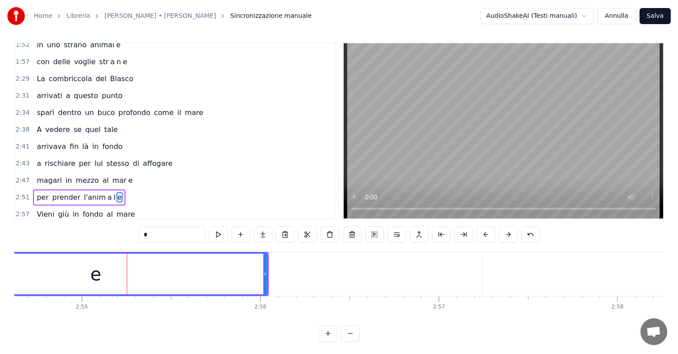
click at [39, 172] on div "2:47 magari in mezzo al mar e" at bounding box center [175, 180] width 320 height 17
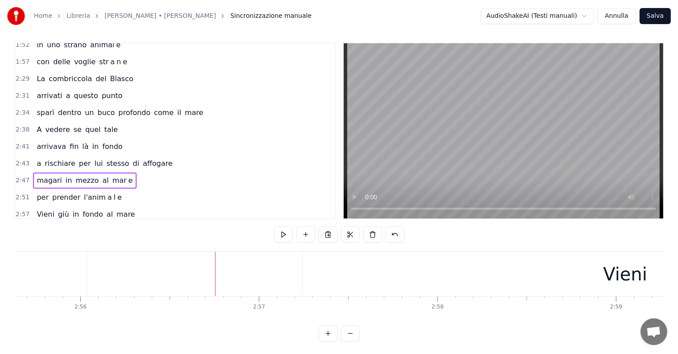
scroll to position [0, 31635]
click at [383, 288] on div "Vieni" at bounding box center [356, 274] width 646 height 44
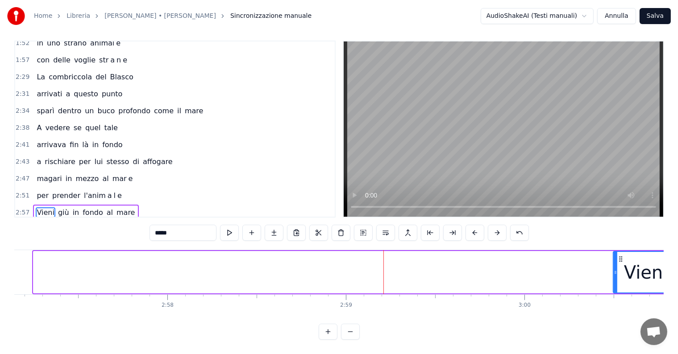
drag, startPoint x: 34, startPoint y: 268, endPoint x: 618, endPoint y: 271, distance: 583.5
click at [617, 271] on div at bounding box center [616, 272] width 4 height 41
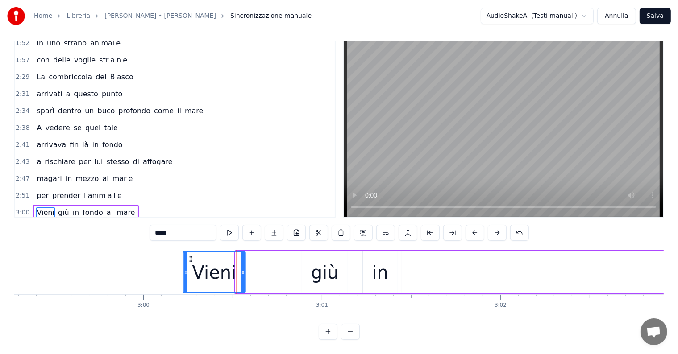
scroll to position [0, 32015]
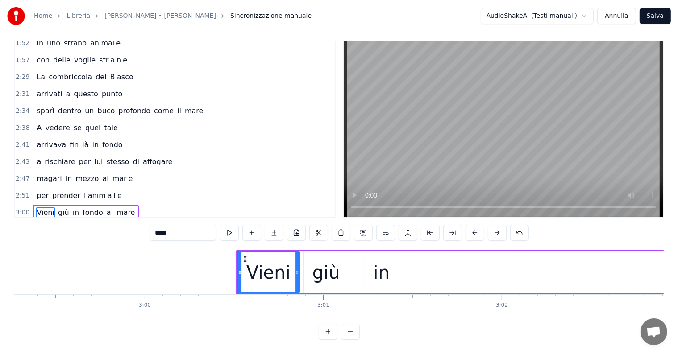
drag, startPoint x: 145, startPoint y: 250, endPoint x: 246, endPoint y: 259, distance: 100.8
click at [246, 259] on div "Vieni" at bounding box center [268, 272] width 61 height 41
click at [32, 204] on div "3:00 Vieni giù in fondo al mare" at bounding box center [175, 212] width 320 height 17
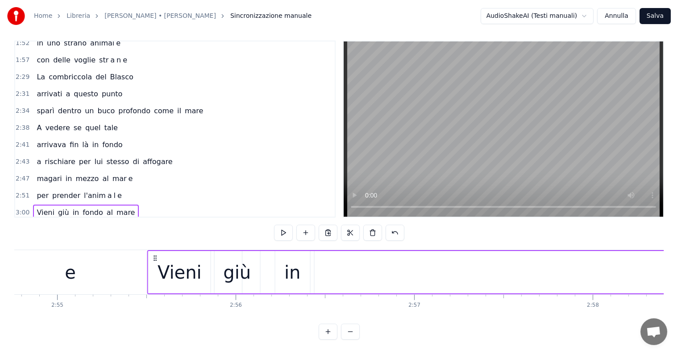
scroll to position [0, 31209]
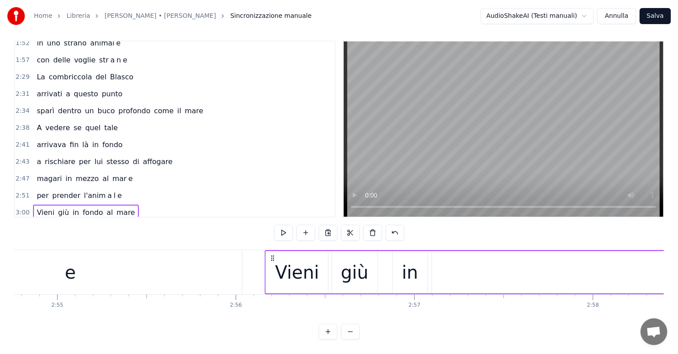
drag, startPoint x: 245, startPoint y: 249, endPoint x: 273, endPoint y: 263, distance: 31.3
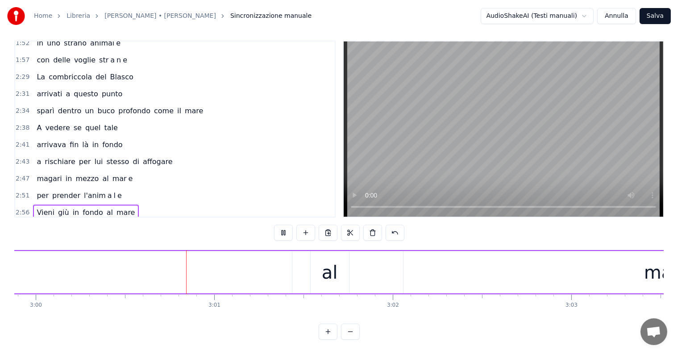
scroll to position [0, 32197]
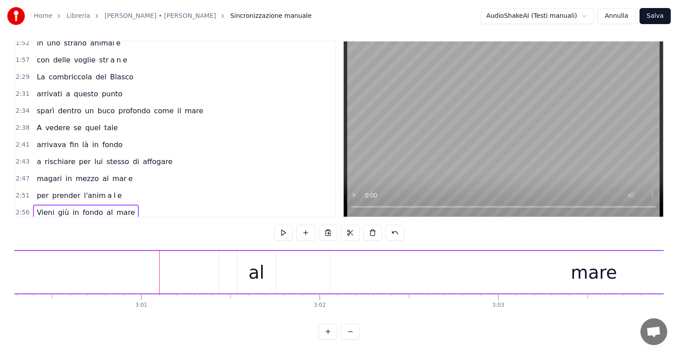
click at [261, 278] on div "al" at bounding box center [257, 272] width 38 height 42
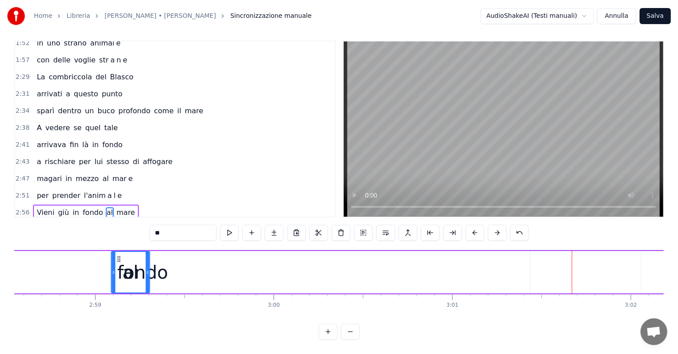
scroll to position [0, 31883]
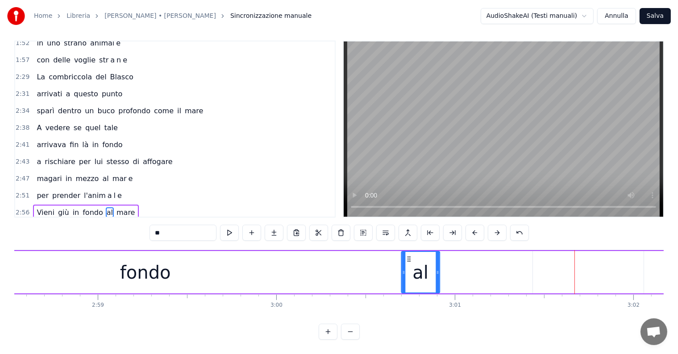
drag, startPoint x: 244, startPoint y: 249, endPoint x: 409, endPoint y: 272, distance: 166.0
click at [409, 272] on div "al" at bounding box center [421, 272] width 38 height 41
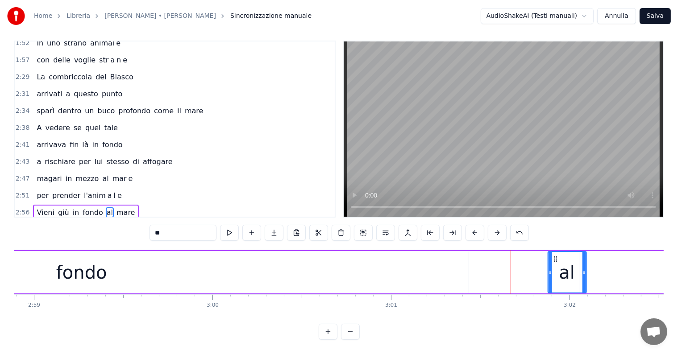
scroll to position [0, 31948]
drag, startPoint x: 407, startPoint y: 250, endPoint x: 541, endPoint y: 252, distance: 134.0
click at [541, 256] on icon at bounding box center [542, 259] width 7 height 7
click at [420, 269] on div "fondo" at bounding box center [80, 272] width 774 height 42
type input "*****"
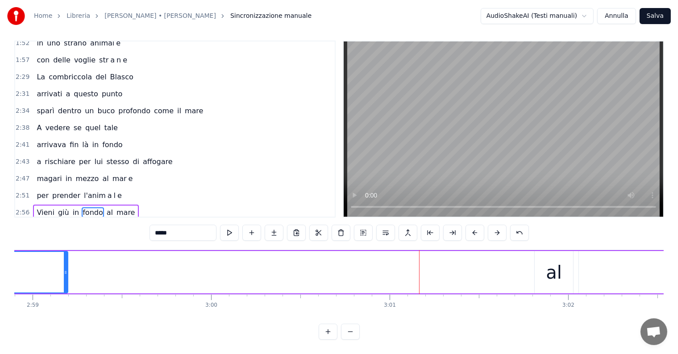
drag, startPoint x: 466, startPoint y: 262, endPoint x: 54, endPoint y: 254, distance: 412.2
click at [64, 254] on div at bounding box center [66, 272] width 4 height 41
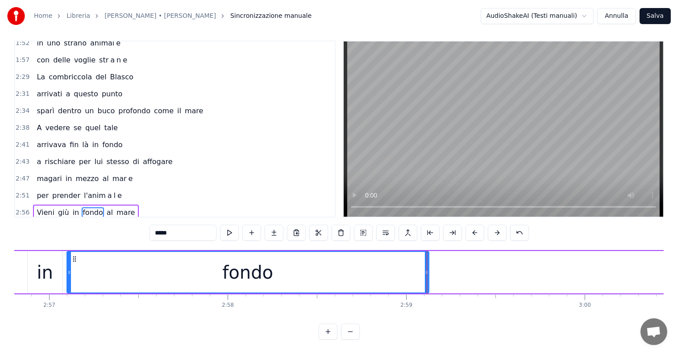
click at [427, 261] on div at bounding box center [427, 272] width 0 height 44
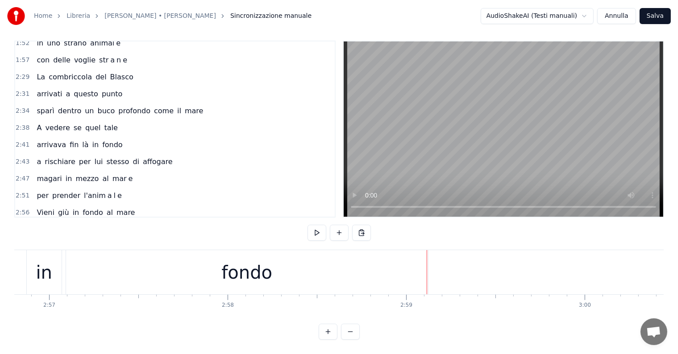
click at [399, 267] on div "fondo" at bounding box center [247, 272] width 362 height 44
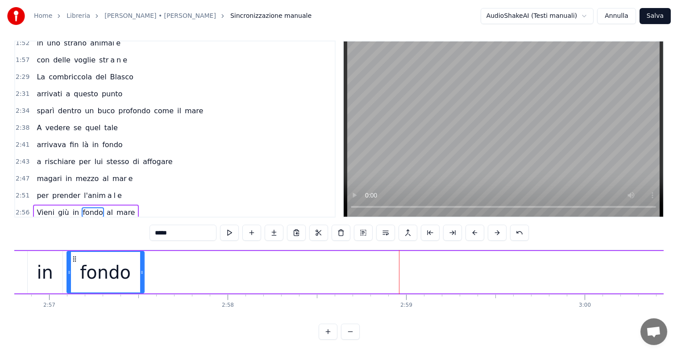
drag, startPoint x: 426, startPoint y: 257, endPoint x: 141, endPoint y: 260, distance: 284.9
click at [141, 260] on div at bounding box center [142, 272] width 4 height 41
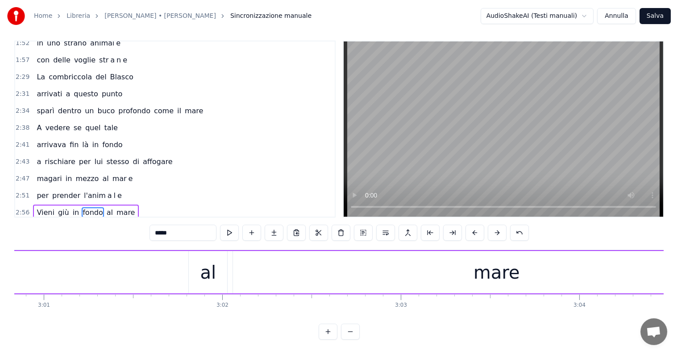
scroll to position [0, 32385]
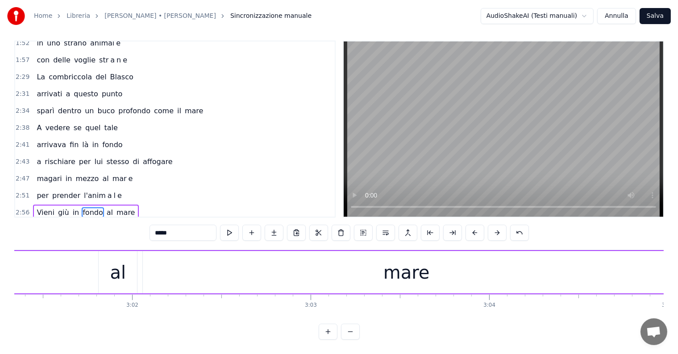
click at [278, 263] on div "mare" at bounding box center [407, 272] width 528 height 42
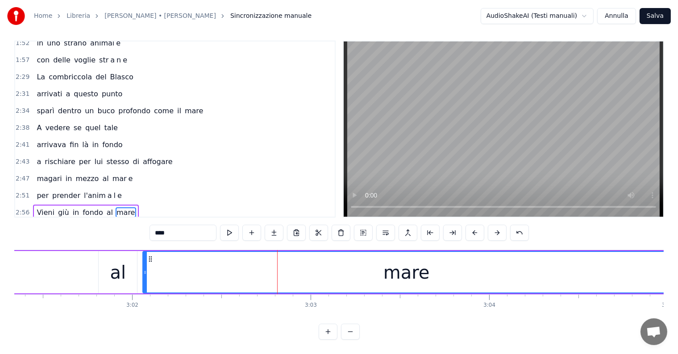
scroll to position [0, 32594]
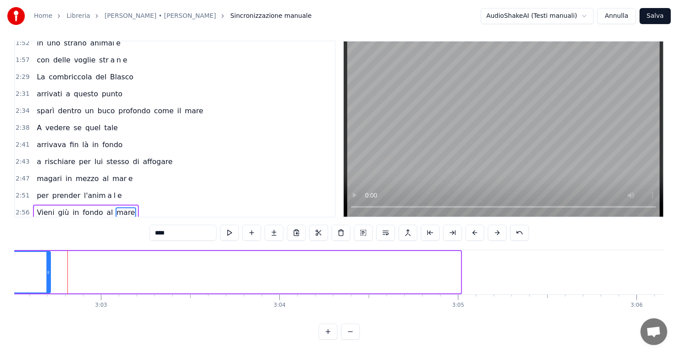
drag, startPoint x: 458, startPoint y: 267, endPoint x: 48, endPoint y: 271, distance: 410.3
click at [48, 271] on div at bounding box center [48, 272] width 4 height 41
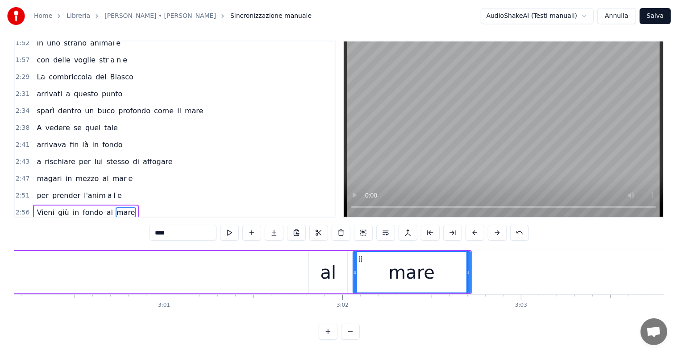
scroll to position [0, 32115]
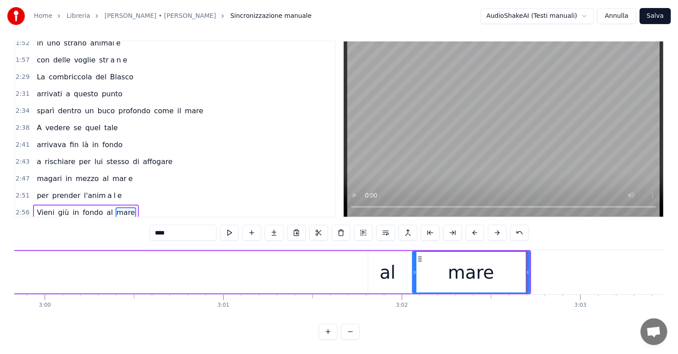
click at [389, 275] on div "al" at bounding box center [388, 272] width 16 height 27
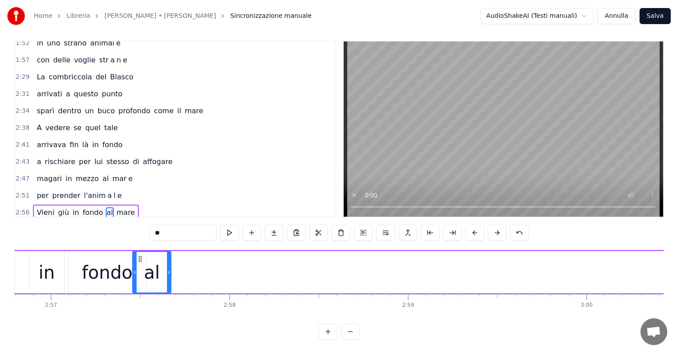
scroll to position [0, 31572]
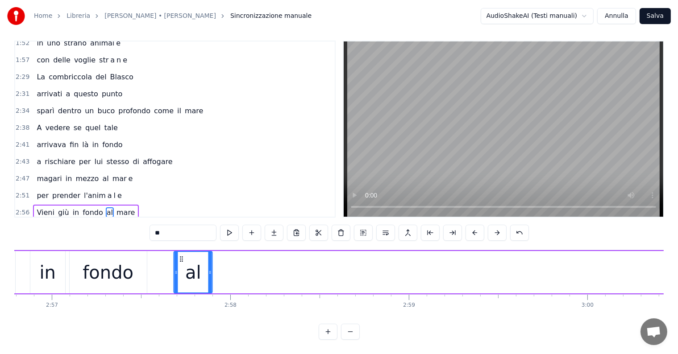
drag, startPoint x: 373, startPoint y: 248, endPoint x: 179, endPoint y: 275, distance: 196.0
click at [179, 275] on div "al" at bounding box center [194, 272] width 38 height 41
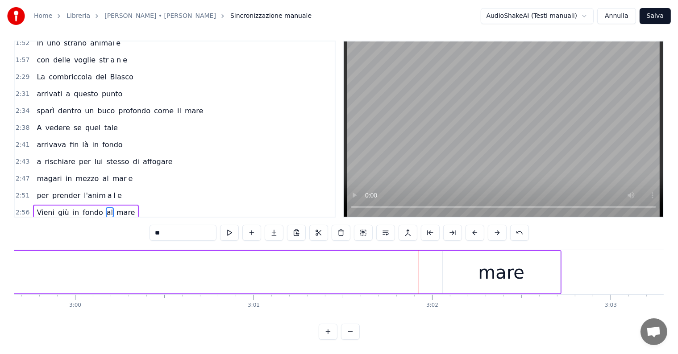
click at [455, 271] on div "mare" at bounding box center [501, 272] width 117 height 42
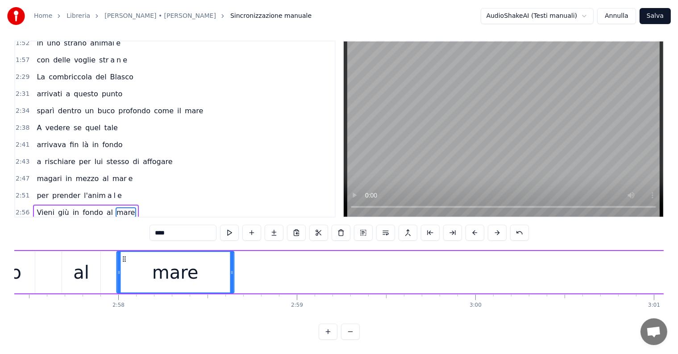
drag, startPoint x: 451, startPoint y: 251, endPoint x: 123, endPoint y: 274, distance: 328.5
click at [123, 274] on div "mare" at bounding box center [175, 272] width 117 height 41
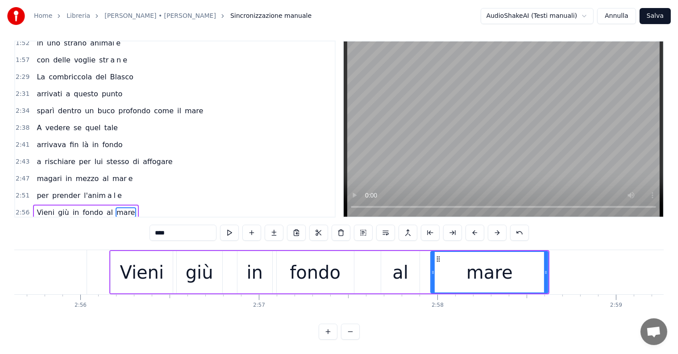
scroll to position [0, 31334]
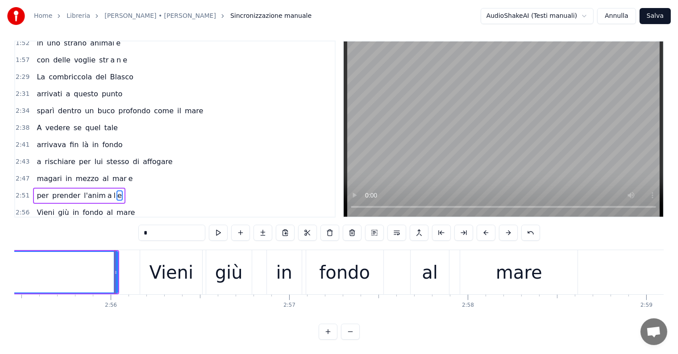
scroll to position [4, 0]
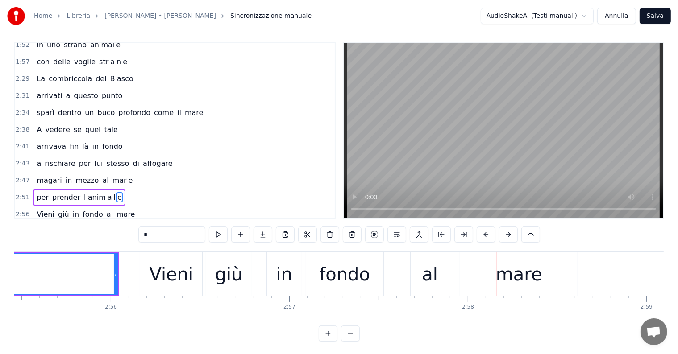
click at [470, 279] on div "mare" at bounding box center [518, 274] width 117 height 44
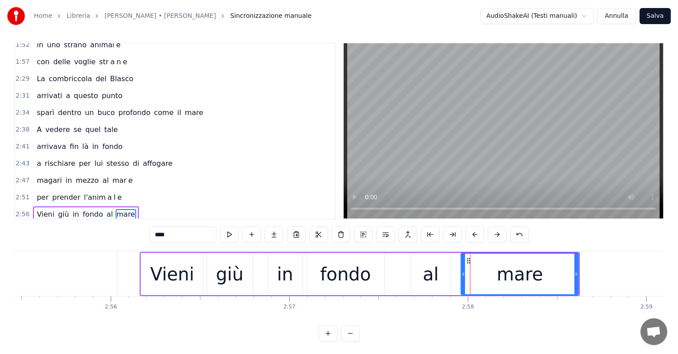
scroll to position [13, 0]
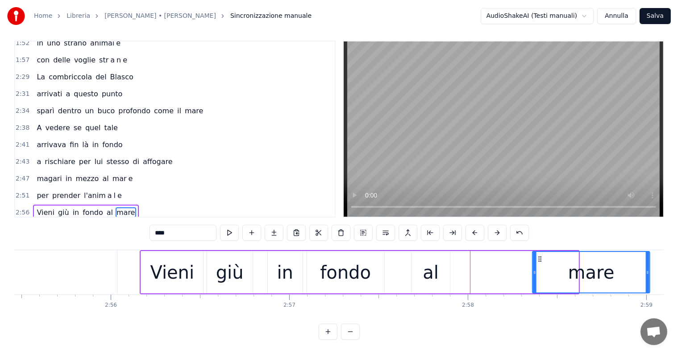
drag, startPoint x: 468, startPoint y: 249, endPoint x: 539, endPoint y: 259, distance: 72.1
click at [539, 259] on div "mare" at bounding box center [591, 272] width 117 height 41
click at [438, 273] on div "al" at bounding box center [431, 272] width 38 height 42
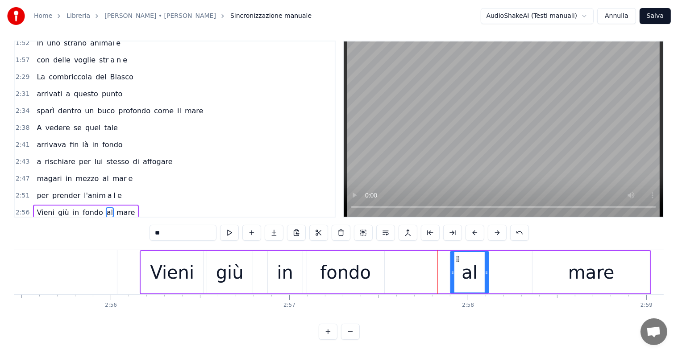
drag, startPoint x: 419, startPoint y: 248, endPoint x: 458, endPoint y: 259, distance: 40.3
click at [458, 259] on div "al" at bounding box center [470, 272] width 38 height 41
click at [348, 275] on div "fondo" at bounding box center [345, 272] width 51 height 27
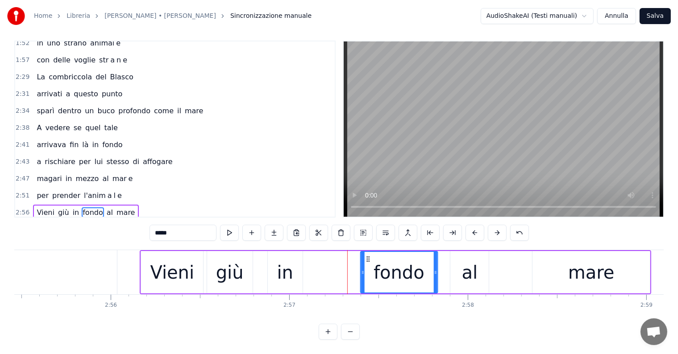
drag, startPoint x: 314, startPoint y: 250, endPoint x: 367, endPoint y: 258, distance: 53.2
click at [367, 257] on div "fondo" at bounding box center [399, 272] width 76 height 41
click at [296, 269] on div "in" at bounding box center [285, 272] width 35 height 42
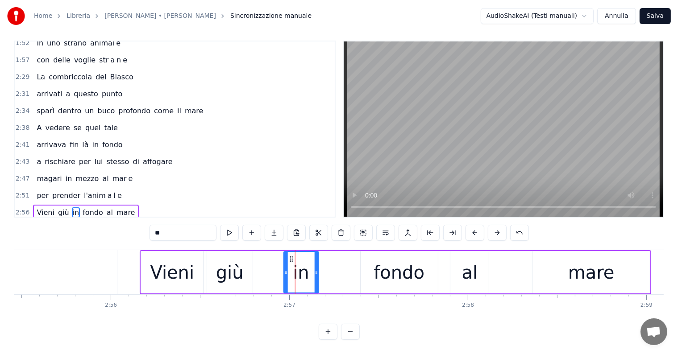
drag, startPoint x: 275, startPoint y: 248, endPoint x: 291, endPoint y: 250, distance: 16.2
click at [291, 256] on icon at bounding box center [291, 259] width 7 height 7
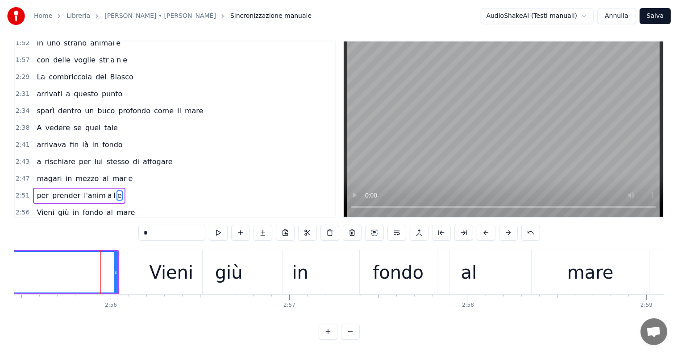
scroll to position [4, 0]
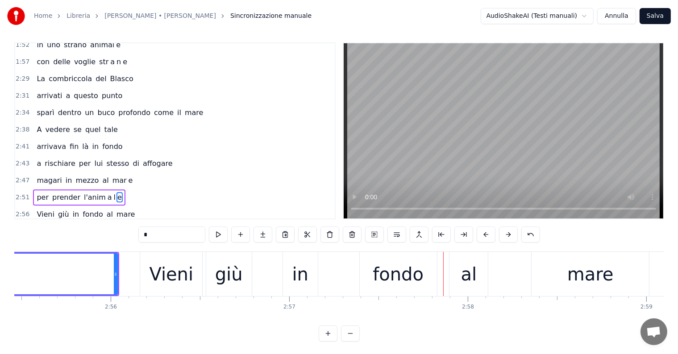
click at [386, 279] on div "fondo" at bounding box center [398, 274] width 51 height 27
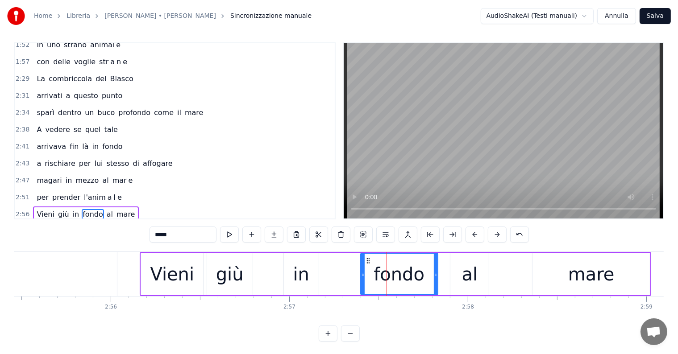
scroll to position [13, 0]
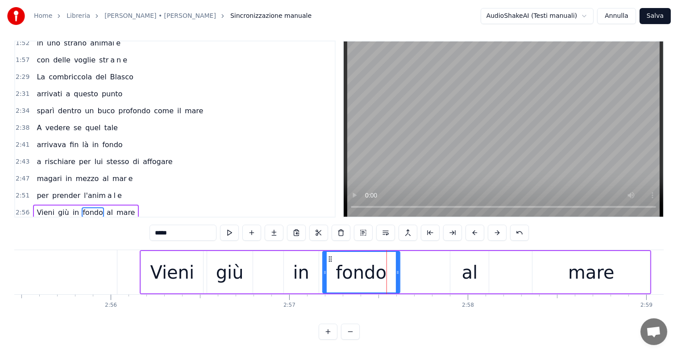
drag, startPoint x: 367, startPoint y: 250, endPoint x: 329, endPoint y: 252, distance: 38.0
click at [329, 256] on icon at bounding box center [330, 259] width 7 height 7
click at [454, 264] on div "al" at bounding box center [469, 272] width 38 height 42
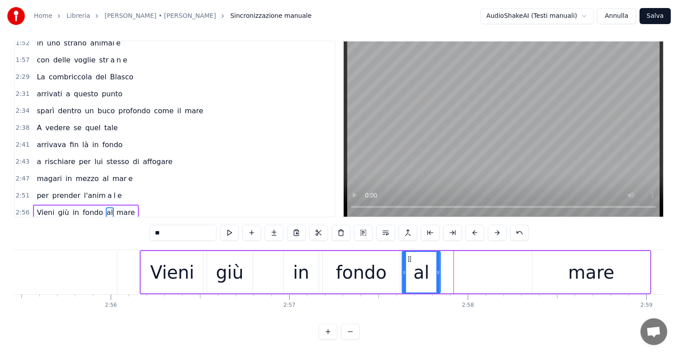
drag, startPoint x: 457, startPoint y: 250, endPoint x: 409, endPoint y: 251, distance: 48.3
click at [409, 256] on icon at bounding box center [409, 259] width 7 height 7
click at [564, 255] on div "mare" at bounding box center [591, 272] width 117 height 42
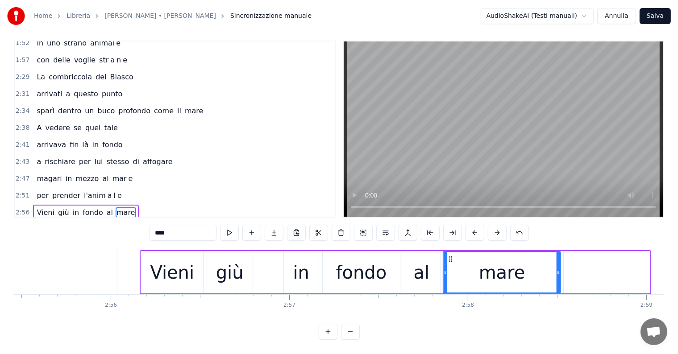
drag, startPoint x: 539, startPoint y: 250, endPoint x: 450, endPoint y: 257, distance: 89.1
click at [450, 257] on div "mare" at bounding box center [502, 272] width 117 height 41
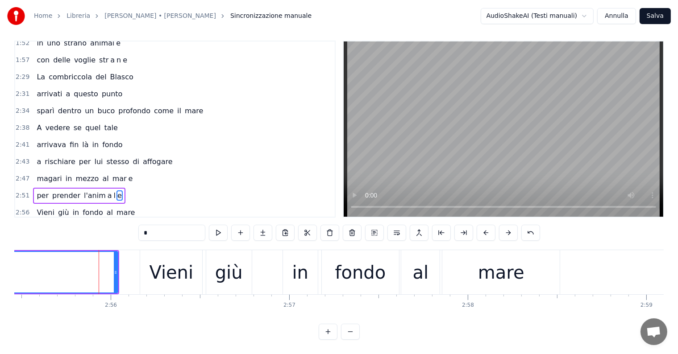
scroll to position [4, 0]
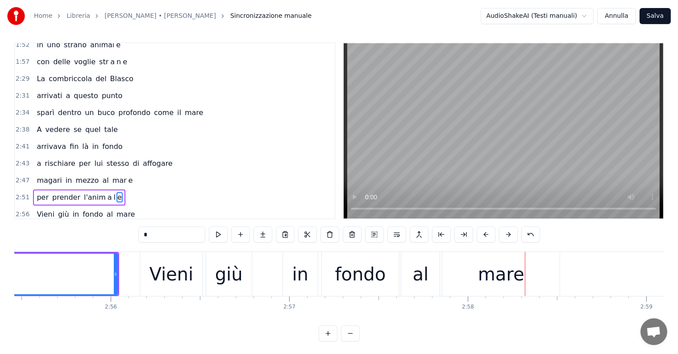
click at [192, 277] on div "Vieni" at bounding box center [171, 274] width 62 height 44
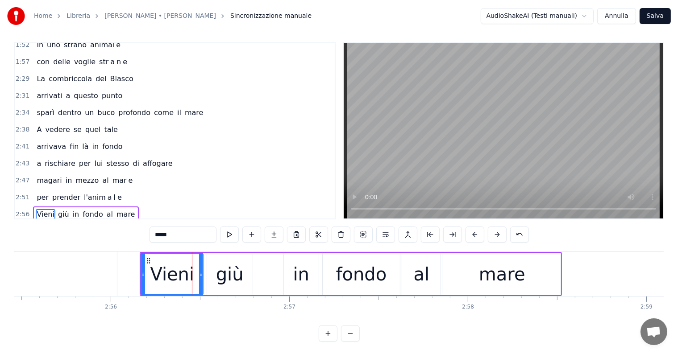
scroll to position [13, 0]
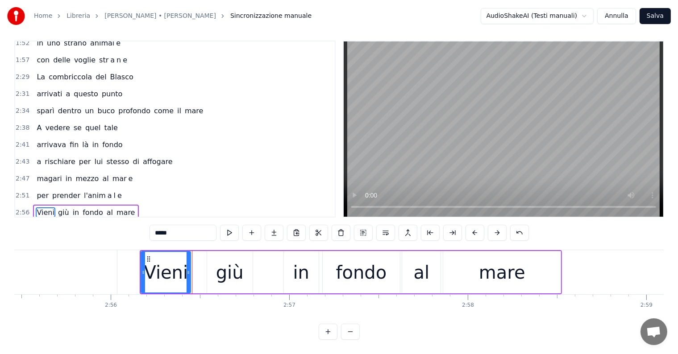
drag, startPoint x: 200, startPoint y: 267, endPoint x: 188, endPoint y: 267, distance: 12.5
click at [188, 269] on icon at bounding box center [189, 272] width 4 height 7
click at [236, 267] on div "giù" at bounding box center [230, 272] width 28 height 27
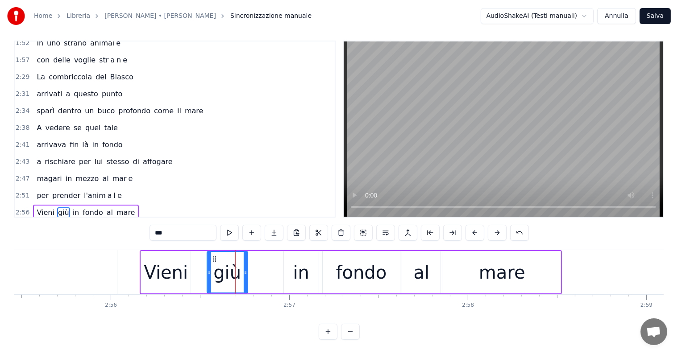
drag, startPoint x: 251, startPoint y: 259, endPoint x: 246, endPoint y: 259, distance: 4.9
click at [246, 259] on div at bounding box center [246, 272] width 4 height 41
drag, startPoint x: 214, startPoint y: 250, endPoint x: 200, endPoint y: 250, distance: 14.3
click at [200, 256] on icon at bounding box center [200, 259] width 7 height 7
click at [297, 275] on div "in" at bounding box center [301, 272] width 16 height 27
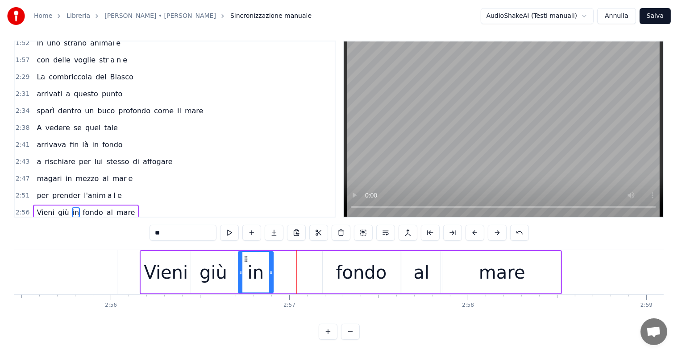
drag, startPoint x: 291, startPoint y: 249, endPoint x: 246, endPoint y: 249, distance: 45.1
click at [246, 257] on circle at bounding box center [246, 257] width 0 height 0
click at [344, 278] on div "fondo" at bounding box center [361, 272] width 51 height 27
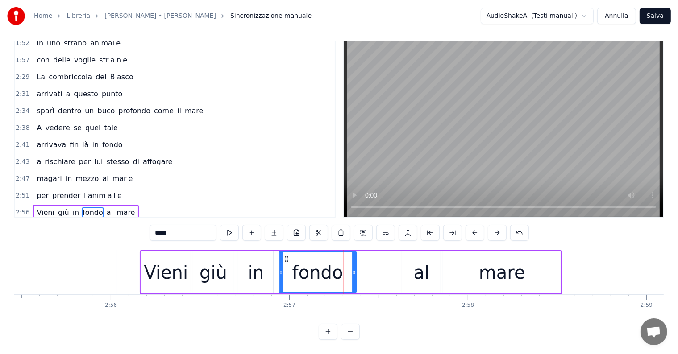
drag, startPoint x: 329, startPoint y: 248, endPoint x: 285, endPoint y: 250, distance: 43.4
click at [285, 256] on icon at bounding box center [286, 259] width 7 height 7
click at [413, 266] on div "al" at bounding box center [421, 272] width 38 height 42
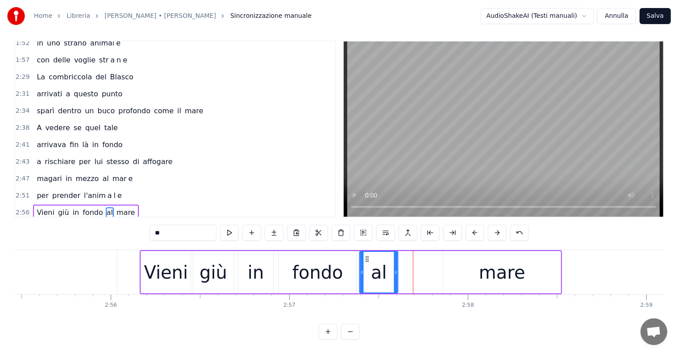
drag, startPoint x: 409, startPoint y: 250, endPoint x: 366, endPoint y: 251, distance: 42.4
click at [366, 256] on icon at bounding box center [367, 259] width 7 height 7
click at [502, 268] on div "mare" at bounding box center [502, 272] width 46 height 27
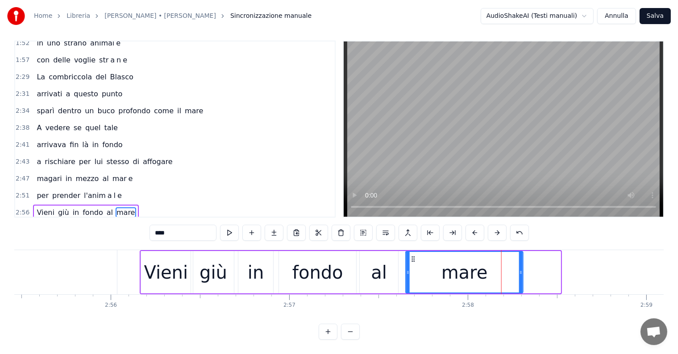
drag, startPoint x: 450, startPoint y: 250, endPoint x: 412, endPoint y: 250, distance: 37.5
click at [412, 256] on icon at bounding box center [413, 259] width 7 height 7
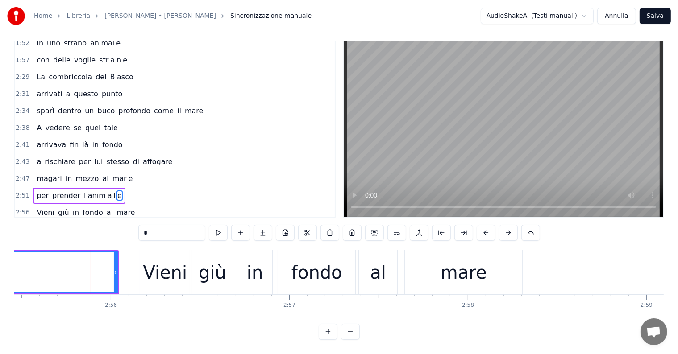
scroll to position [4, 0]
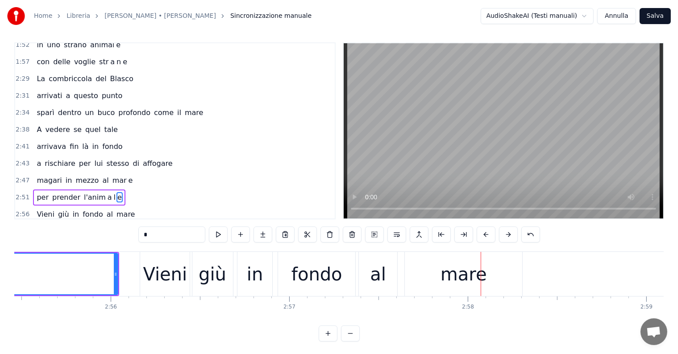
click at [304, 262] on div "fondo" at bounding box center [317, 274] width 51 height 27
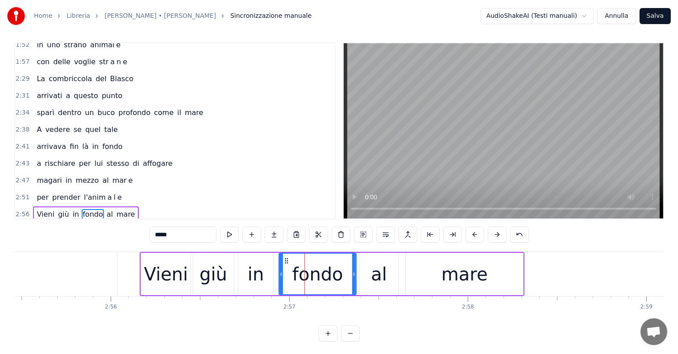
scroll to position [13, 0]
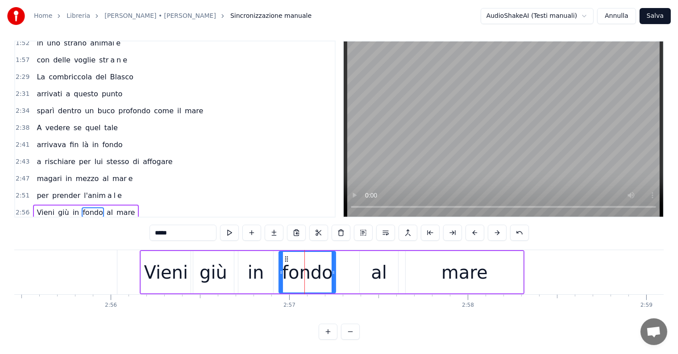
drag, startPoint x: 352, startPoint y: 259, endPoint x: 331, endPoint y: 259, distance: 20.5
click at [332, 259] on div at bounding box center [334, 272] width 4 height 41
click at [250, 277] on div "in" at bounding box center [256, 272] width 16 height 27
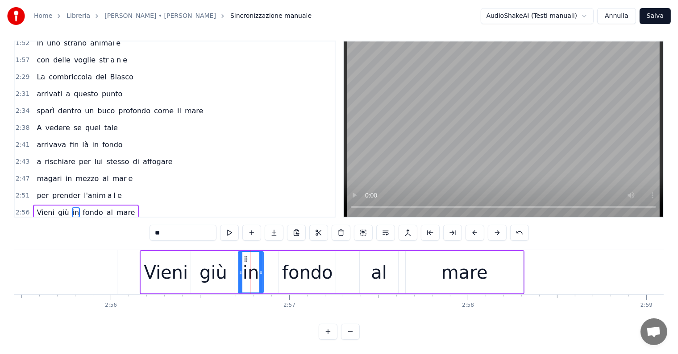
drag, startPoint x: 270, startPoint y: 264, endPoint x: 259, endPoint y: 264, distance: 10.3
click at [259, 269] on icon at bounding box center [261, 272] width 4 height 7
click at [300, 259] on div "fondo" at bounding box center [307, 272] width 51 height 27
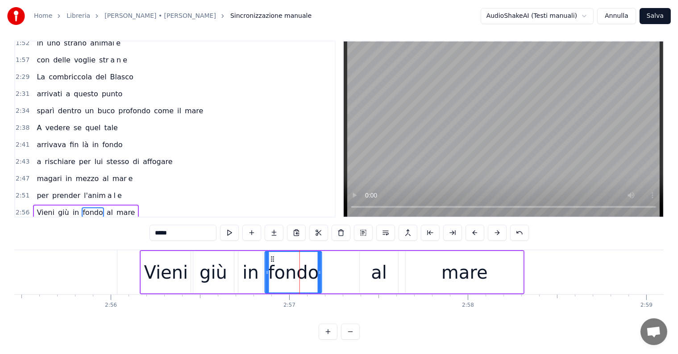
drag, startPoint x: 286, startPoint y: 248, endPoint x: 272, endPoint y: 250, distance: 14.0
click at [272, 256] on icon at bounding box center [272, 259] width 7 height 7
click at [362, 261] on div "al" at bounding box center [379, 272] width 38 height 42
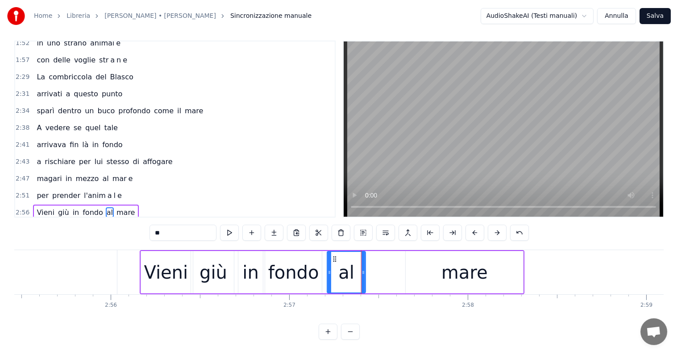
drag, startPoint x: 367, startPoint y: 250, endPoint x: 333, endPoint y: 252, distance: 34.0
click at [333, 256] on icon at bounding box center [334, 259] width 7 height 7
click at [443, 258] on div "mare" at bounding box center [464, 272] width 117 height 42
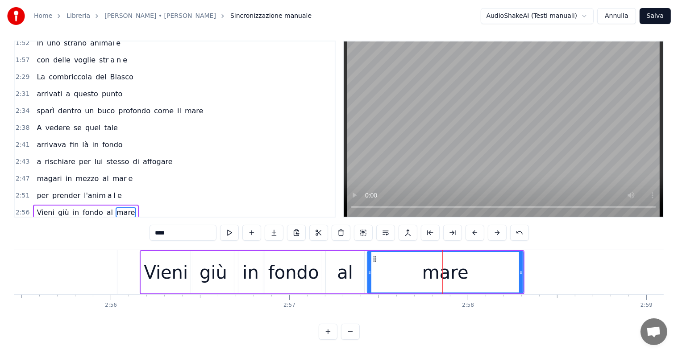
drag, startPoint x: 406, startPoint y: 256, endPoint x: 368, endPoint y: 259, distance: 38.5
click at [368, 259] on div at bounding box center [370, 272] width 4 height 41
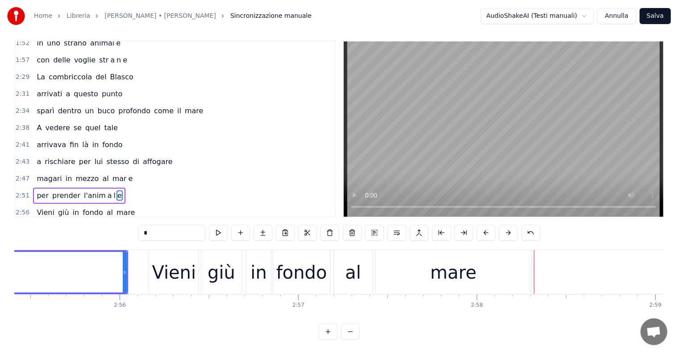
click at [466, 274] on div "mare" at bounding box center [453, 272] width 46 height 27
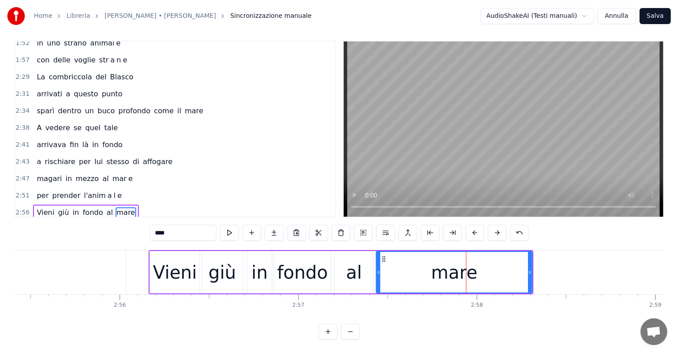
scroll to position [13, 0]
click at [193, 227] on input "****" at bounding box center [183, 233] width 67 height 16
type input "***"
click at [271, 225] on button at bounding box center [274, 233] width 19 height 16
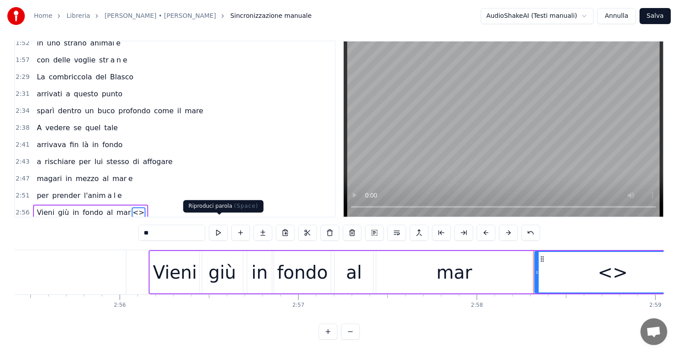
click at [175, 227] on input "**" at bounding box center [171, 233] width 67 height 16
type input "*"
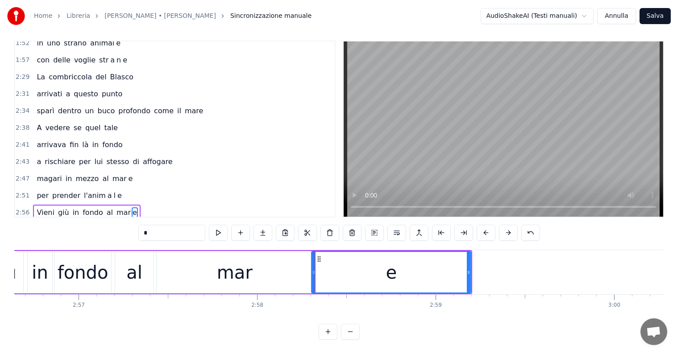
click at [313, 270] on div at bounding box center [314, 272] width 4 height 41
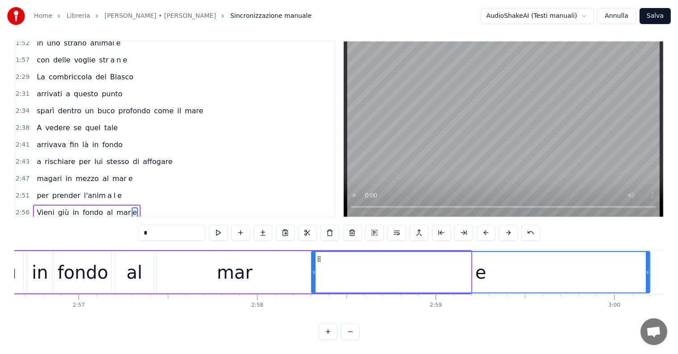
drag, startPoint x: 470, startPoint y: 269, endPoint x: 649, endPoint y: 268, distance: 179.0
click at [649, 268] on div at bounding box center [648, 272] width 4 height 41
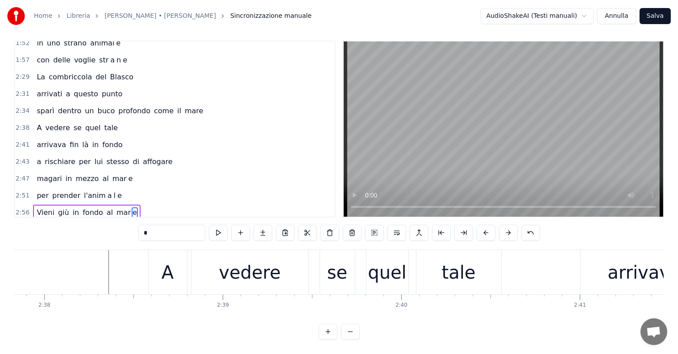
scroll to position [0, 28036]
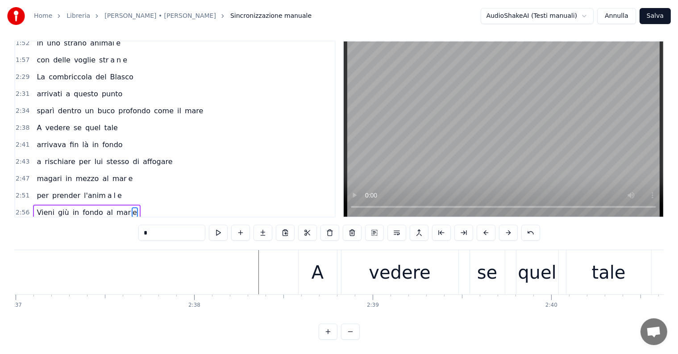
type input "*"
click at [33, 205] on div "Vieni giù in fondo al mar e" at bounding box center [86, 213] width 107 height 16
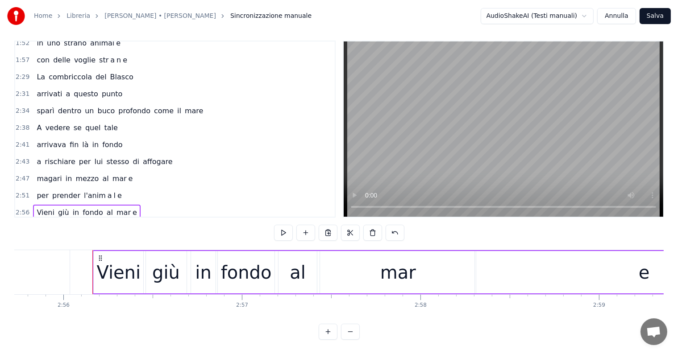
scroll to position [0, 31415]
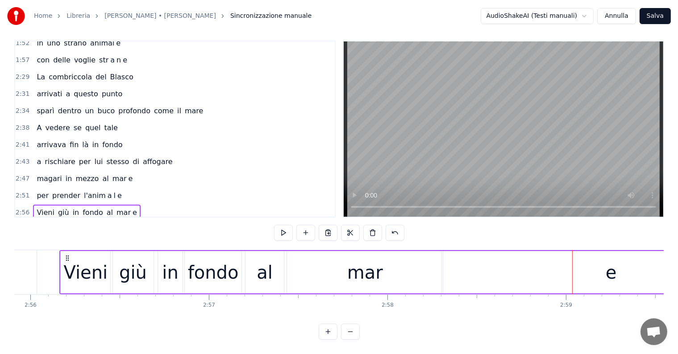
click at [386, 269] on div "mar" at bounding box center [365, 272] width 156 height 42
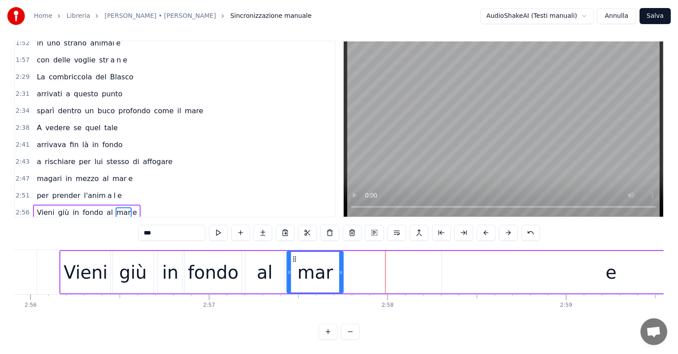
drag, startPoint x: 440, startPoint y: 264, endPoint x: 340, endPoint y: 271, distance: 99.8
click at [340, 271] on div at bounding box center [341, 272] width 4 height 41
click at [539, 262] on div "e" at bounding box center [611, 272] width 338 height 42
type input "*"
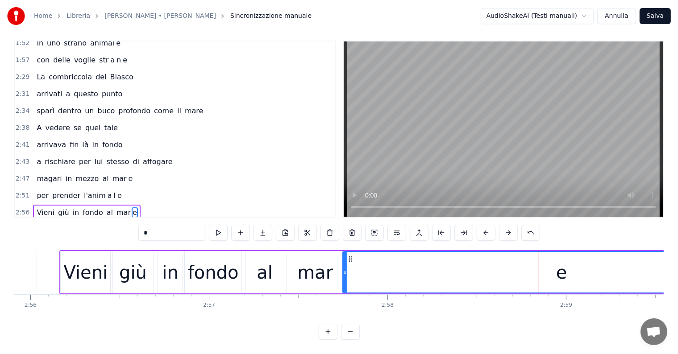
drag, startPoint x: 442, startPoint y: 265, endPoint x: 343, endPoint y: 265, distance: 99.1
click at [343, 269] on icon at bounding box center [345, 272] width 4 height 7
click at [32, 204] on div "2:56 Vieni giù in fondo al mar e" at bounding box center [175, 212] width 320 height 17
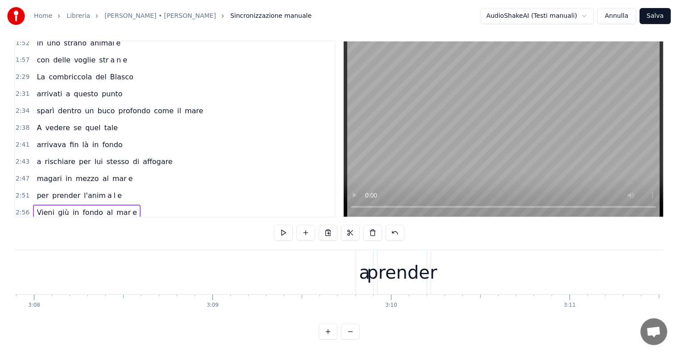
scroll to position [0, 33674]
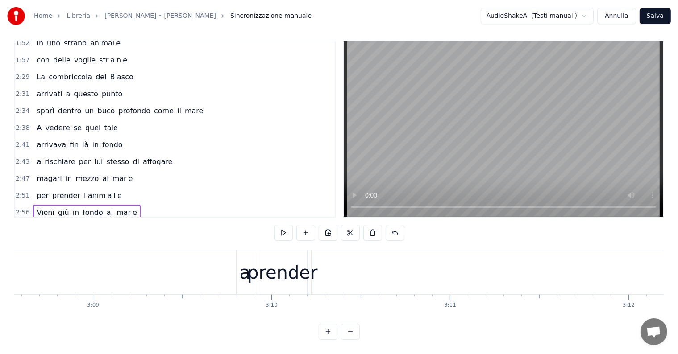
click at [243, 259] on div "a" at bounding box center [245, 272] width 11 height 27
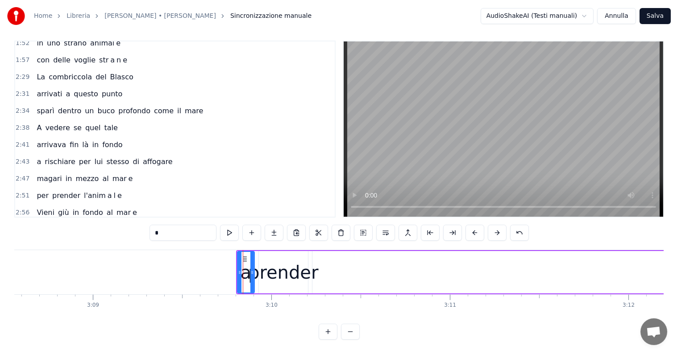
click at [38, 222] on div "a prender l'animale" at bounding box center [72, 230] width 79 height 16
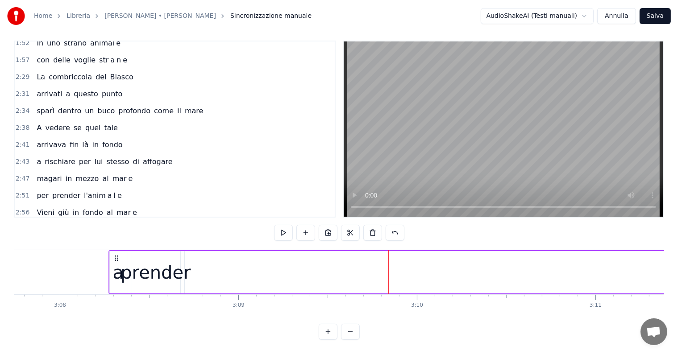
scroll to position [0, 33526]
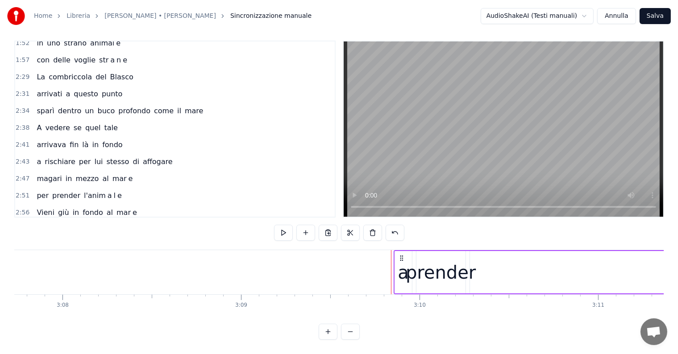
drag, startPoint x: 244, startPoint y: 250, endPoint x: 401, endPoint y: 247, distance: 157.2
click at [401, 255] on icon at bounding box center [401, 258] width 7 height 7
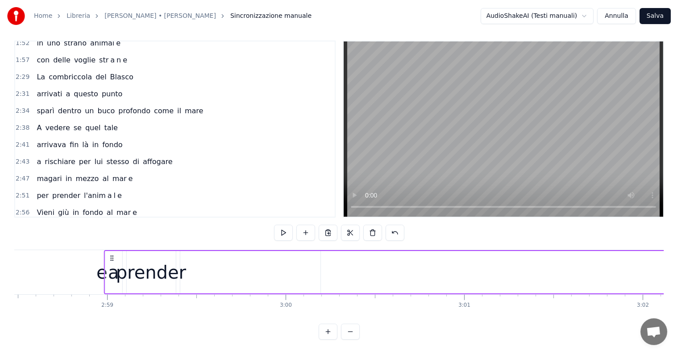
scroll to position [0, 31874]
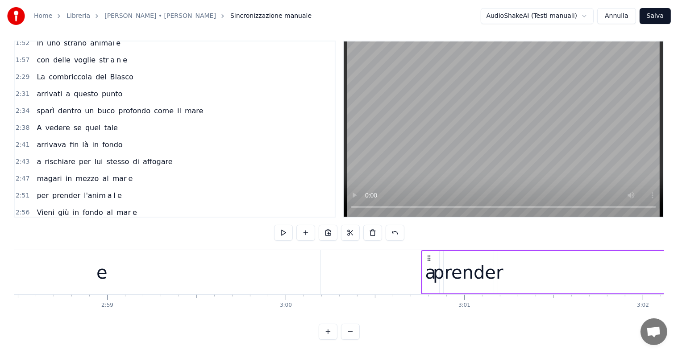
drag, startPoint x: 402, startPoint y: 251, endPoint x: 430, endPoint y: 259, distance: 29.3
click at [33, 205] on div "Vieni giù in fondo al mar e" at bounding box center [86, 213] width 107 height 16
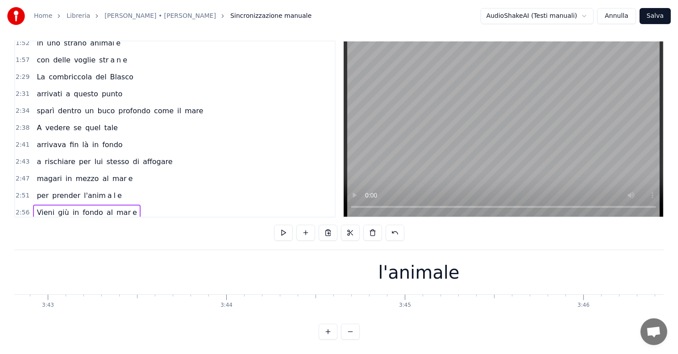
scroll to position [0, 39701]
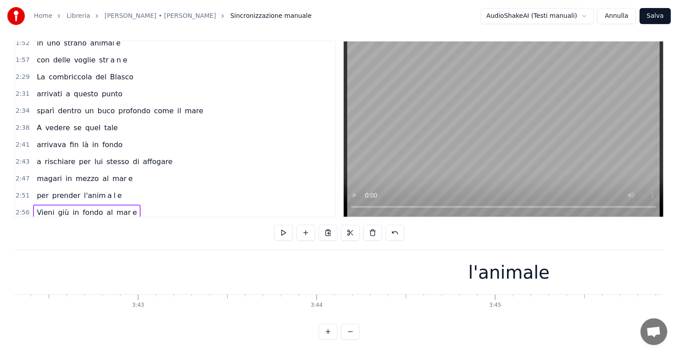
click at [542, 270] on div "l'animale" at bounding box center [508, 272] width 81 height 27
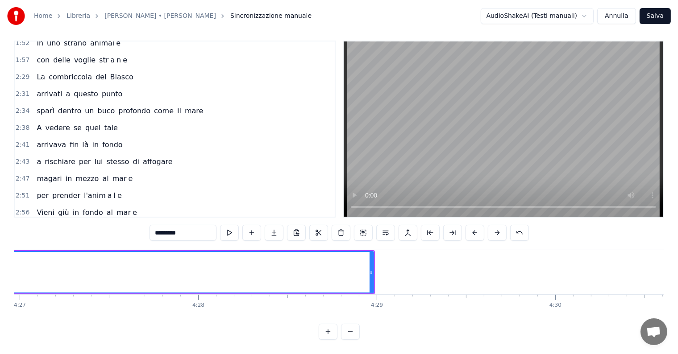
scroll to position [0, 47707]
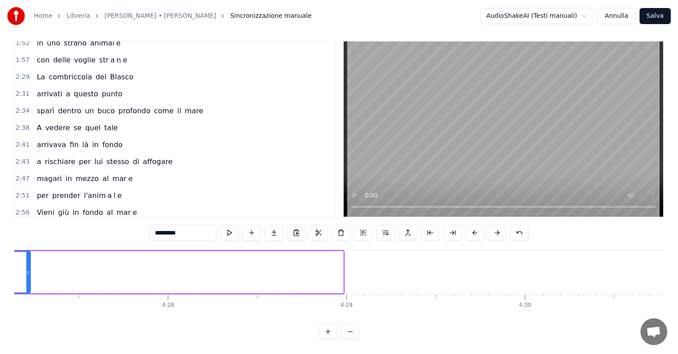
drag, startPoint x: 342, startPoint y: 255, endPoint x: 29, endPoint y: 230, distance: 314.0
click at [29, 230] on div "0:13 La combriccola del Blasco 0:16 si è fermata dentro un bosco 0:18 che nessu…" at bounding box center [339, 191] width 650 height 300
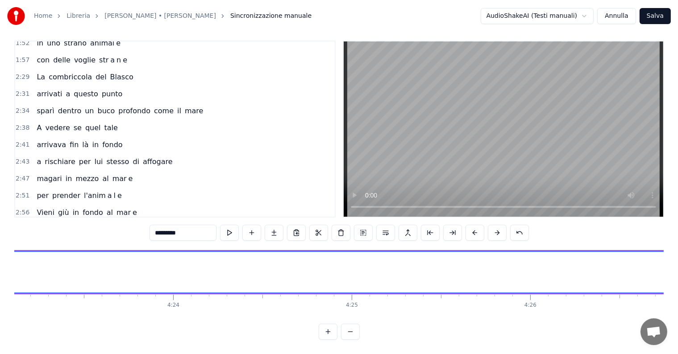
scroll to position [0, 47197]
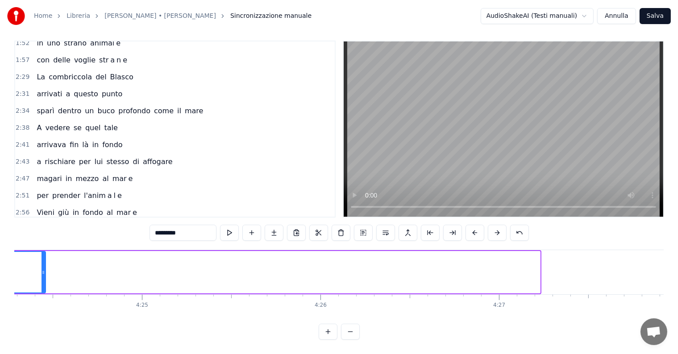
drag, startPoint x: 538, startPoint y: 257, endPoint x: 20, endPoint y: 262, distance: 517.9
click at [42, 262] on div at bounding box center [44, 272] width 4 height 41
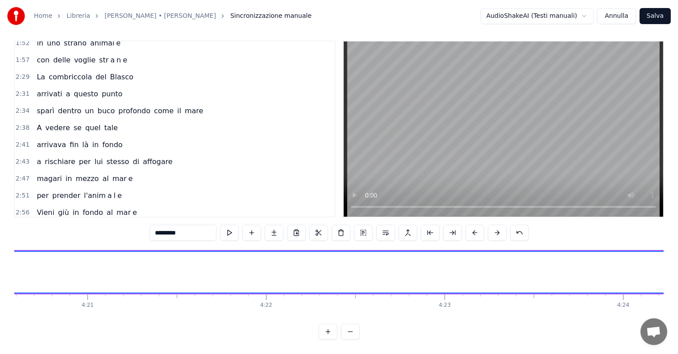
scroll to position [0, 46628]
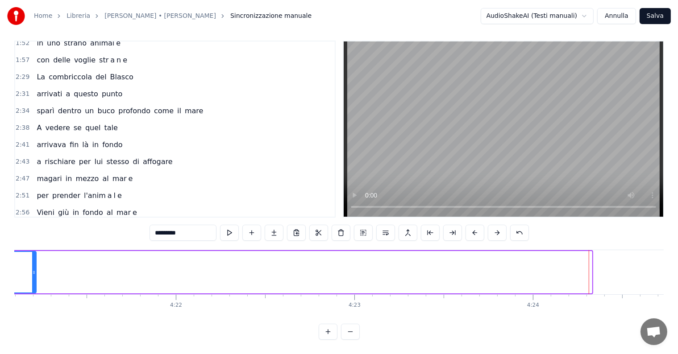
drag, startPoint x: 589, startPoint y: 255, endPoint x: 33, endPoint y: 267, distance: 556.0
click at [33, 267] on div at bounding box center [34, 272] width 4 height 41
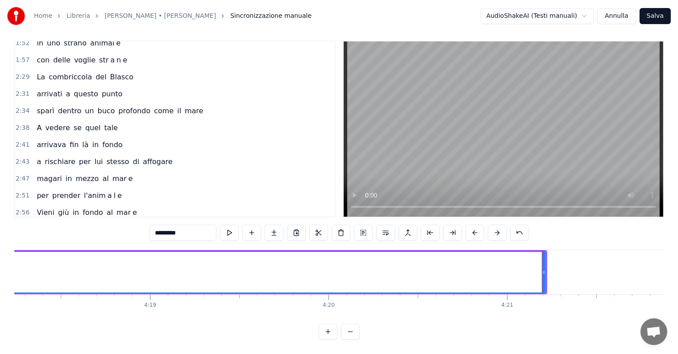
scroll to position [0, 46058]
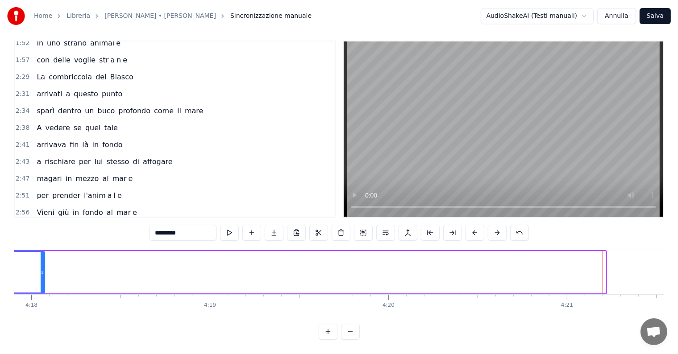
drag, startPoint x: 604, startPoint y: 252, endPoint x: 43, endPoint y: 250, distance: 561.2
click at [43, 252] on div at bounding box center [43, 272] width 4 height 41
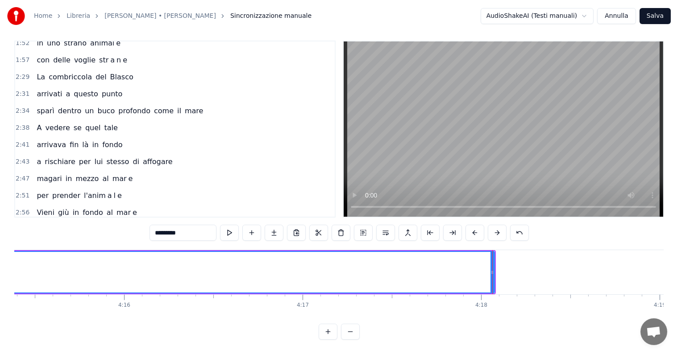
scroll to position [0, 45488]
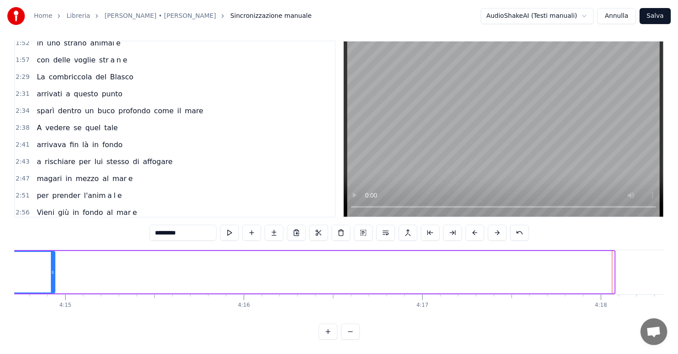
drag, startPoint x: 613, startPoint y: 257, endPoint x: 53, endPoint y: 264, distance: 559.5
click at [53, 264] on div at bounding box center [53, 272] width 4 height 41
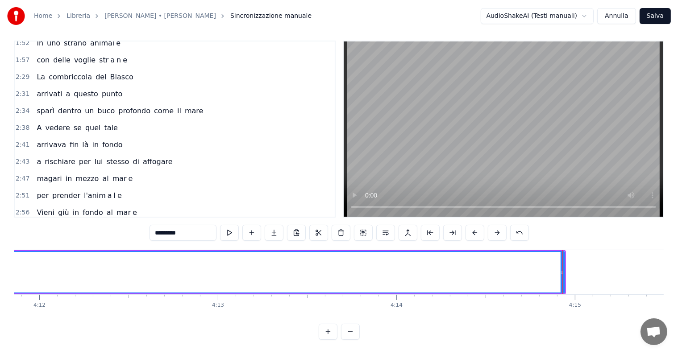
scroll to position [0, 44948]
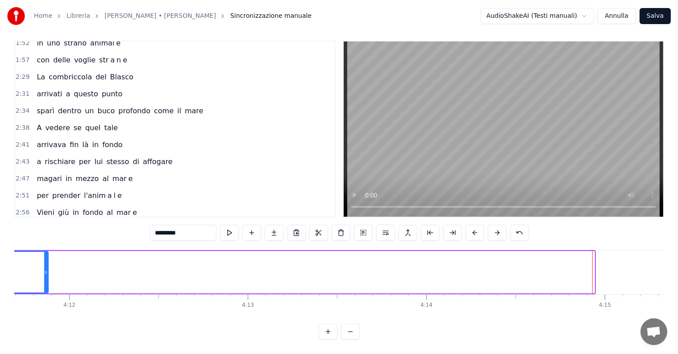
drag, startPoint x: 591, startPoint y: 256, endPoint x: 45, endPoint y: 257, distance: 546.5
click at [45, 257] on div at bounding box center [46, 272] width 4 height 41
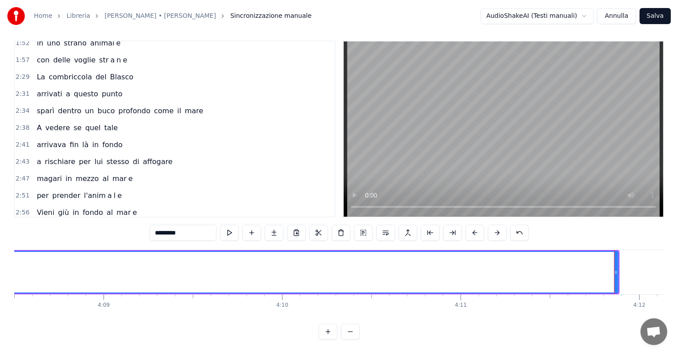
scroll to position [0, 44439]
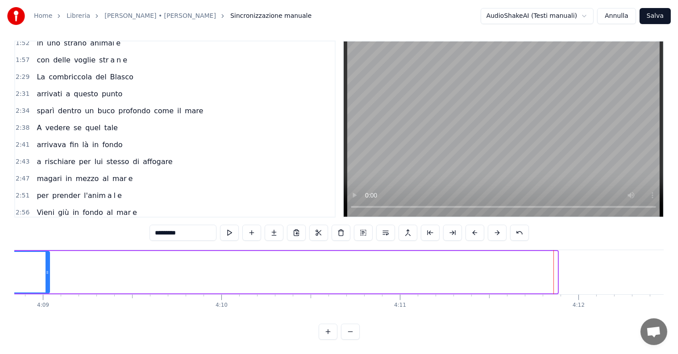
drag, startPoint x: 555, startPoint y: 257, endPoint x: 43, endPoint y: 258, distance: 512.1
click at [46, 258] on div at bounding box center [48, 272] width 4 height 41
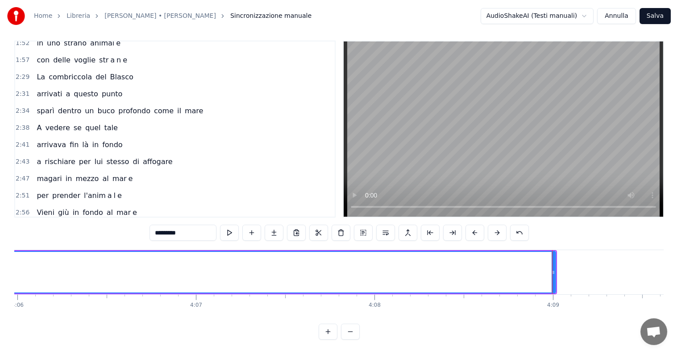
scroll to position [0, 43839]
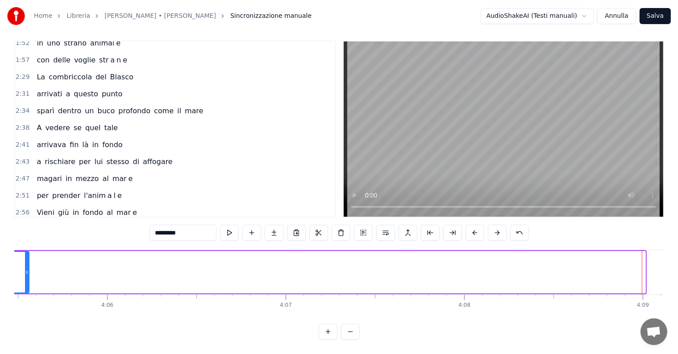
drag, startPoint x: 645, startPoint y: 252, endPoint x: 28, endPoint y: 276, distance: 617.1
click at [28, 276] on div at bounding box center [27, 272] width 4 height 41
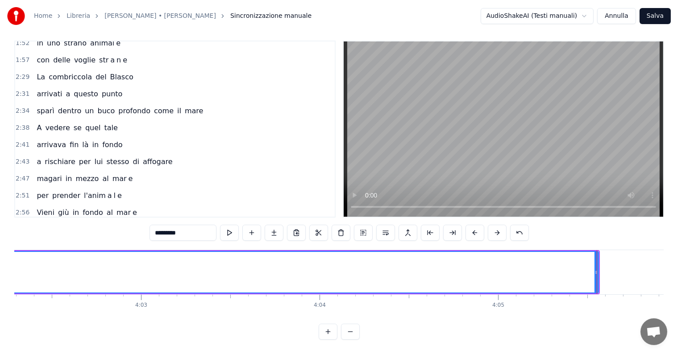
scroll to position [0, 43239]
drag, startPoint x: 627, startPoint y: 255, endPoint x: 605, endPoint y: 257, distance: 21.9
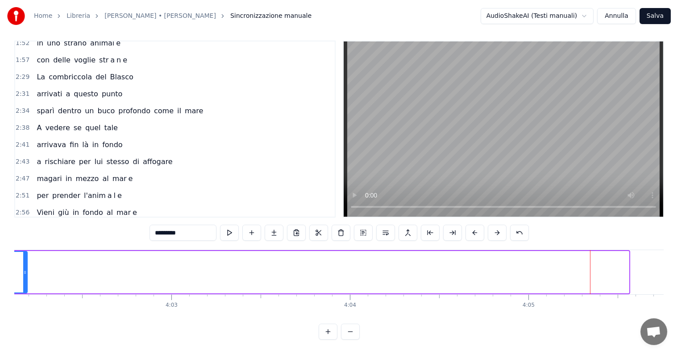
drag, startPoint x: 628, startPoint y: 257, endPoint x: 26, endPoint y: 263, distance: 601.9
click at [26, 263] on div at bounding box center [25, 272] width 4 height 41
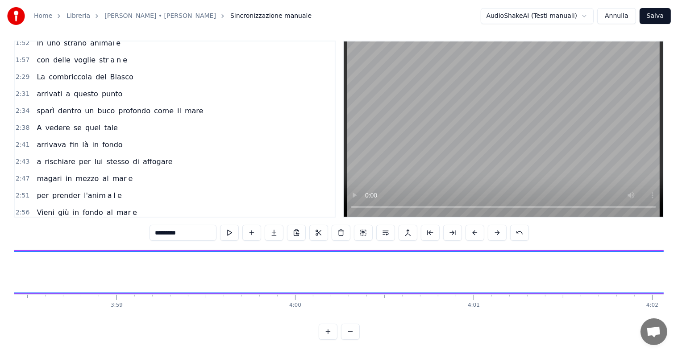
scroll to position [0, 42729]
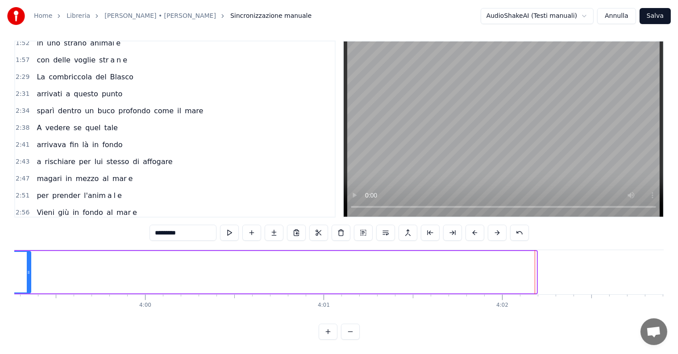
drag, startPoint x: 534, startPoint y: 257, endPoint x: 28, endPoint y: 270, distance: 506.0
click at [28, 270] on div at bounding box center [29, 272] width 4 height 41
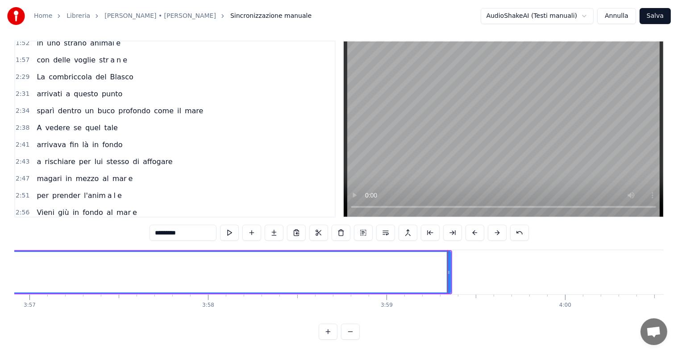
scroll to position [0, 42220]
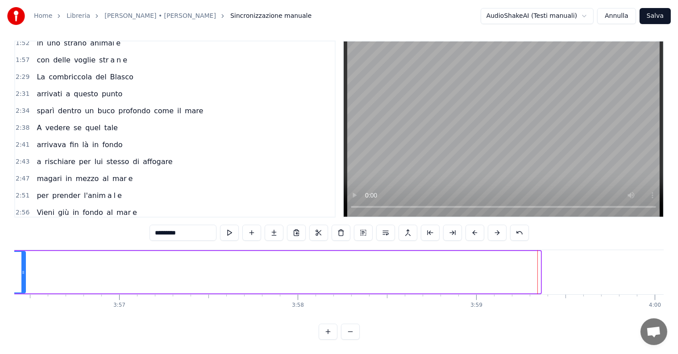
drag, startPoint x: 538, startPoint y: 255, endPoint x: 23, endPoint y: 263, distance: 515.3
click at [23, 263] on div at bounding box center [23, 272] width 4 height 41
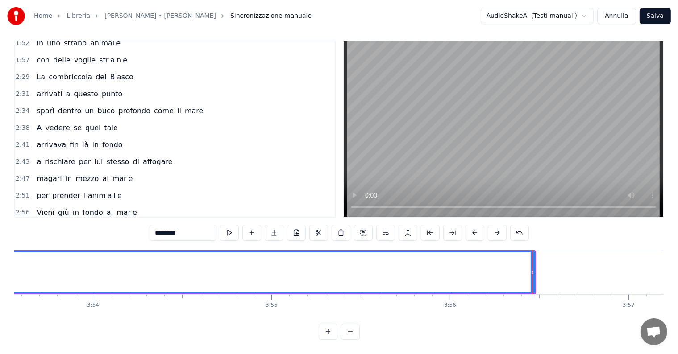
scroll to position [0, 41590]
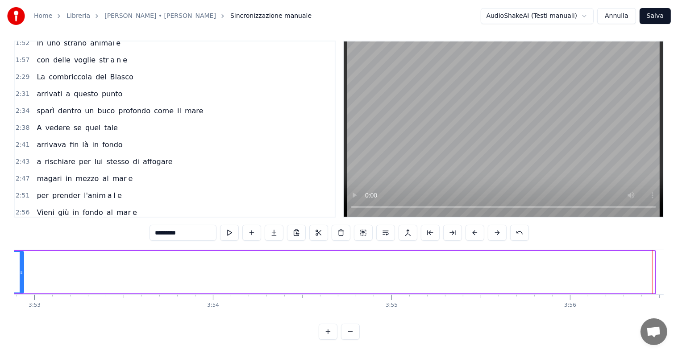
drag, startPoint x: 653, startPoint y: 253, endPoint x: 21, endPoint y: 271, distance: 632.9
click at [21, 271] on div at bounding box center [22, 272] width 4 height 41
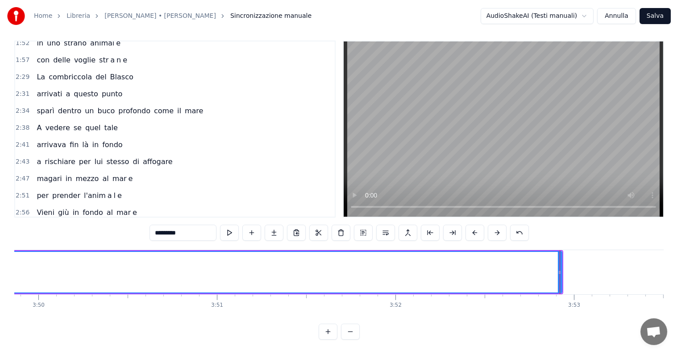
scroll to position [0, 41020]
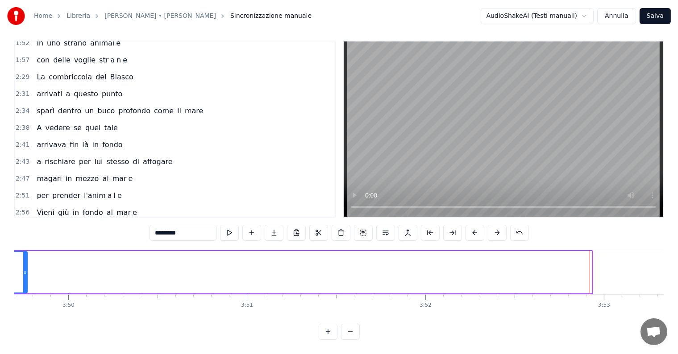
drag, startPoint x: 589, startPoint y: 257, endPoint x: 24, endPoint y: 269, distance: 564.9
click at [24, 269] on div at bounding box center [25, 272] width 4 height 41
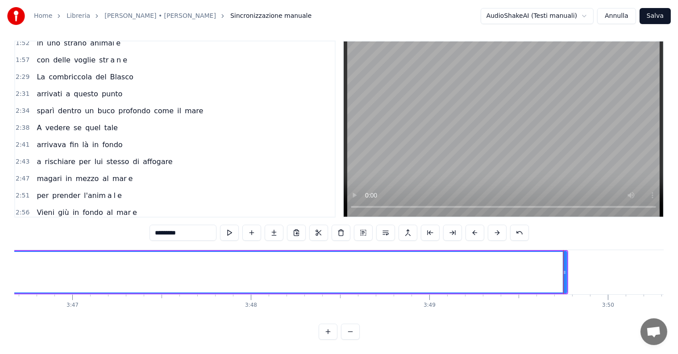
scroll to position [0, 40390]
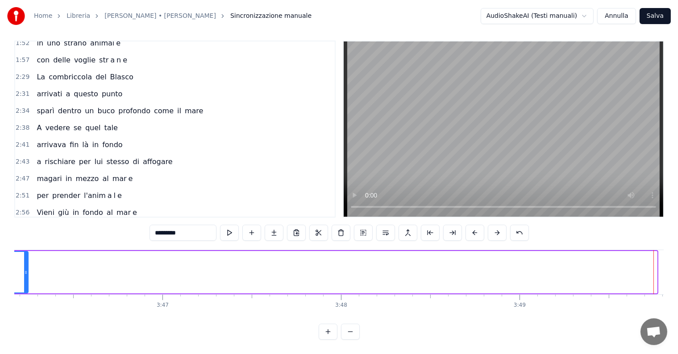
drag, startPoint x: 655, startPoint y: 255, endPoint x: 26, endPoint y: 271, distance: 629.3
click at [26, 271] on div at bounding box center [26, 272] width 4 height 41
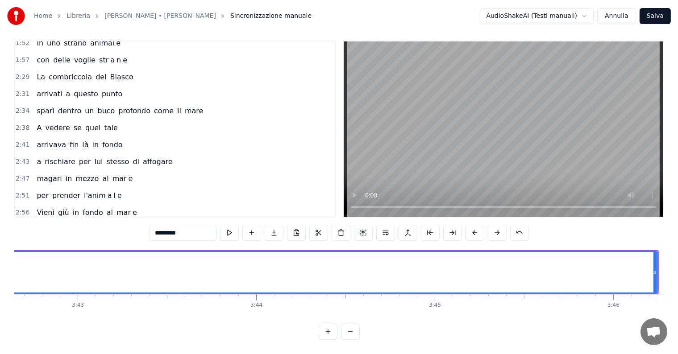
scroll to position [0, 39821]
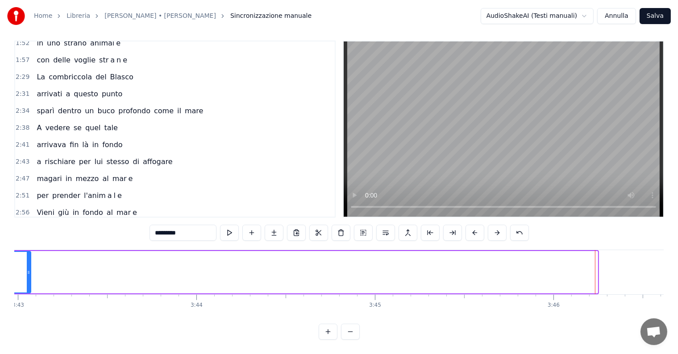
drag, startPoint x: 596, startPoint y: 254, endPoint x: 27, endPoint y: 266, distance: 568.9
click at [27, 266] on div at bounding box center [29, 272] width 4 height 41
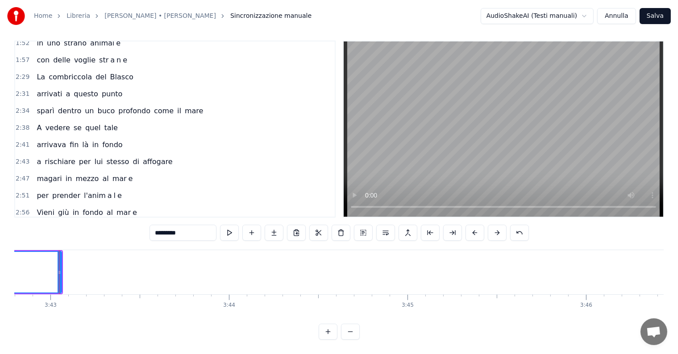
scroll to position [0, 39281]
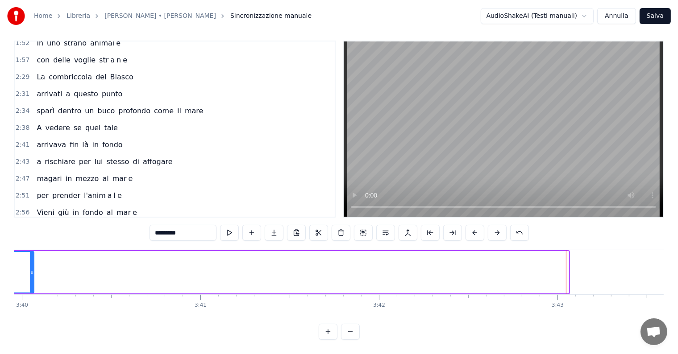
drag, startPoint x: 565, startPoint y: 257, endPoint x: 30, endPoint y: 285, distance: 535.6
click at [30, 285] on div at bounding box center [32, 272] width 4 height 41
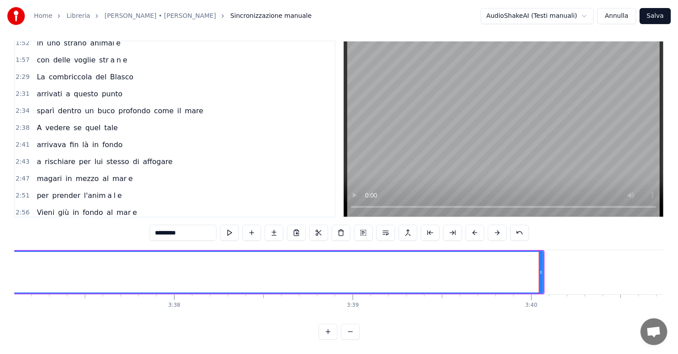
scroll to position [0, 38681]
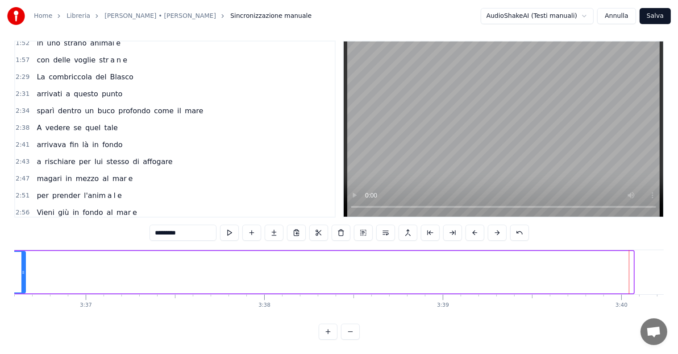
drag, startPoint x: 632, startPoint y: 256, endPoint x: 24, endPoint y: 266, distance: 608.2
click at [24, 266] on div at bounding box center [23, 272] width 4 height 41
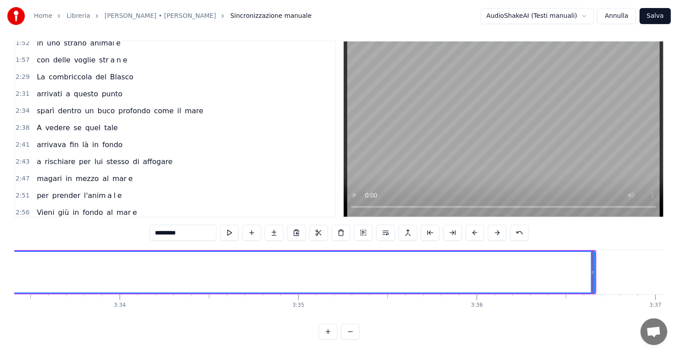
scroll to position [0, 38081]
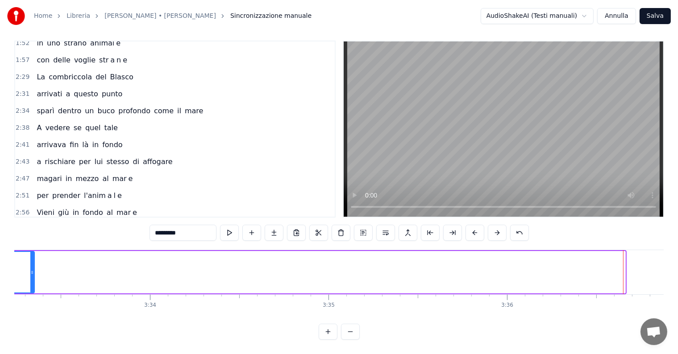
drag, startPoint x: 623, startPoint y: 257, endPoint x: 29, endPoint y: 263, distance: 593.8
click at [30, 263] on div at bounding box center [32, 272] width 4 height 41
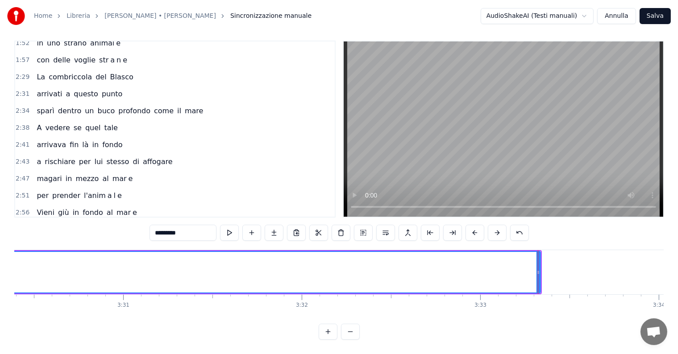
scroll to position [0, 37512]
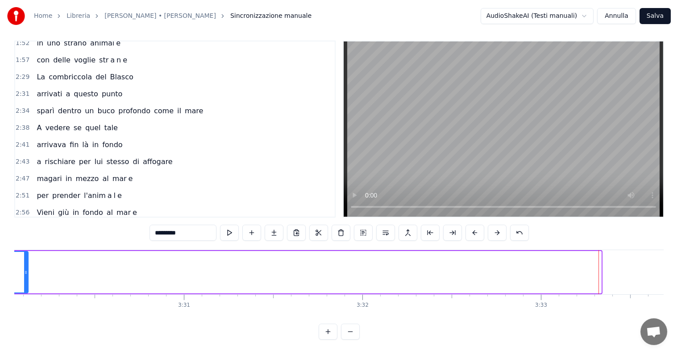
drag, startPoint x: 600, startPoint y: 251, endPoint x: 27, endPoint y: 266, distance: 573.4
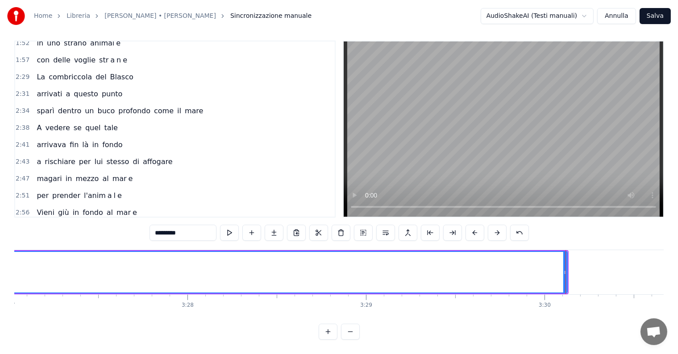
scroll to position [0, 36882]
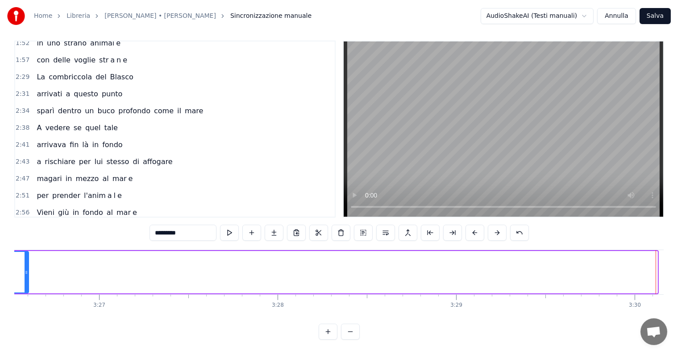
drag, startPoint x: 654, startPoint y: 257, endPoint x: 24, endPoint y: 268, distance: 630.1
click at [25, 268] on div at bounding box center [27, 272] width 4 height 41
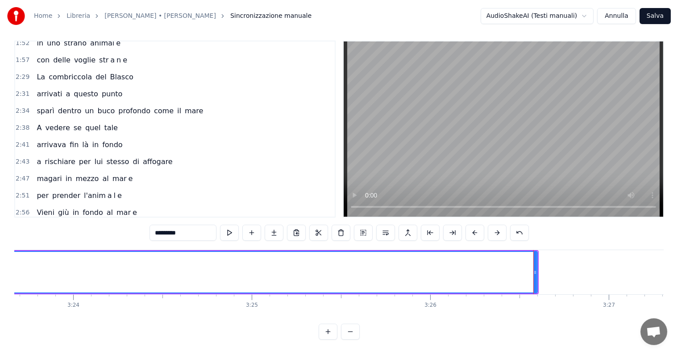
scroll to position [0, 36312]
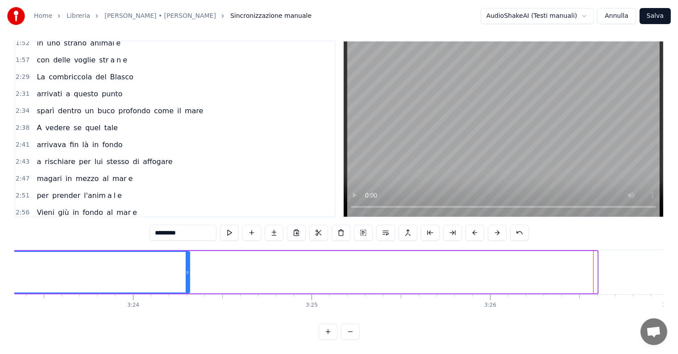
drag, startPoint x: 596, startPoint y: 253, endPoint x: 188, endPoint y: 254, distance: 407.6
click at [188, 254] on div at bounding box center [188, 272] width 4 height 41
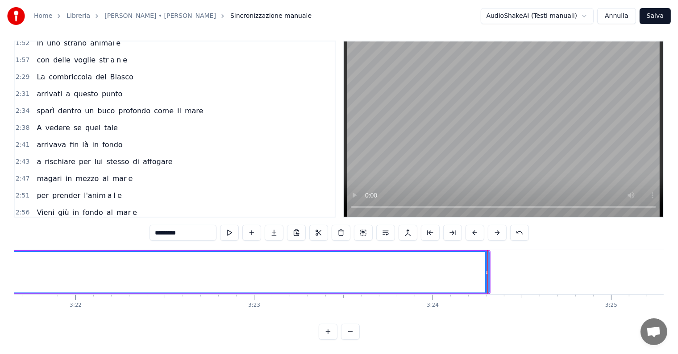
scroll to position [0, 35983]
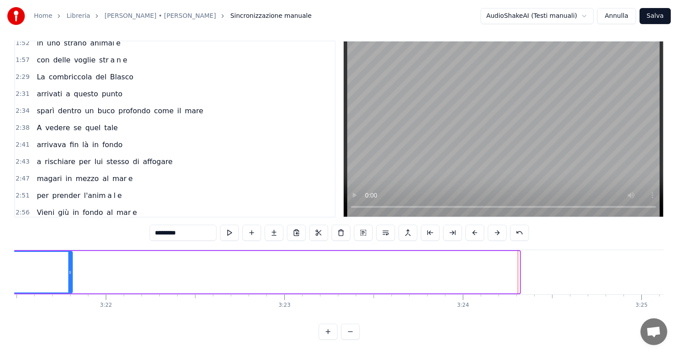
drag, startPoint x: 515, startPoint y: 259, endPoint x: 62, endPoint y: 265, distance: 453.6
click at [68, 265] on div at bounding box center [70, 272] width 4 height 41
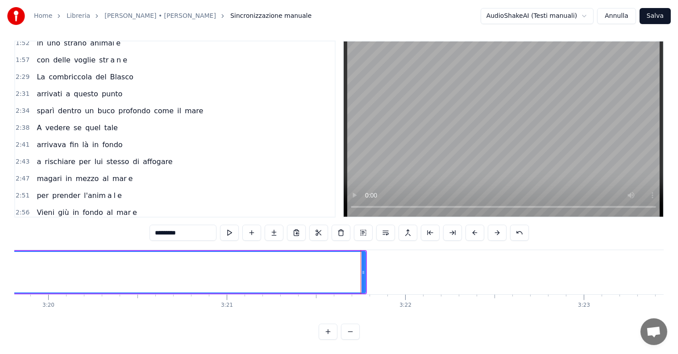
scroll to position [0, 35563]
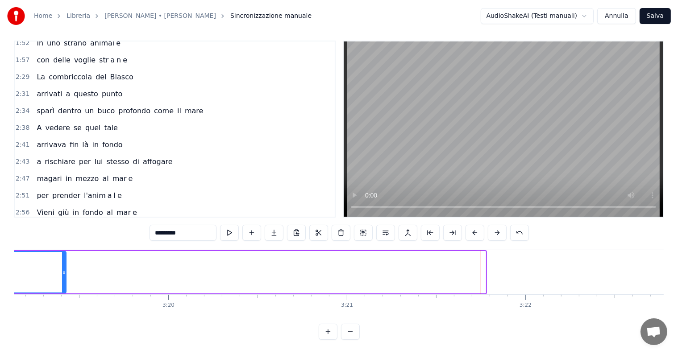
drag, startPoint x: 484, startPoint y: 258, endPoint x: 64, endPoint y: 258, distance: 419.7
click at [64, 258] on div at bounding box center [64, 272] width 4 height 41
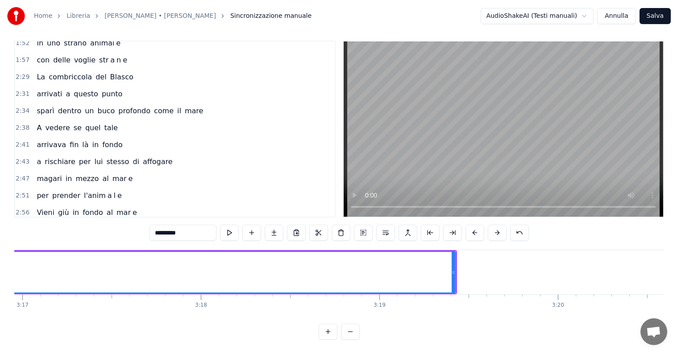
scroll to position [0, 35053]
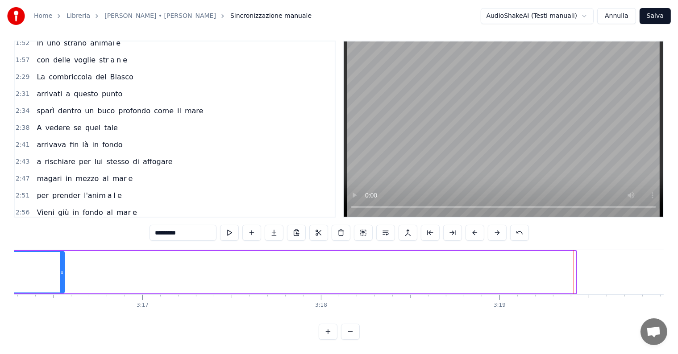
drag, startPoint x: 571, startPoint y: 256, endPoint x: 60, endPoint y: 271, distance: 511.9
click at [60, 271] on div at bounding box center [62, 272] width 4 height 41
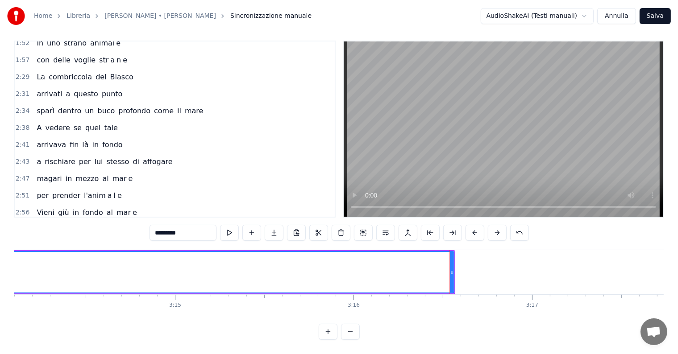
scroll to position [0, 34544]
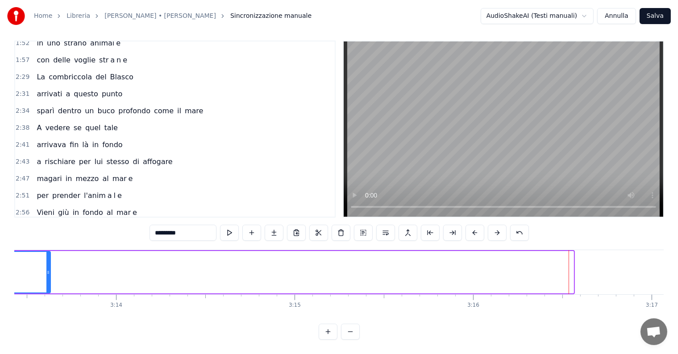
drag, startPoint x: 571, startPoint y: 259, endPoint x: 47, endPoint y: 259, distance: 523.3
click at [47, 259] on div at bounding box center [48, 272] width 4 height 41
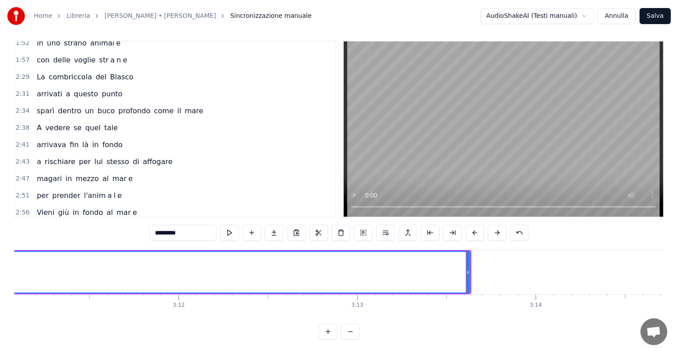
scroll to position [0, 34034]
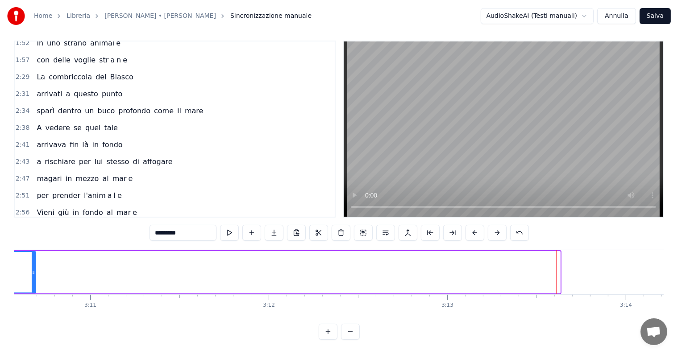
drag, startPoint x: 557, startPoint y: 251, endPoint x: 32, endPoint y: 266, distance: 524.8
click at [32, 266] on div at bounding box center [34, 272] width 4 height 41
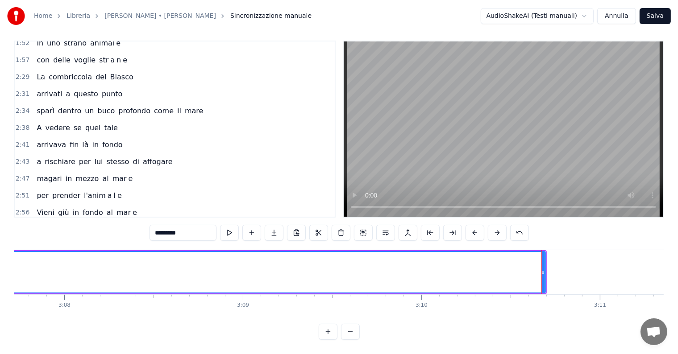
scroll to position [0, 33494]
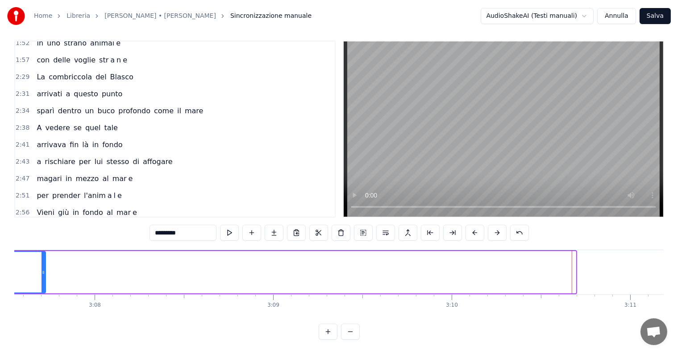
drag, startPoint x: 572, startPoint y: 256, endPoint x: 42, endPoint y: 268, distance: 530.5
click at [42, 268] on div at bounding box center [44, 272] width 4 height 41
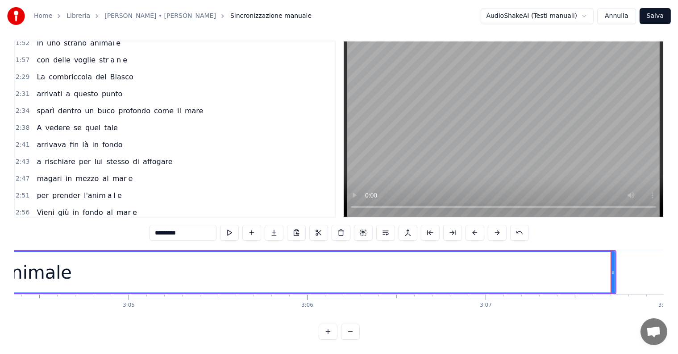
scroll to position [0, 32984]
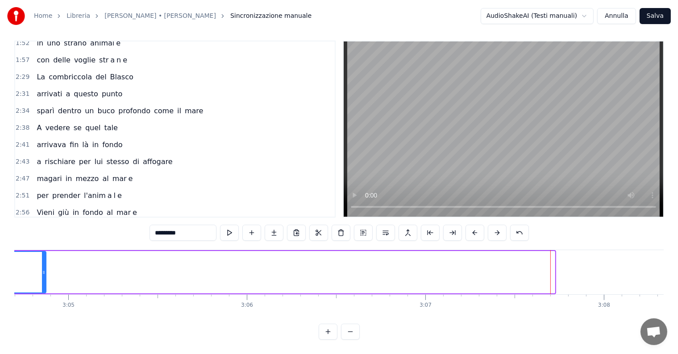
drag, startPoint x: 554, startPoint y: 257, endPoint x: 45, endPoint y: 266, distance: 509.0
click at [45, 266] on div at bounding box center [44, 272] width 4 height 41
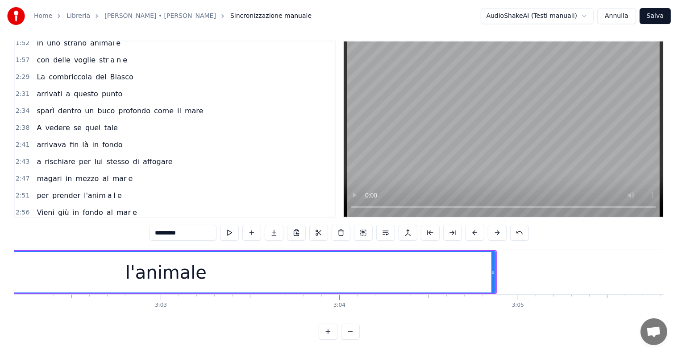
scroll to position [0, 32474]
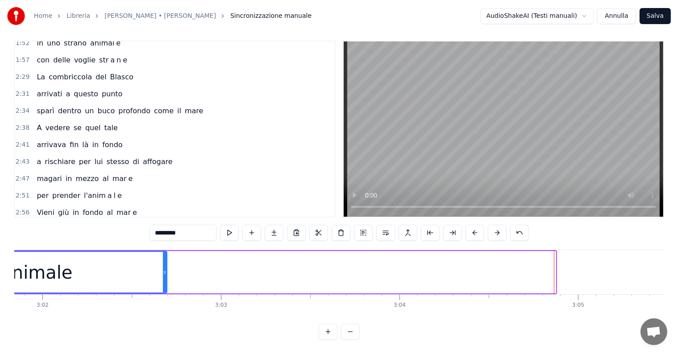
drag, startPoint x: 553, startPoint y: 255, endPoint x: 164, endPoint y: 261, distance: 388.9
click at [164, 261] on div at bounding box center [165, 272] width 4 height 41
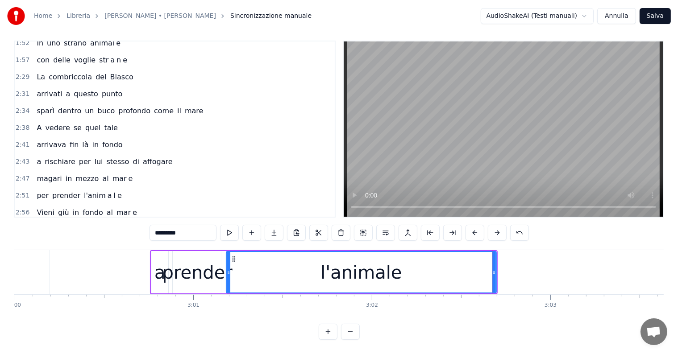
scroll to position [0, 32114]
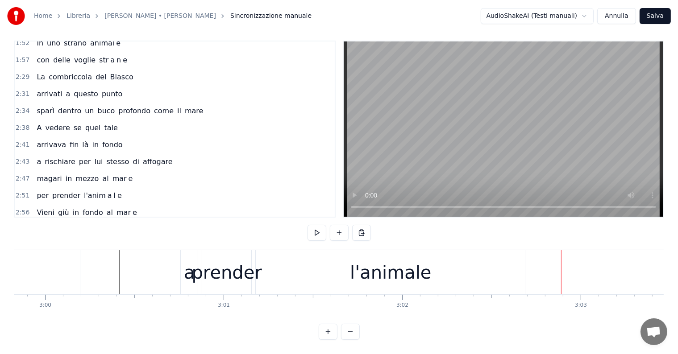
click at [398, 276] on div "l'animale" at bounding box center [390, 272] width 81 height 27
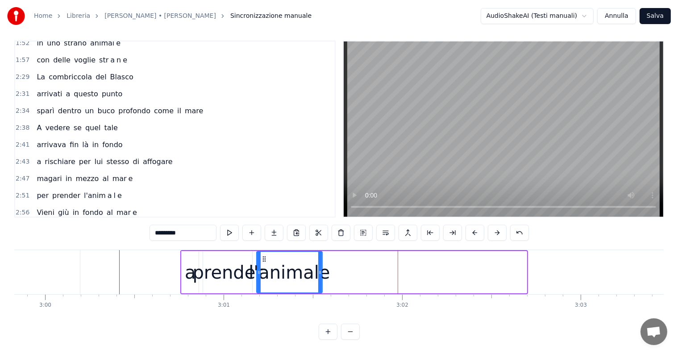
drag, startPoint x: 525, startPoint y: 262, endPoint x: 320, endPoint y: 261, distance: 204.5
click at [320, 261] on div at bounding box center [320, 272] width 4 height 41
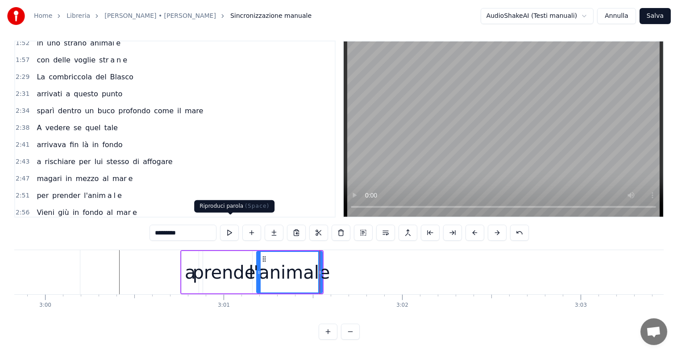
click at [196, 225] on input "*********" at bounding box center [183, 233] width 67 height 16
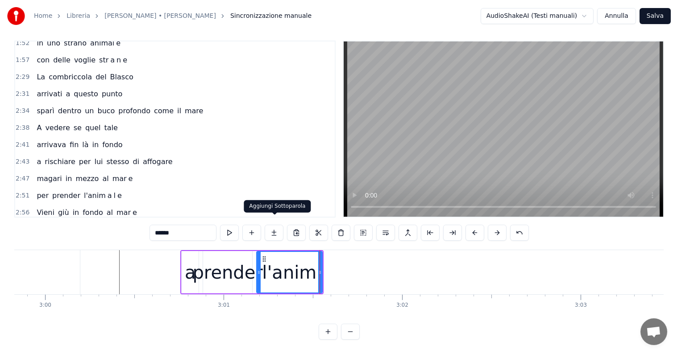
type input "******"
click at [274, 225] on button at bounding box center [274, 233] width 19 height 16
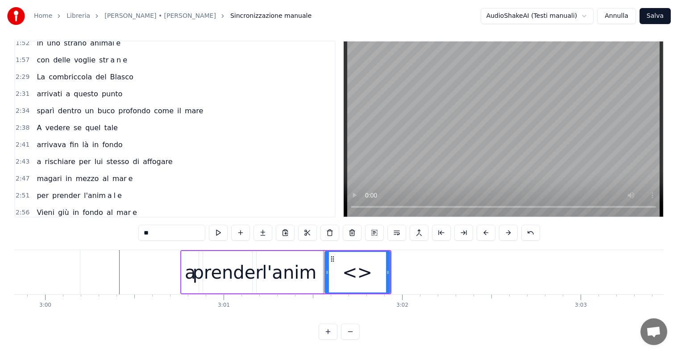
click at [178, 229] on input "**" at bounding box center [171, 233] width 67 height 16
type input "*"
click at [262, 228] on button at bounding box center [263, 233] width 19 height 16
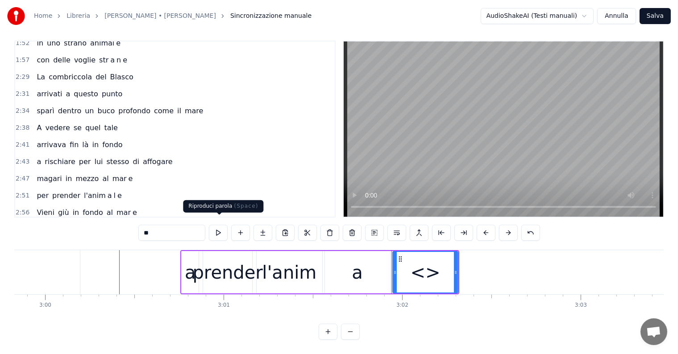
click at [179, 225] on input "**" at bounding box center [171, 233] width 67 height 16
type input "*"
click at [266, 225] on button at bounding box center [263, 233] width 19 height 16
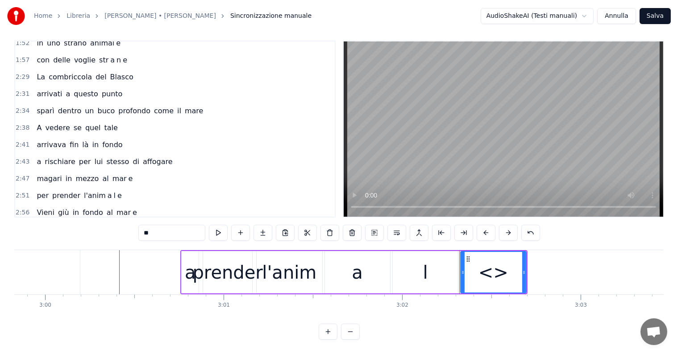
click at [173, 225] on input "**" at bounding box center [171, 233] width 67 height 16
type input "*"
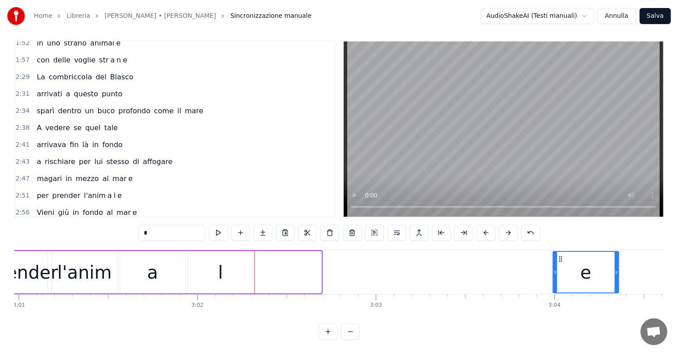
scroll to position [0, 32337]
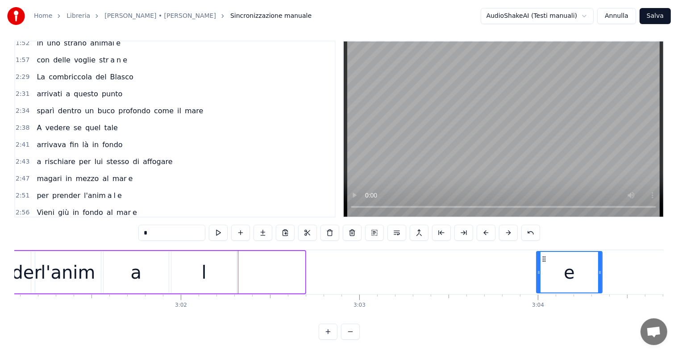
drag, startPoint x: 468, startPoint y: 251, endPoint x: 564, endPoint y: 251, distance: 96.4
click at [548, 256] on icon at bounding box center [544, 259] width 7 height 7
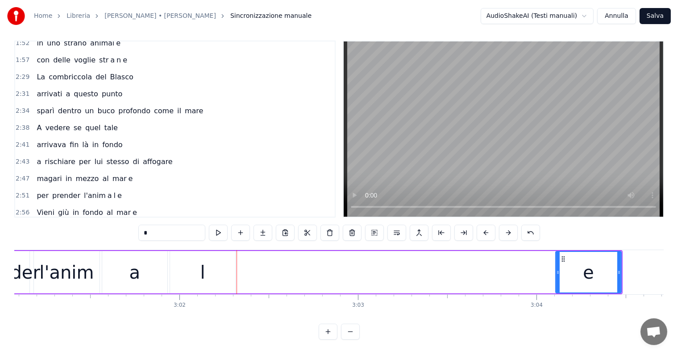
click at [223, 271] on div "l" at bounding box center [202, 272] width 65 height 42
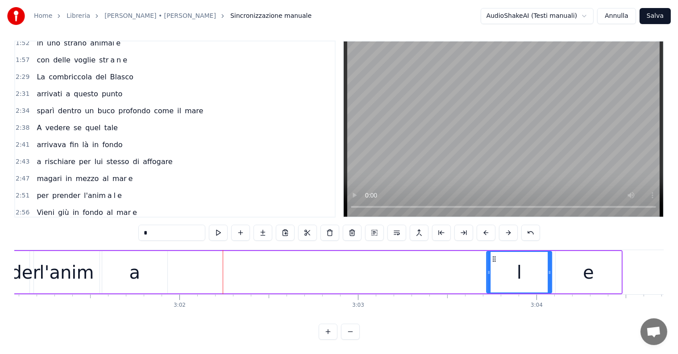
drag, startPoint x: 176, startPoint y: 251, endPoint x: 492, endPoint y: 251, distance: 316.5
click at [493, 259] on circle at bounding box center [493, 259] width 0 height 0
click at [120, 265] on div "a" at bounding box center [134, 272] width 65 height 42
type input "*"
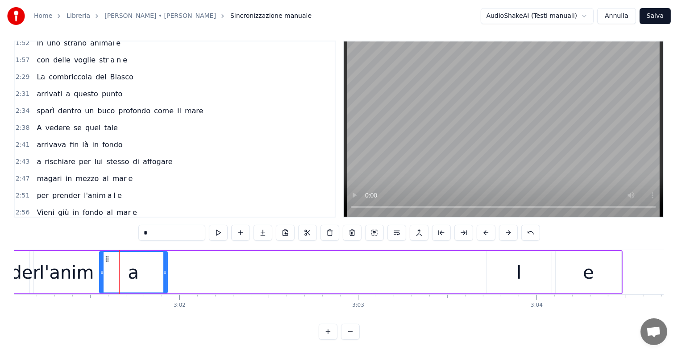
click at [100, 269] on icon at bounding box center [102, 272] width 4 height 7
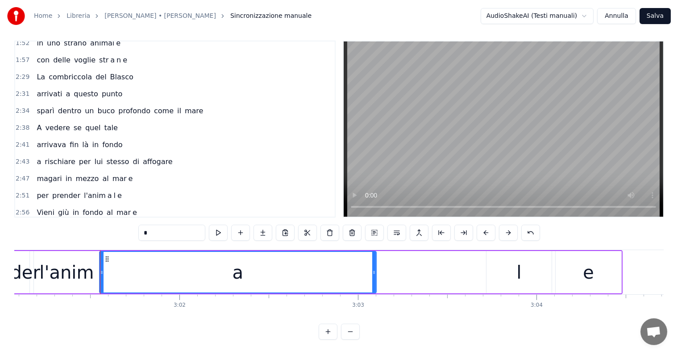
drag, startPoint x: 165, startPoint y: 258, endPoint x: 374, endPoint y: 254, distance: 209.0
click at [374, 254] on div at bounding box center [374, 272] width 4 height 41
click at [33, 222] on div "a prender l'anim a l e" at bounding box center [75, 230] width 85 height 16
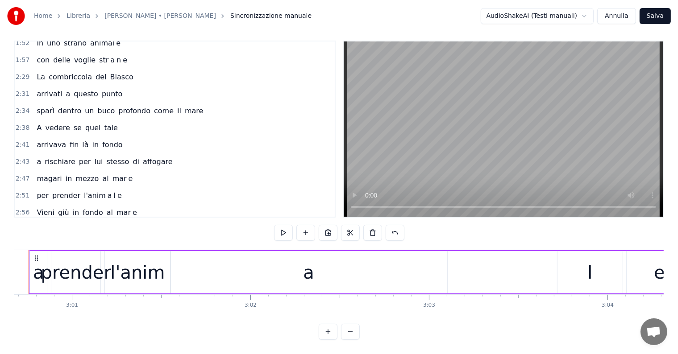
scroll to position [0, 32235]
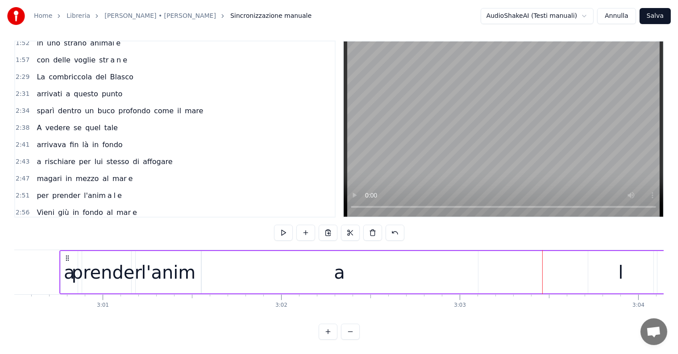
click at [448, 266] on div "a" at bounding box center [339, 272] width 277 height 42
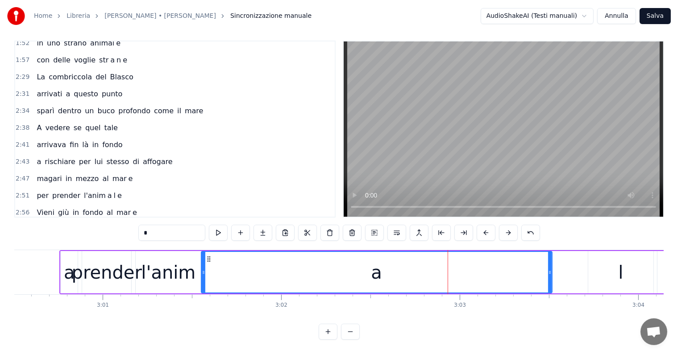
drag, startPoint x: 475, startPoint y: 263, endPoint x: 550, endPoint y: 263, distance: 74.1
click at [550, 269] on icon at bounding box center [550, 272] width 4 height 7
click at [615, 262] on div "l" at bounding box center [620, 272] width 65 height 42
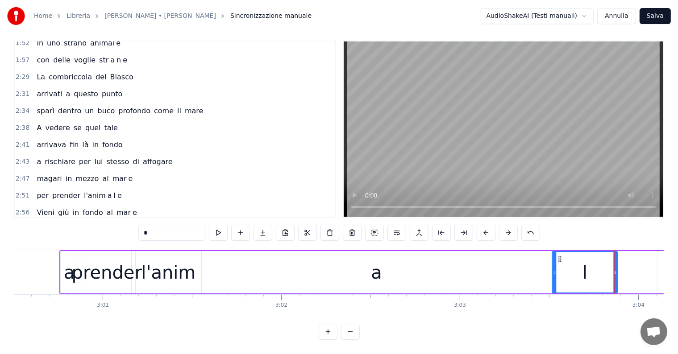
drag, startPoint x: 596, startPoint y: 250, endPoint x: 560, endPoint y: 255, distance: 36.0
click at [560, 255] on div "l" at bounding box center [585, 272] width 64 height 41
drag, startPoint x: 616, startPoint y: 251, endPoint x: 568, endPoint y: 257, distance: 48.2
click at [568, 257] on div at bounding box center [568, 272] width 4 height 41
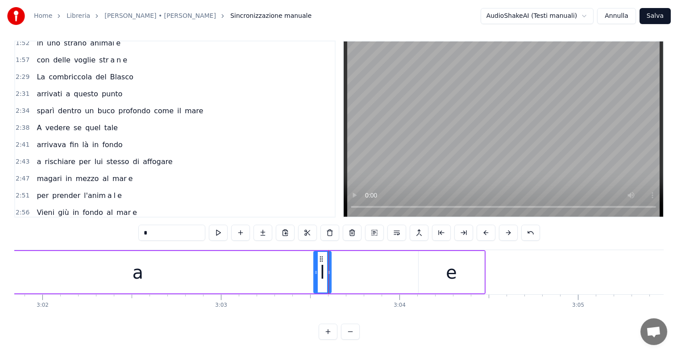
scroll to position [0, 32504]
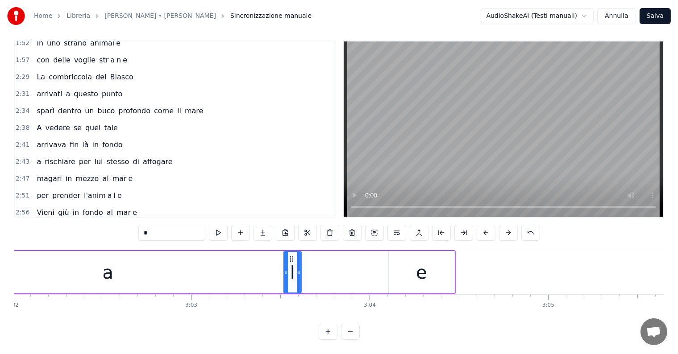
click at [412, 273] on div "e" at bounding box center [421, 272] width 65 height 42
type input "*"
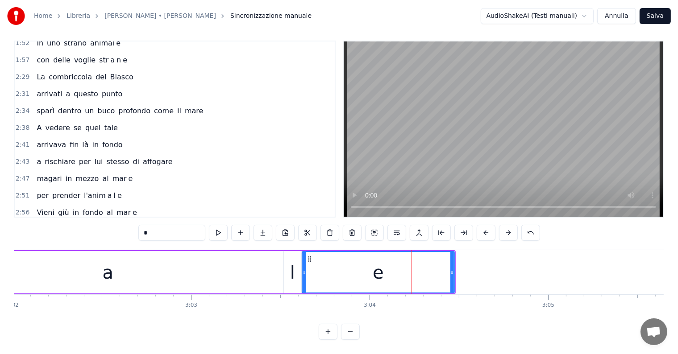
drag, startPoint x: 390, startPoint y: 264, endPoint x: 304, endPoint y: 270, distance: 86.8
click at [304, 270] on div at bounding box center [305, 272] width 4 height 41
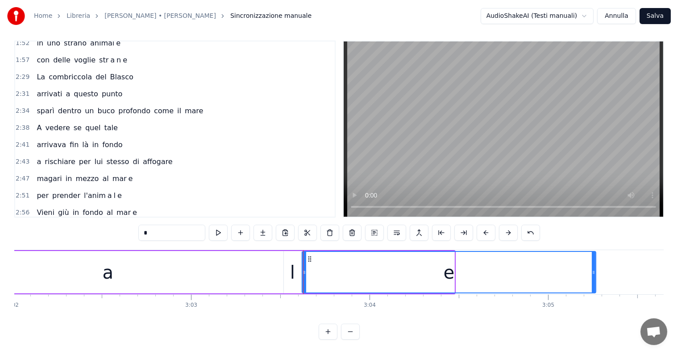
drag, startPoint x: 451, startPoint y: 269, endPoint x: 602, endPoint y: 263, distance: 151.0
click at [596, 263] on div at bounding box center [594, 272] width 4 height 41
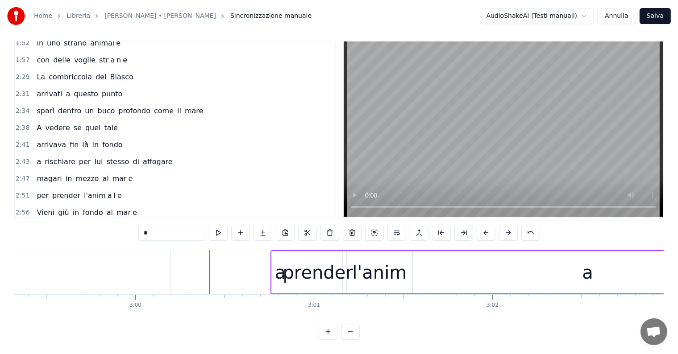
scroll to position [0, 31934]
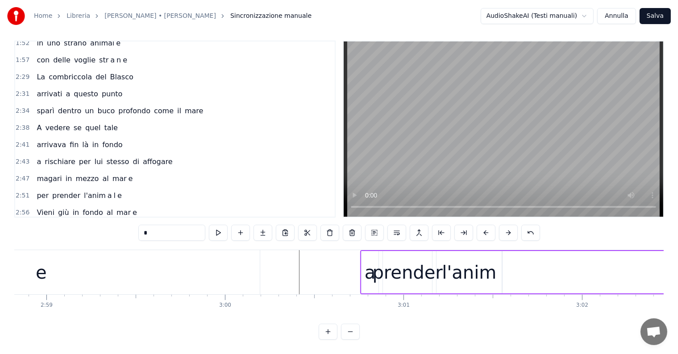
click at [33, 222] on div "a prender l'anim a l e" at bounding box center [75, 230] width 85 height 16
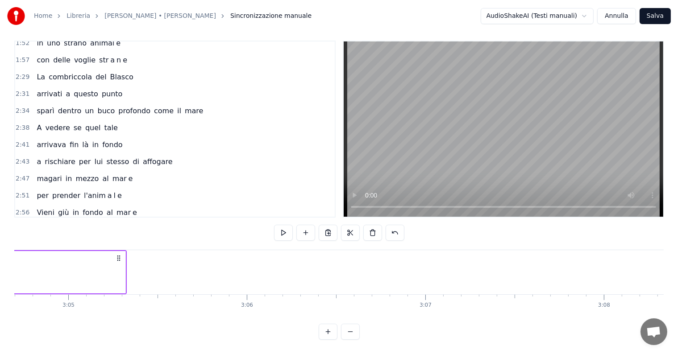
scroll to position [0, 32834]
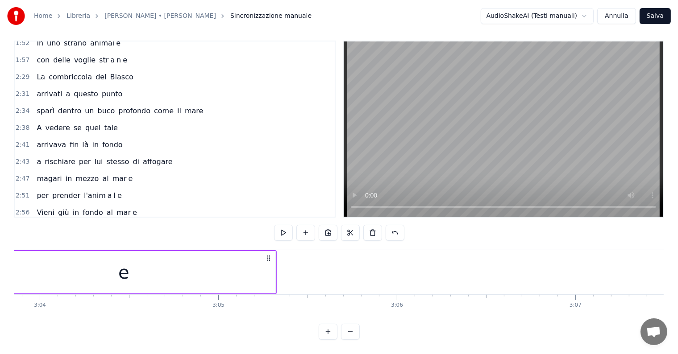
click at [200, 266] on div "e" at bounding box center [123, 272] width 303 height 42
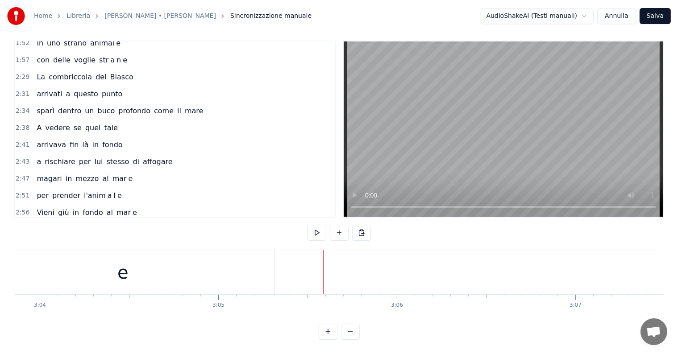
click at [62, 205] on div "Vieni giù in fondo al mar e" at bounding box center [86, 213] width 107 height 16
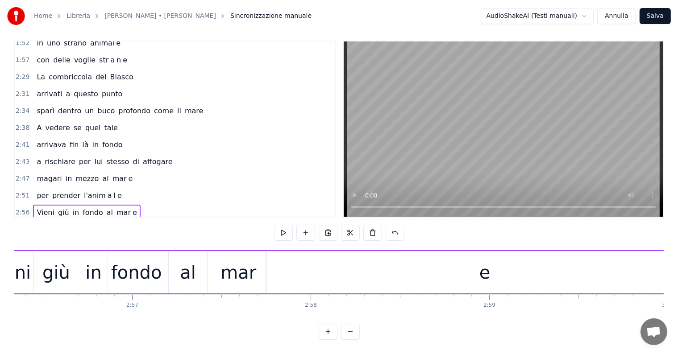
scroll to position [0, 31415]
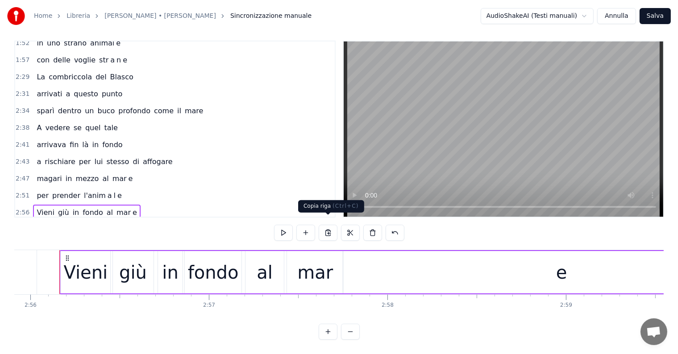
click at [329, 225] on button at bounding box center [328, 233] width 19 height 16
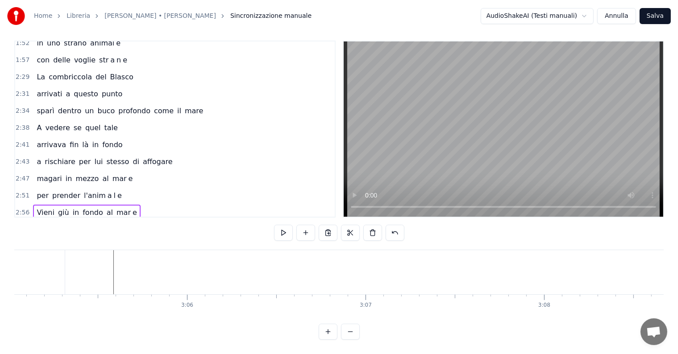
scroll to position [0, 33074]
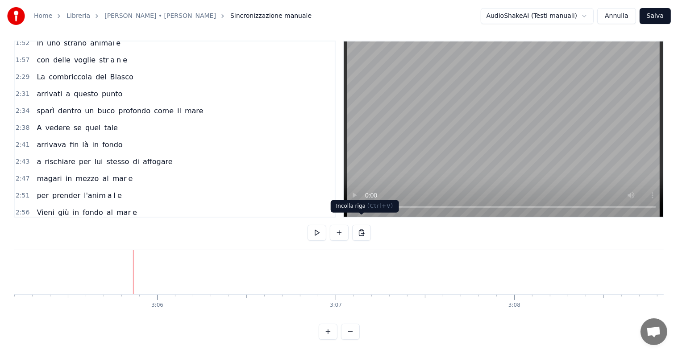
click at [366, 226] on button at bounding box center [361, 233] width 19 height 16
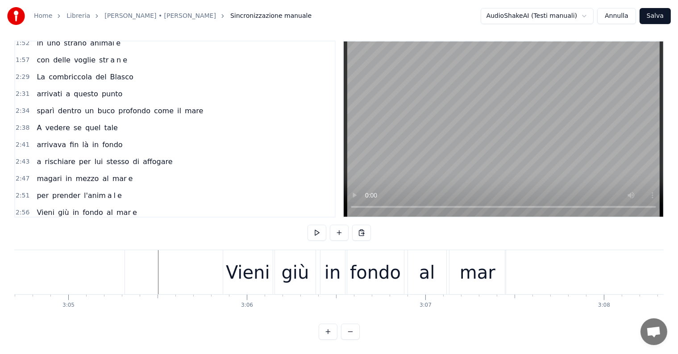
scroll to position [0, 32894]
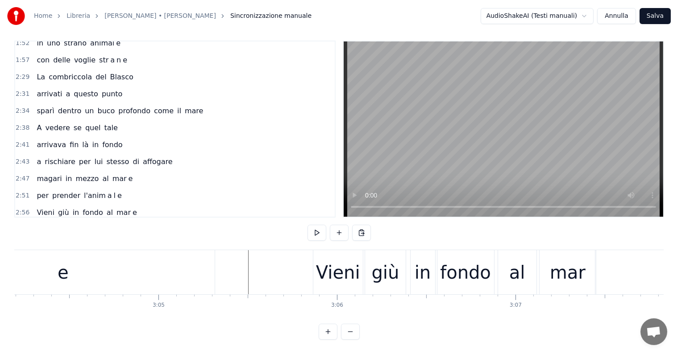
click at [199, 273] on div "e" at bounding box center [63, 272] width 303 height 44
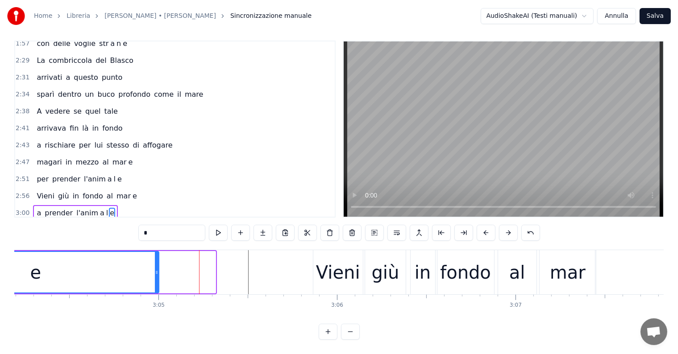
drag, startPoint x: 214, startPoint y: 267, endPoint x: 157, endPoint y: 267, distance: 57.2
click at [157, 269] on icon at bounding box center [157, 272] width 4 height 7
click at [48, 205] on div "a prender l'anim a l e" at bounding box center [75, 213] width 85 height 16
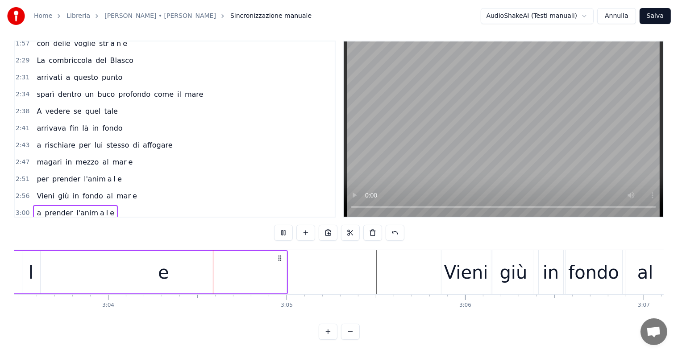
scroll to position [0, 32798]
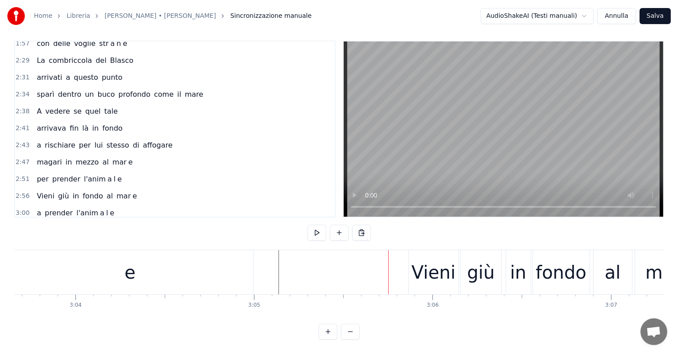
click at [54, 222] on div "Vieni giù in fondo al mar e" at bounding box center [86, 230] width 107 height 16
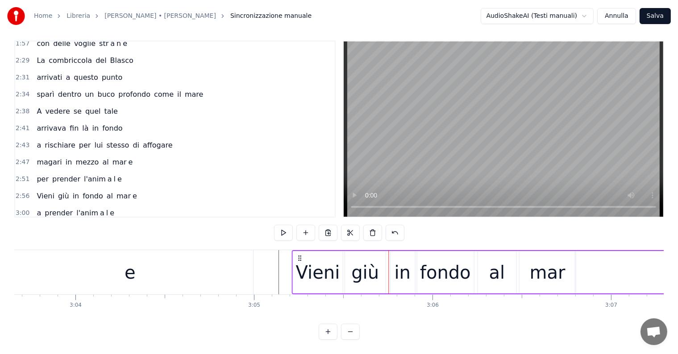
drag, startPoint x: 416, startPoint y: 248, endPoint x: 299, endPoint y: 251, distance: 117.0
click at [299, 255] on icon at bounding box center [299, 258] width 7 height 7
click at [33, 205] on div "a prender l'anim a l e" at bounding box center [75, 213] width 85 height 16
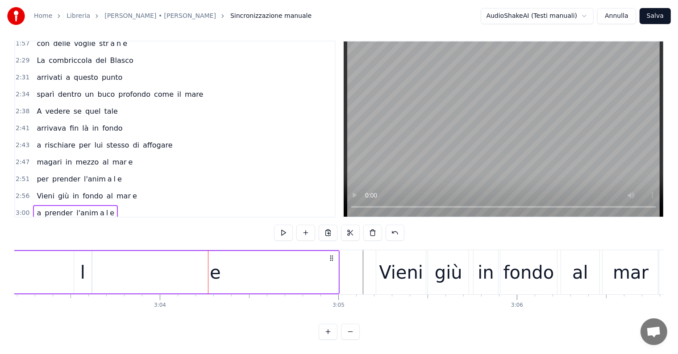
scroll to position [0, 32564]
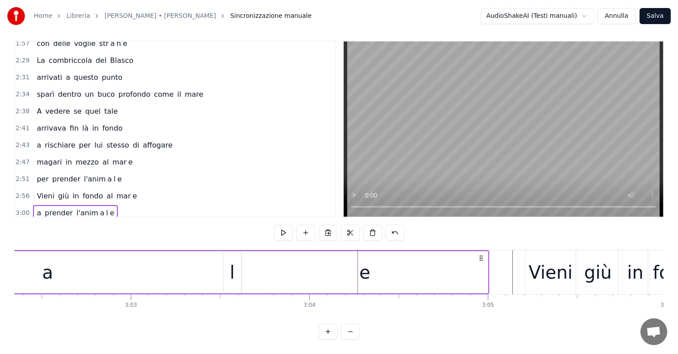
click at [209, 271] on div "a" at bounding box center [47, 272] width 351 height 42
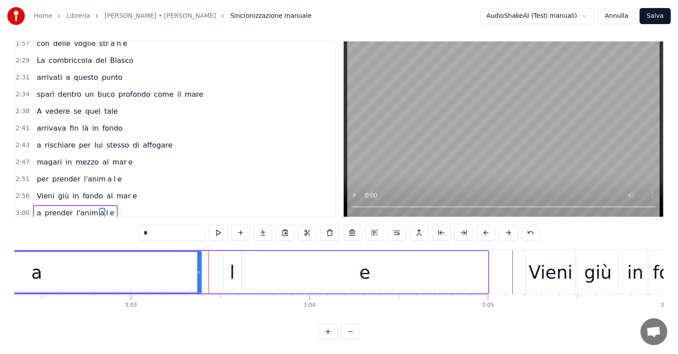
drag, startPoint x: 222, startPoint y: 263, endPoint x: 200, endPoint y: 266, distance: 22.5
click at [200, 269] on icon at bounding box center [199, 272] width 4 height 7
click at [230, 270] on div "l" at bounding box center [232, 272] width 5 height 27
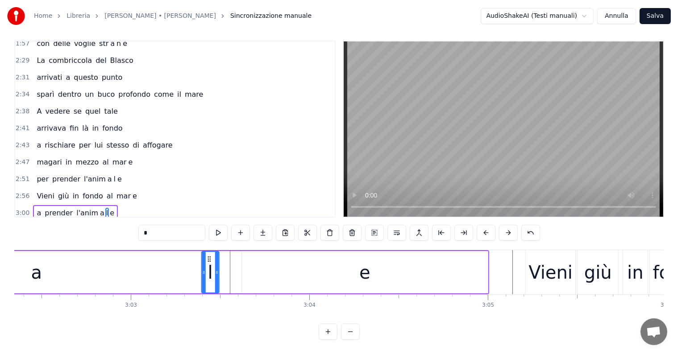
drag, startPoint x: 230, startPoint y: 250, endPoint x: 208, endPoint y: 251, distance: 22.3
click at [208, 256] on icon at bounding box center [208, 259] width 7 height 7
click at [317, 255] on div "e" at bounding box center [365, 272] width 246 height 42
type input "*"
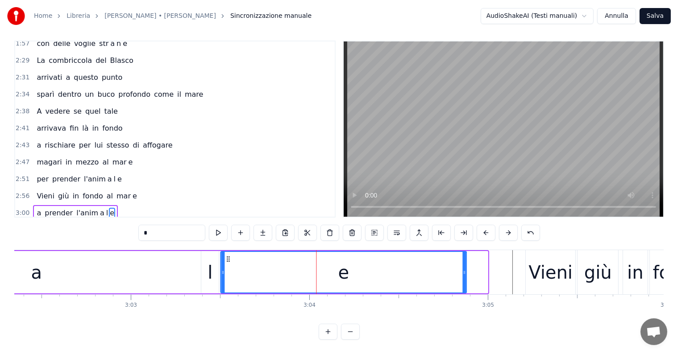
drag, startPoint x: 249, startPoint y: 251, endPoint x: 228, endPoint y: 251, distance: 21.4
click at [228, 256] on icon at bounding box center [228, 259] width 7 height 7
click at [35, 205] on div "a prender l'anim a l e" at bounding box center [75, 213] width 85 height 16
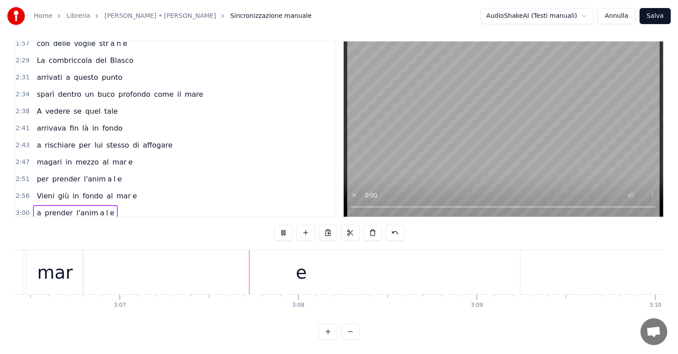
scroll to position [0, 33396]
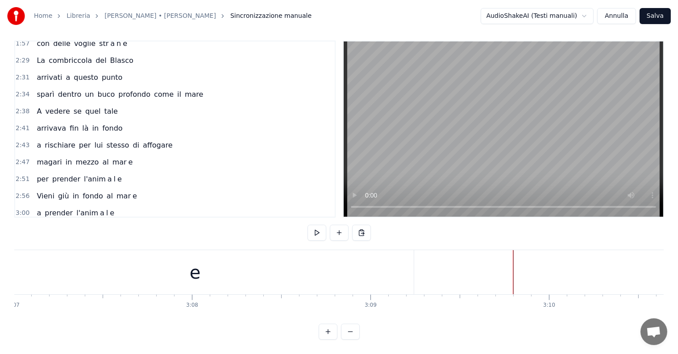
click at [43, 205] on div "a prender l'anim a l e" at bounding box center [75, 213] width 85 height 16
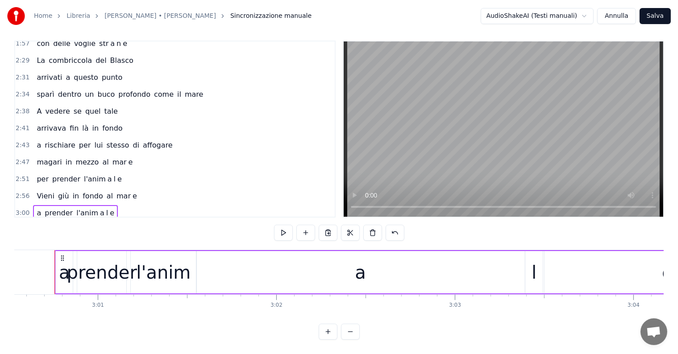
scroll to position [0, 32235]
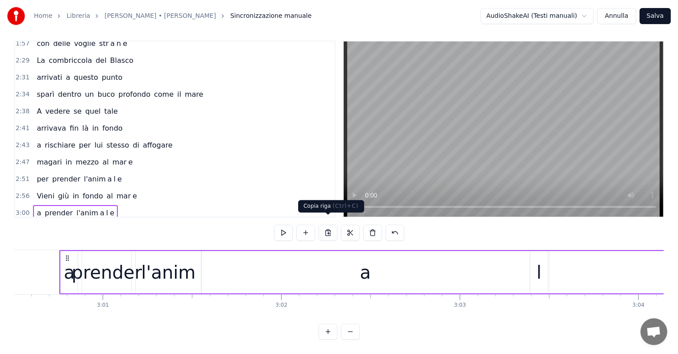
click at [327, 225] on button at bounding box center [328, 233] width 19 height 16
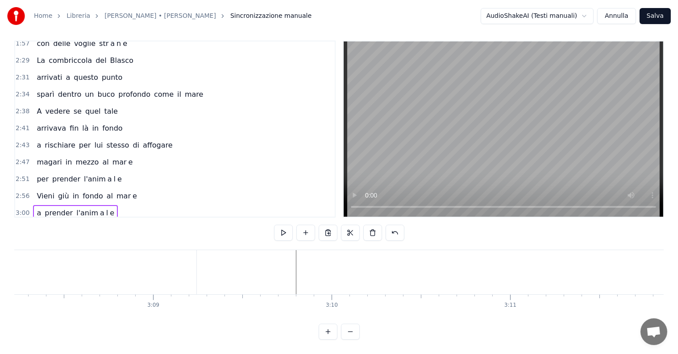
scroll to position [0, 33614]
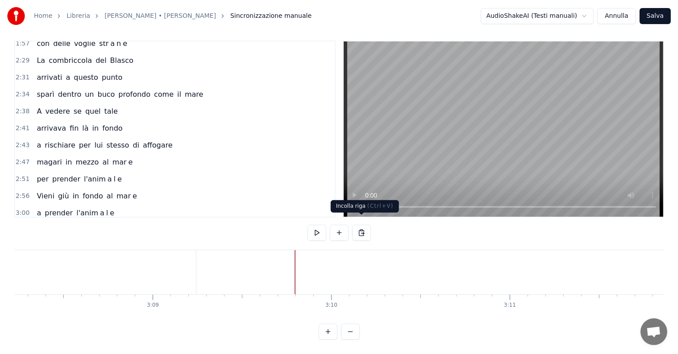
click at [364, 228] on button at bounding box center [361, 233] width 19 height 16
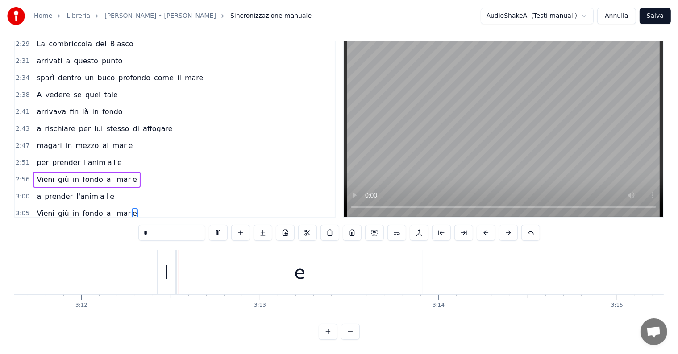
scroll to position [0, 34222]
click at [298, 265] on div "e" at bounding box center [298, 272] width 11 height 27
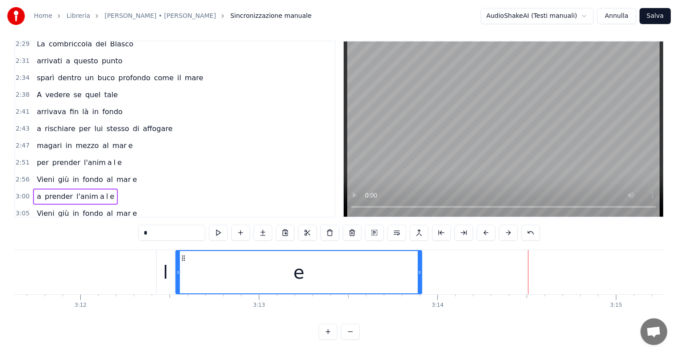
click at [528, 279] on div at bounding box center [528, 272] width 0 height 44
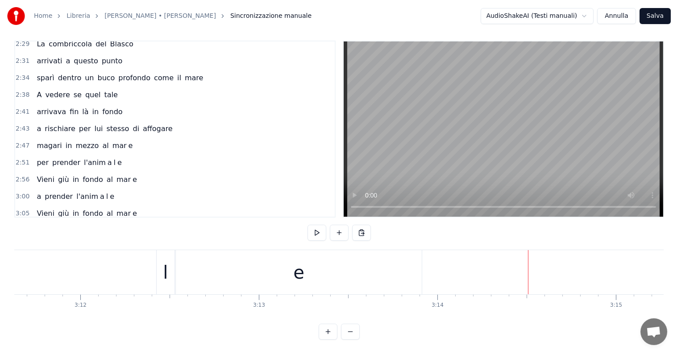
click at [33, 206] on div "Vieni giù in fondo al mar e" at bounding box center [86, 214] width 107 height 16
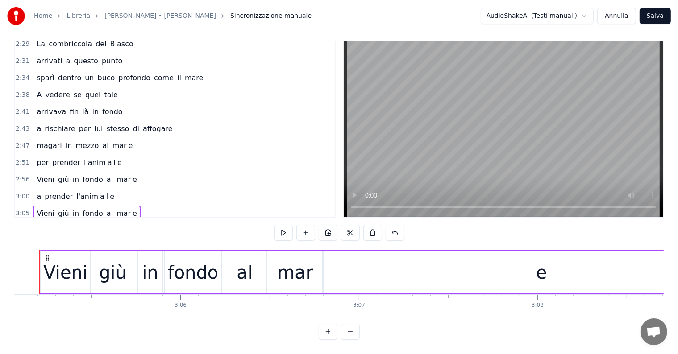
scroll to position [0, 33031]
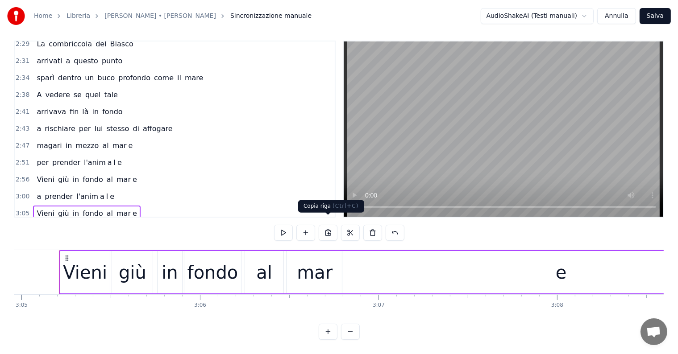
click at [329, 227] on button at bounding box center [328, 233] width 19 height 16
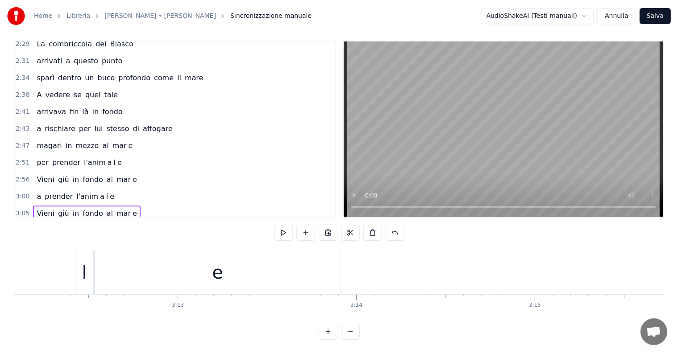
scroll to position [0, 34394]
click at [213, 262] on div "e" at bounding box center [127, 272] width 246 height 44
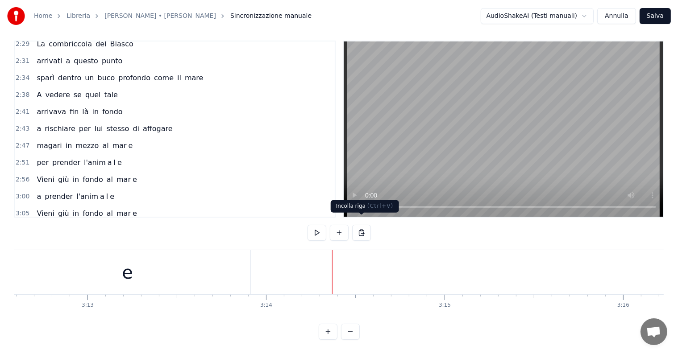
click at [361, 225] on button at bounding box center [361, 233] width 19 height 16
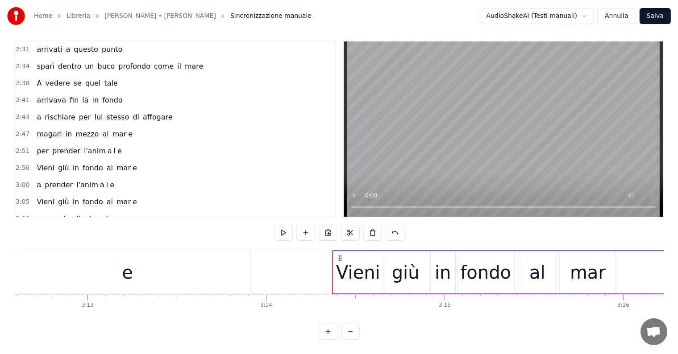
scroll to position [514, 0]
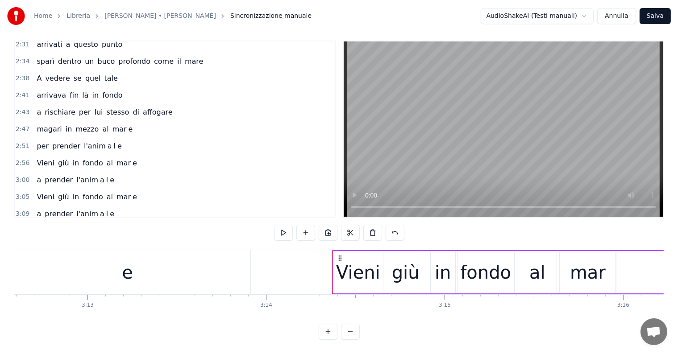
click at [38, 206] on div "a prender l'anim a l e" at bounding box center [75, 214] width 85 height 16
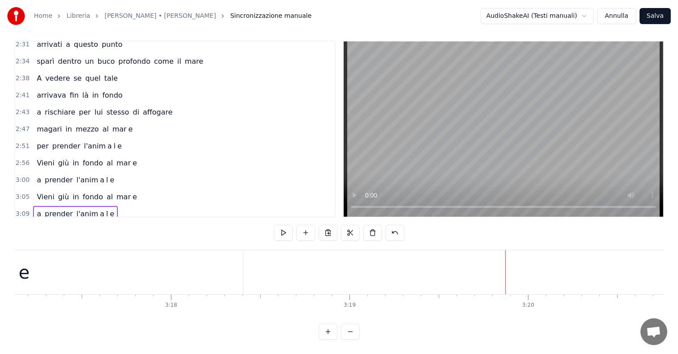
scroll to position [0, 35173]
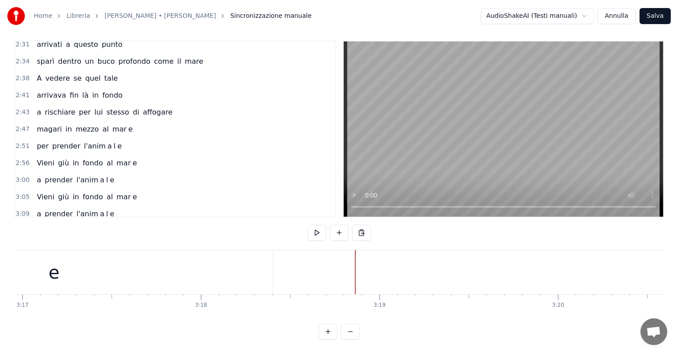
click at [50, 206] on div "a prender l'anim a l e" at bounding box center [75, 214] width 85 height 16
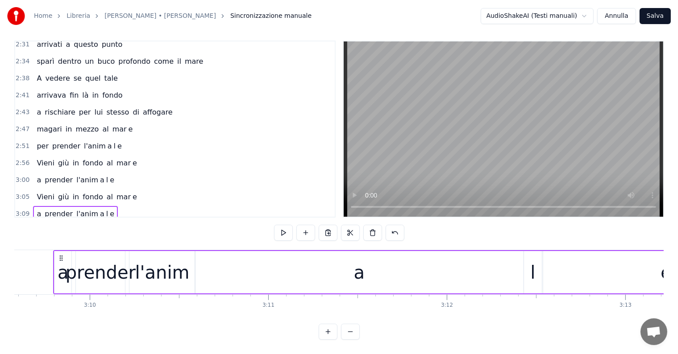
scroll to position [0, 33850]
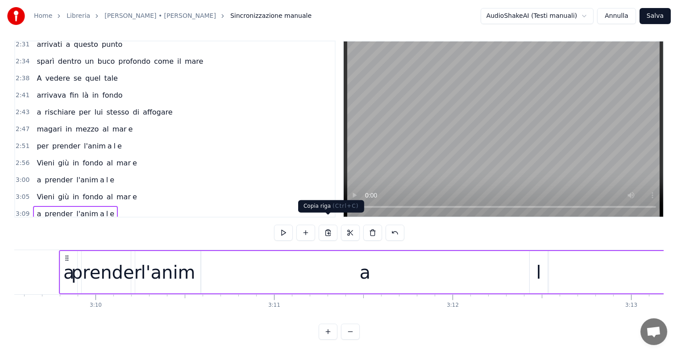
click at [327, 226] on button at bounding box center [328, 233] width 19 height 16
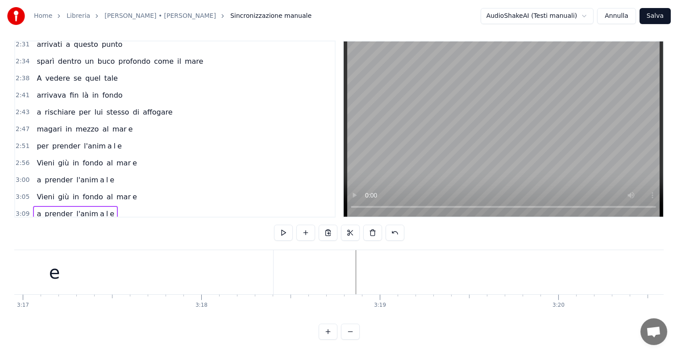
scroll to position [0, 35203]
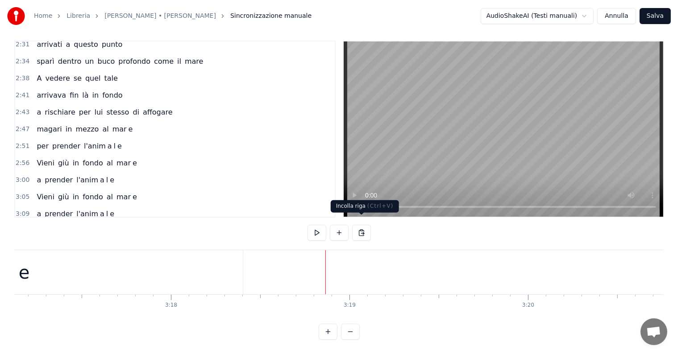
click at [365, 226] on button at bounding box center [361, 233] width 19 height 16
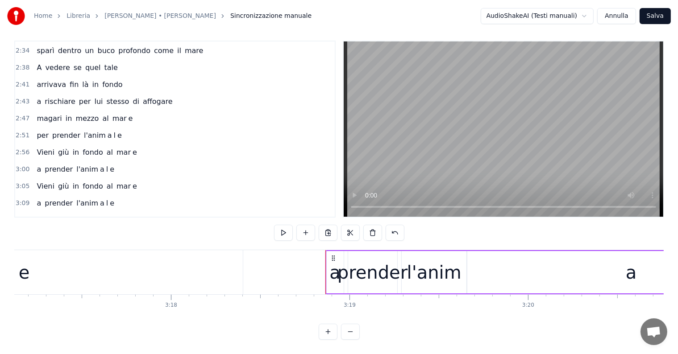
scroll to position [530, 0]
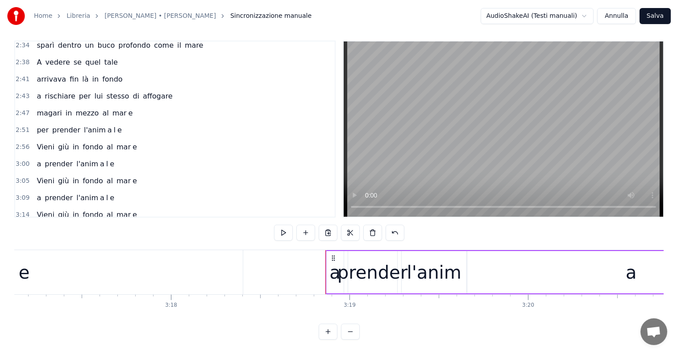
click at [37, 139] on div "Vieni giù in fondo al mar e" at bounding box center [86, 147] width 107 height 16
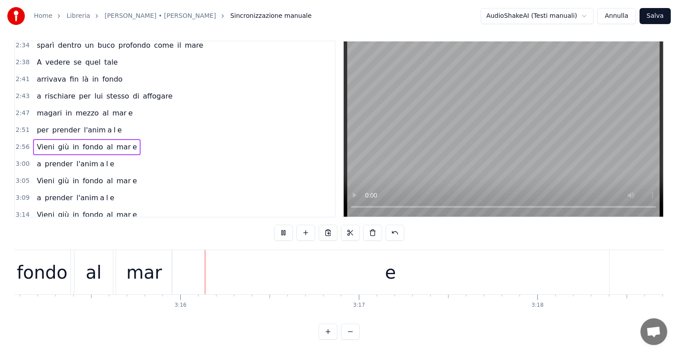
scroll to position [0, 34854]
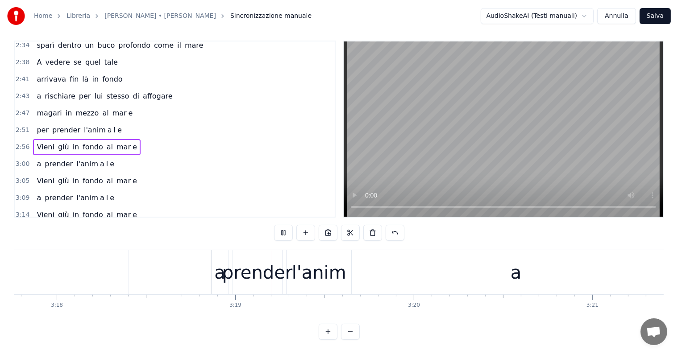
scroll to position [0, 35424]
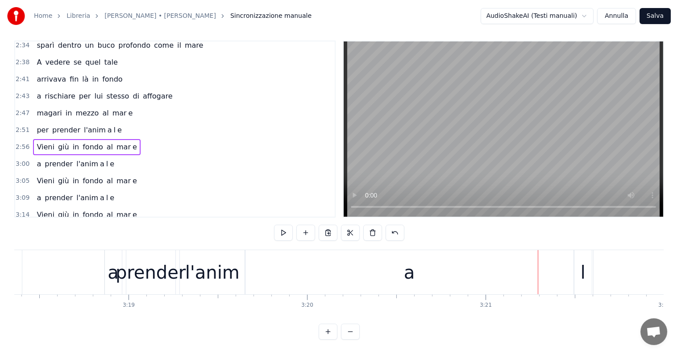
click at [112, 271] on div "a" at bounding box center [113, 272] width 11 height 27
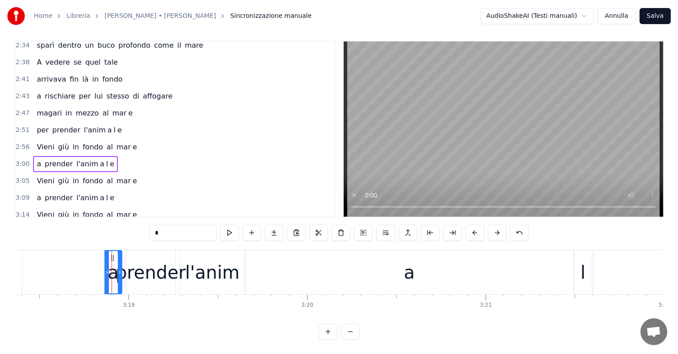
click at [174, 225] on input "*" at bounding box center [183, 233] width 67 height 16
click at [159, 269] on div "prender" at bounding box center [151, 272] width 70 height 27
click at [200, 225] on input "*******" at bounding box center [183, 233] width 67 height 16
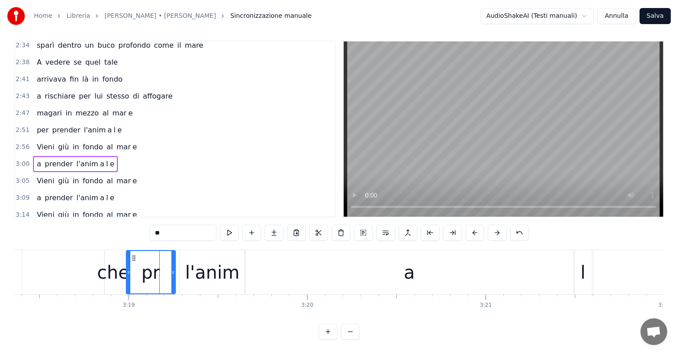
type input "*"
drag, startPoint x: 129, startPoint y: 272, endPoint x: 139, endPoint y: 271, distance: 10.7
click at [139, 271] on div at bounding box center [140, 272] width 4 height 42
click at [116, 266] on div "che" at bounding box center [113, 272] width 32 height 27
type input "***"
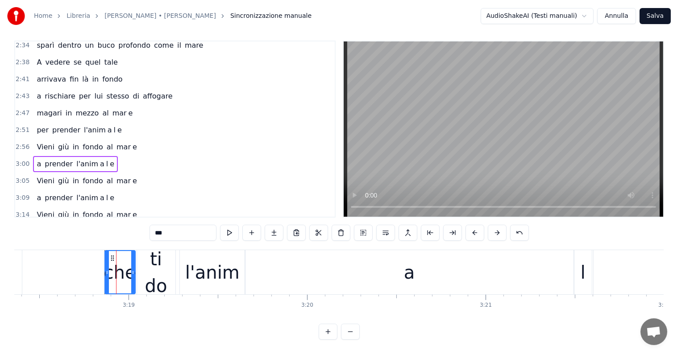
drag, startPoint x: 121, startPoint y: 266, endPoint x: 134, endPoint y: 266, distance: 13.4
click at [134, 269] on icon at bounding box center [133, 272] width 4 height 7
click at [34, 207] on div "Vieni giù in fondo al mar e" at bounding box center [86, 215] width 107 height 16
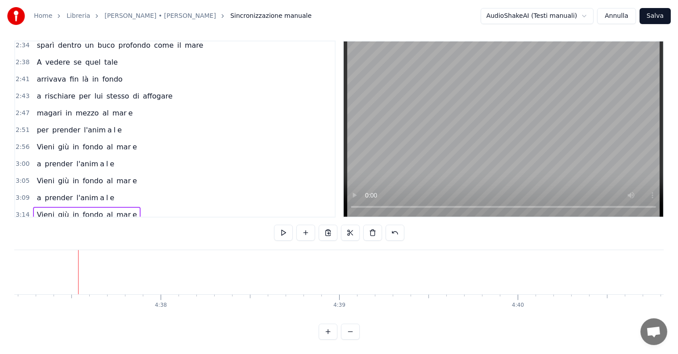
scroll to position [0, 49519]
click at [655, 11] on button "Salva" at bounding box center [655, 16] width 31 height 16
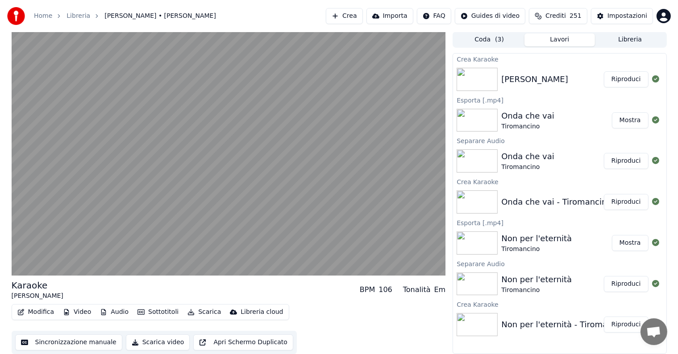
click at [632, 81] on button "Riproduci" at bounding box center [626, 79] width 45 height 16
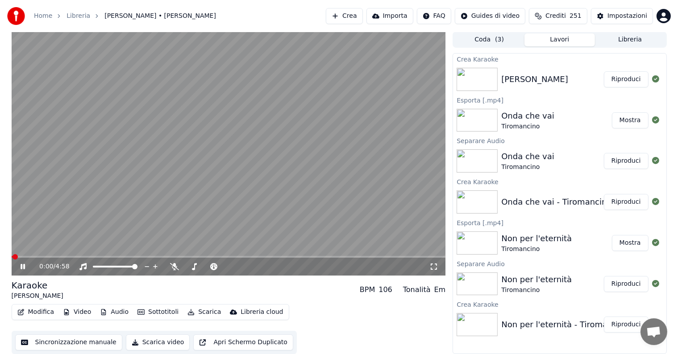
click at [21, 267] on icon at bounding box center [23, 266] width 4 height 5
click at [118, 313] on button "Audio" at bounding box center [114, 312] width 36 height 13
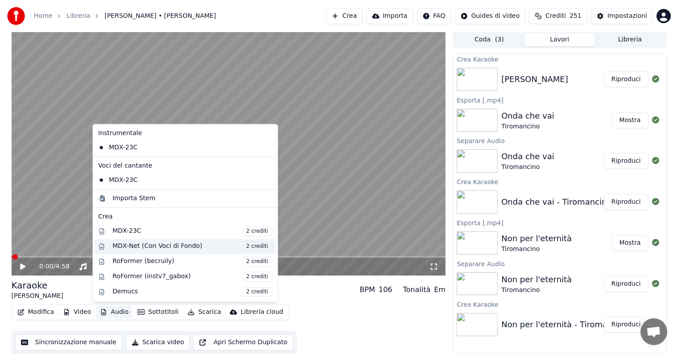
click at [128, 247] on div "MDX-Net (Con Voci di Fondo) 2 crediti" at bounding box center [193, 247] width 160 height 10
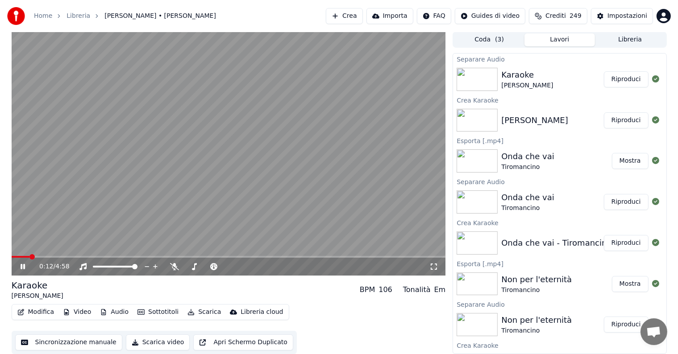
click at [623, 75] on button "Riproduci" at bounding box center [626, 79] width 45 height 16
click at [22, 265] on icon at bounding box center [23, 266] width 4 height 5
click at [114, 313] on button "Audio" at bounding box center [114, 312] width 36 height 13
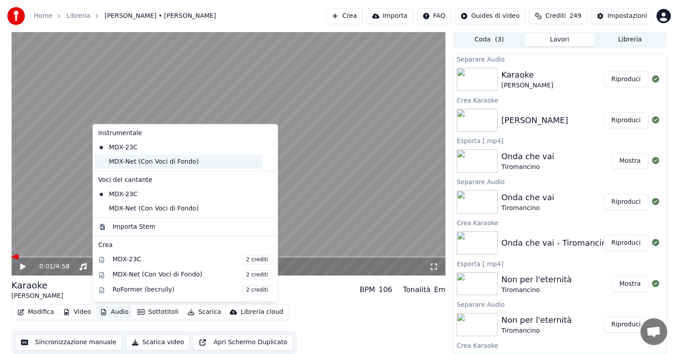
click at [123, 165] on div "MDX-Net (Con Voci di Fondo)" at bounding box center [179, 162] width 168 height 14
click at [109, 313] on button "Audio" at bounding box center [114, 312] width 36 height 13
click at [129, 208] on div "MDX-Net (Con Voci di Fondo)" at bounding box center [179, 209] width 168 height 14
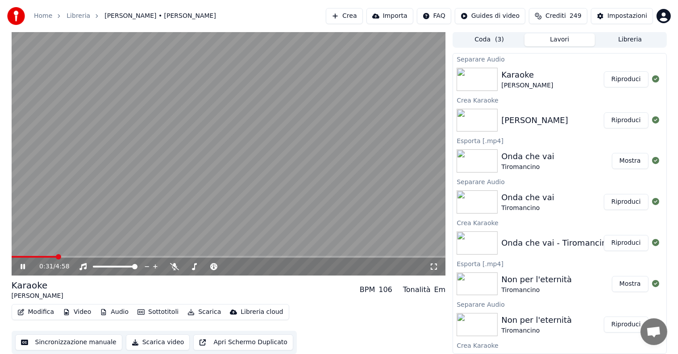
click at [57, 257] on span at bounding box center [229, 257] width 434 height 2
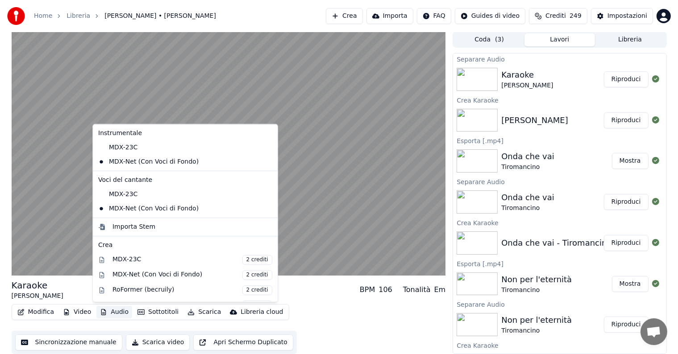
click at [116, 313] on button "Audio" at bounding box center [114, 312] width 36 height 13
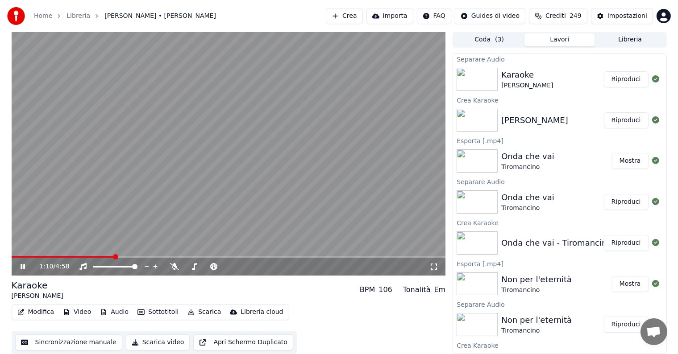
click at [20, 267] on icon at bounding box center [29, 266] width 21 height 7
click at [204, 312] on button "Scarica" at bounding box center [204, 312] width 41 height 13
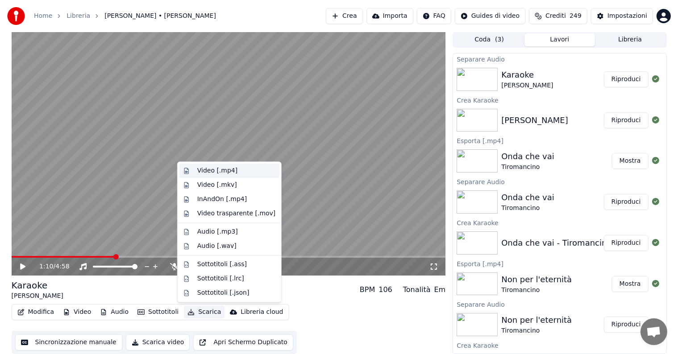
click at [221, 170] on div "Video [.mp4]" at bounding box center [217, 171] width 40 height 9
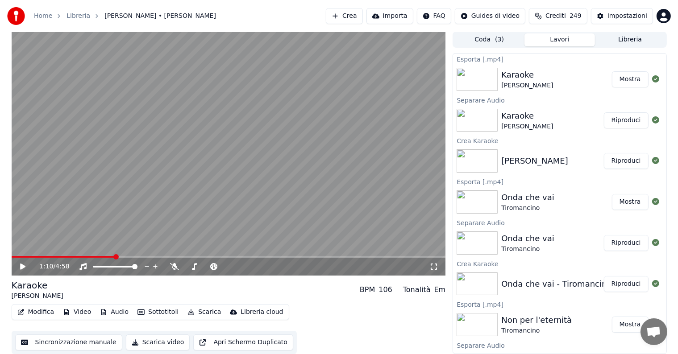
click at [629, 79] on button "Mostra" at bounding box center [630, 79] width 37 height 16
